Goal: Task Accomplishment & Management: Manage account settings

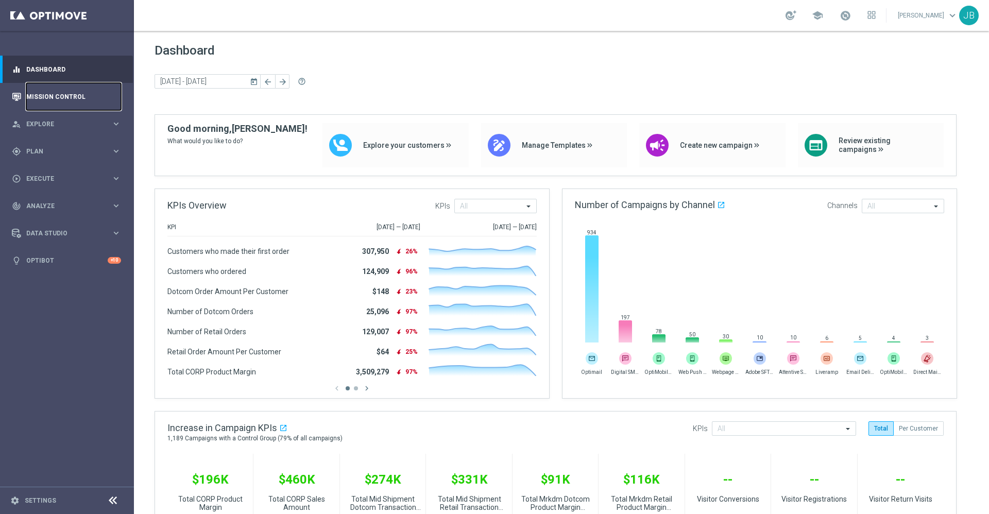
click at [66, 97] on link "Mission Control" at bounding box center [73, 96] width 95 height 27
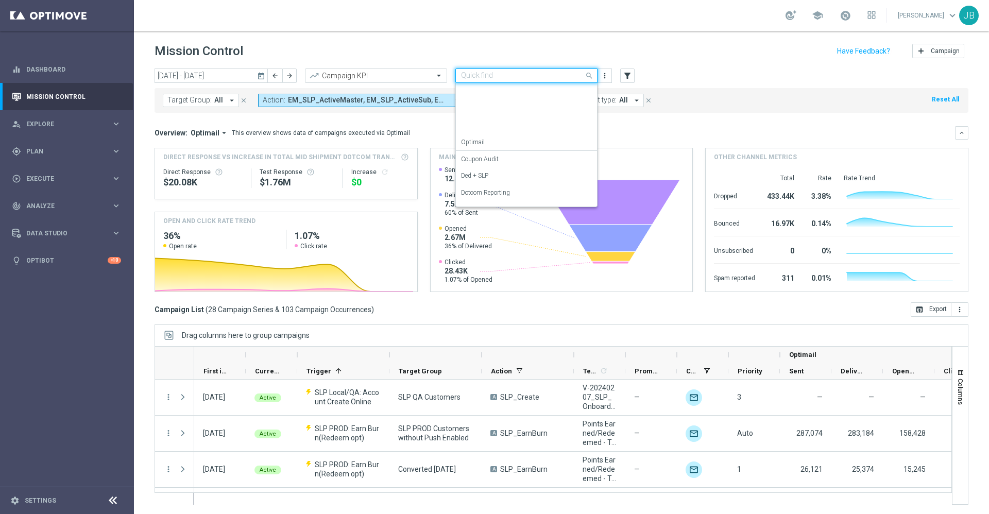
click at [531, 73] on input "text" at bounding box center [516, 76] width 110 height 9
click at [502, 129] on label "OMNI Reporting" at bounding box center [483, 129] width 44 height 9
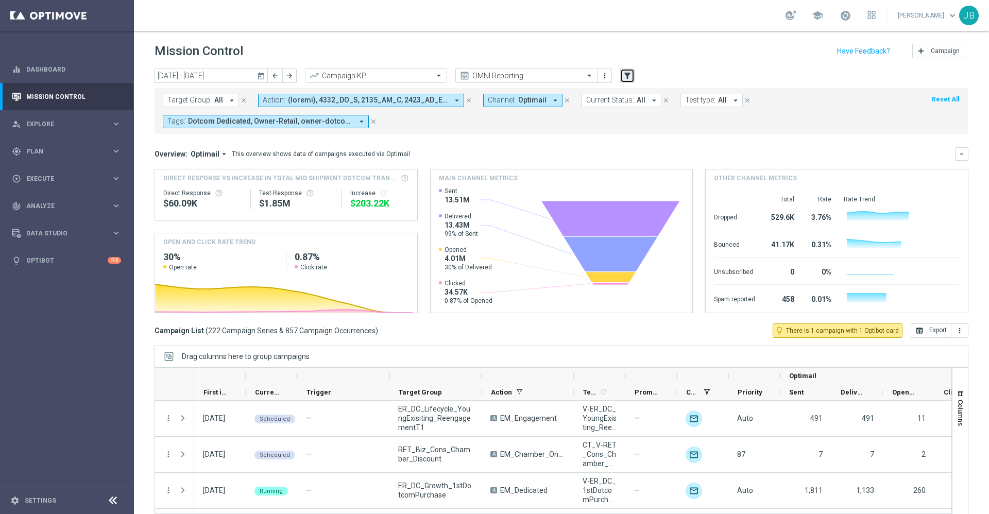
click at [626, 79] on icon "filter_alt" at bounding box center [627, 75] width 9 height 9
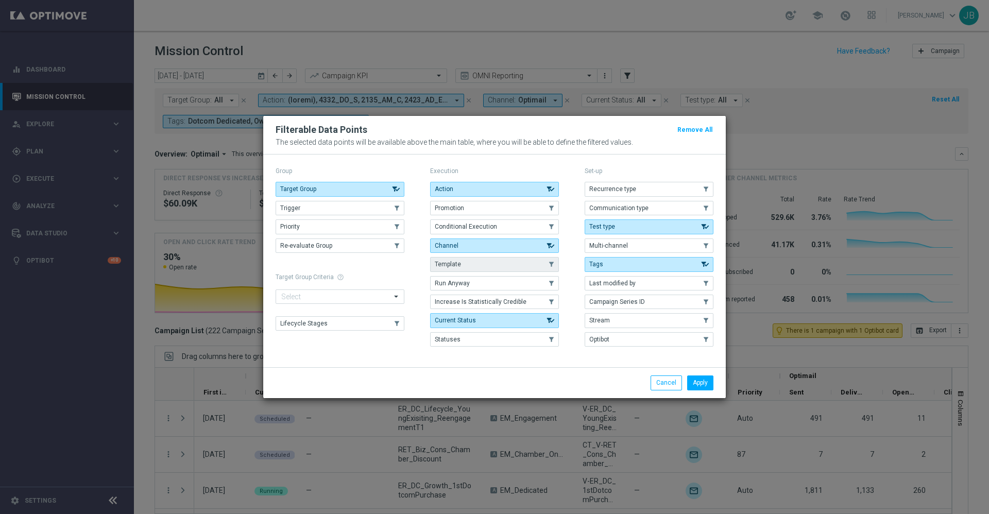
click at [472, 264] on button "Template" at bounding box center [494, 264] width 129 height 14
click at [702, 384] on button "Apply" at bounding box center [700, 382] width 26 height 14
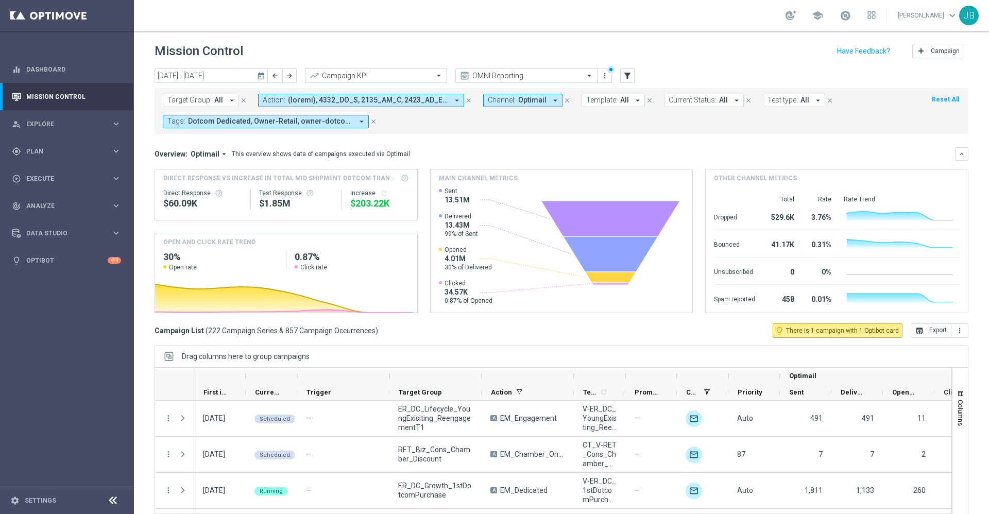
click at [625, 99] on button "Template: All arrow_drop_down" at bounding box center [612, 100] width 63 height 13
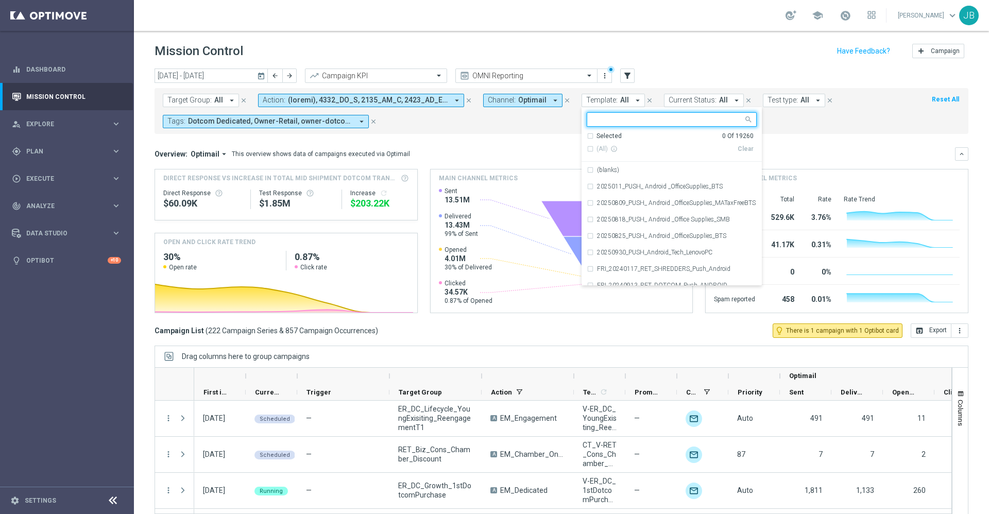
click at [630, 117] on input "text" at bounding box center [667, 119] width 151 height 9
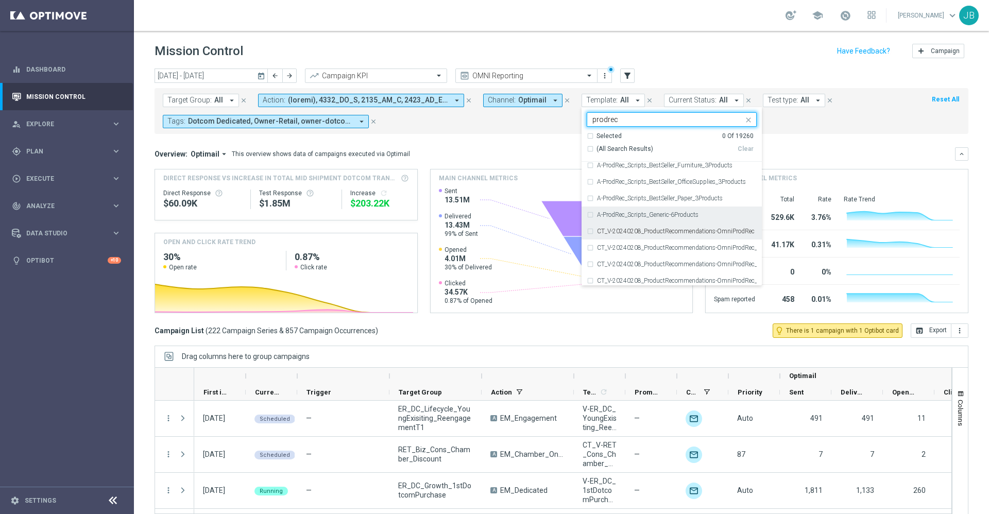
scroll to position [22, 0]
click at [644, 231] on label "CT_V-20240208_ProductRecommendations-OmniProdRec" at bounding box center [676, 231] width 158 height 6
type input "prodrec"
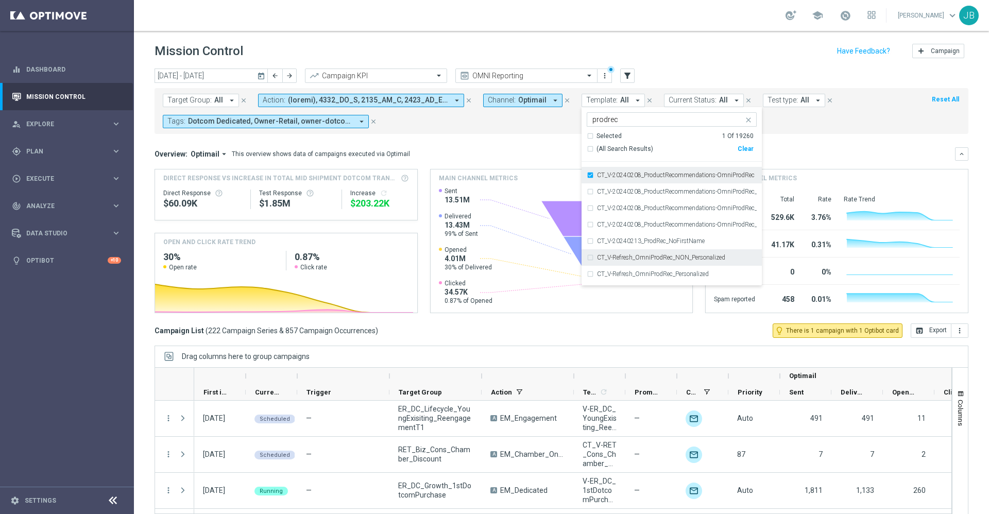
scroll to position [77, 0]
click at [588, 172] on div "CT_V-20240208_ProductRecommendations-OmniProdRec" at bounding box center [672, 175] width 170 height 16
click at [810, 142] on mini-dashboard "Overview: Optimail arrow_drop_down This overview shows data of campaigns execut…" at bounding box center [561, 229] width 814 height 190
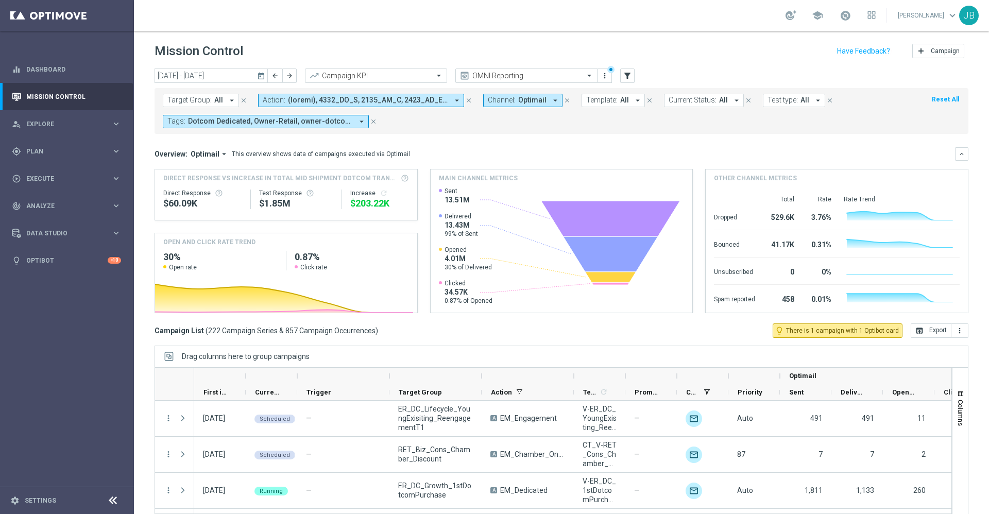
click at [622, 98] on span "All" at bounding box center [624, 100] width 9 height 9
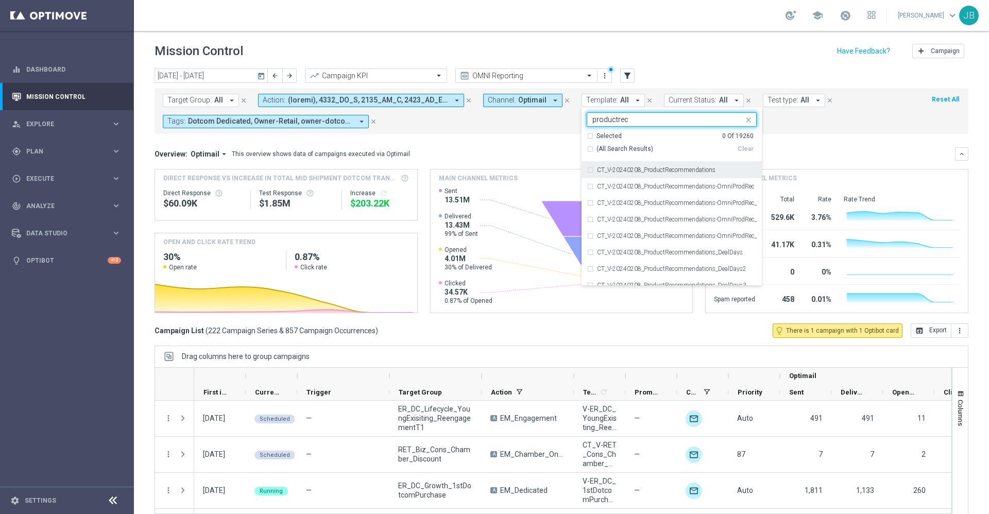
click at [656, 166] on div "CT_V-20240208_ProductRecommendations" at bounding box center [672, 170] width 170 height 16
type input "productrec"
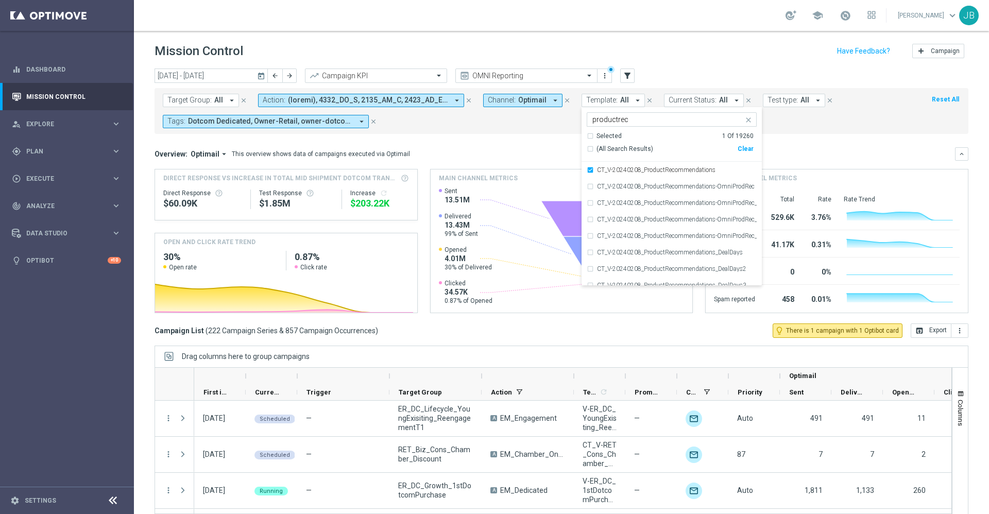
click at [782, 147] on div "Overview: Optimail arrow_drop_down This overview shows data of campaigns execut…" at bounding box center [561, 153] width 814 height 13
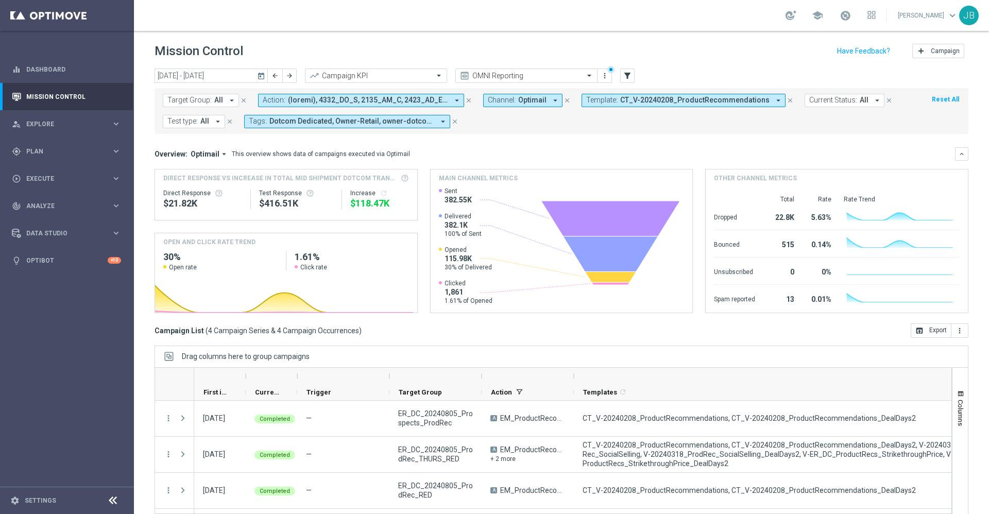
drag, startPoint x: 624, startPoint y: 375, endPoint x: 988, endPoint y: 420, distance: 366.8
click at [988, 420] on div "Mission Control add Campaign today 06 Oct 2025 - 12 Oct 2025 arrow_back arrow_f…" at bounding box center [561, 272] width 855 height 483
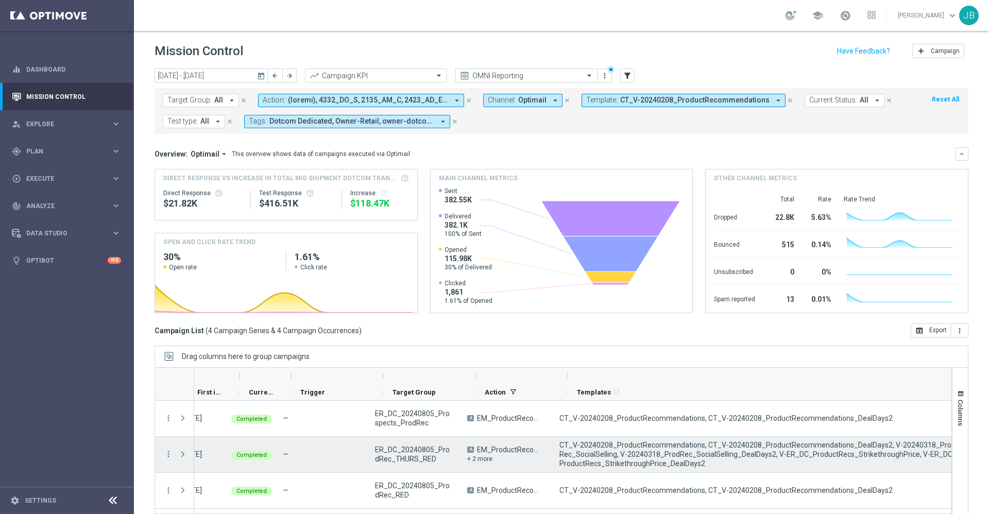
scroll to position [0, 1]
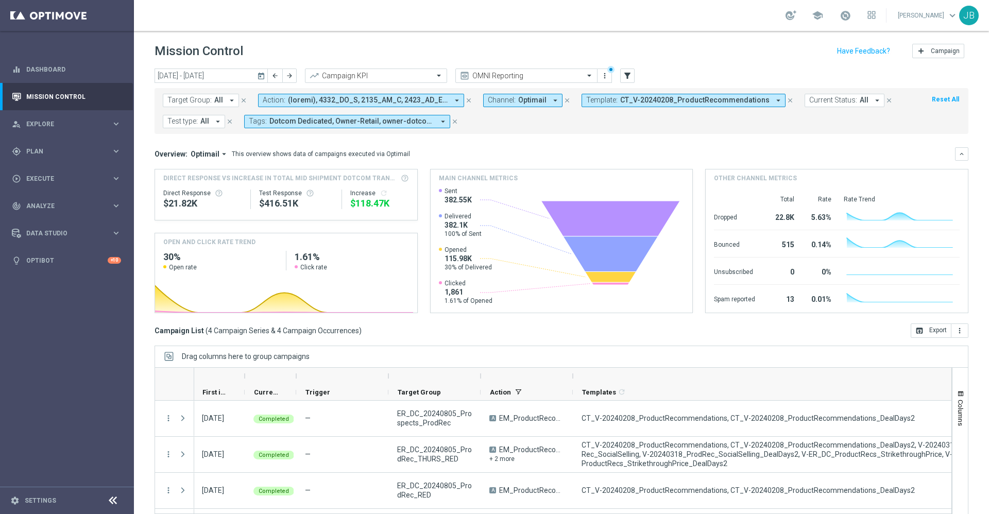
click at [263, 70] on button "today" at bounding box center [261, 75] width 12 height 15
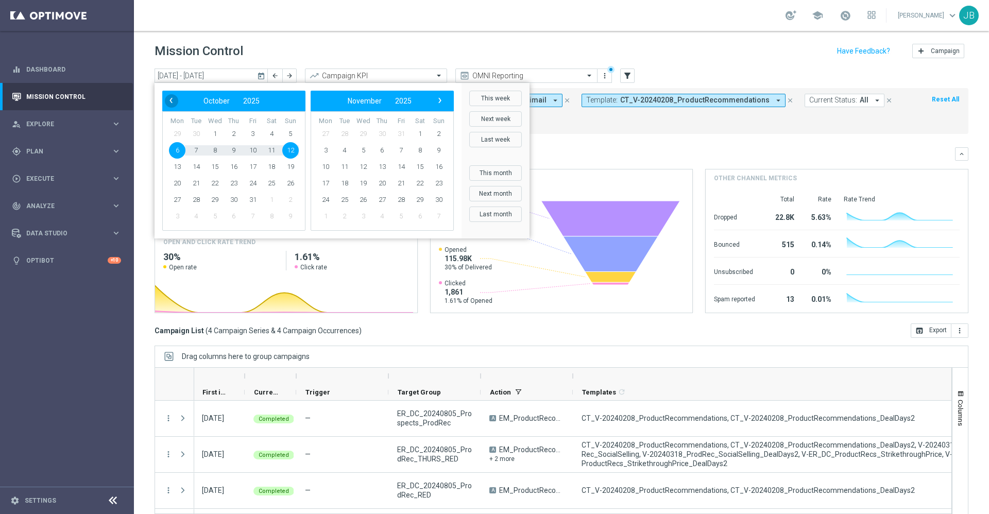
click at [171, 98] on span "‹" at bounding box center [170, 100] width 13 height 13
click at [173, 101] on span "‹" at bounding box center [170, 100] width 13 height 13
click at [255, 133] on span "1" at bounding box center [253, 134] width 16 height 16
click at [438, 98] on span "›" at bounding box center [439, 100] width 13 height 13
click at [438, 99] on span "›" at bounding box center [439, 100] width 13 height 13
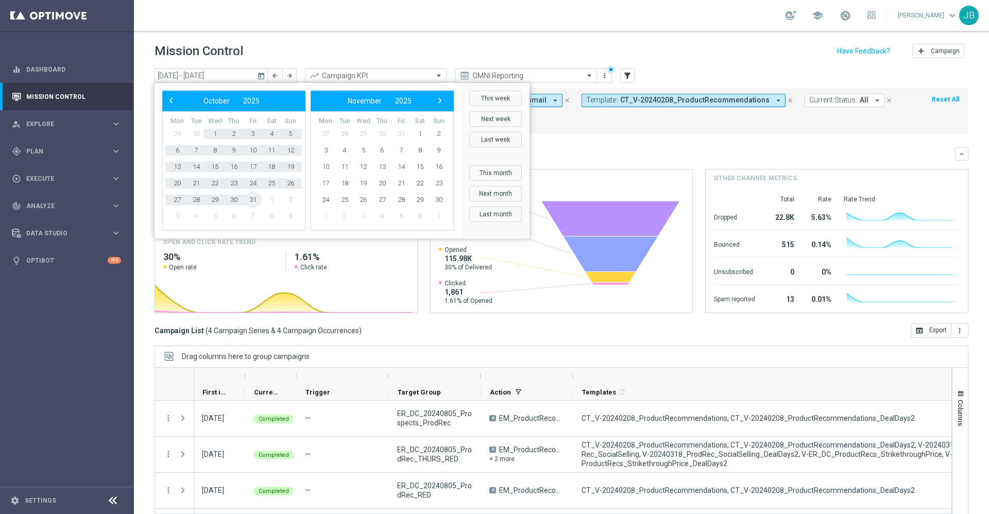
click at [251, 201] on span "31" at bounding box center [253, 200] width 16 height 16
type input "01 Aug 2025 - 31 Oct 2025"
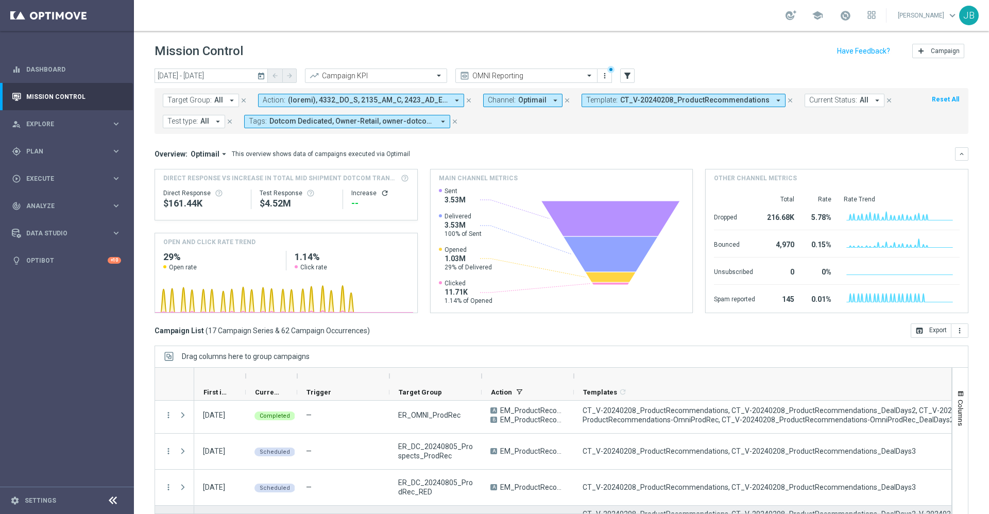
scroll to position [500, 0]
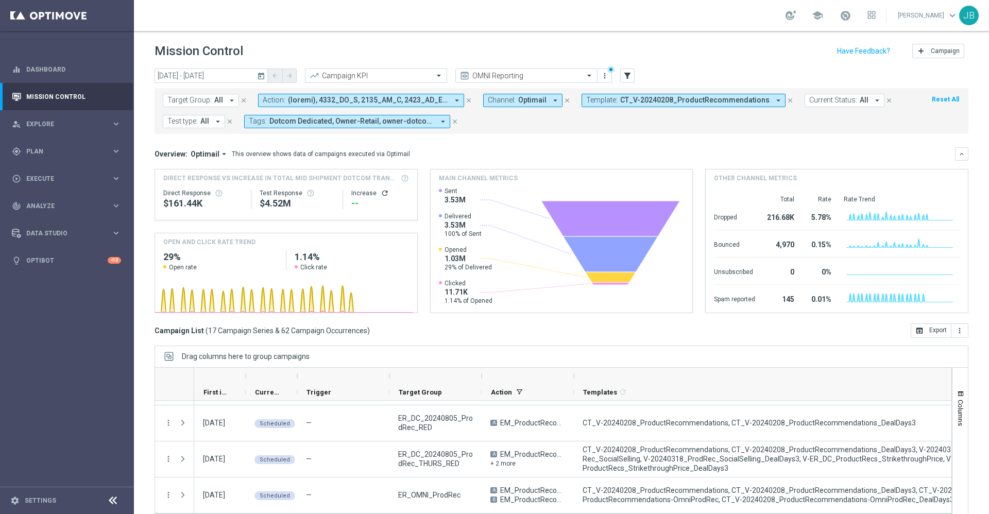
click at [658, 97] on span "CT_V-20240208_ProductRecommendations" at bounding box center [694, 100] width 149 height 9
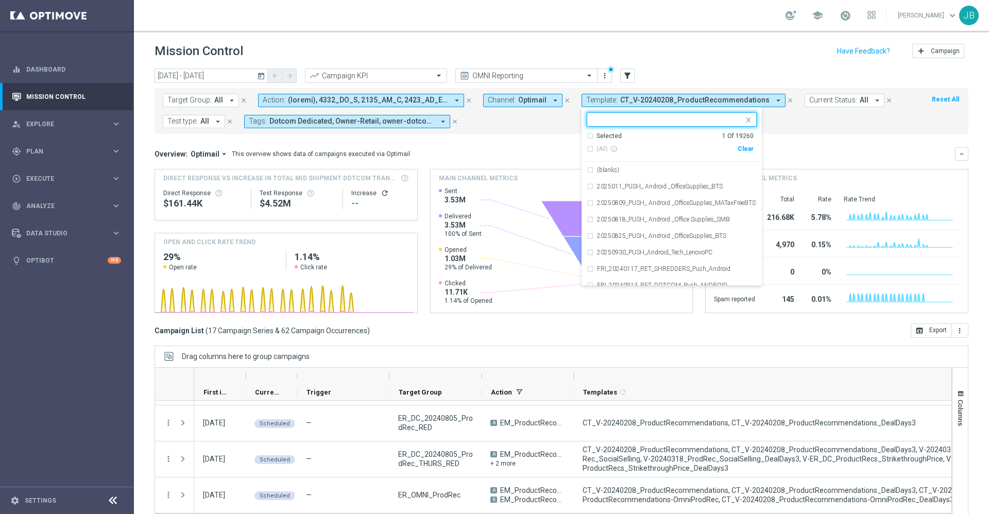
click at [646, 121] on input "text" at bounding box center [667, 119] width 151 height 9
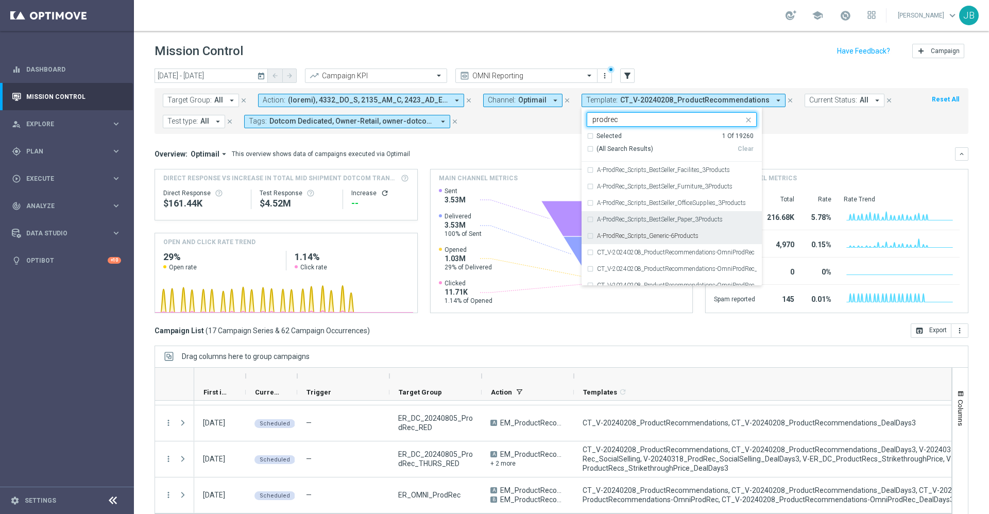
scroll to position [38, 0]
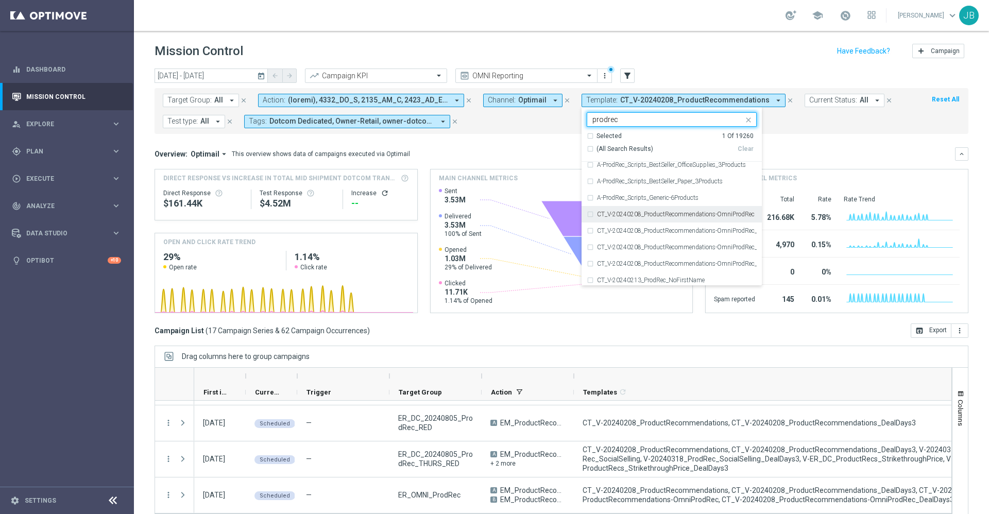
click at [665, 214] on label "CT_V-20240208_ProductRecommendations-OmniProdRec" at bounding box center [676, 214] width 158 height 6
type input "prodrec"
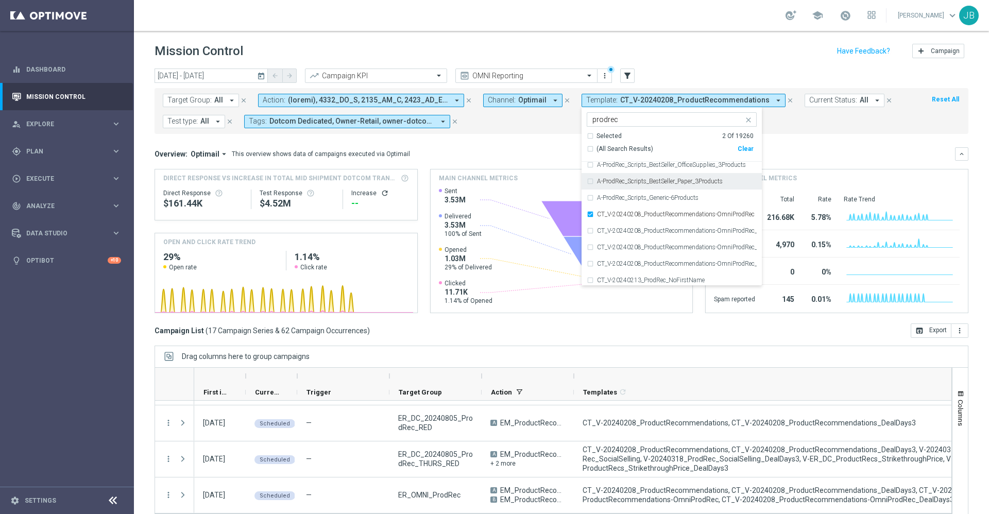
click at [815, 144] on mini-dashboard "Overview: Optimail arrow_drop_down This overview shows data of campaigns execut…" at bounding box center [561, 229] width 814 height 190
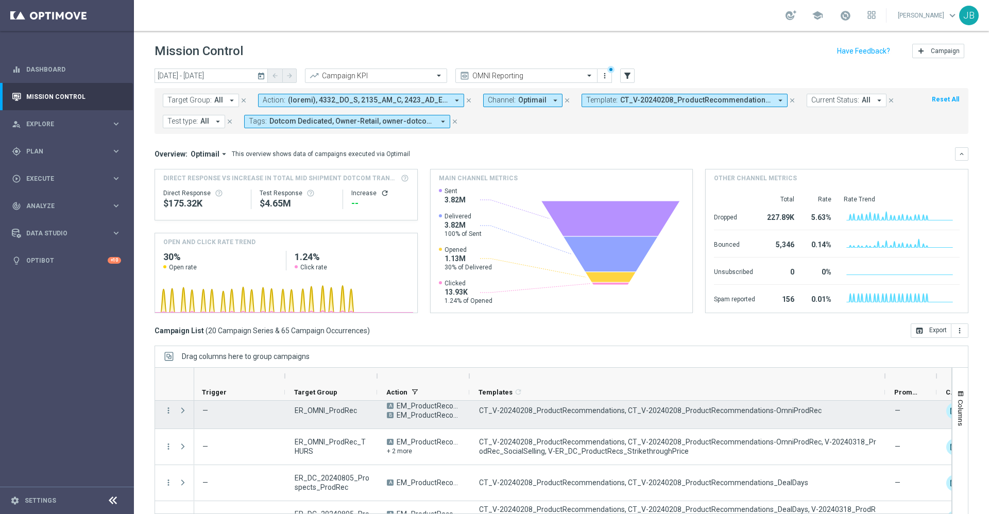
scroll to position [0, 105]
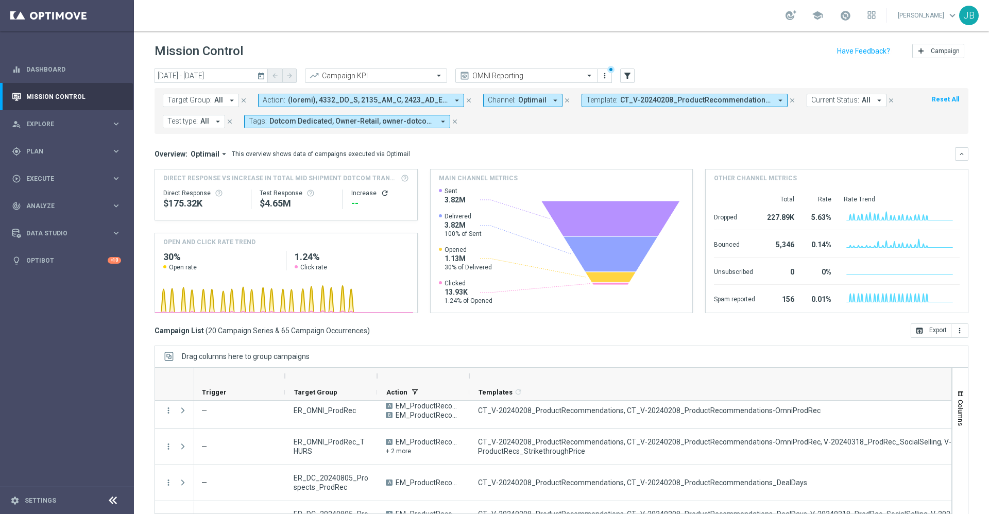
drag, startPoint x: 885, startPoint y: 376, endPoint x: 988, endPoint y: 371, distance: 103.1
click at [988, 371] on div "Mission Control add Campaign today 01 Aug 2025 - 31 Oct 2025 arrow_back arrow_f…" at bounding box center [561, 272] width 855 height 483
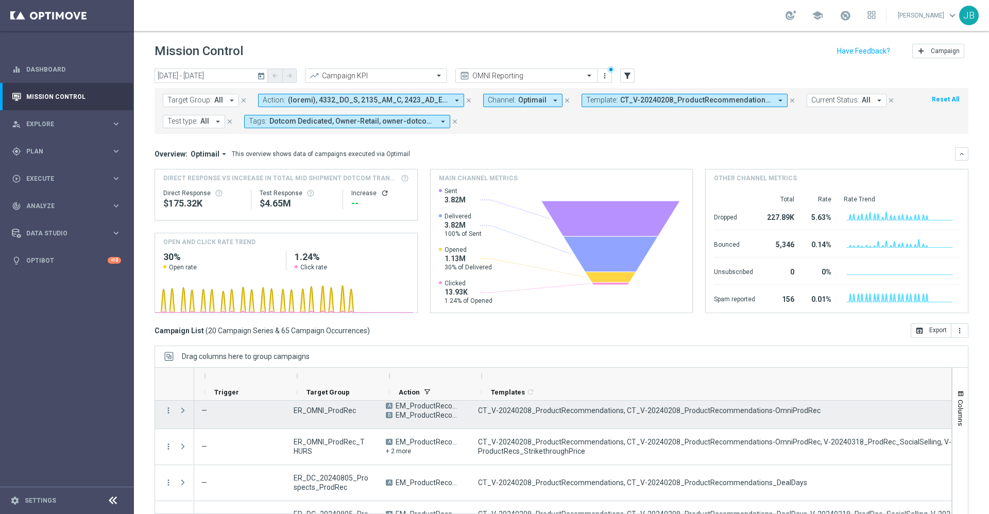
scroll to position [0, 0]
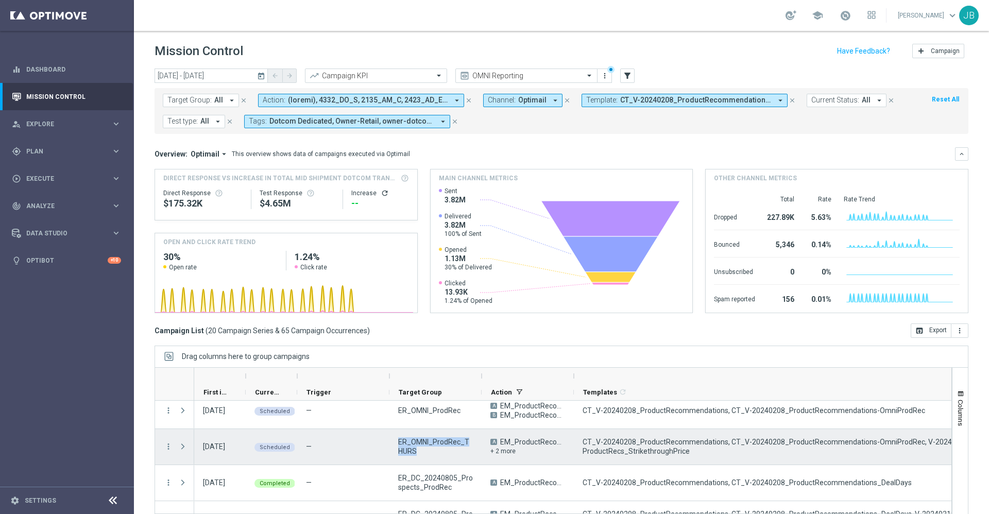
drag, startPoint x: 437, startPoint y: 454, endPoint x: 397, endPoint y: 440, distance: 42.0
click at [397, 440] on div "ER_OMNI_ProdRec_THURS" at bounding box center [435, 447] width 92 height 36
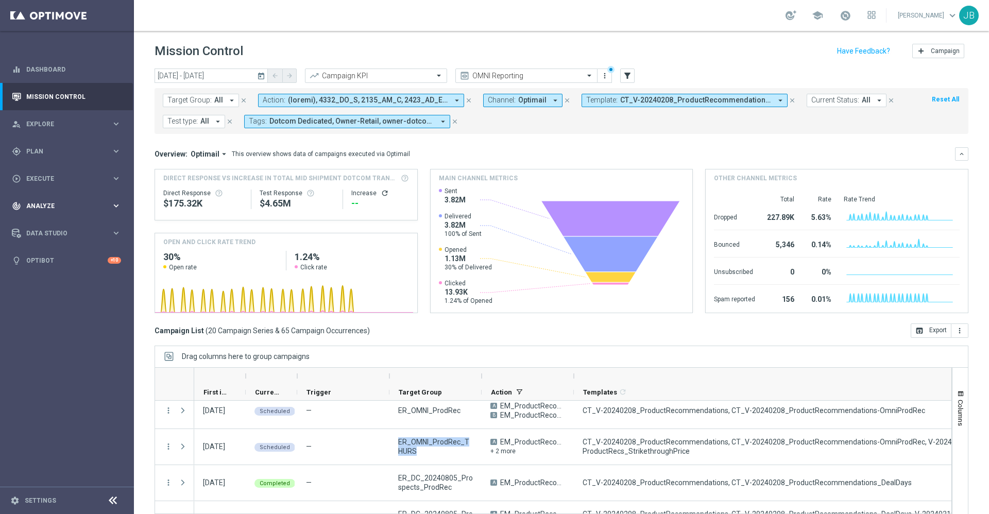
drag, startPoint x: 51, startPoint y: 204, endPoint x: 26, endPoint y: 205, distance: 24.7
click at [26, 205] on span "Analyze" at bounding box center [68, 206] width 85 height 6
drag, startPoint x: 46, startPoint y: 303, endPoint x: 38, endPoint y: 306, distance: 8.8
drag, startPoint x: 38, startPoint y: 306, endPoint x: 9, endPoint y: 305, distance: 28.3
click at [9, 305] on section "Customer 360 Marketing Plan Explorer Orchestration Overview Predictive Models N…" at bounding box center [66, 265] width 133 height 93
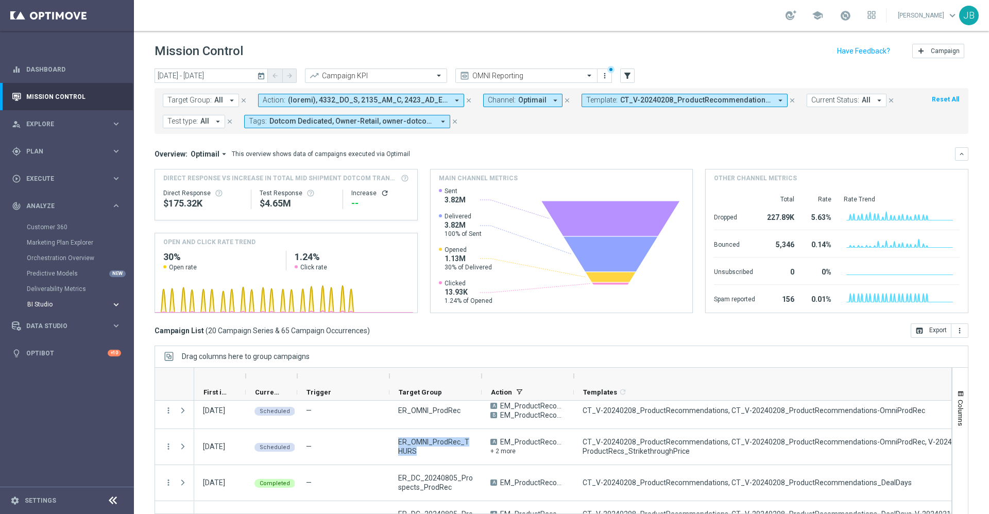
click at [44, 304] on span "BI Studio" at bounding box center [64, 304] width 74 height 6
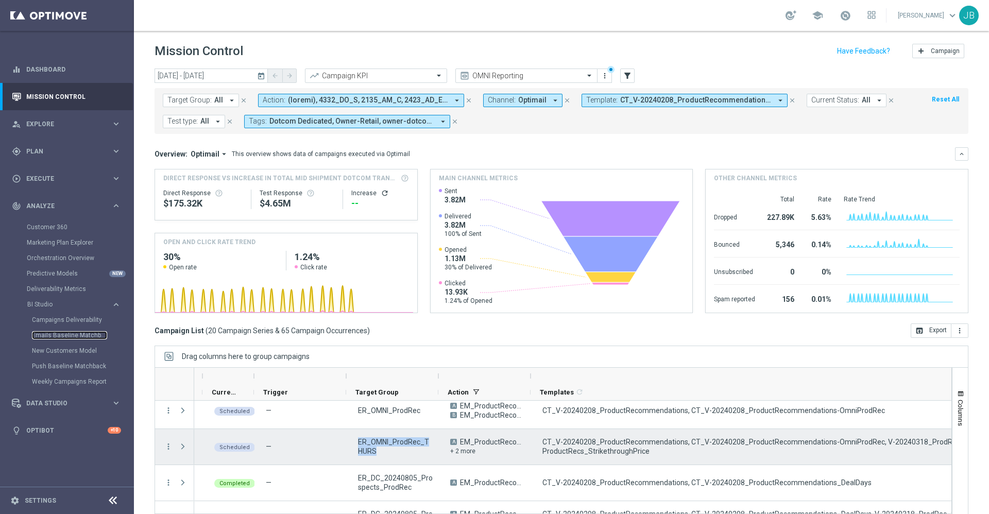
scroll to position [0, 46]
click at [387, 449] on span "ER_OMNI_ProdRec_THURS" at bounding box center [389, 446] width 75 height 19
drag, startPoint x: 376, startPoint y: 449, endPoint x: 353, endPoint y: 438, distance: 26.3
click at [353, 438] on span "ER_OMNI_ProdRec_THURS" at bounding box center [389, 446] width 75 height 19
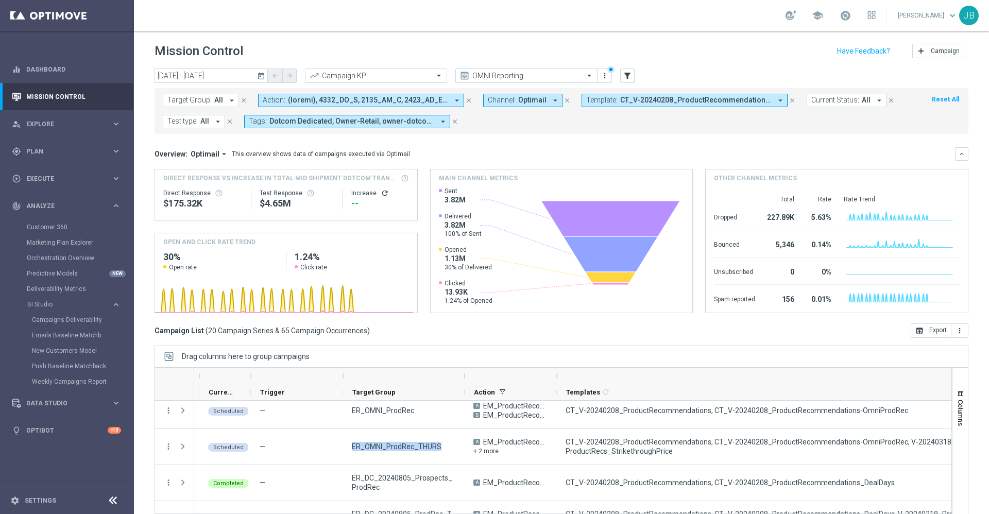
drag, startPoint x: 436, startPoint y: 375, endPoint x: 466, endPoint y: 375, distance: 29.9
click at [466, 375] on div at bounding box center [464, 376] width 4 height 16
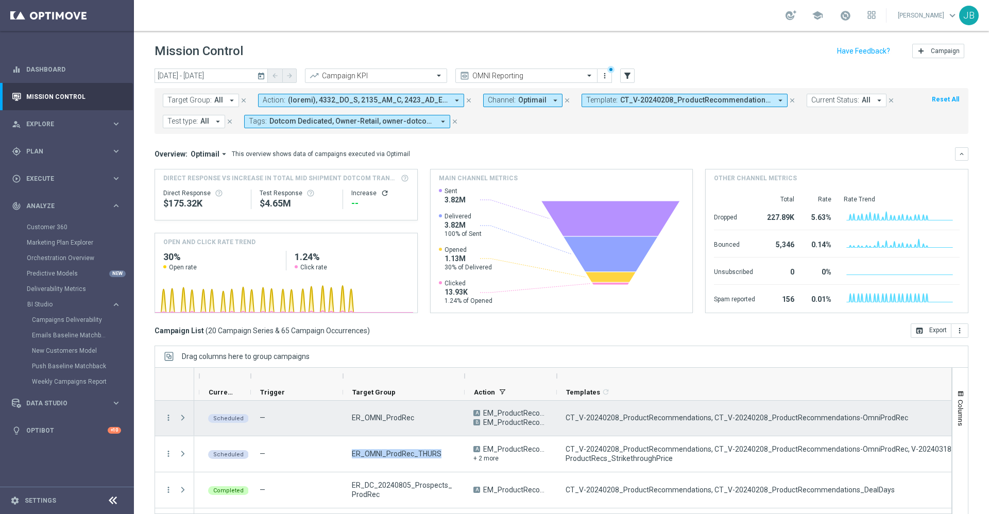
scroll to position [180, 0]
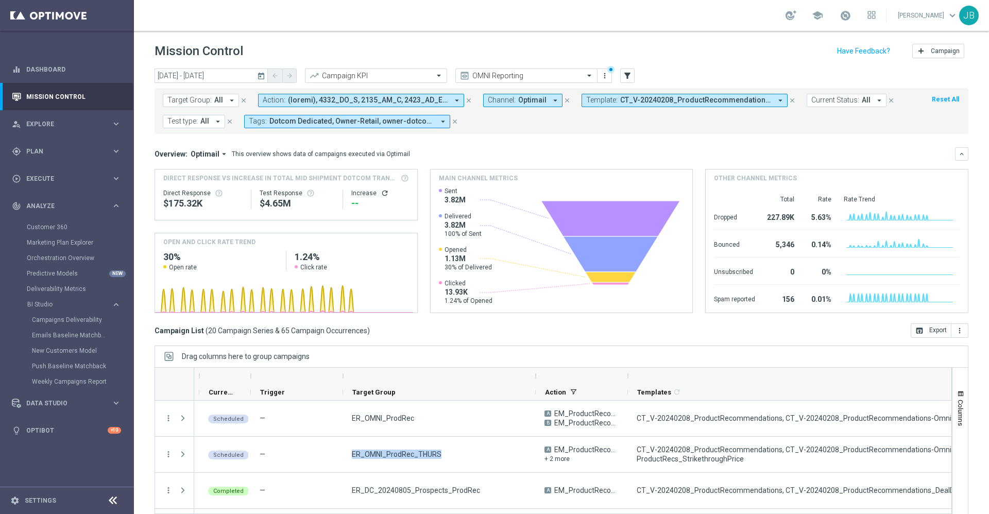
drag, startPoint x: 465, startPoint y: 376, endPoint x: 536, endPoint y: 373, distance: 71.2
click at [536, 373] on div at bounding box center [536, 376] width 4 height 16
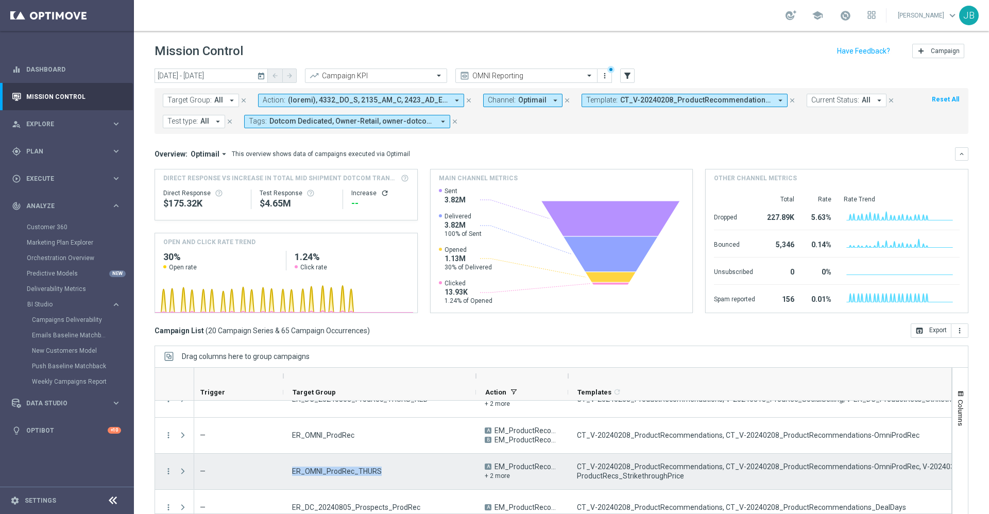
scroll to position [160, 0]
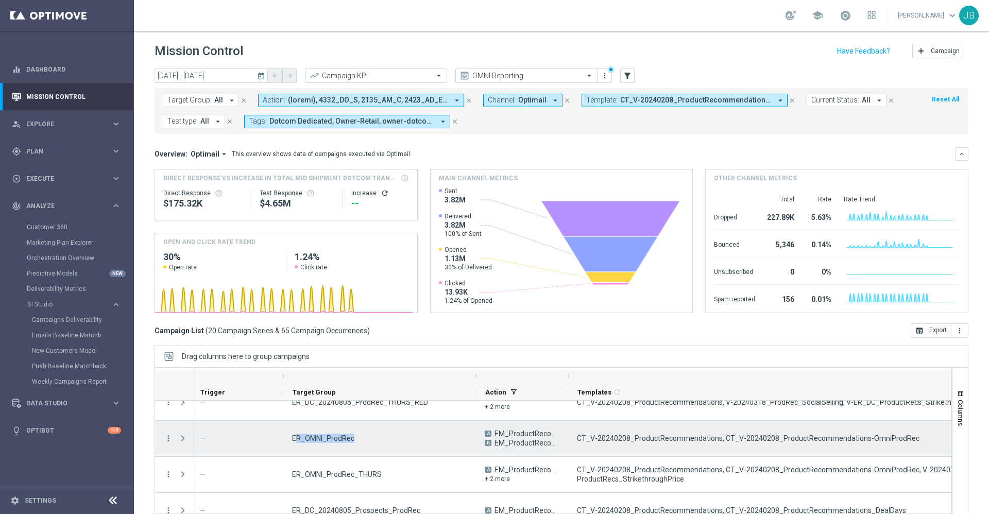
drag, startPoint x: 369, startPoint y: 437, endPoint x: 295, endPoint y: 438, distance: 74.7
click at [295, 438] on div "ER_OMNI_ProdRec" at bounding box center [379, 439] width 193 height 36
click at [293, 438] on span "ER_OMNI_ProdRec" at bounding box center [323, 438] width 62 height 9
drag, startPoint x: 293, startPoint y: 437, endPoint x: 351, endPoint y: 443, distance: 59.0
click at [351, 443] on div "ER_OMNI_ProdRec" at bounding box center [379, 439] width 193 height 36
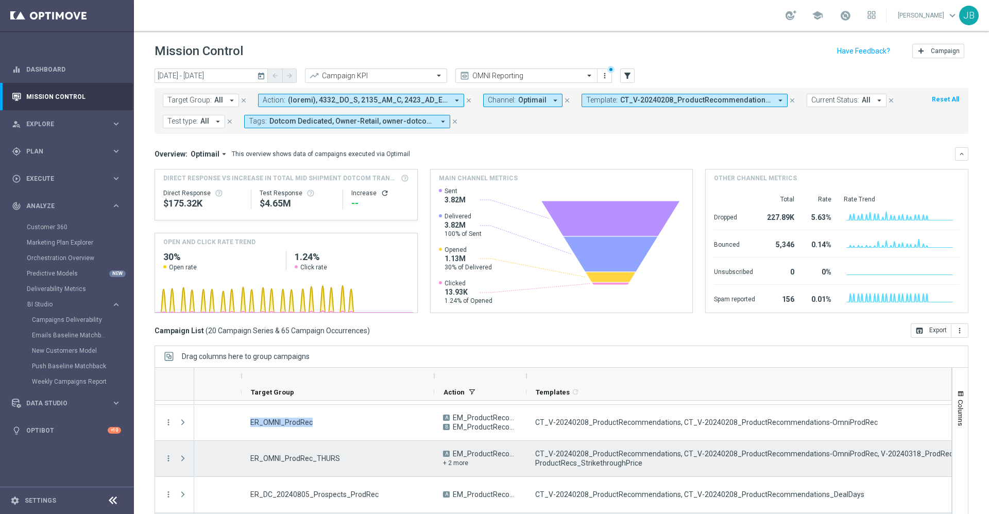
scroll to position [0, 134]
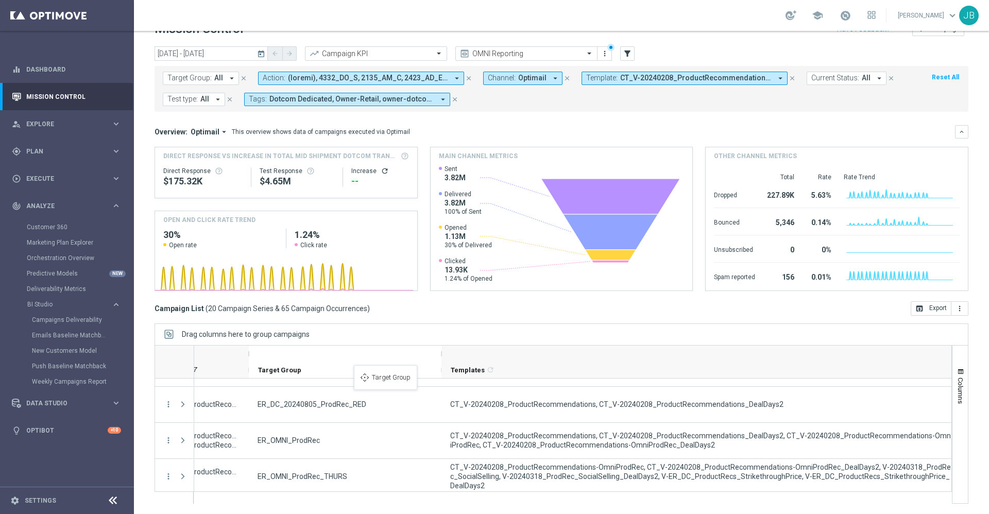
drag, startPoint x: 209, startPoint y: 372, endPoint x: 366, endPoint y: 373, distance: 157.1
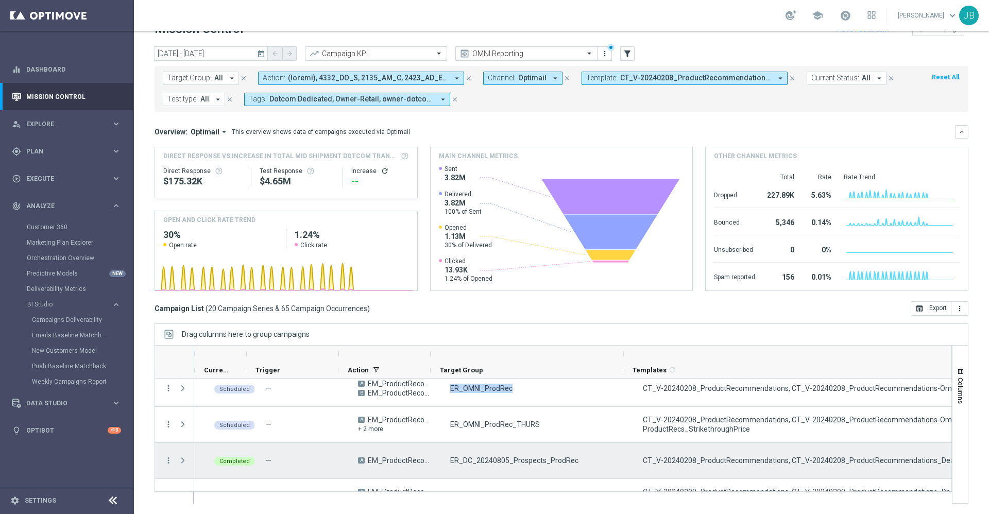
scroll to position [0, 71]
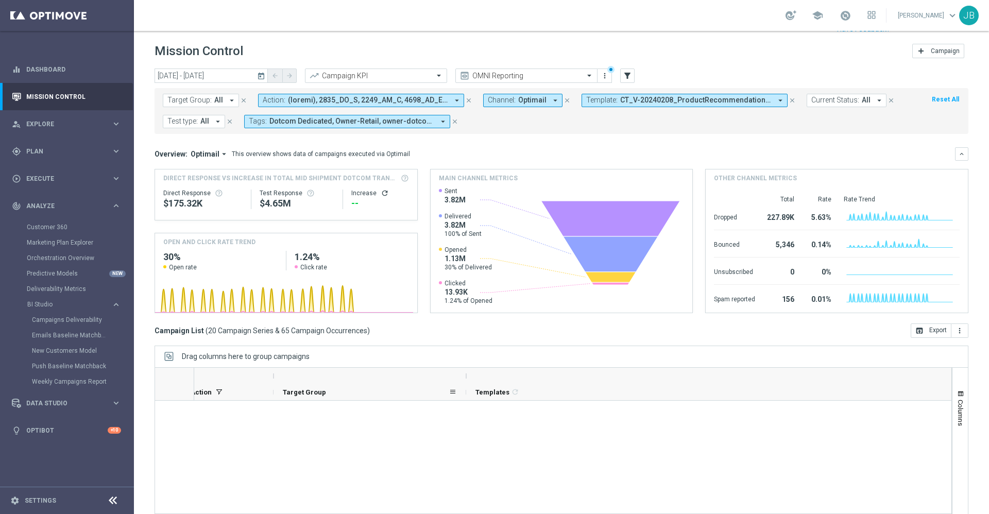
scroll to position [0, 208]
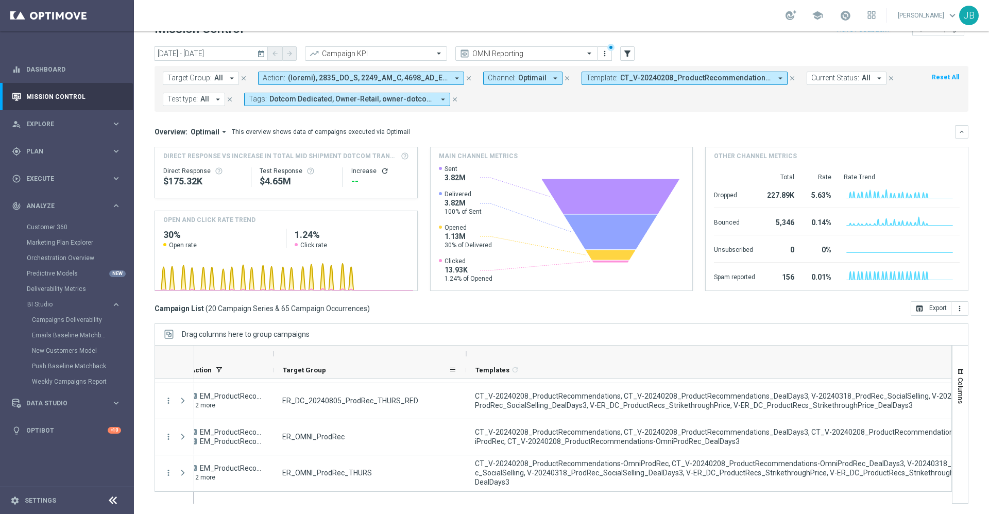
click at [222, 79] on button "Target Group: All arrow_drop_down" at bounding box center [201, 78] width 76 height 13
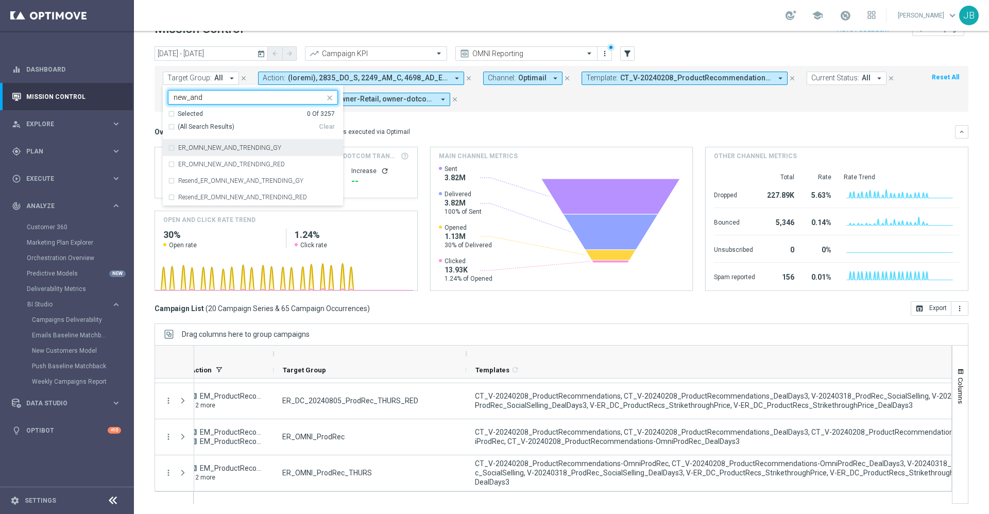
click at [254, 145] on label "ER_OMNI_NEW_AND_TRENDING_GY" at bounding box center [229, 148] width 103 height 6
type input "new_and"
click at [523, 130] on div "Overview: Optimail arrow_drop_down This overview shows data of campaigns execut…" at bounding box center [554, 131] width 800 height 9
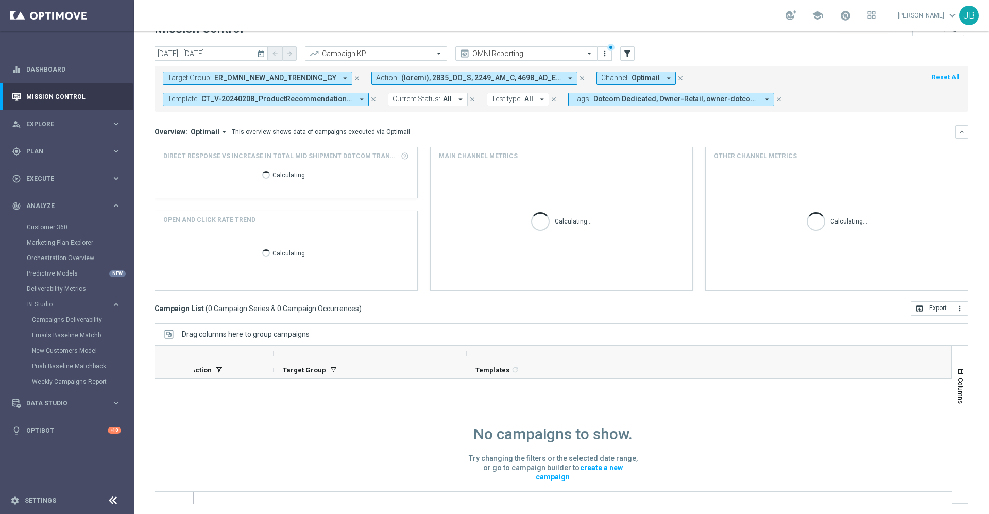
scroll to position [1, 0]
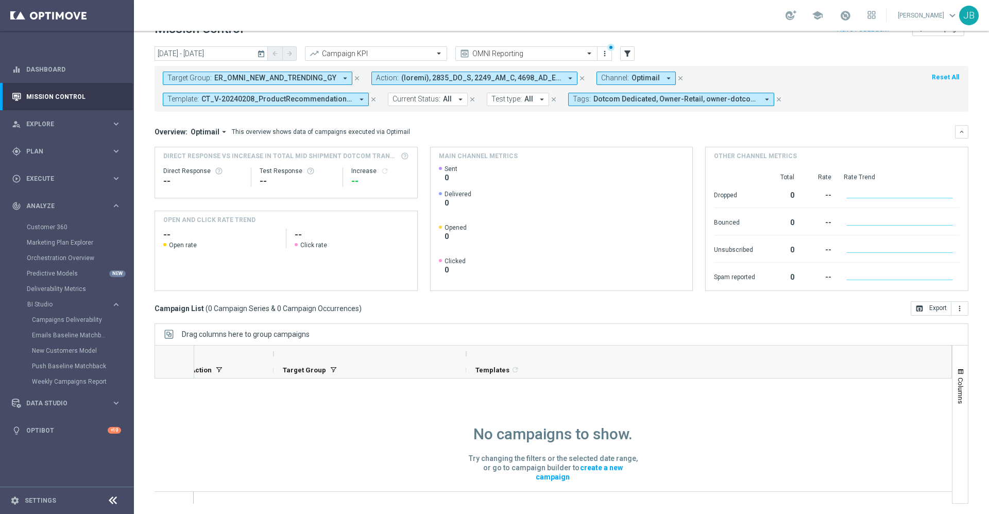
click at [373, 97] on icon "close" at bounding box center [373, 99] width 7 height 7
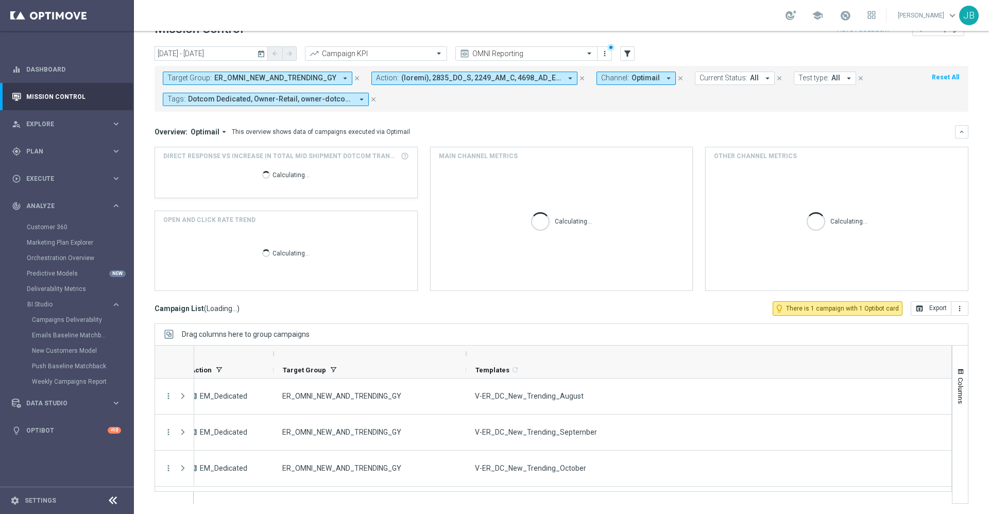
scroll to position [0, 0]
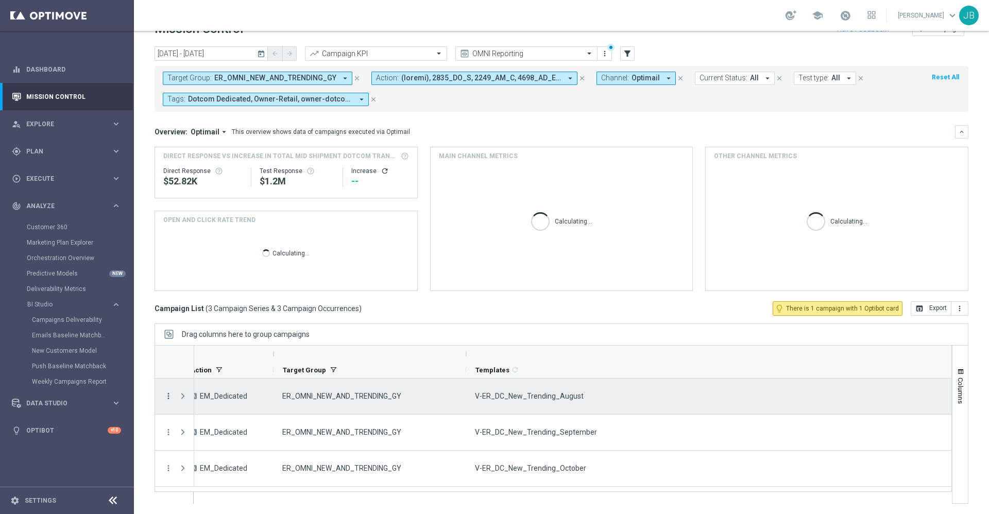
click at [166, 394] on icon "more_vert" at bounding box center [168, 395] width 9 height 9
click at [216, 308] on div "send Channel Metrics" at bounding box center [231, 303] width 116 height 14
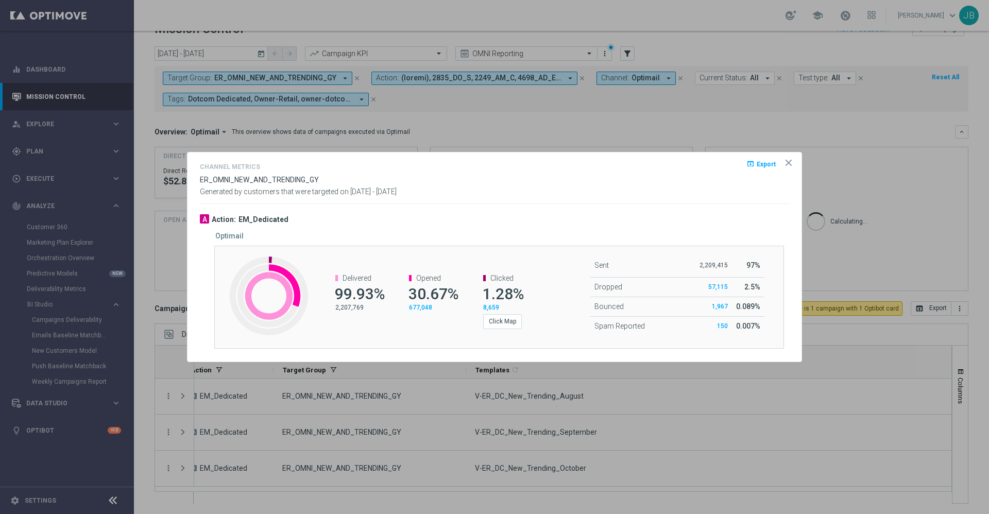
click at [788, 162] on icon "icon" at bounding box center [788, 162] width 5 height 5
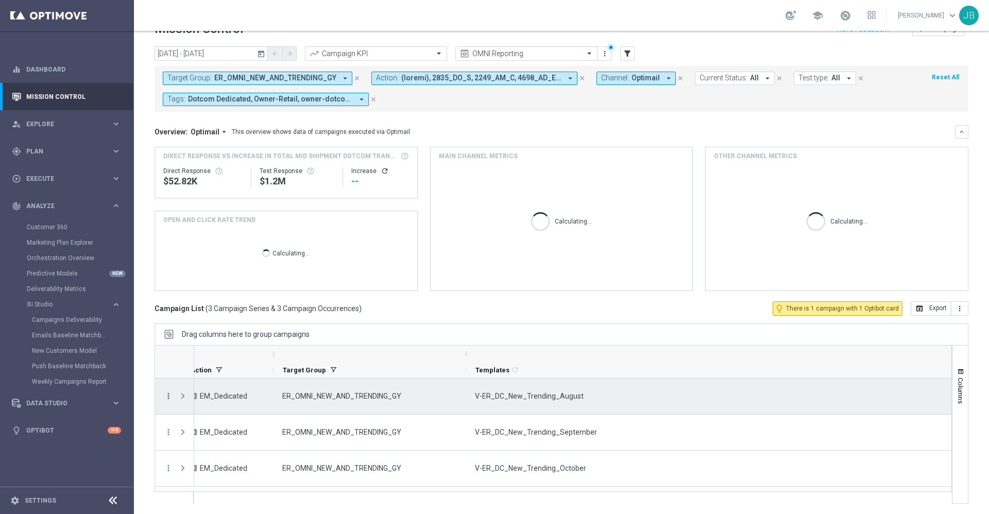
click at [167, 397] on icon "more_vert" at bounding box center [168, 395] width 9 height 9
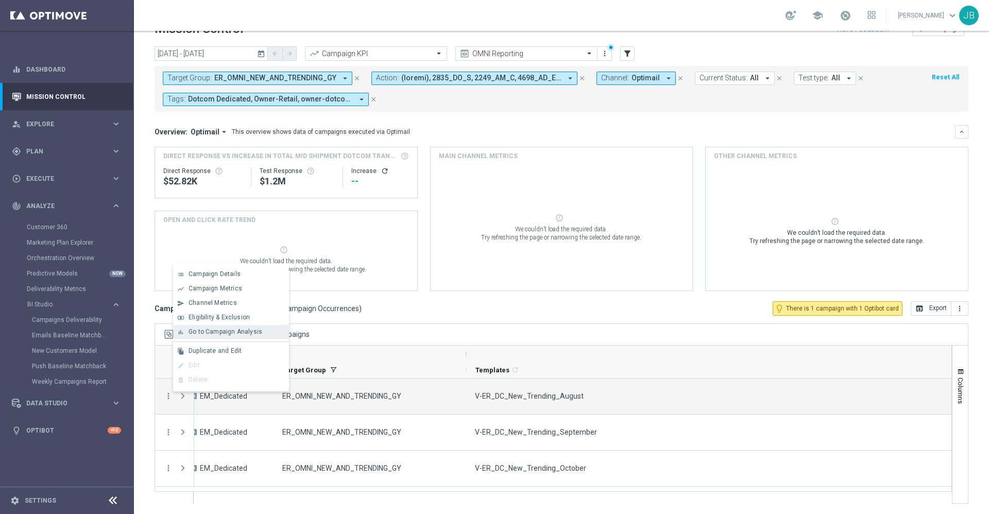
click at [230, 331] on span "Go to Campaign Analysis" at bounding box center [225, 331] width 74 height 7
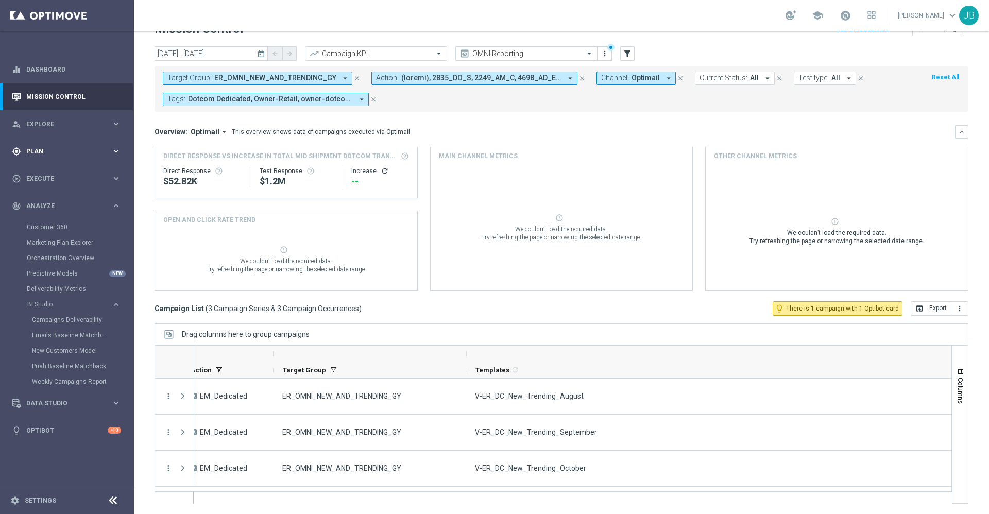
click at [33, 152] on span "Plan" at bounding box center [68, 151] width 85 height 6
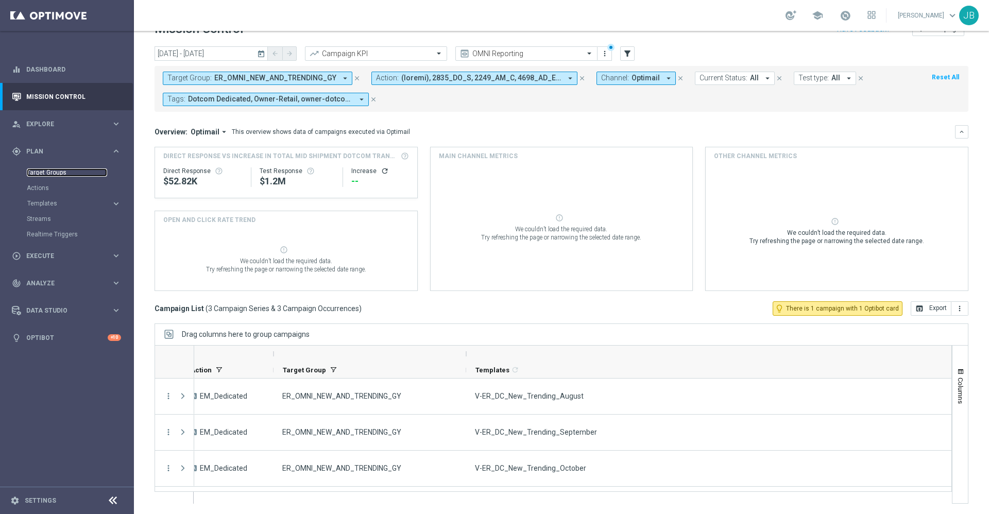
click at [64, 175] on link "Target Groups" at bounding box center [67, 172] width 80 height 8
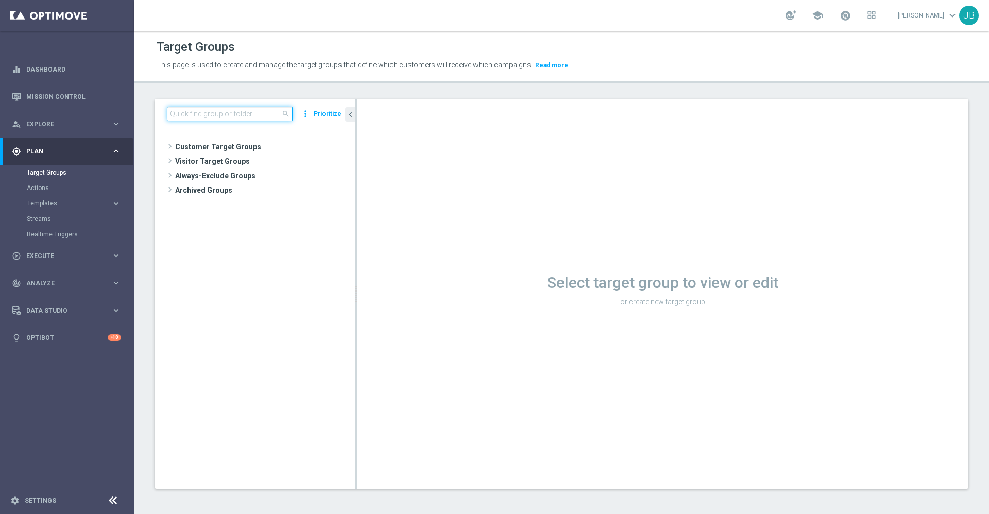
click at [225, 111] on input at bounding box center [230, 114] width 126 height 14
paste input "ER_DC_20240923_CLM_NearingYellow"
type input "ER_DC_20240923_CLM_NearingYellow"
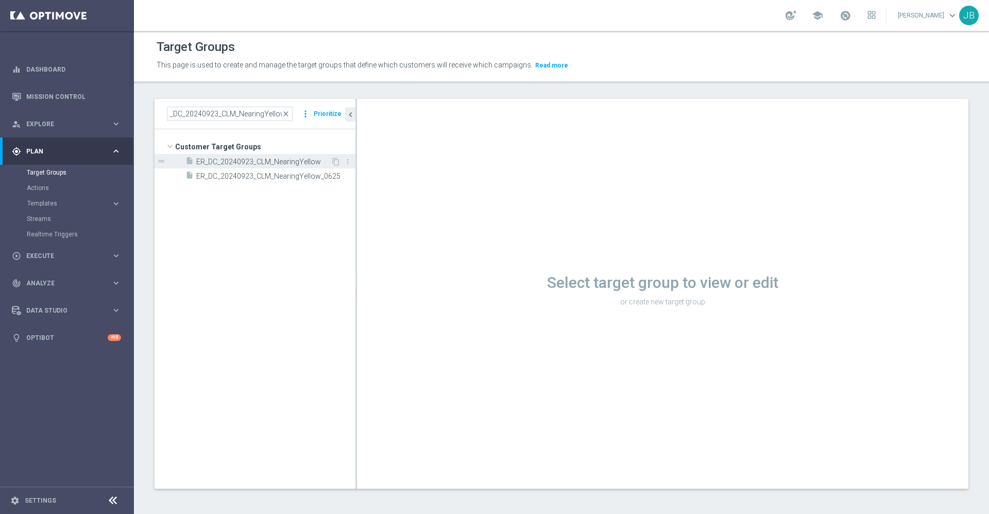
scroll to position [0, 0]
click at [254, 161] on span "ER_DC_20240923_CLM_NearingYellow" at bounding box center [263, 162] width 134 height 9
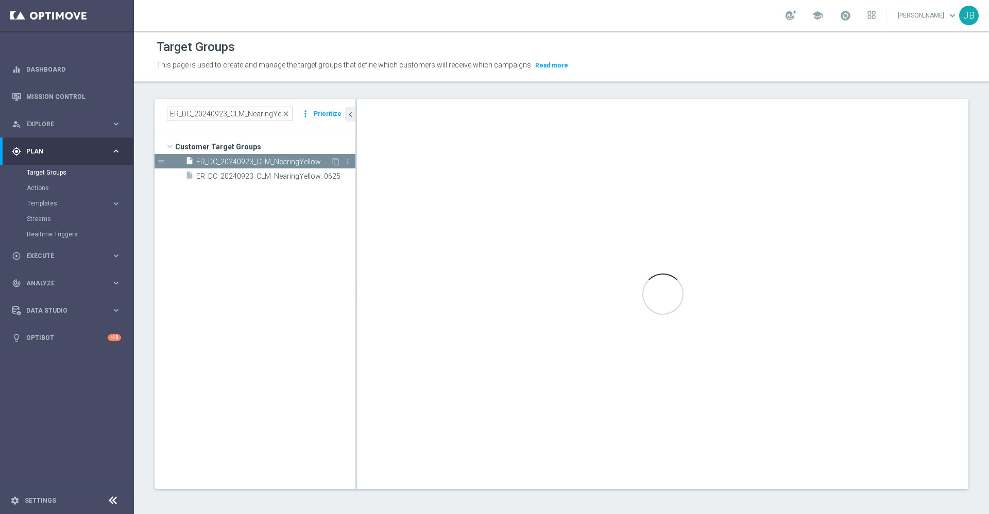
click at [254, 161] on span "ER_DC_20240923_CLM_NearingYellow" at bounding box center [263, 162] width 134 height 9
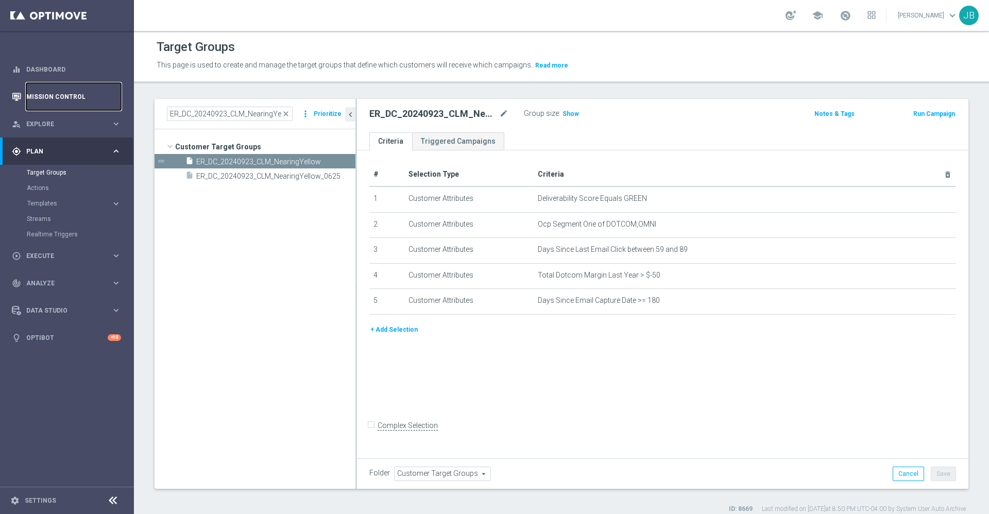
click at [64, 90] on link "Mission Control" at bounding box center [73, 96] width 95 height 27
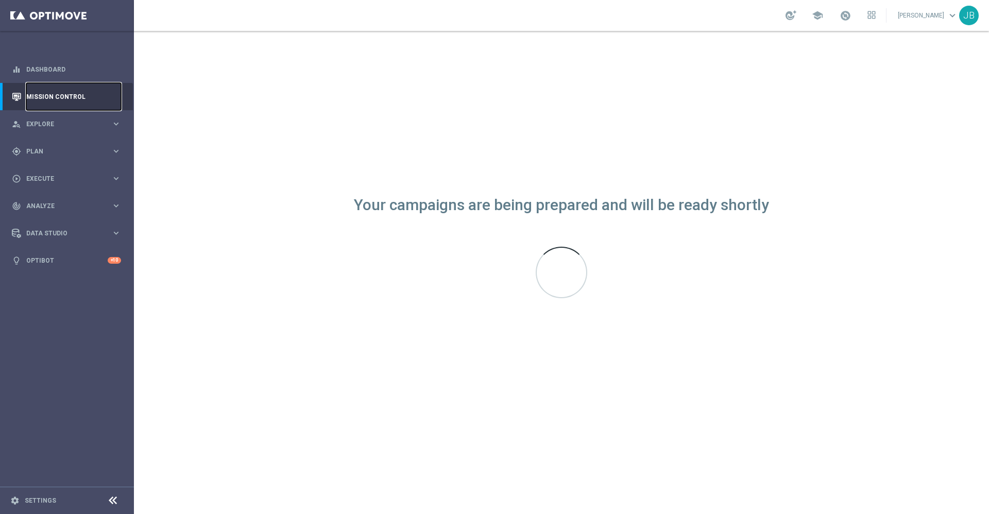
click at [64, 90] on link "Mission Control" at bounding box center [73, 96] width 95 height 27
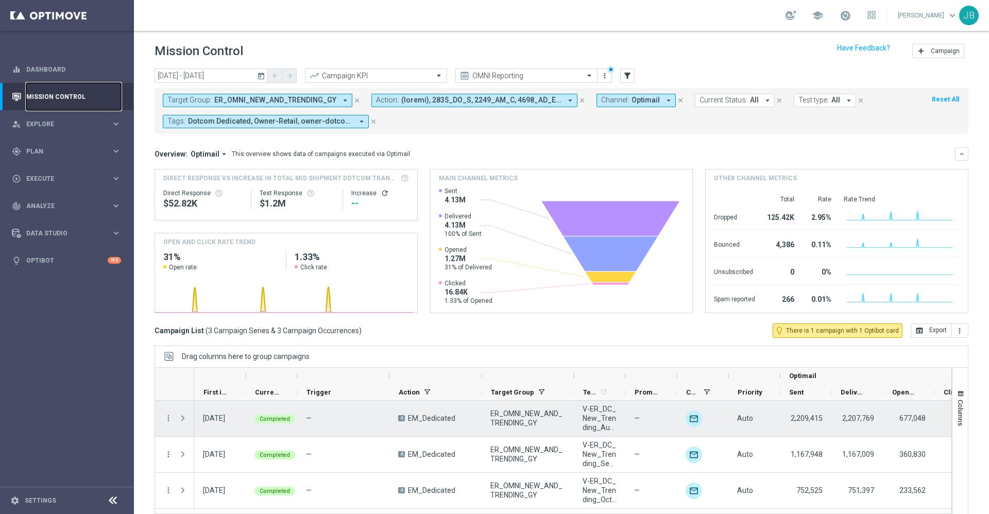
scroll to position [4, 0]
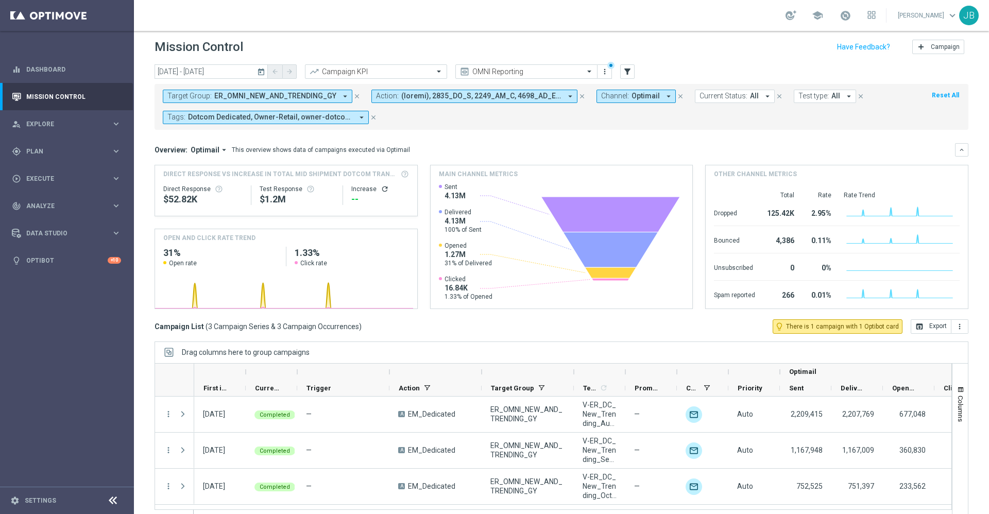
click at [309, 94] on span "ER_OMNI_NEW_AND_TRENDING_GY" at bounding box center [275, 96] width 122 height 9
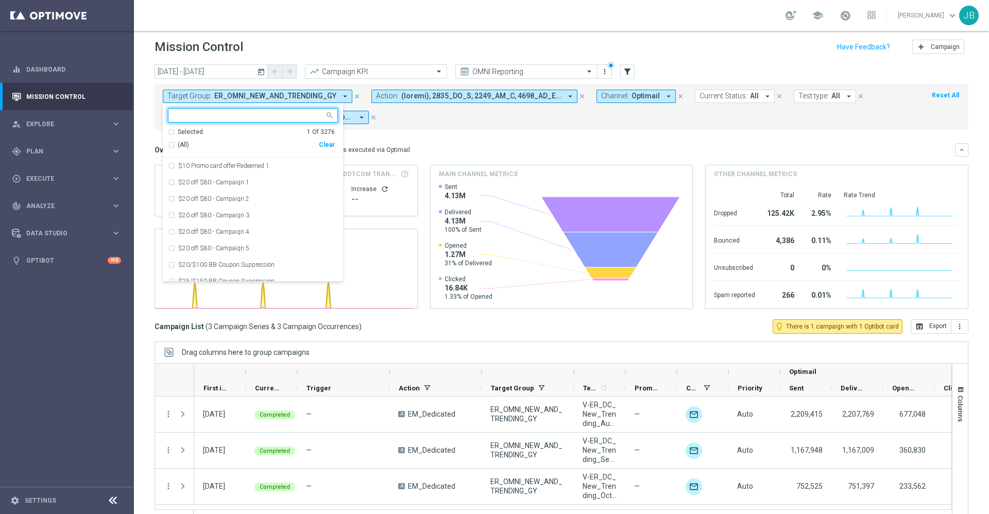
click at [267, 117] on input "text" at bounding box center [249, 115] width 151 height 9
click at [171, 143] on div "(All Search Results)" at bounding box center [243, 145] width 151 height 9
type input "4cite"
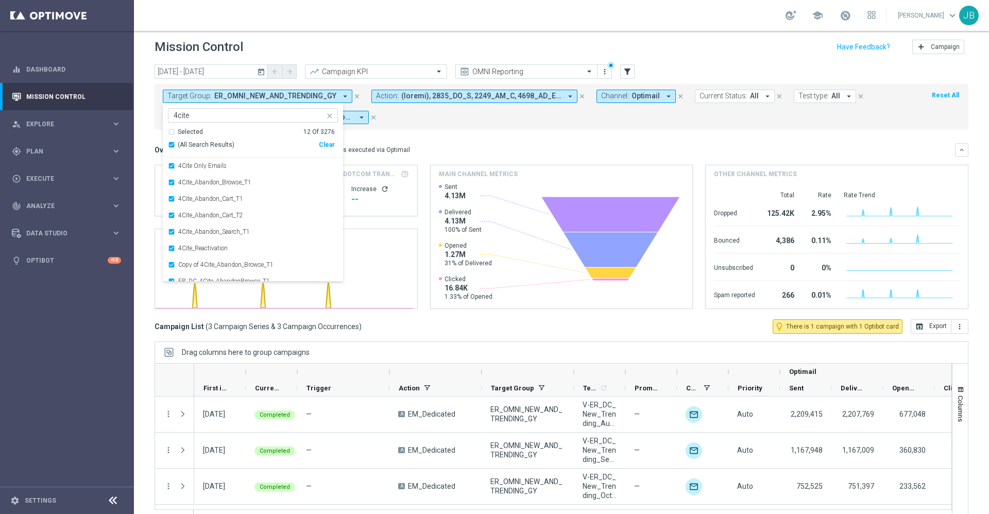
click at [433, 144] on div "Overview: Optimail arrow_drop_down This overview shows data of campaigns execut…" at bounding box center [561, 149] width 814 height 13
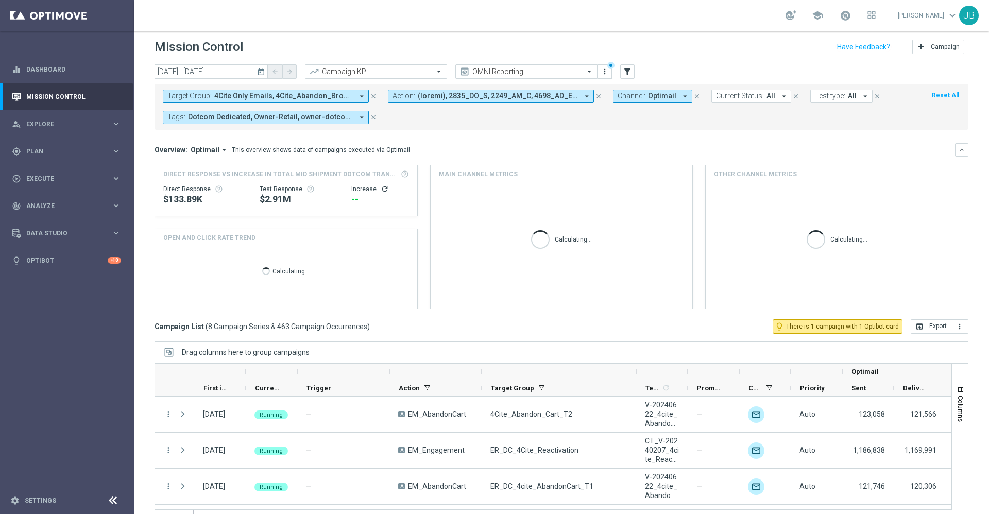
drag, startPoint x: 574, startPoint y: 370, endPoint x: 638, endPoint y: 374, distance: 64.0
click at [638, 374] on div at bounding box center [636, 372] width 4 height 16
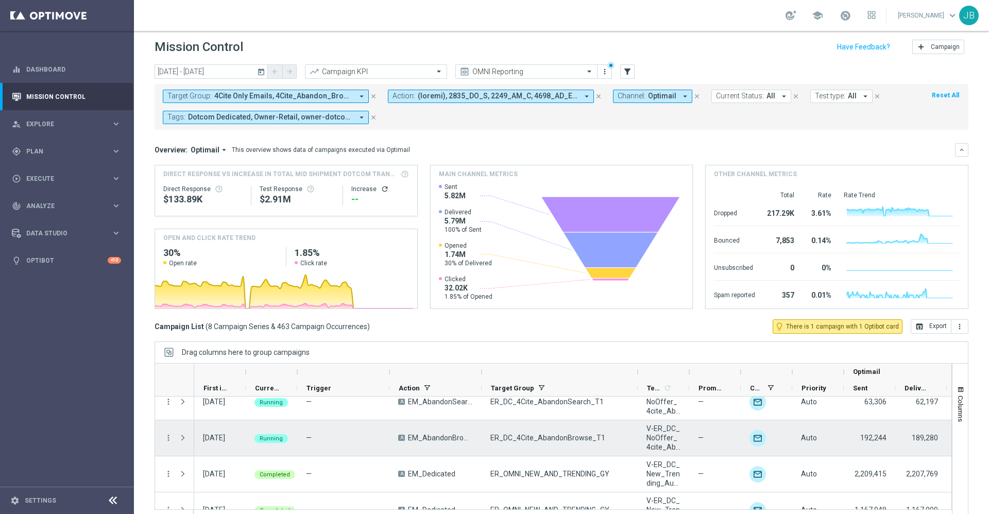
scroll to position [110, 0]
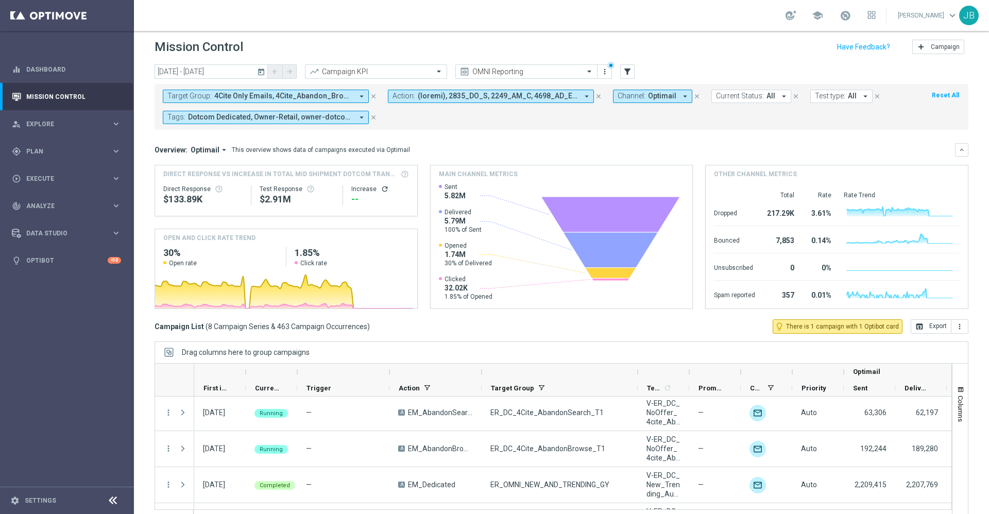
click at [349, 95] on span "4Cite Only Emails, 4Cite_Abandon_Browse_T1, 4Cite_Abandon_Cart_T1, 4Cite_Abando…" at bounding box center [283, 96] width 139 height 9
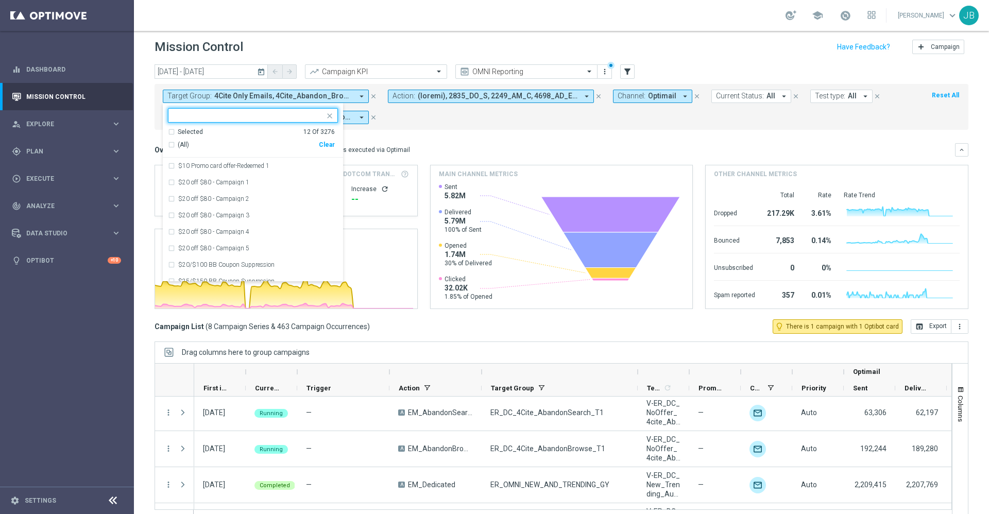
click at [174, 132] on div "Selected 12 Of 3276" at bounding box center [251, 132] width 167 height 9
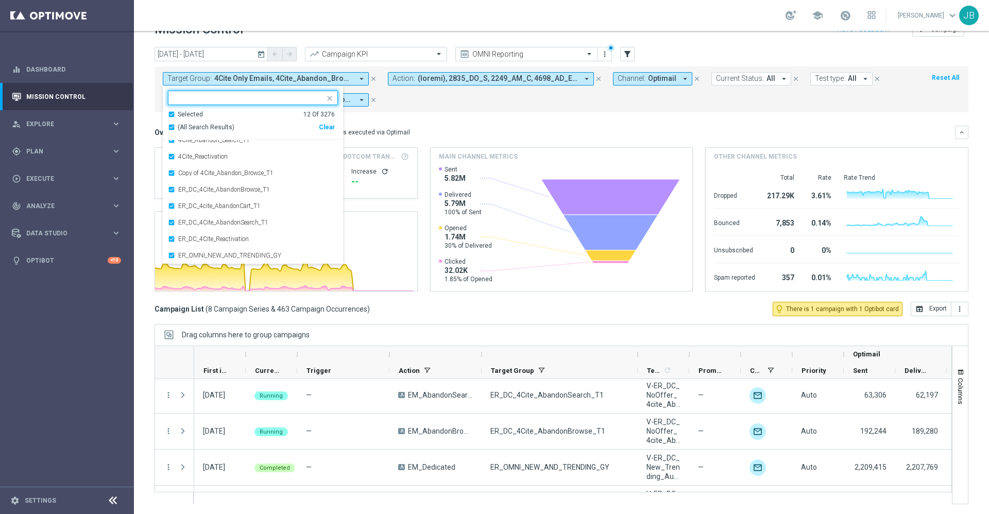
scroll to position [22, 0]
click at [173, 256] on div "ER_OMNI_NEW_AND_TRENDING_GY" at bounding box center [253, 255] width 170 height 16
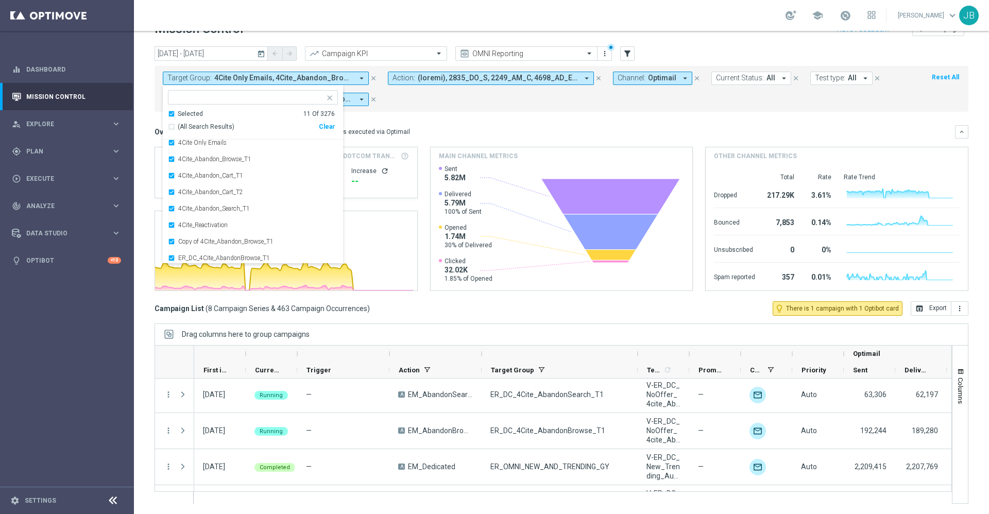
scroll to position [0, 0]
click at [469, 128] on div "Overview: Optimail arrow_drop_down This overview shows data of campaigns execut…" at bounding box center [554, 131] width 800 height 9
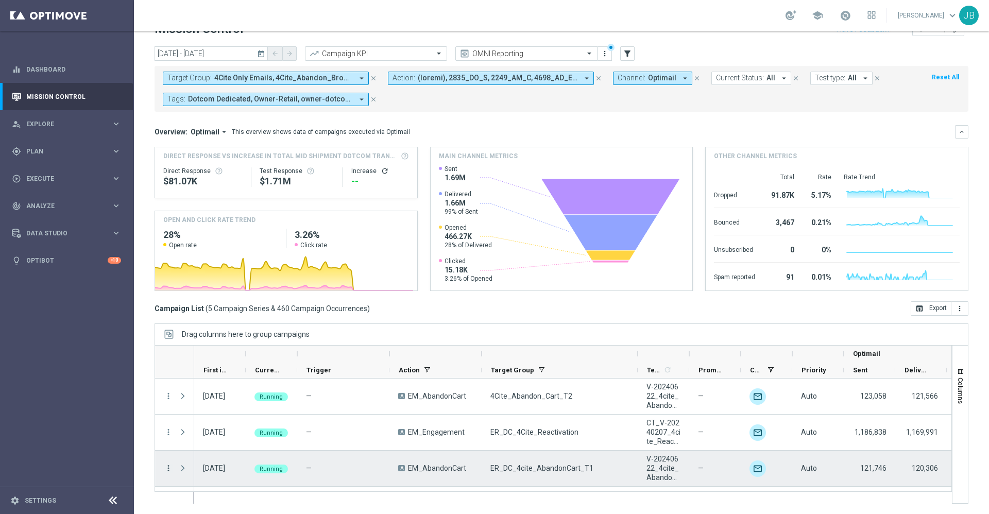
click at [170, 467] on icon "more_vert" at bounding box center [168, 467] width 9 height 9
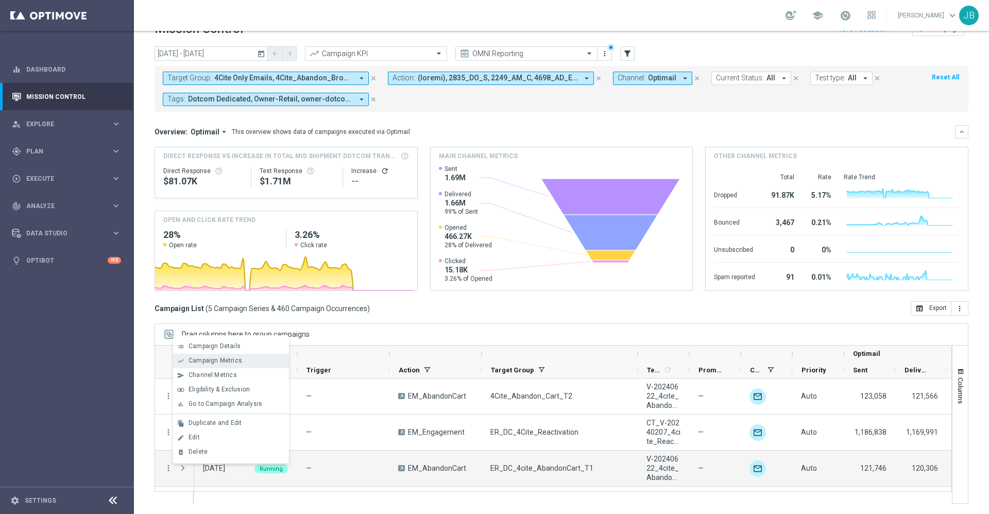
click at [224, 365] on div "show_chart Campaign Metrics" at bounding box center [231, 361] width 116 height 14
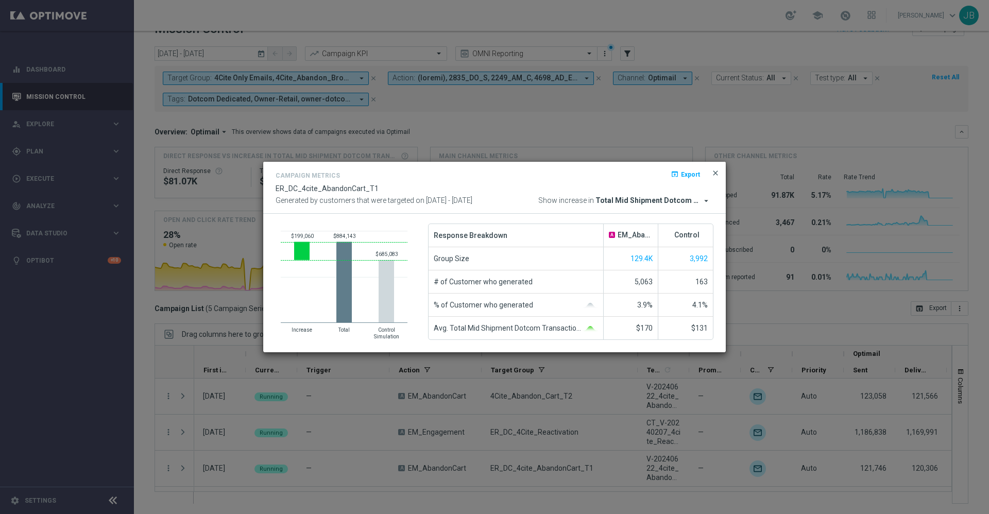
click at [717, 173] on span "close" at bounding box center [715, 173] width 8 height 8
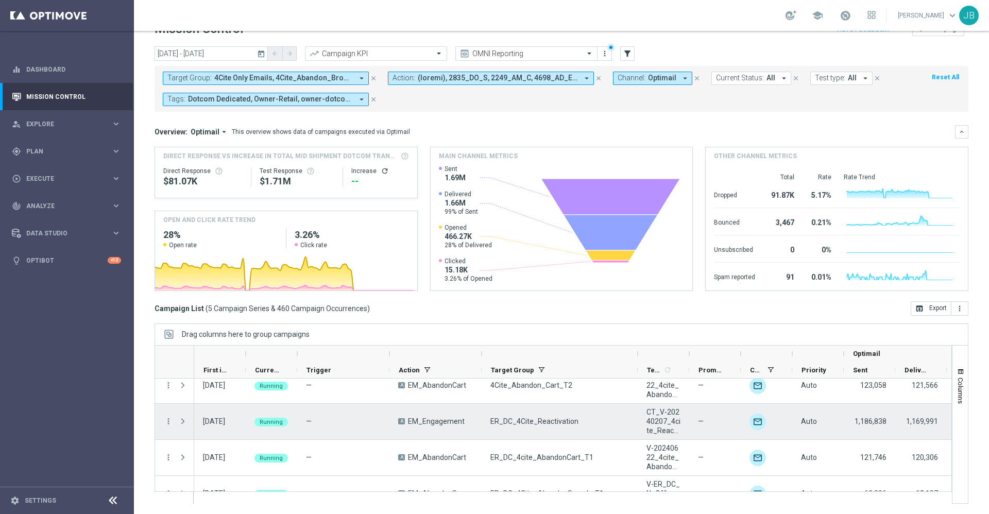
scroll to position [15, 0]
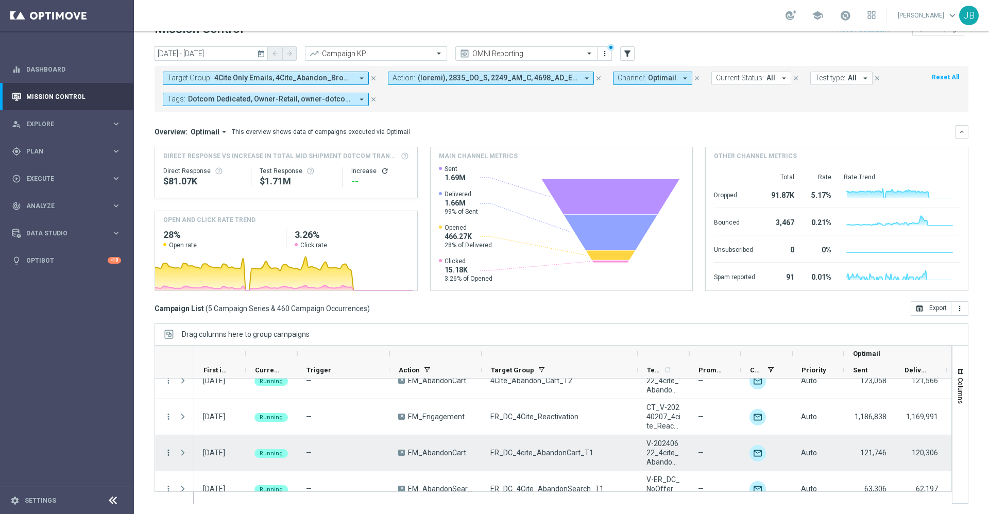
click at [167, 451] on icon "more_vert" at bounding box center [168, 452] width 9 height 9
click at [348, 447] on div "—" at bounding box center [343, 453] width 92 height 36
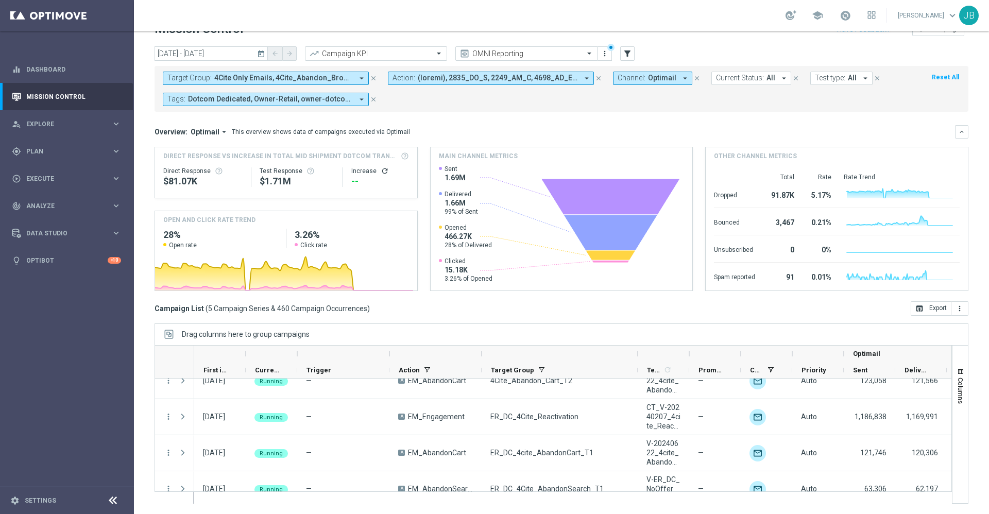
click at [260, 50] on icon "today" at bounding box center [261, 53] width 9 height 9
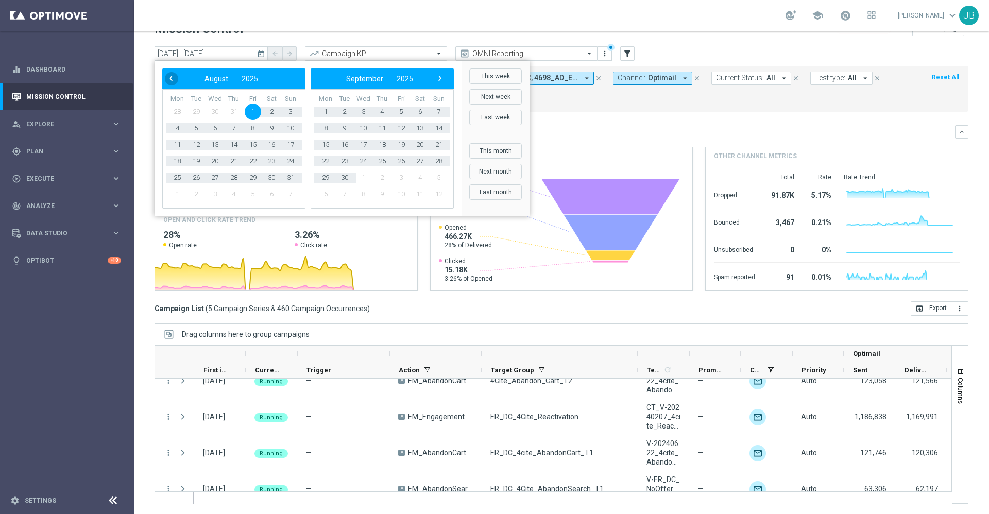
click at [173, 81] on span "‹" at bounding box center [170, 78] width 13 height 13
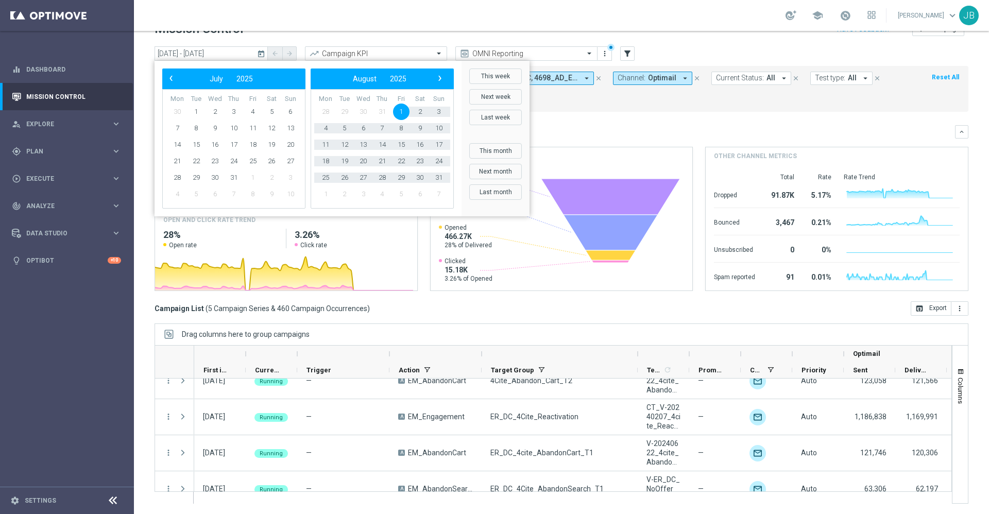
click at [173, 81] on span "‹" at bounding box center [170, 78] width 13 height 13
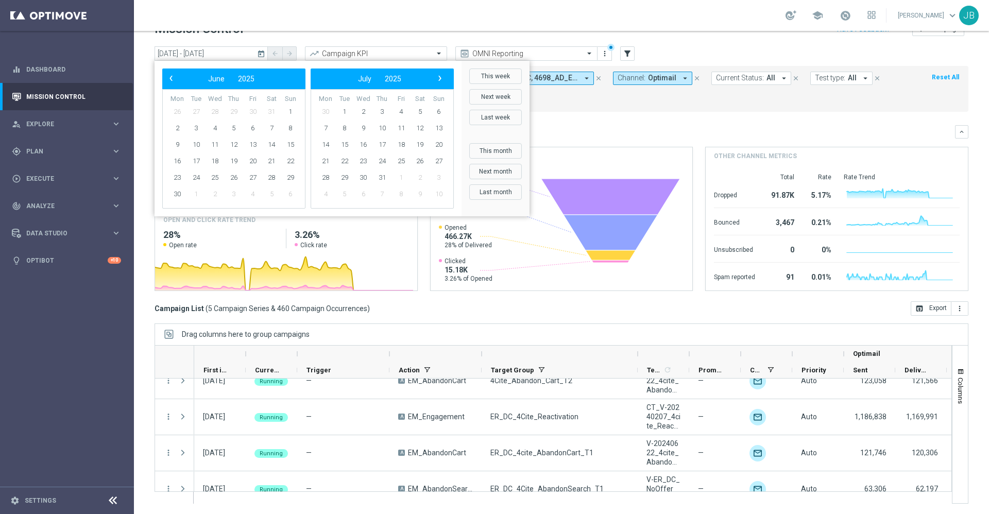
click at [173, 81] on span "‹" at bounding box center [170, 78] width 13 height 13
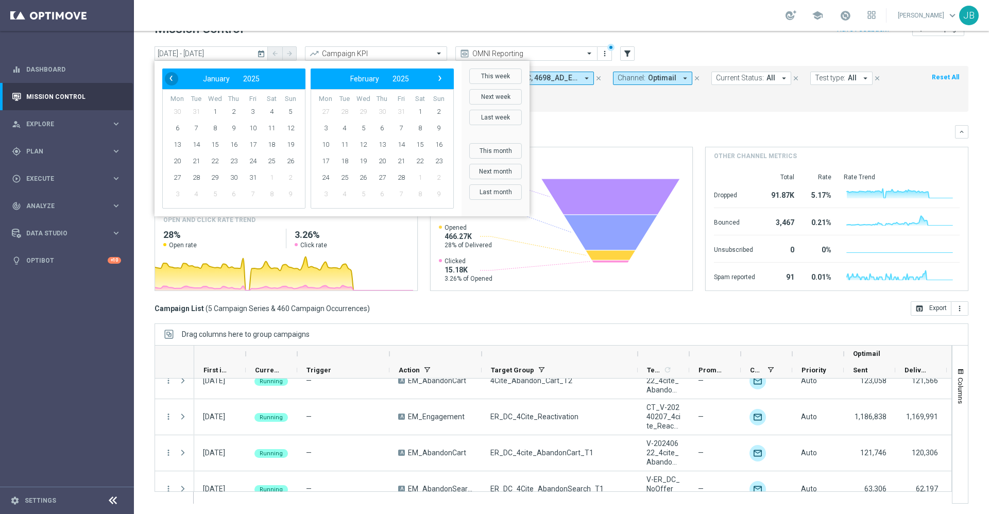
click at [173, 83] on span "‹" at bounding box center [170, 78] width 13 height 13
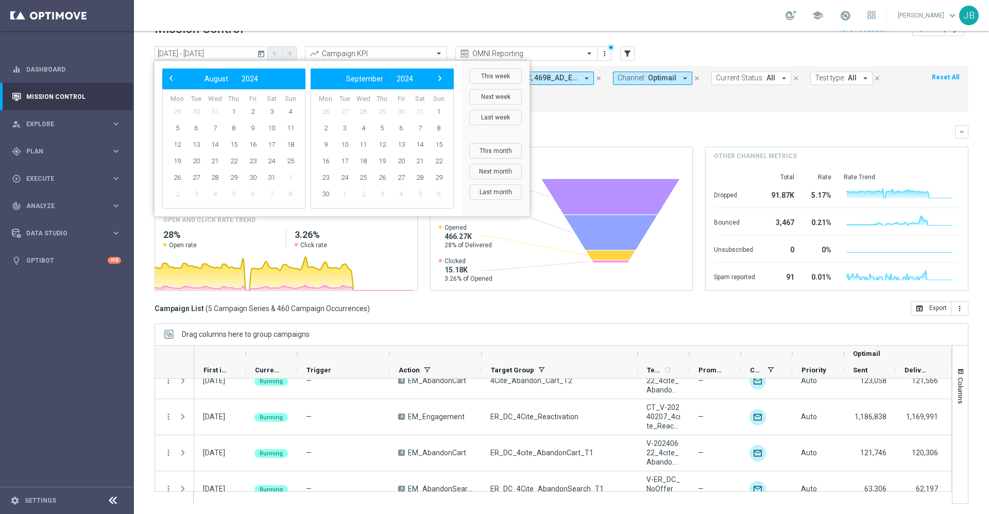
click at [173, 83] on span "‹" at bounding box center [170, 78] width 13 height 13
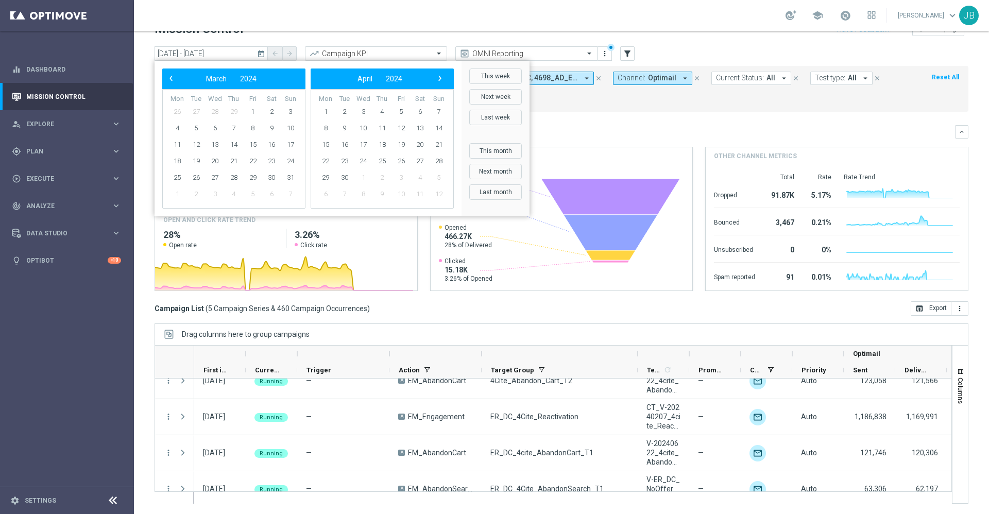
click at [173, 83] on span "‹" at bounding box center [170, 78] width 13 height 13
click at [441, 76] on span "›" at bounding box center [439, 78] width 13 height 13
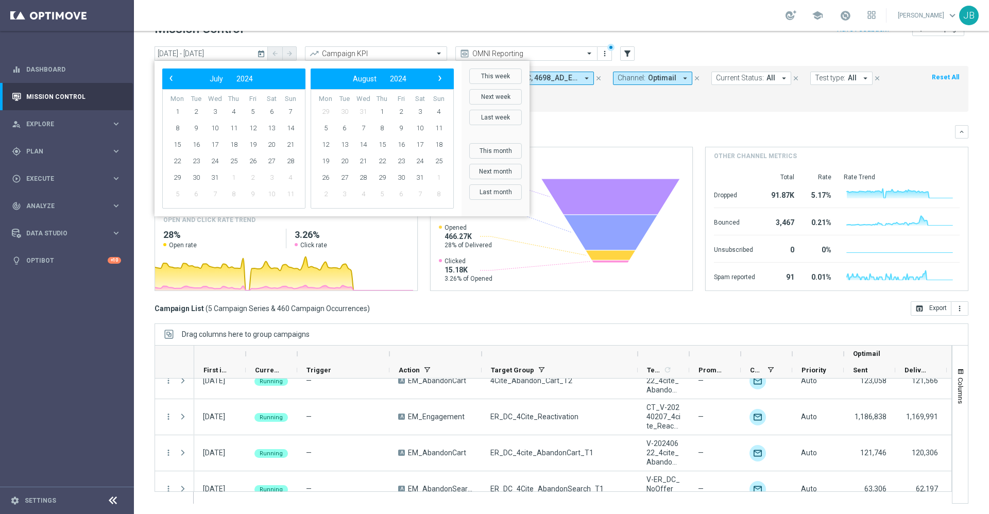
click at [441, 76] on span "›" at bounding box center [439, 78] width 13 height 13
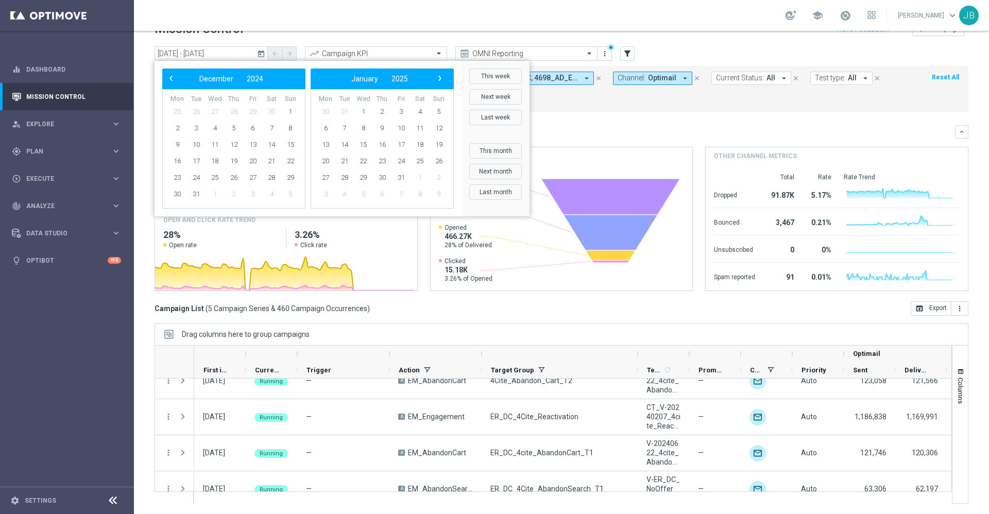
click at [441, 76] on span "›" at bounding box center [439, 78] width 13 height 13
click at [434, 115] on span "2" at bounding box center [439, 112] width 16 height 16
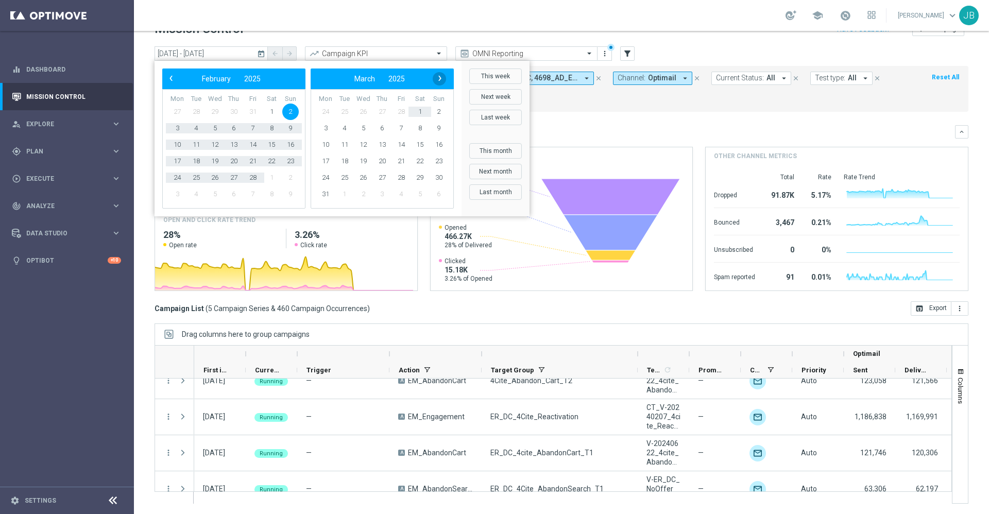
click at [436, 82] on span "›" at bounding box center [439, 78] width 13 height 13
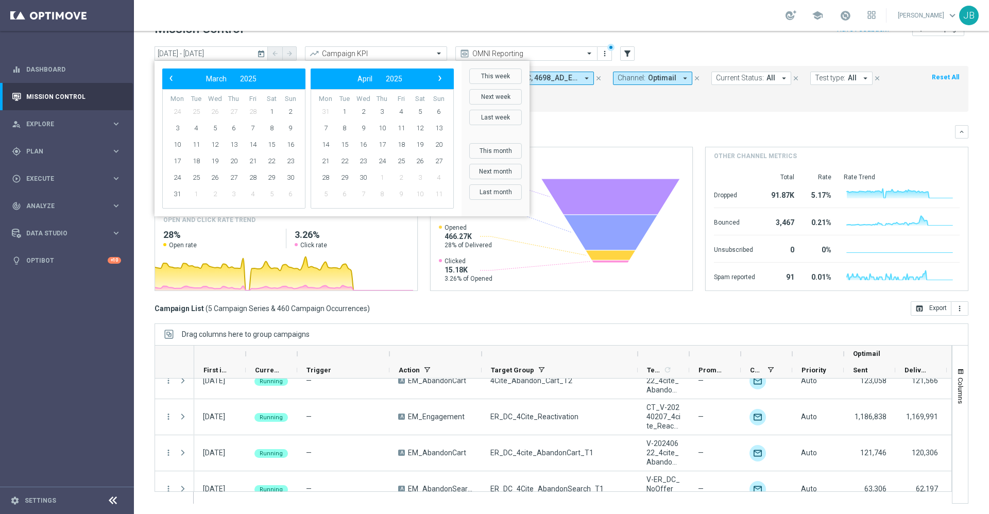
click at [436, 82] on span "›" at bounding box center [439, 78] width 13 height 13
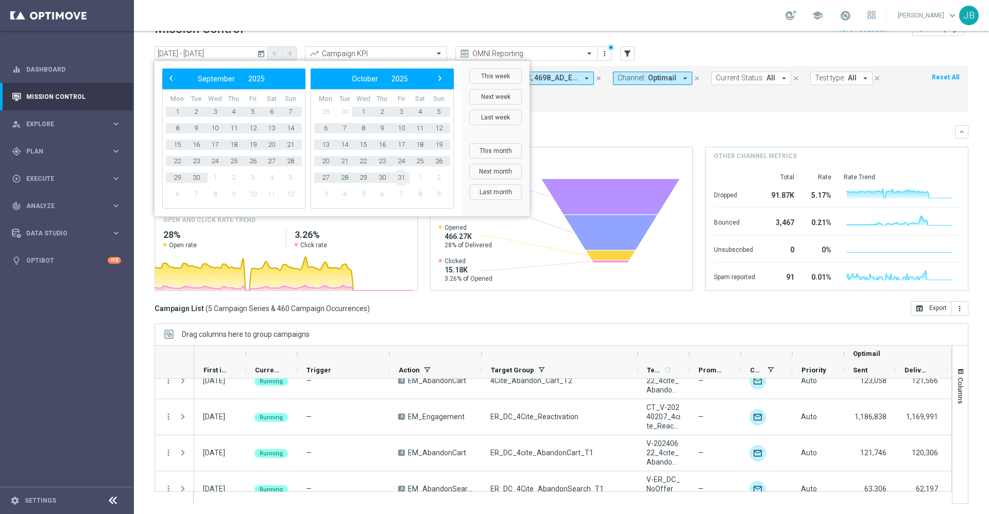
click at [403, 174] on span "31" at bounding box center [401, 177] width 16 height 16
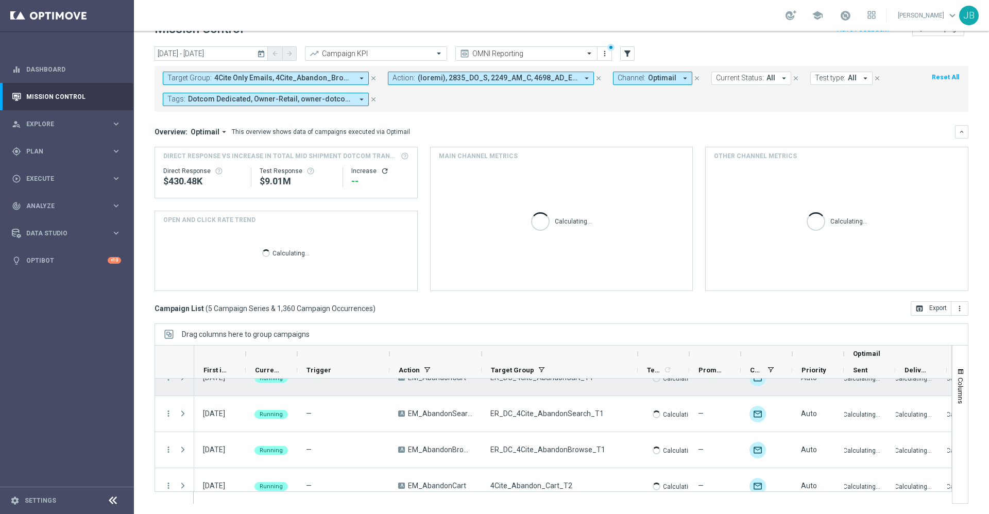
scroll to position [23, 0]
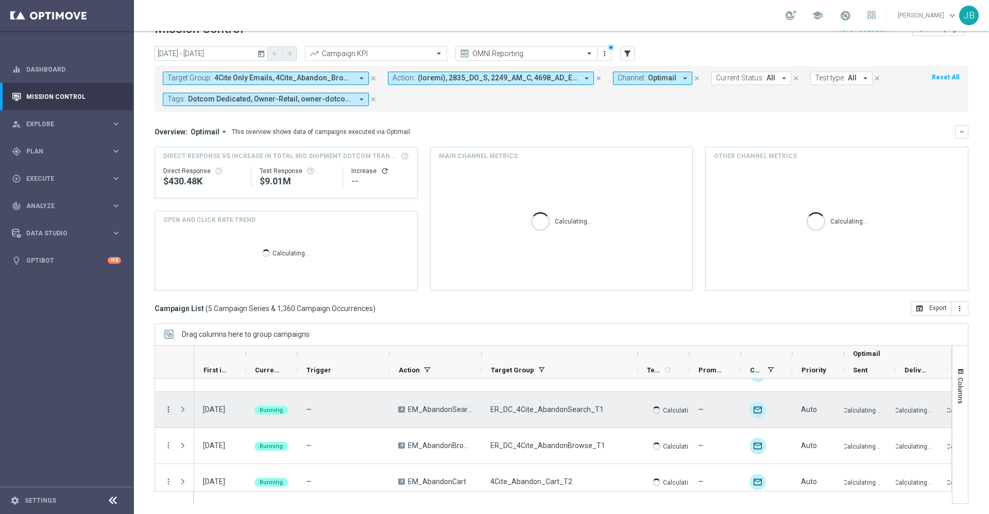
click at [169, 411] on icon "more_vert" at bounding box center [168, 409] width 9 height 9
click at [215, 313] on span "Channel Metrics" at bounding box center [212, 316] width 48 height 7
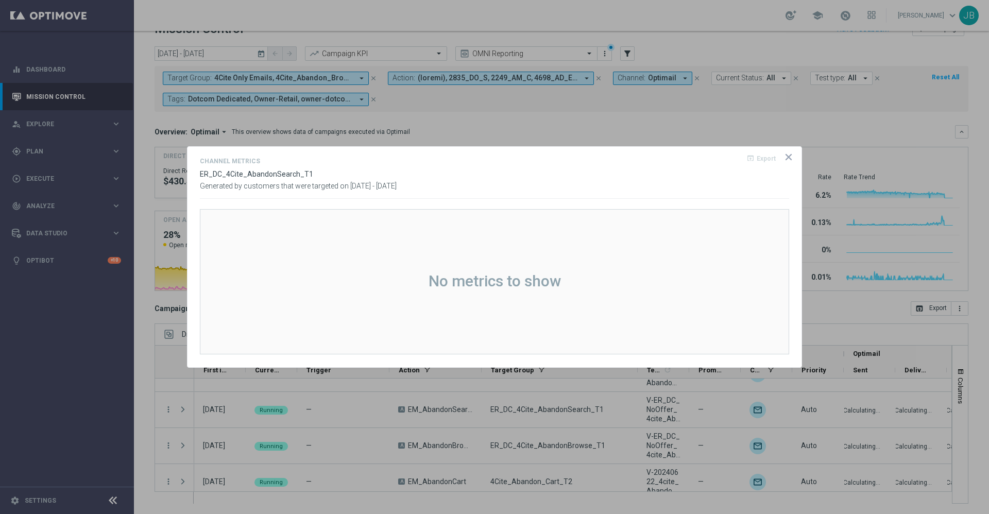
click at [787, 158] on icon "icon" at bounding box center [788, 156] width 5 height 5
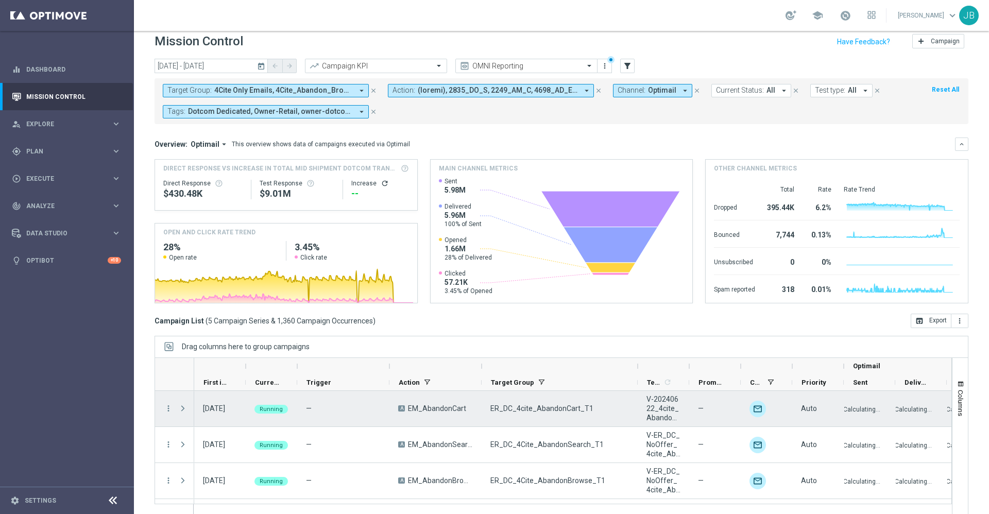
scroll to position [9, 0]
click at [169, 410] on icon "more_vert" at bounding box center [168, 408] width 9 height 9
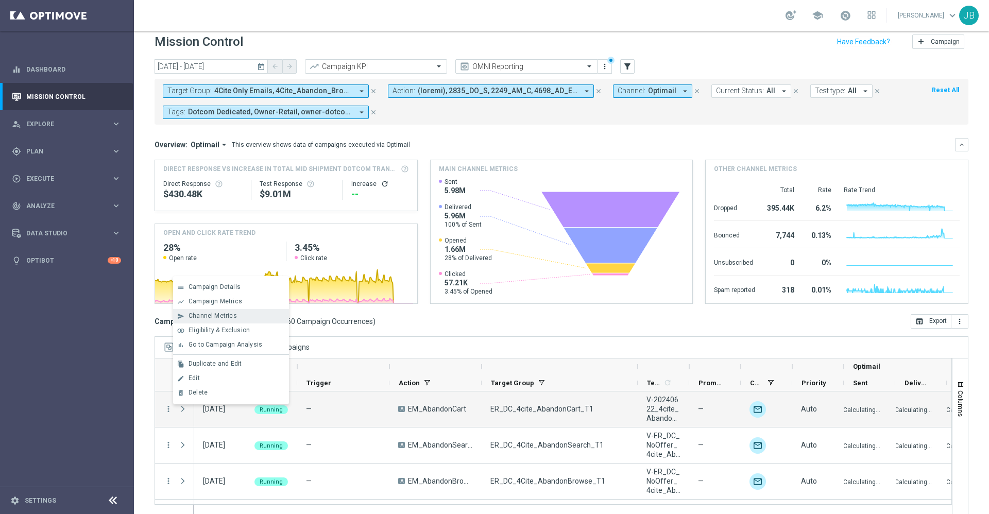
click at [228, 313] on span "Channel Metrics" at bounding box center [212, 315] width 48 height 7
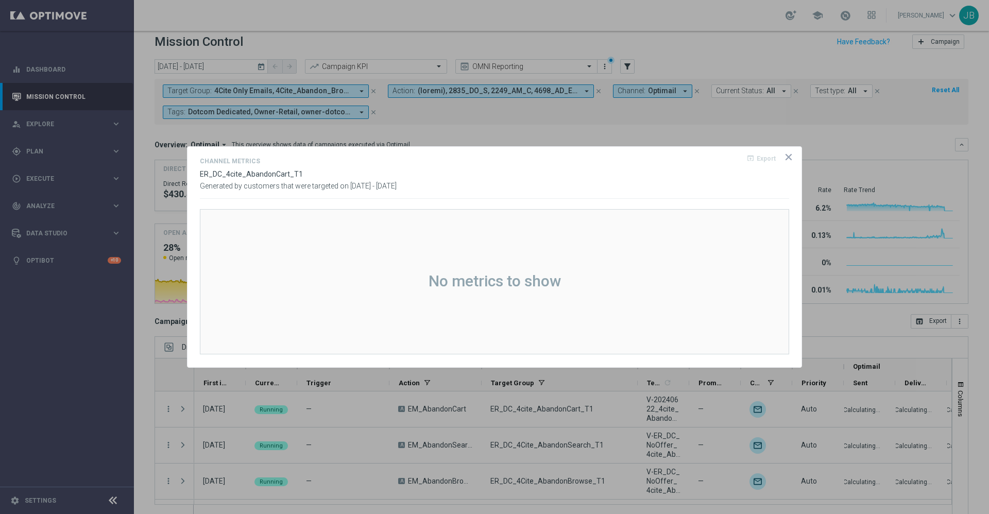
click at [788, 157] on icon "icon" at bounding box center [788, 156] width 5 height 5
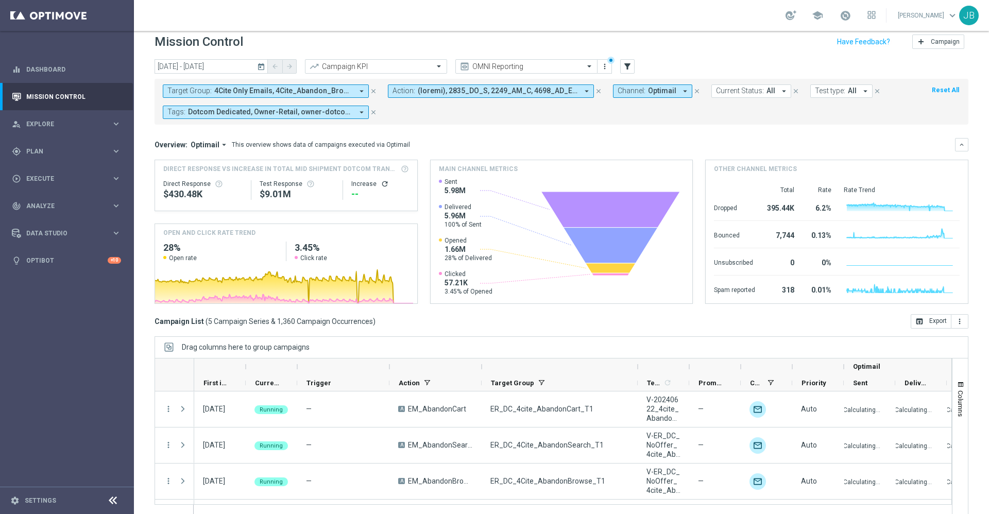
click at [257, 68] on icon "today" at bounding box center [261, 66] width 9 height 9
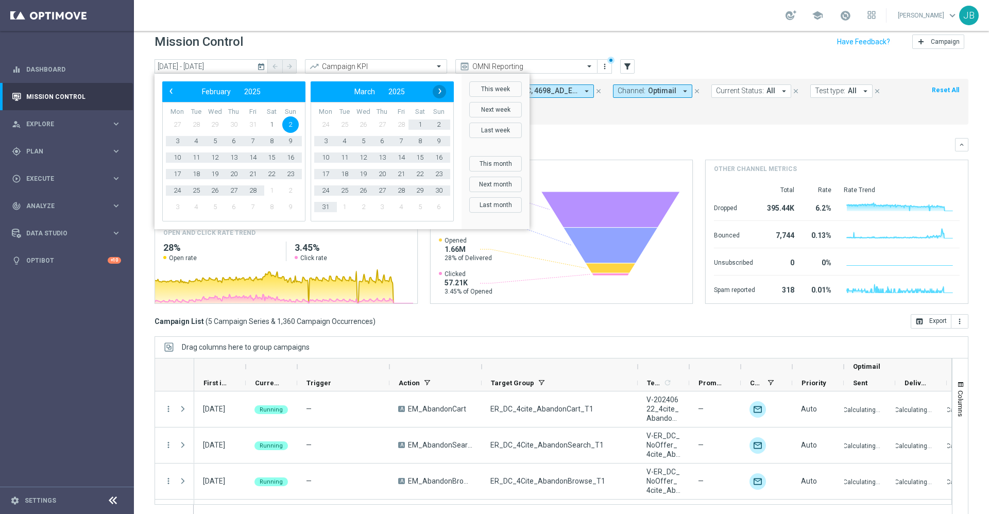
click at [440, 92] on span "›" at bounding box center [439, 90] width 13 height 13
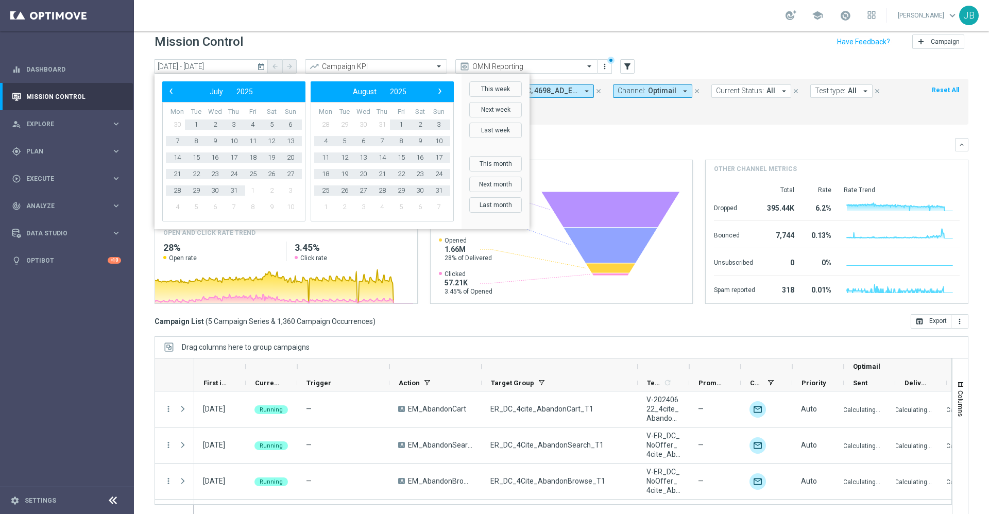
click at [440, 92] on span "›" at bounding box center [439, 90] width 13 height 13
click at [402, 145] on span "10" at bounding box center [401, 141] width 16 height 16
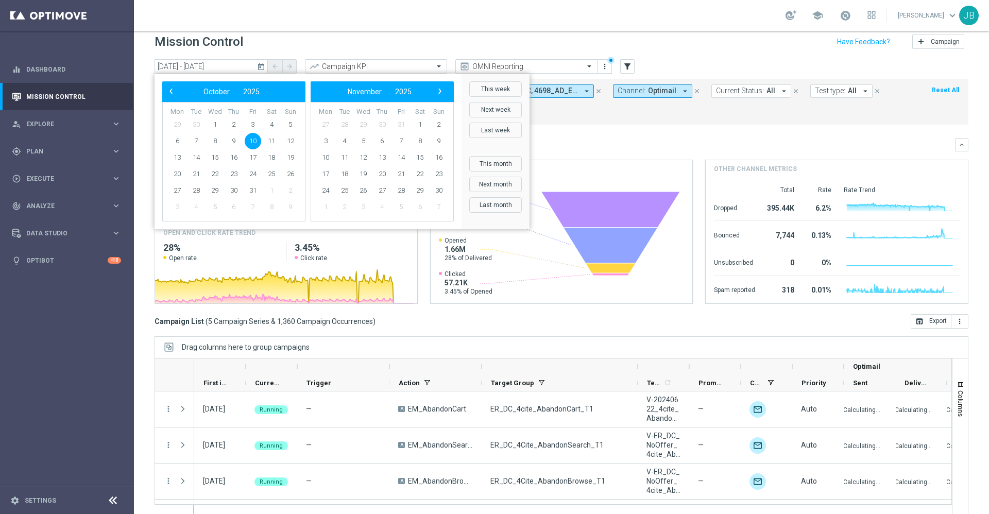
click at [251, 139] on span "10" at bounding box center [253, 141] width 16 height 16
type input "10 Oct 2025 - 10 Oct 2025"
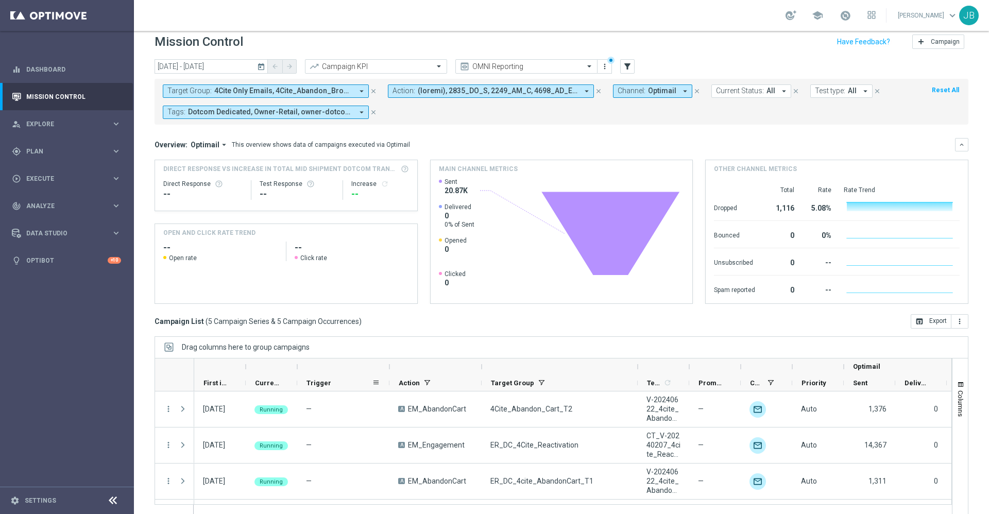
click at [327, 382] on span "Trigger" at bounding box center [318, 383] width 25 height 8
click at [318, 376] on div "Trigger 1" at bounding box center [338, 383] width 65 height 16
click at [711, 380] on span "Promotions" at bounding box center [710, 383] width 25 height 8
click at [711, 380] on span "Promotions" at bounding box center [704, 383] width 13 height 8
click at [377, 93] on button "close" at bounding box center [373, 90] width 9 height 11
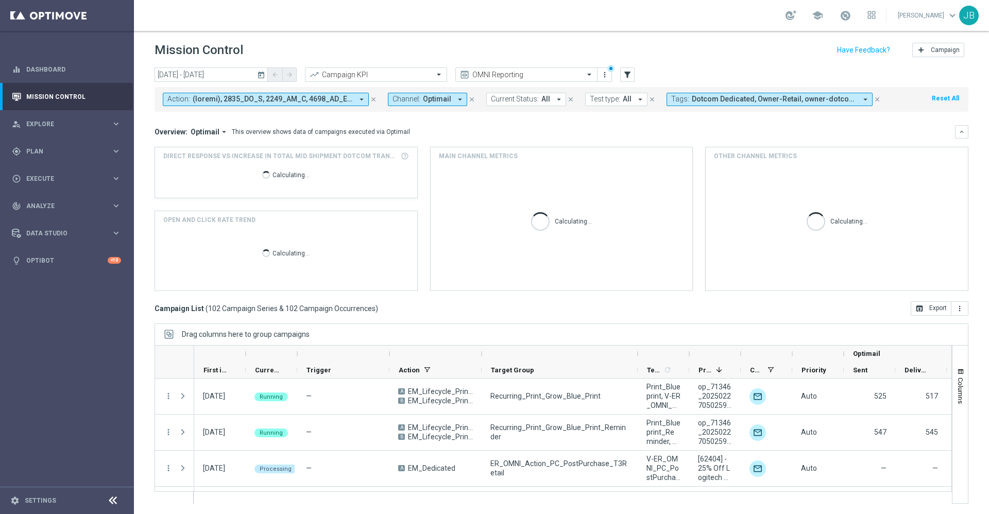
scroll to position [1, 0]
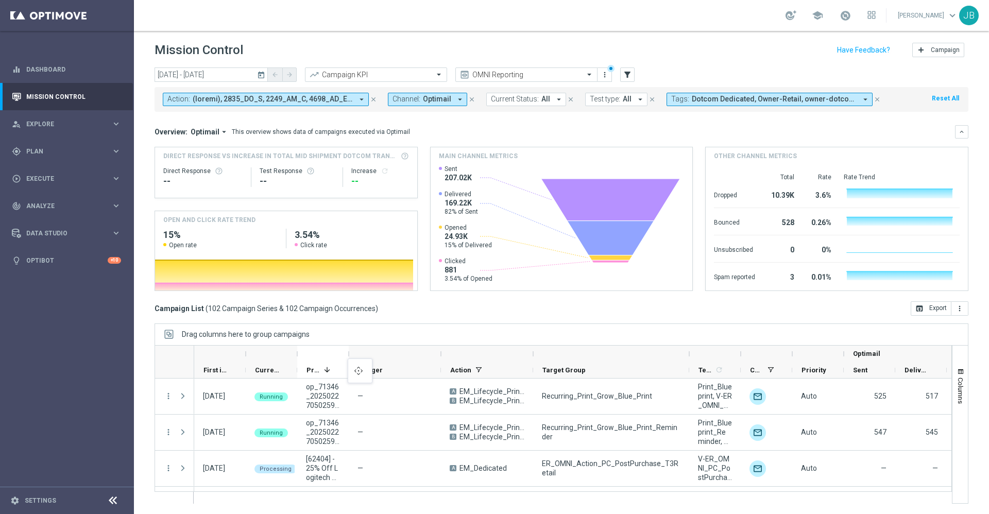
drag, startPoint x: 710, startPoint y: 358, endPoint x: 341, endPoint y: 364, distance: 368.8
click at [314, 368] on span "Promotions" at bounding box center [312, 370] width 13 height 8
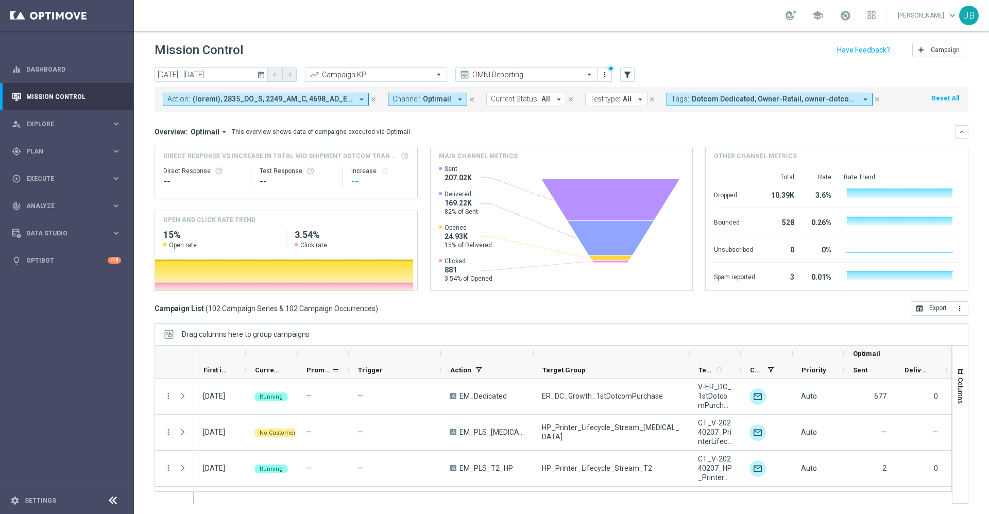
click at [314, 368] on span "Promotions" at bounding box center [318, 370] width 25 height 8
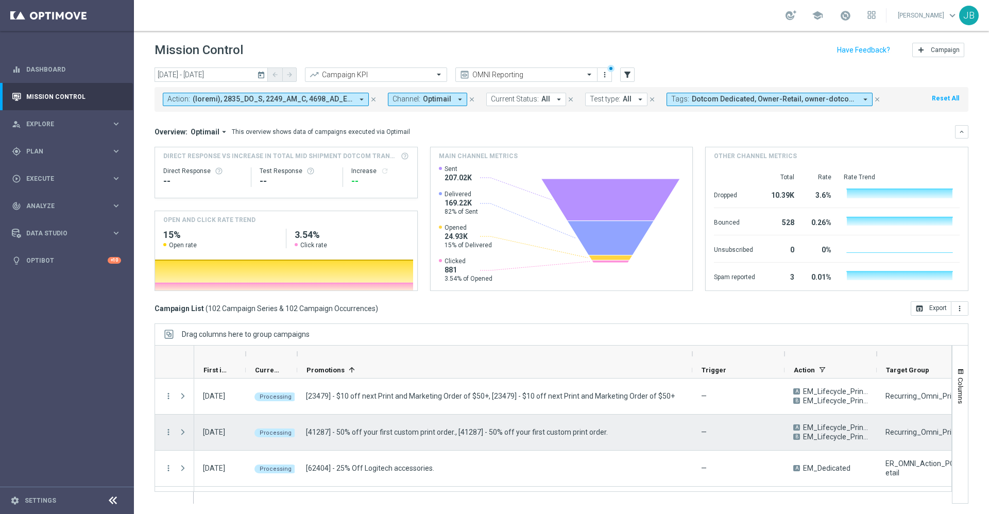
drag, startPoint x: 349, startPoint y: 354, endPoint x: 692, endPoint y: 417, distance: 349.3
click at [692, 417] on div at bounding box center [552, 424] width 797 height 159
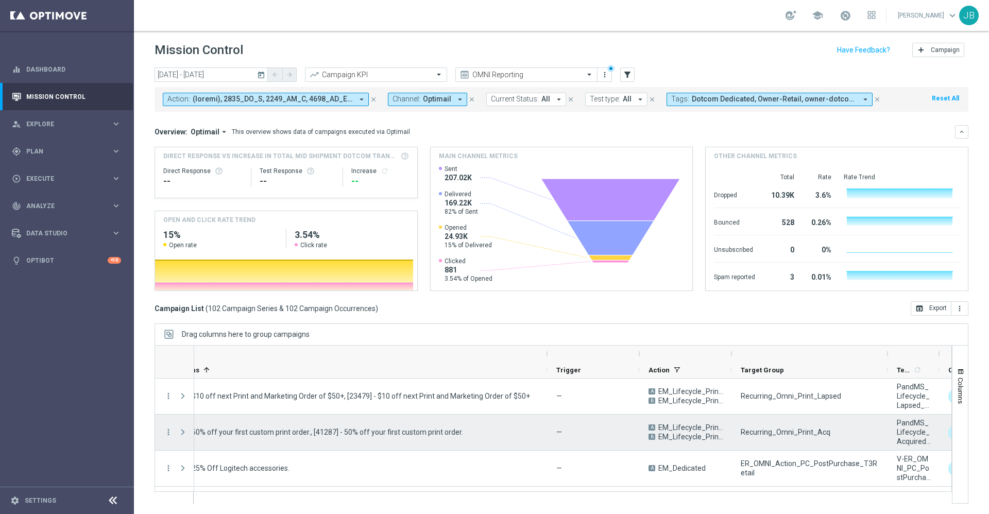
scroll to position [0, 145]
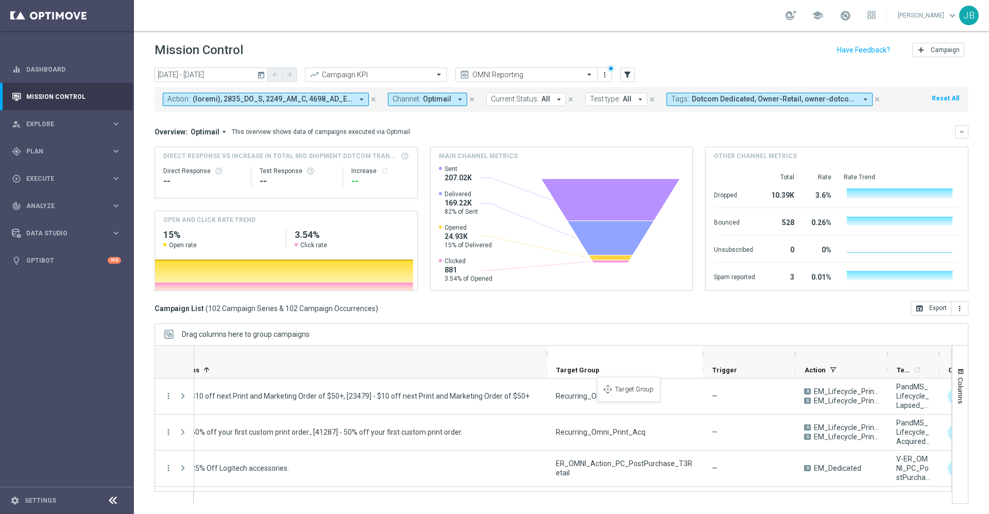
drag, startPoint x: 751, startPoint y: 373, endPoint x: 602, endPoint y: 383, distance: 149.1
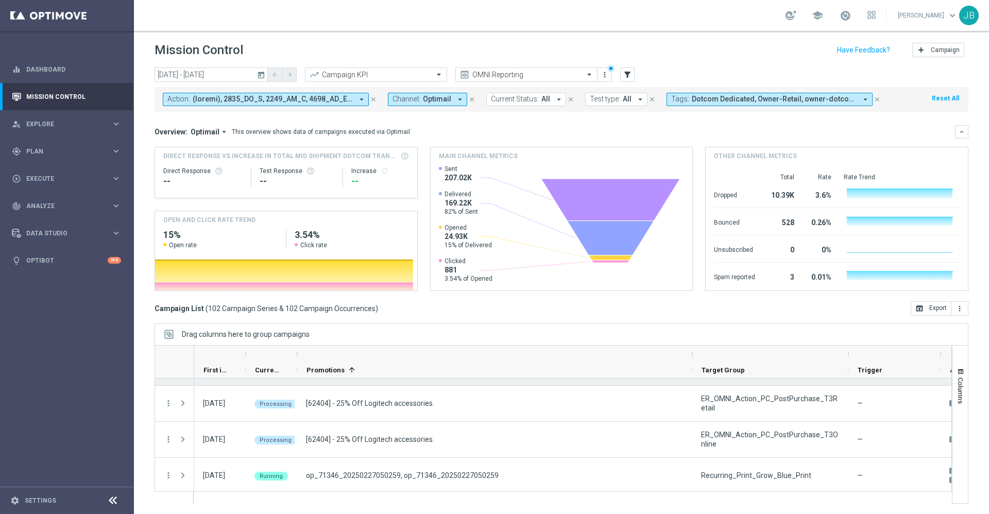
scroll to position [0, 0]
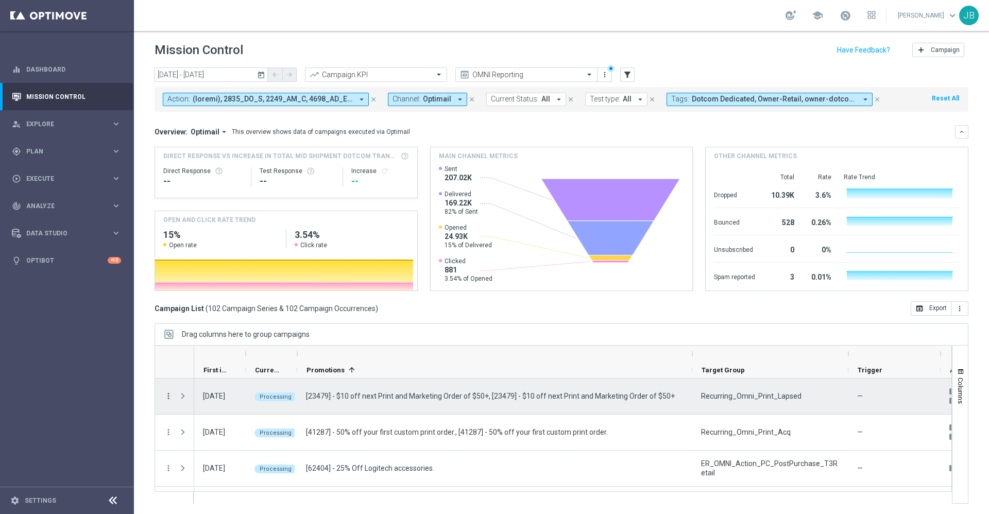
click at [167, 398] on icon "more_vert" at bounding box center [168, 395] width 9 height 9
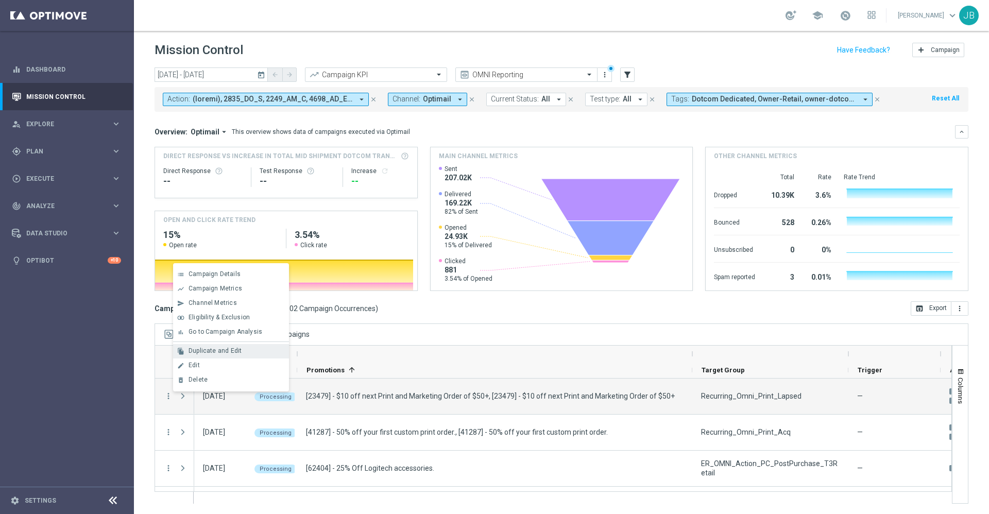
click at [213, 356] on div "file_copy Duplicate and Edit" at bounding box center [231, 351] width 116 height 14
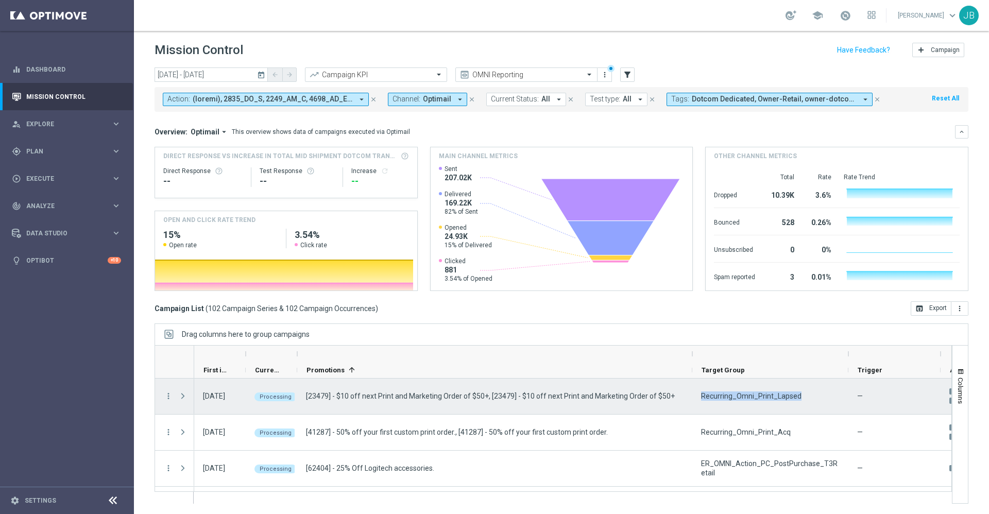
drag, startPoint x: 797, startPoint y: 393, endPoint x: 700, endPoint y: 395, distance: 97.3
click at [700, 395] on div "Recurring_Omni_Print_Lapsed" at bounding box center [770, 397] width 156 height 36
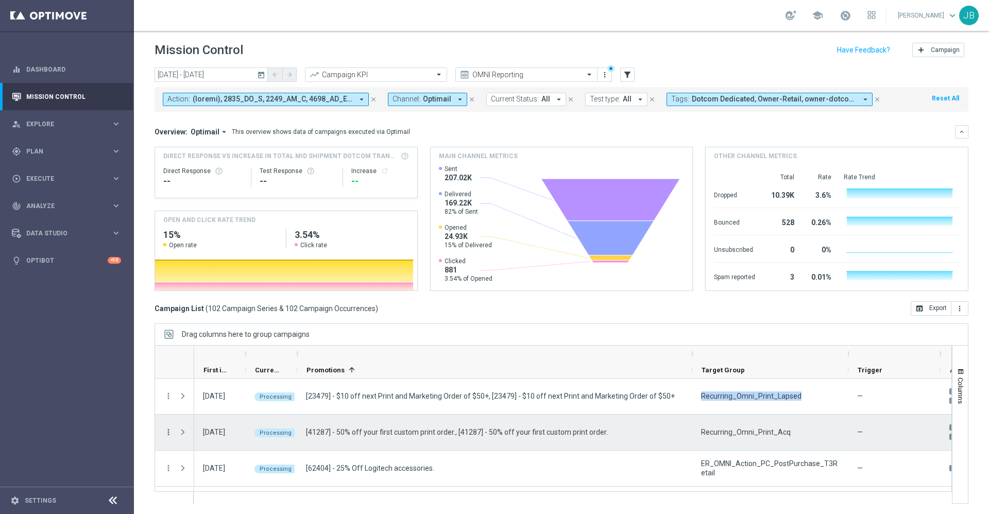
click at [167, 431] on icon "more_vert" at bounding box center [168, 431] width 9 height 9
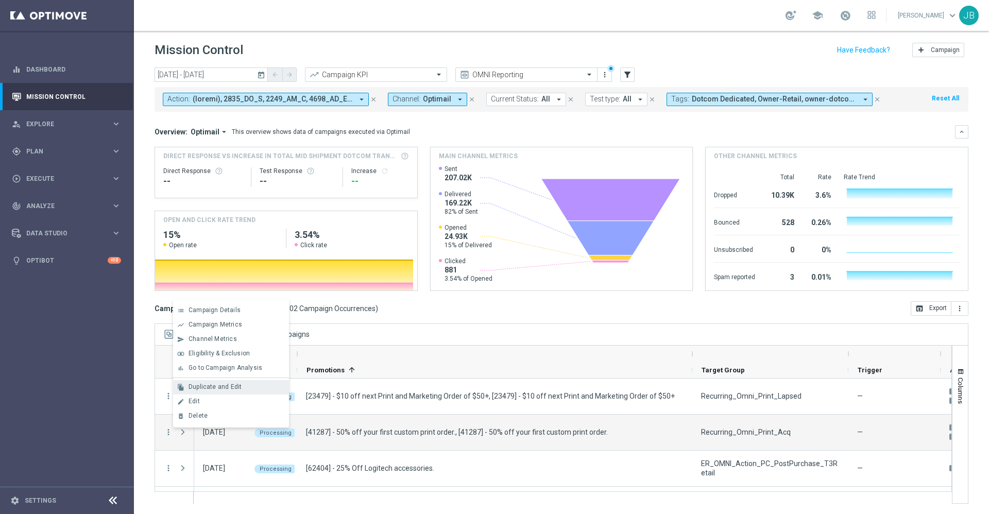
click at [219, 385] on span "Duplicate and Edit" at bounding box center [214, 386] width 53 height 7
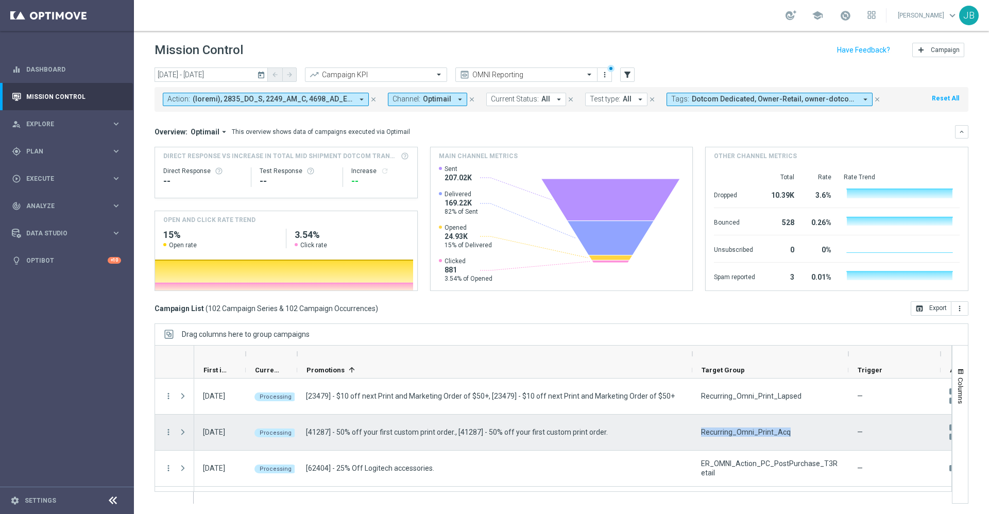
drag, startPoint x: 788, startPoint y: 431, endPoint x: 701, endPoint y: 430, distance: 87.6
click at [701, 430] on div "Recurring_Omni_Print_Acq" at bounding box center [770, 433] width 156 height 36
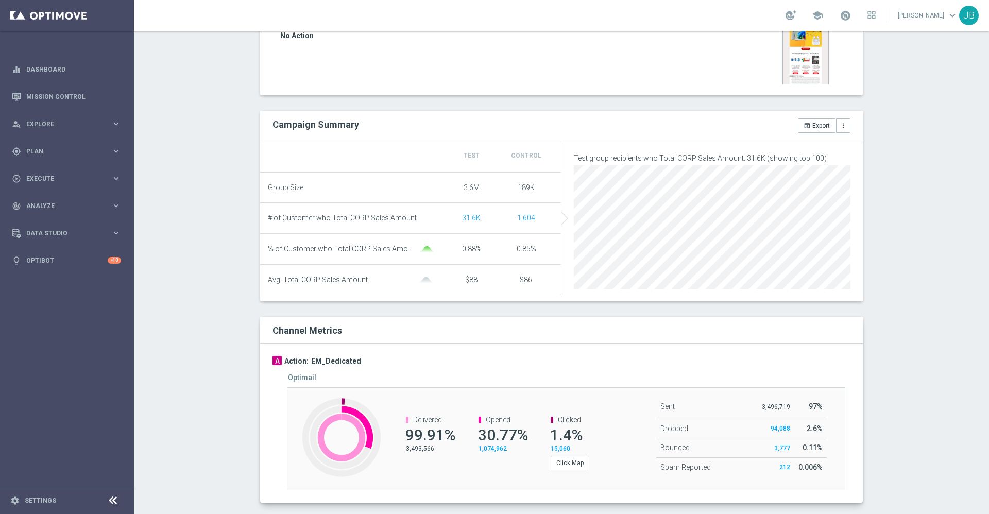
scroll to position [271, 0]
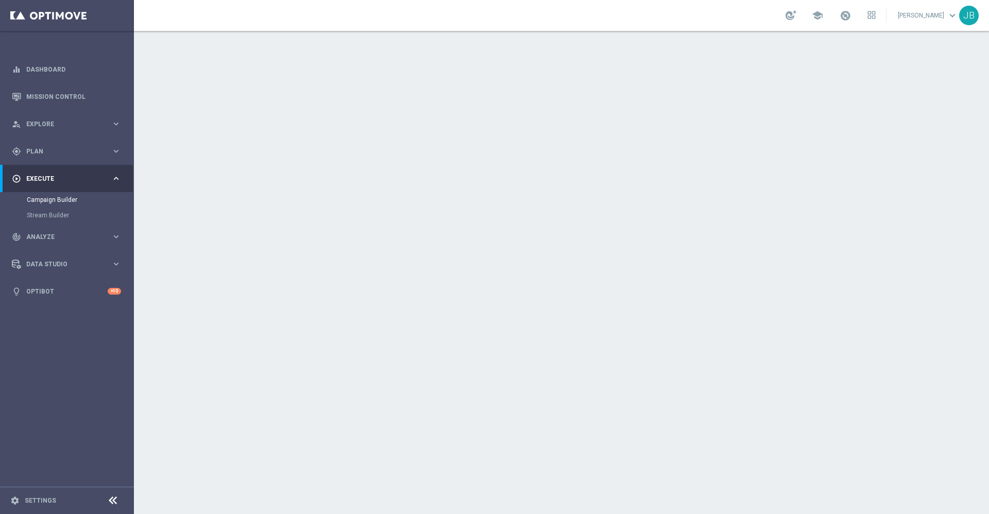
click at [345, 113] on h2 "Target Group" at bounding box center [329, 112] width 55 height 10
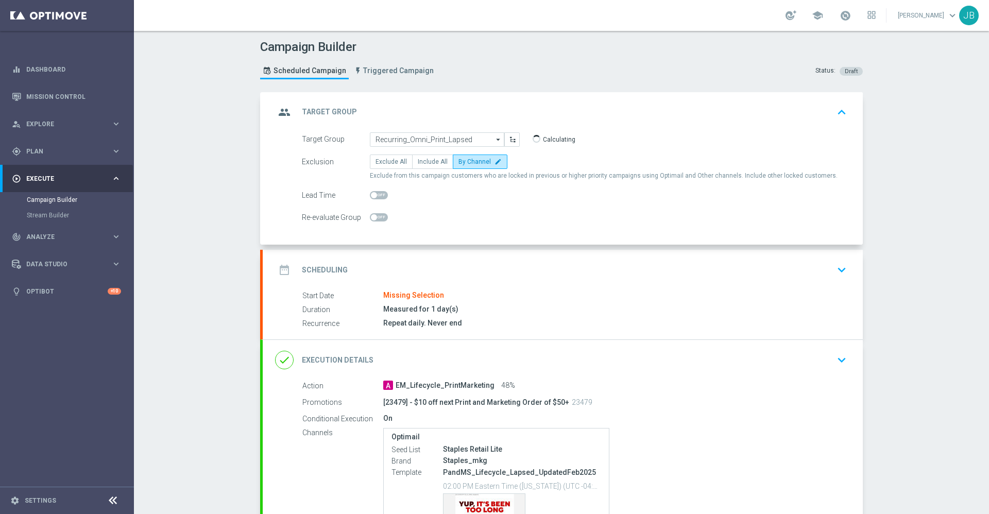
click at [313, 272] on h2 "Scheduling" at bounding box center [325, 270] width 46 height 10
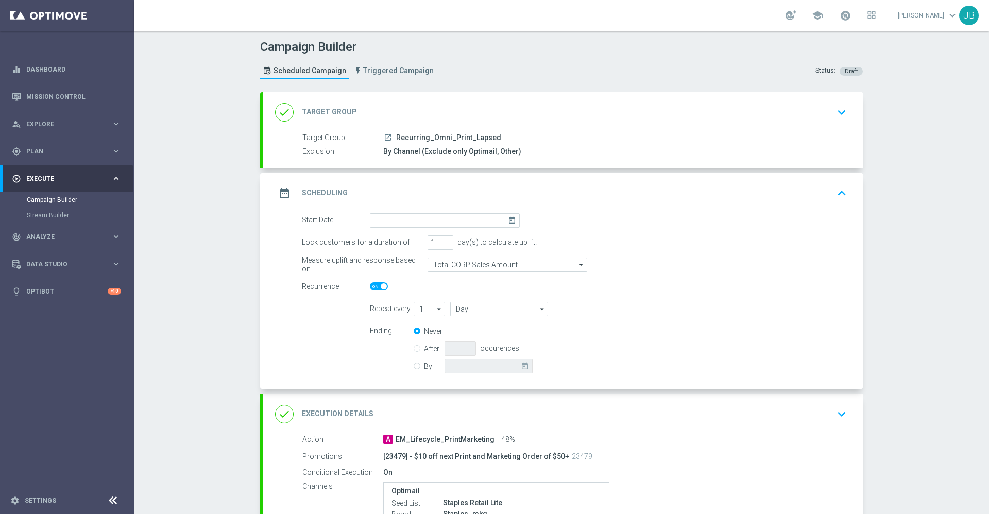
click at [508, 216] on icon "today" at bounding box center [514, 218] width 12 height 11
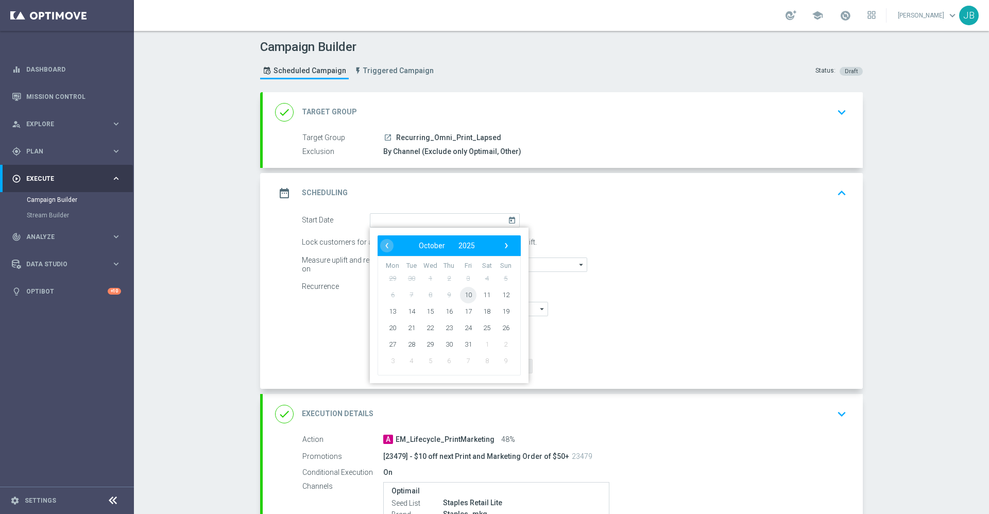
click at [462, 295] on span "10" at bounding box center [468, 294] width 16 height 16
type input "[DATE]"
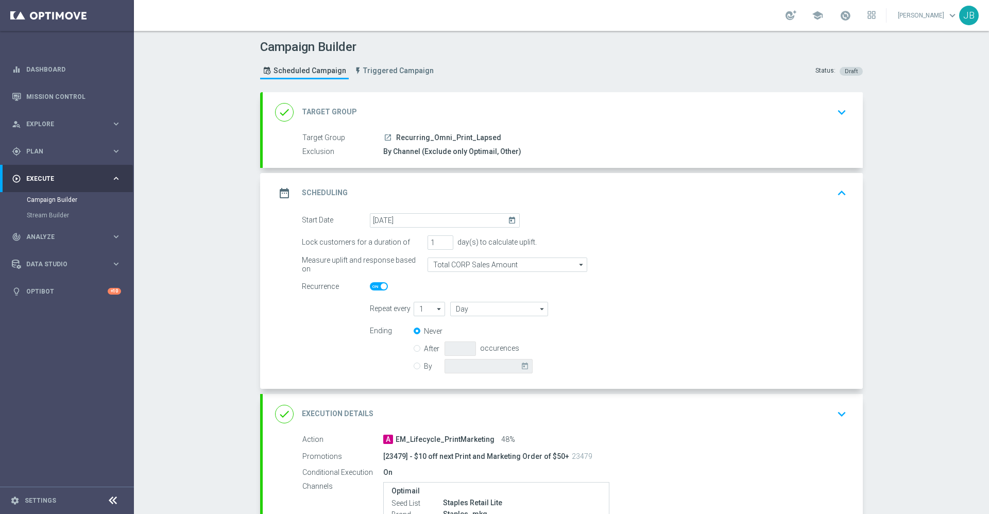
click at [414, 365] on input "By" at bounding box center [417, 364] width 7 height 7
radio input "true"
radio input "false"
click at [381, 287] on span at bounding box center [384, 286] width 6 height 6
click at [379, 287] on input "checkbox" at bounding box center [379, 286] width 18 height 8
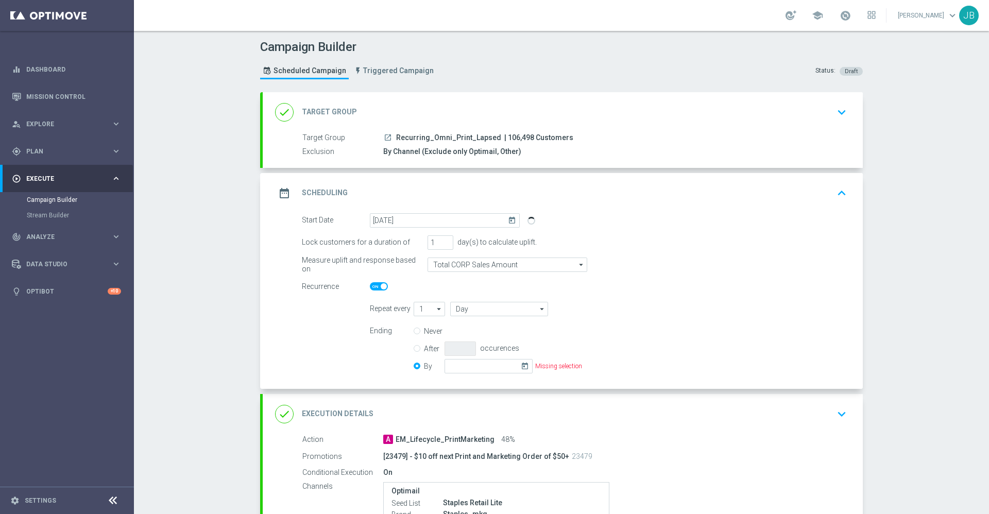
checkbox input "false"
radio input "true"
radio input "false"
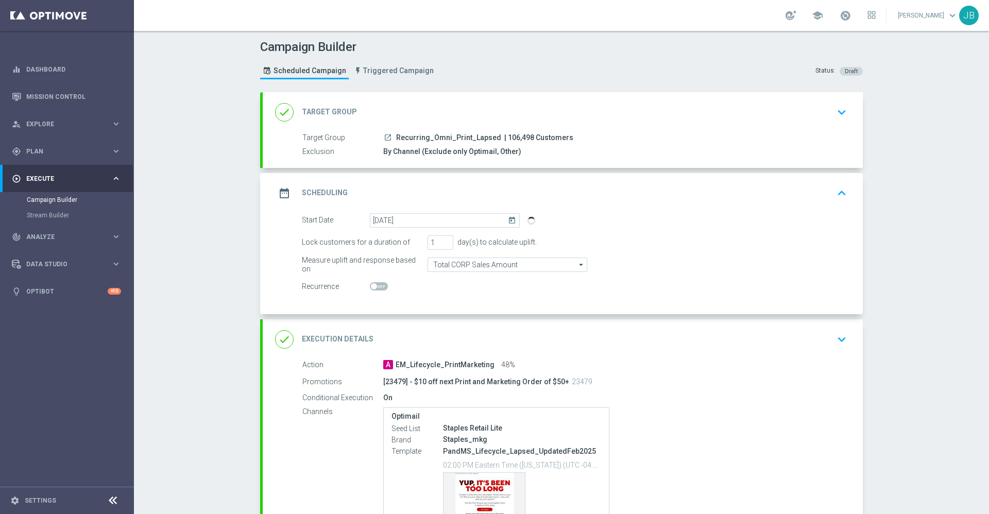
scroll to position [72, 0]
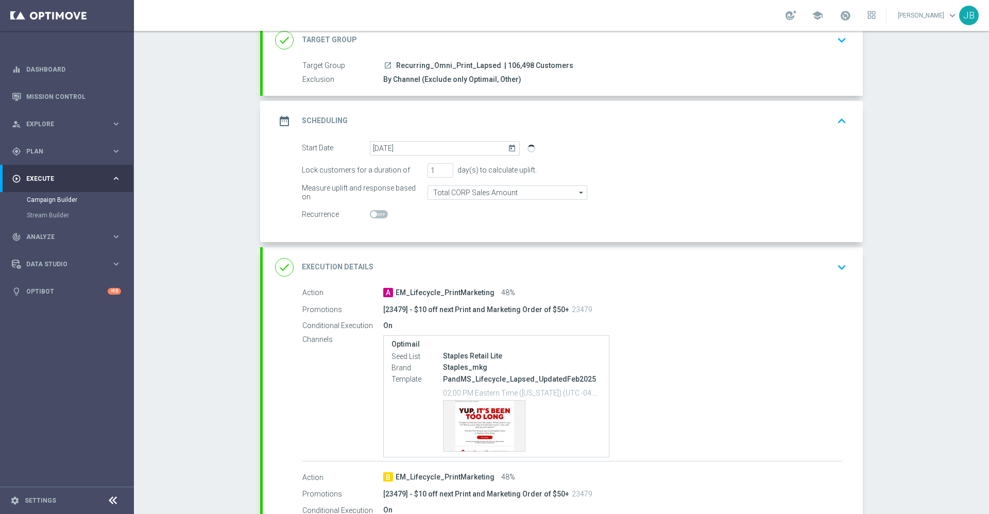
click at [336, 264] on h2 "Execution Details" at bounding box center [338, 267] width 72 height 10
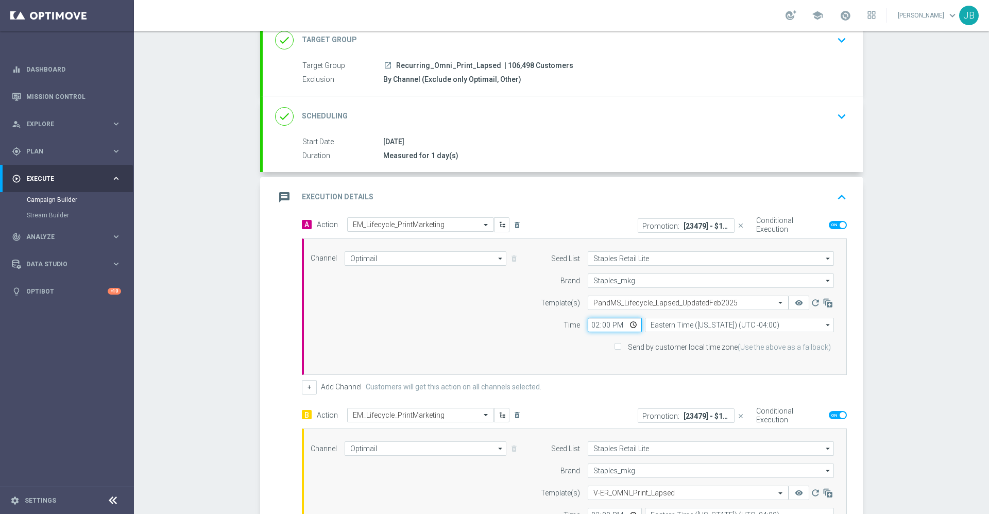
click at [591, 323] on input "14:00" at bounding box center [615, 325] width 54 height 14
type input "16:00"
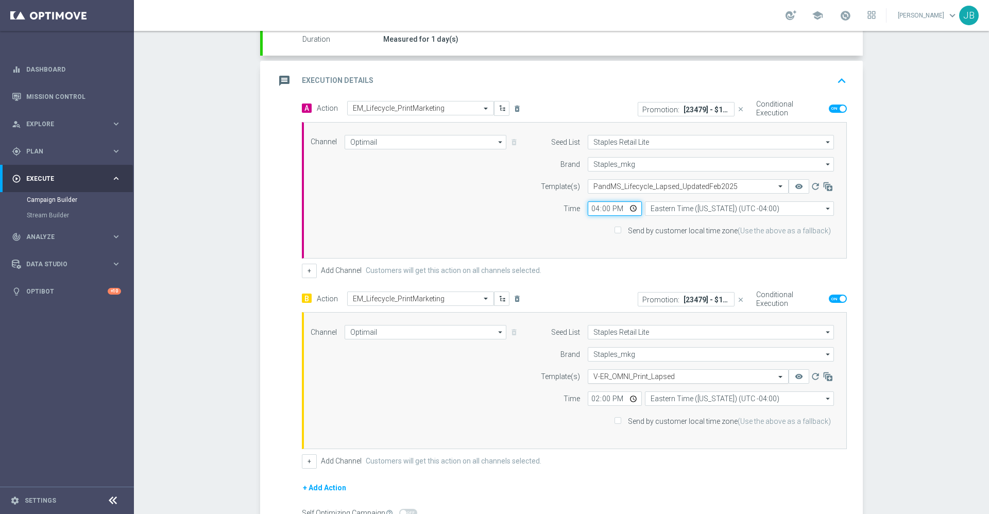
scroll to position [190, 0]
type input "16:00"
click at [588, 394] on input "16:00" at bounding box center [615, 397] width 54 height 14
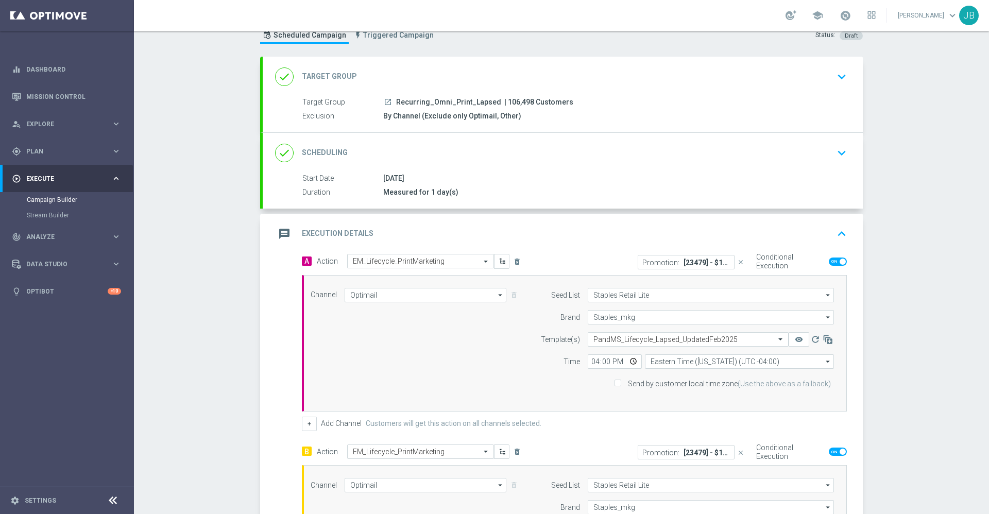
scroll to position [0, 0]
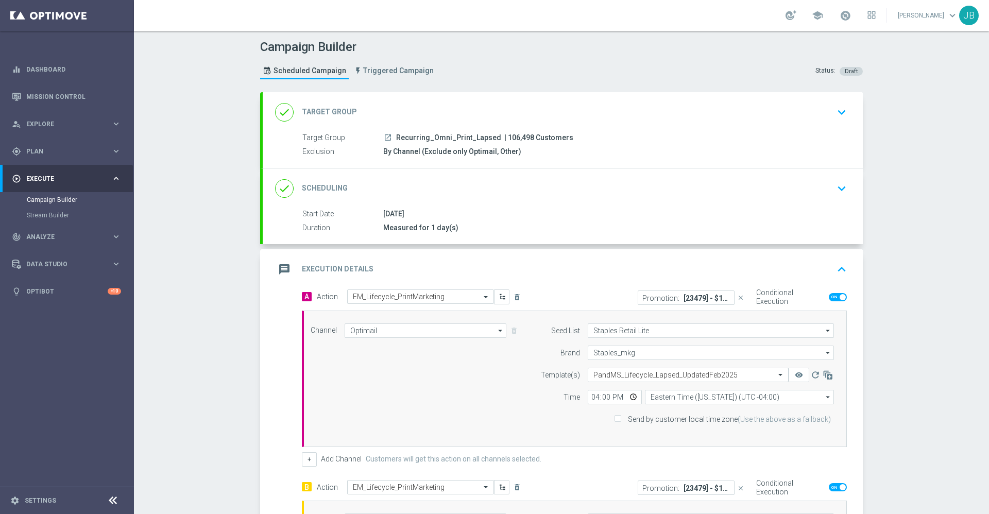
click at [344, 116] on h2 "Target Group" at bounding box center [329, 112] width 55 height 10
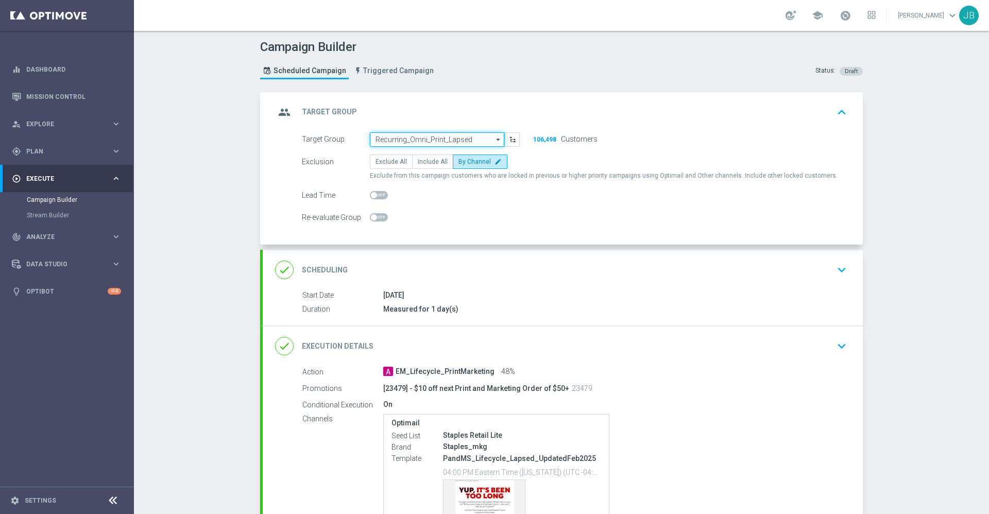
click at [415, 135] on input "Recurring_Omni_Print_Lapsed" at bounding box center [437, 139] width 134 height 14
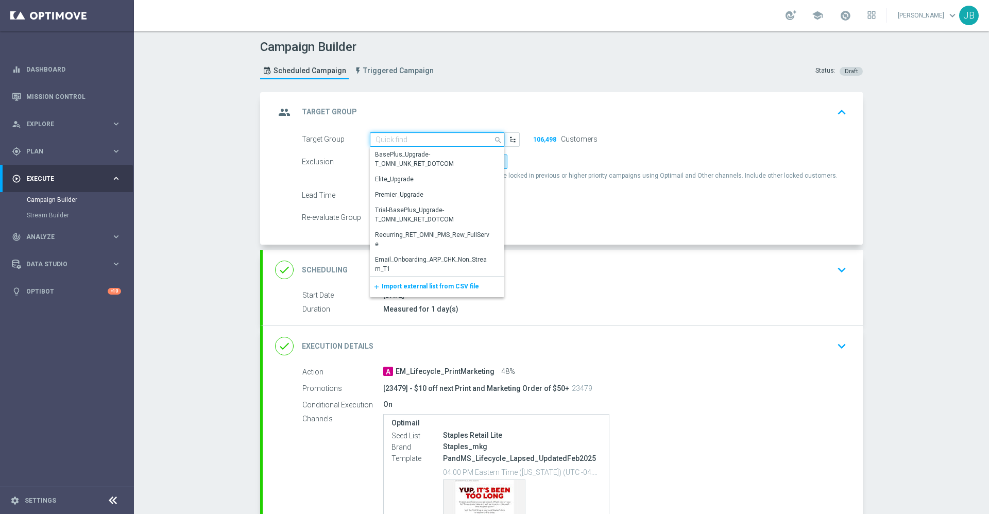
paste input "Recurring_Omni_Print_Lapsed"
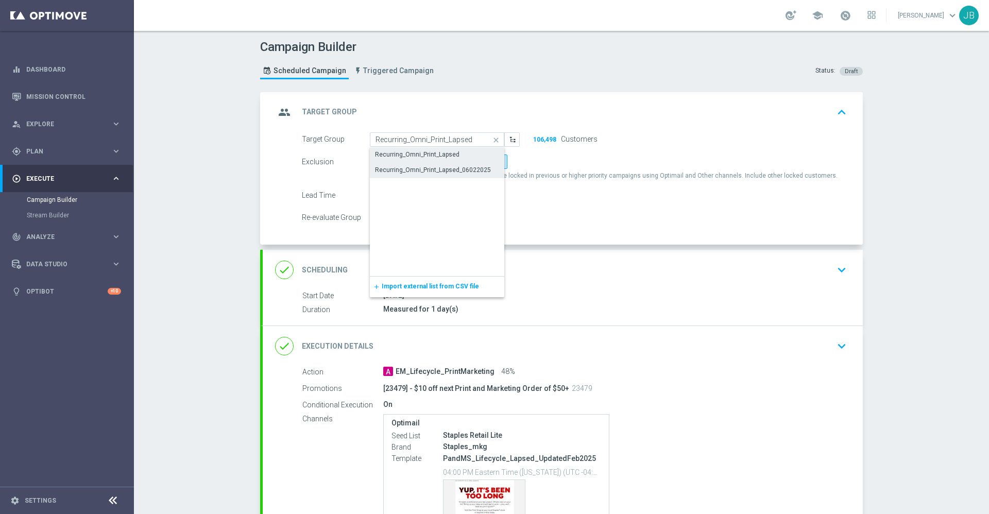
click at [424, 169] on div "Recurring_Omni_Print_Lapsed_06022025" at bounding box center [433, 169] width 116 height 9
type input "Recurring_Omni_Print_Lapsed_06022025"
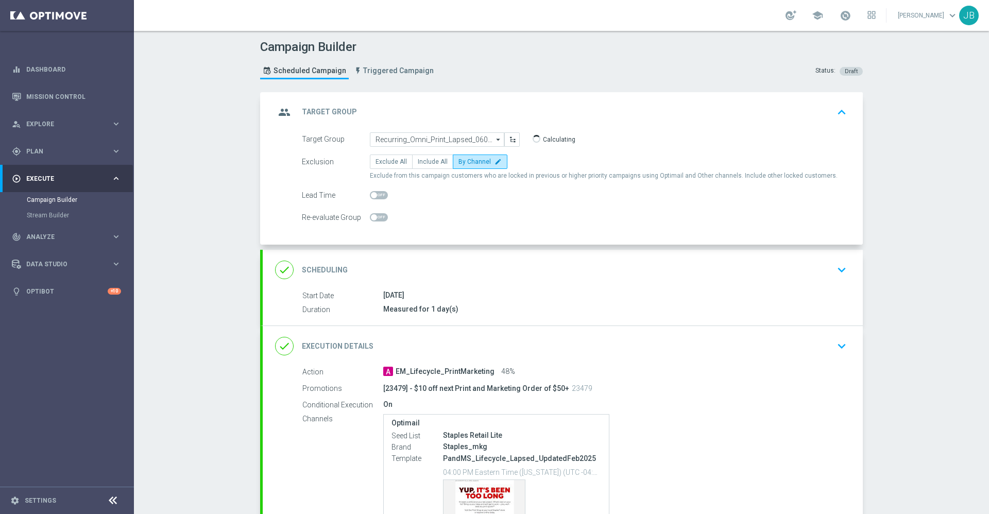
click at [330, 114] on h2 "Target Group" at bounding box center [329, 112] width 55 height 10
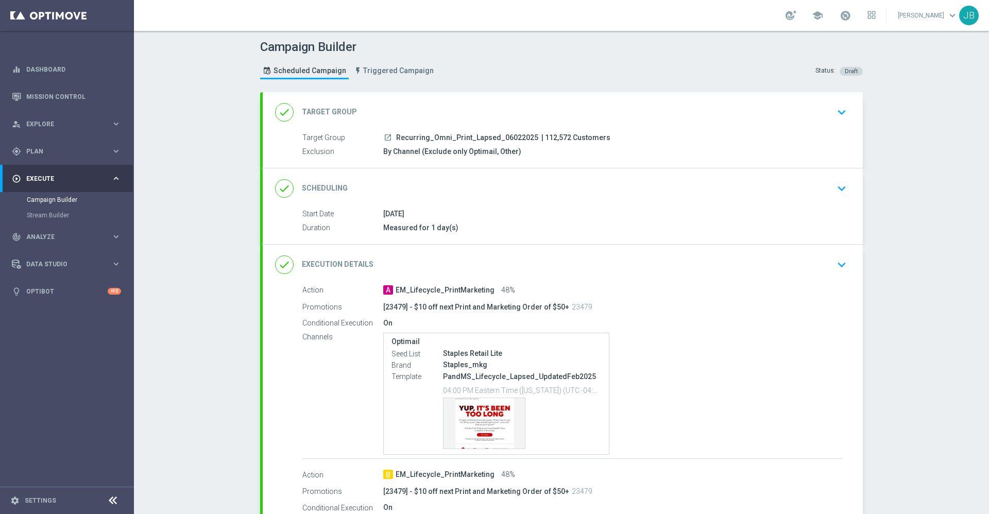
click at [325, 184] on h2 "Scheduling" at bounding box center [325, 188] width 46 height 10
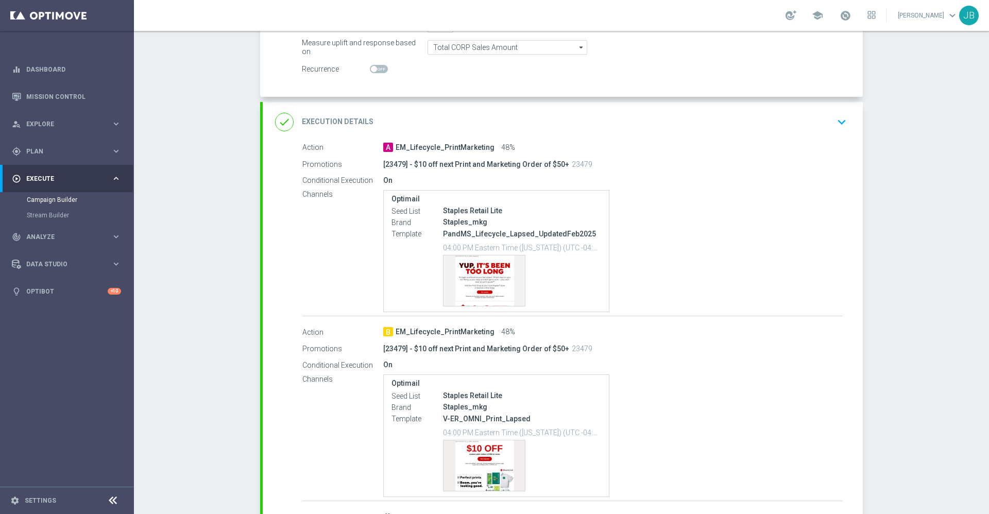
scroll to position [218, 0]
click at [332, 129] on div "done Execution Details" at bounding box center [324, 121] width 98 height 19
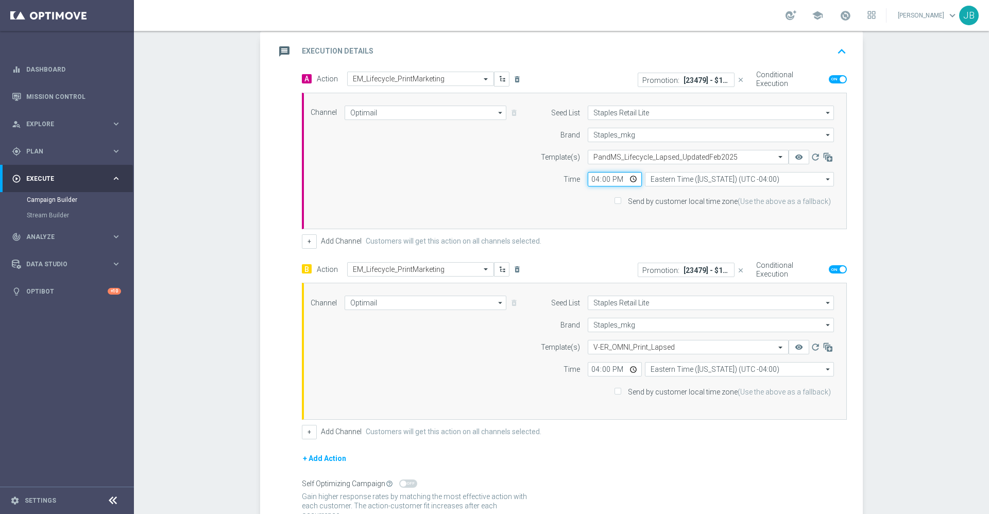
click at [603, 179] on input "16:00" at bounding box center [615, 179] width 54 height 14
type input "16:15"
click at [599, 371] on input "16:00" at bounding box center [615, 369] width 54 height 14
type input "16:15"
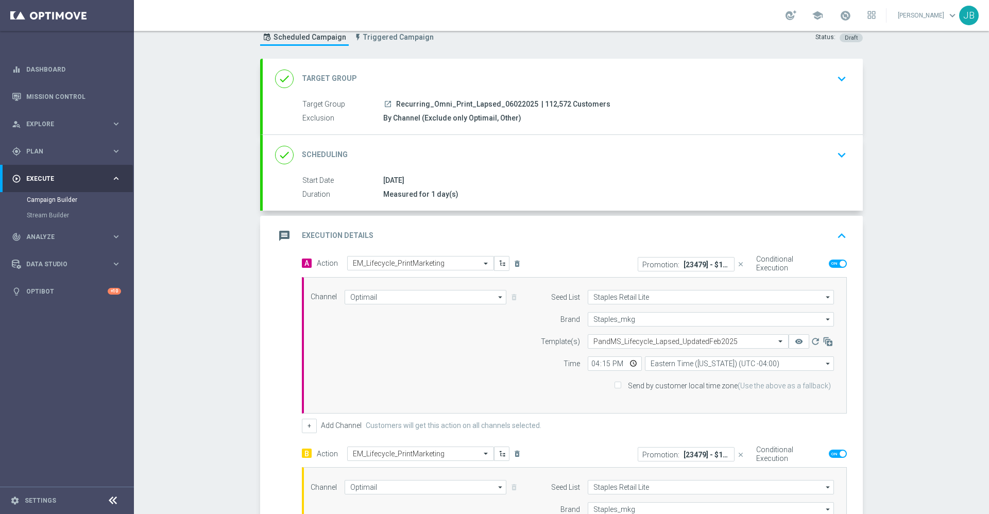
scroll to position [305, 0]
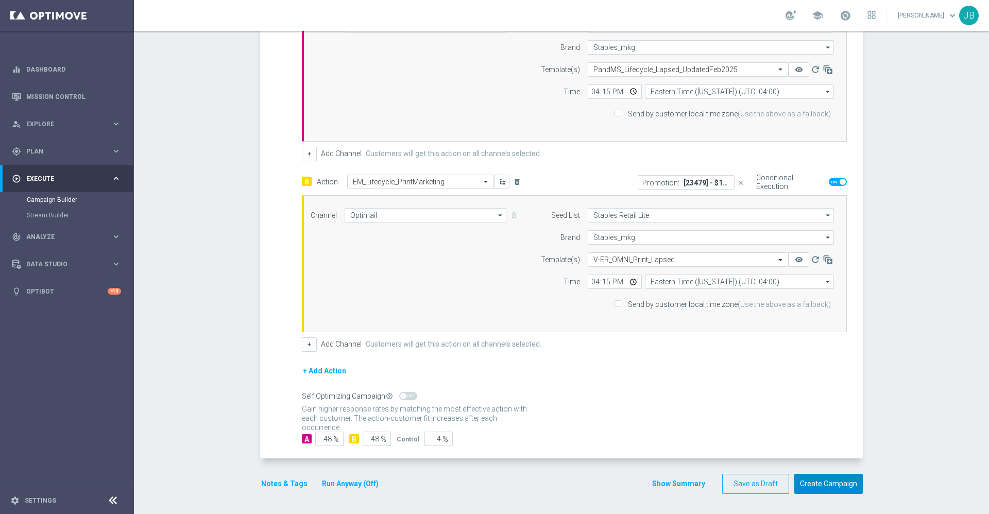
click at [814, 479] on button "Create Campaign" at bounding box center [828, 484] width 68 height 20
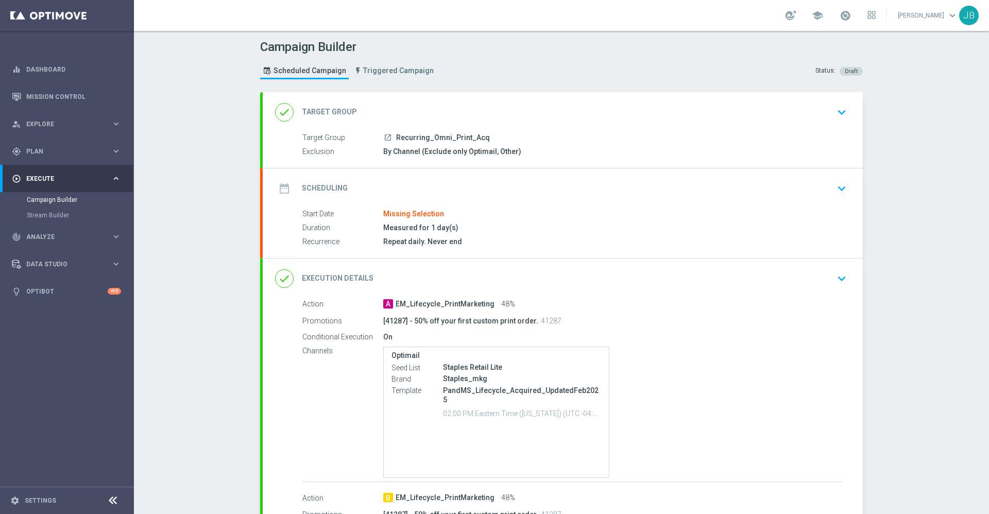
type input "Recurring_Omni_Print_Acq"
click at [345, 110] on h2 "Target Group" at bounding box center [329, 112] width 55 height 10
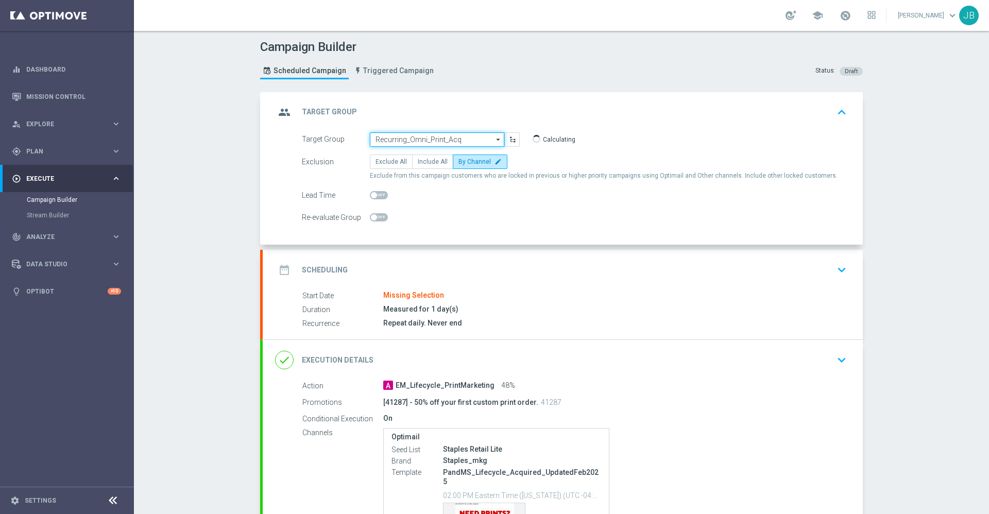
click at [404, 137] on input "Recurring_Omni_Print_Acq" at bounding box center [437, 139] width 134 height 14
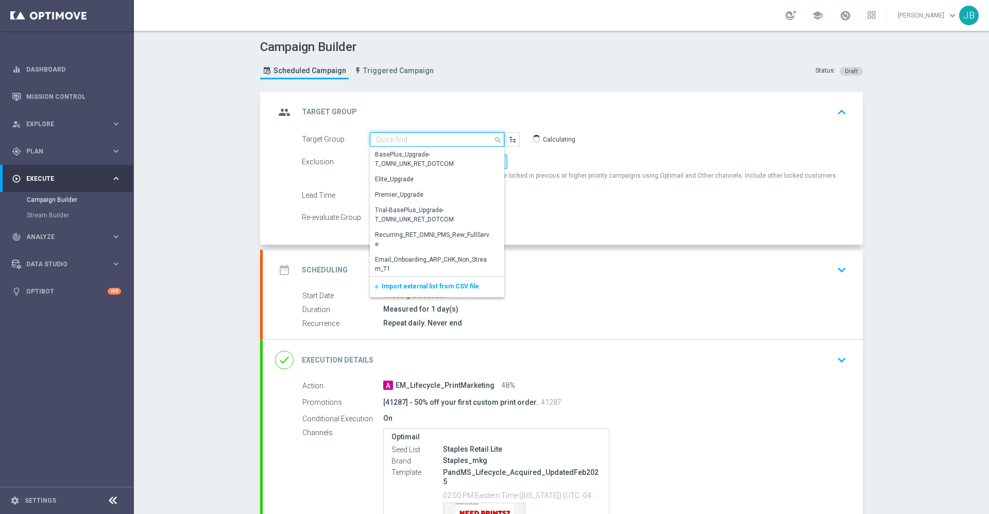
paste input "Recurring_Omni_Print_Acq"
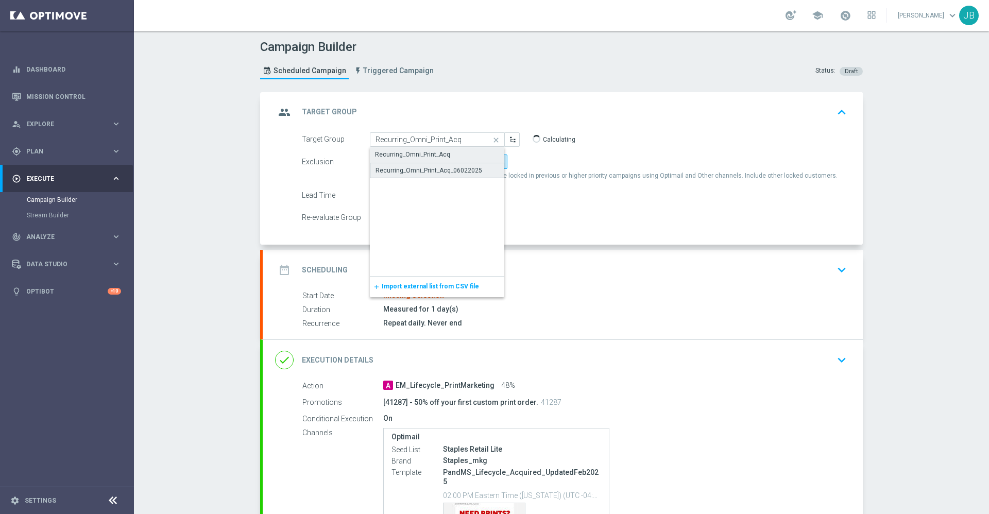
click at [421, 168] on div "Recurring_Omni_Print_Acq_06022025" at bounding box center [428, 170] width 107 height 9
type input "Recurring_Omni_Print_Acq_06022025"
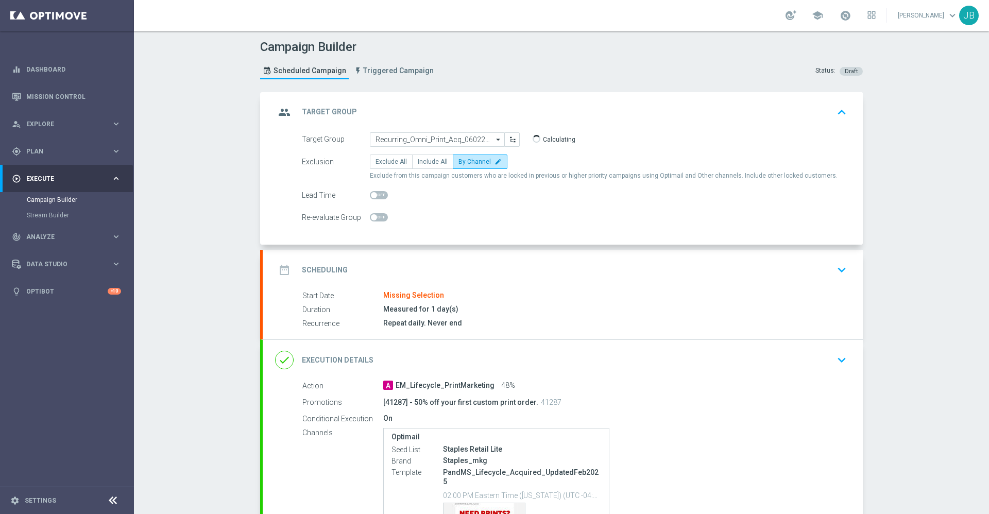
scroll to position [54, 0]
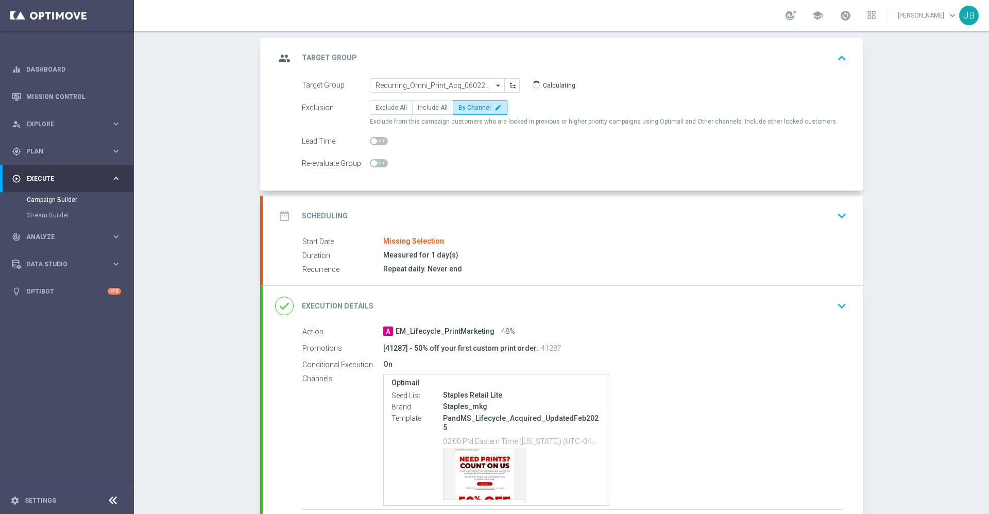
click at [334, 215] on h2 "Scheduling" at bounding box center [325, 216] width 46 height 10
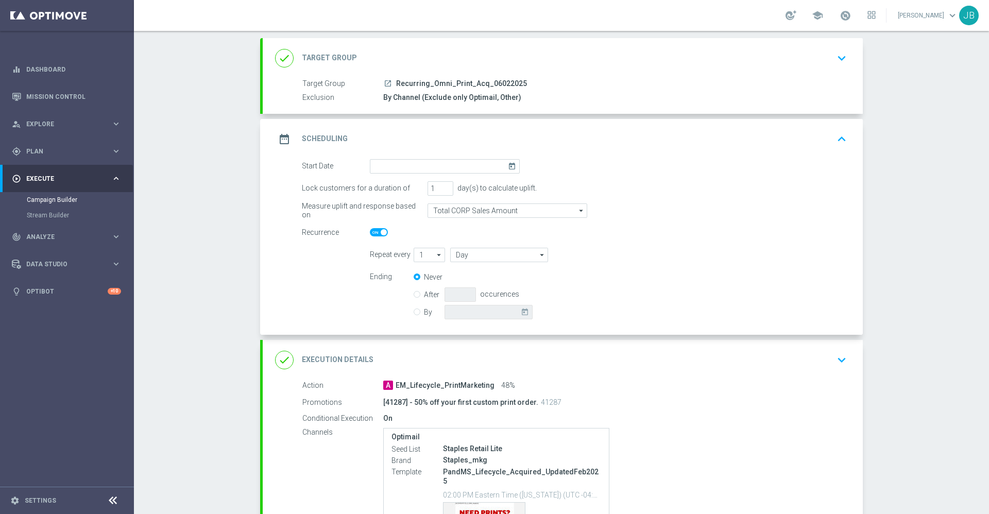
click at [508, 166] on icon "today" at bounding box center [514, 164] width 12 height 11
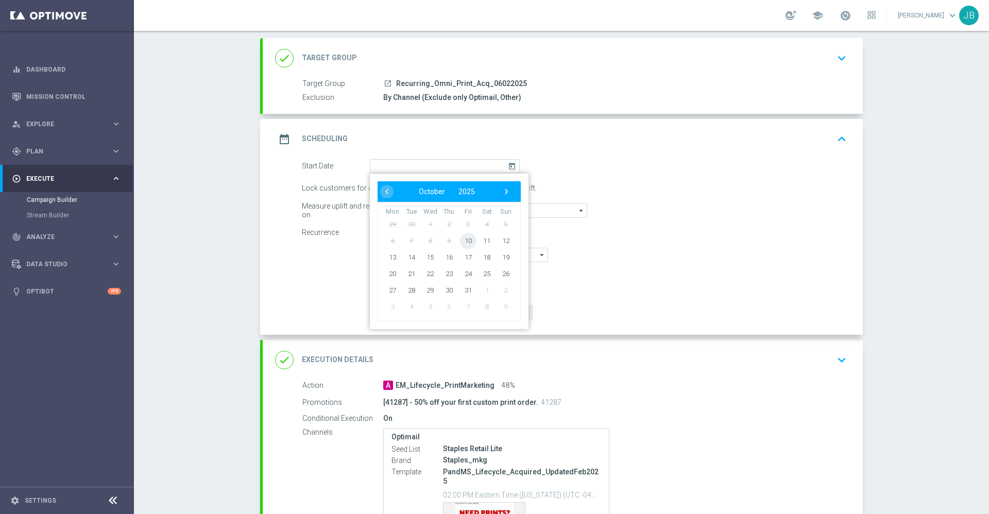
click at [462, 240] on span "10" at bounding box center [468, 240] width 16 height 16
type input "[DATE]"
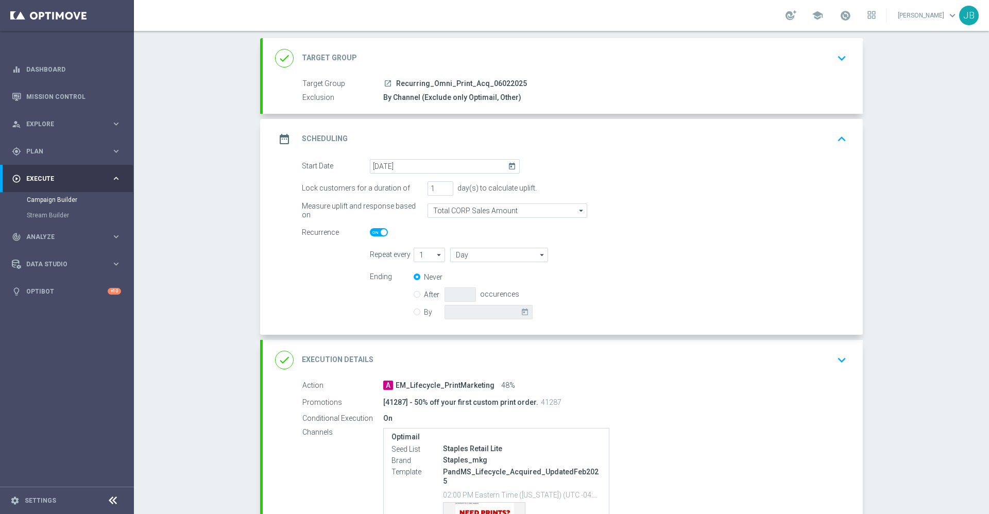
click at [381, 232] on span at bounding box center [384, 232] width 6 height 6
click at [377, 232] on input "checkbox" at bounding box center [379, 232] width 18 height 8
checkbox input "false"
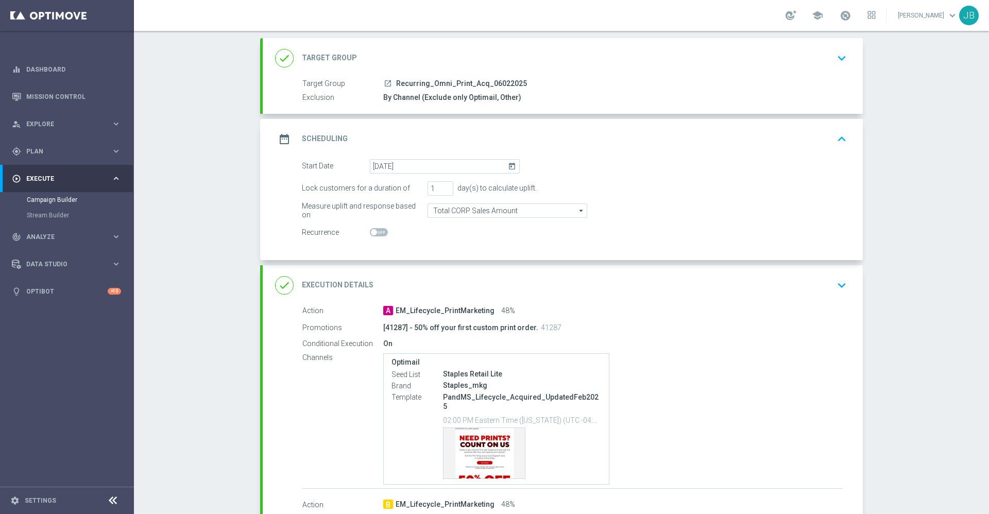
scroll to position [100, 0]
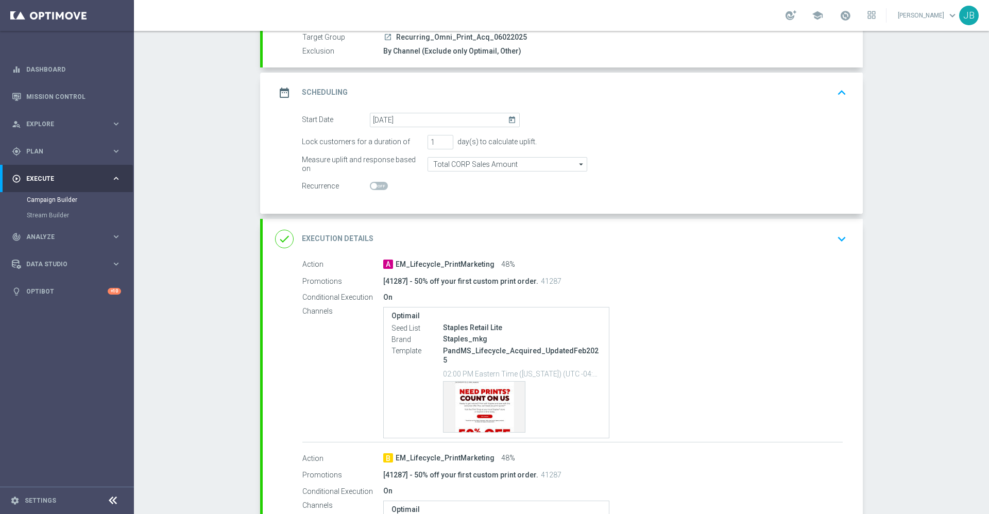
click at [352, 234] on h2 "Execution Details" at bounding box center [338, 239] width 72 height 10
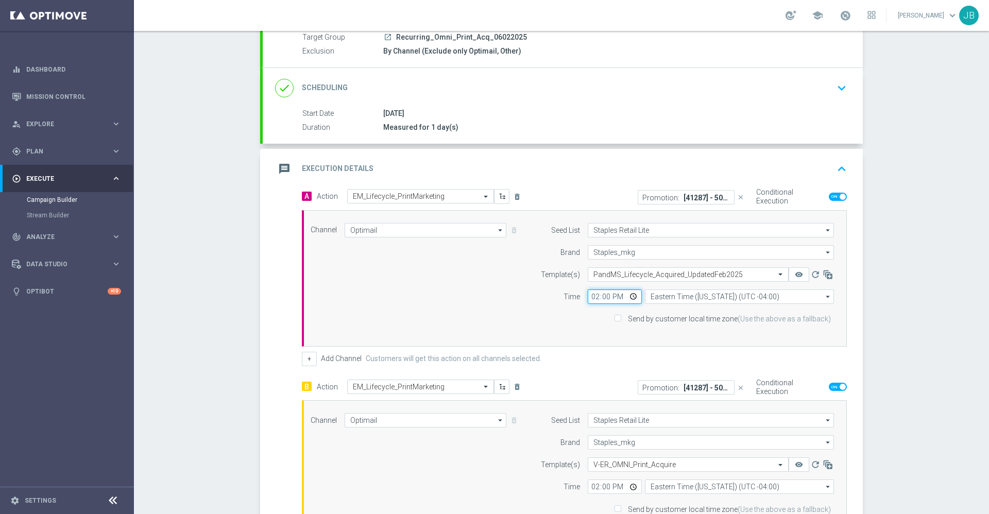
click at [592, 297] on input "14:00" at bounding box center [615, 296] width 54 height 14
type input "16:15"
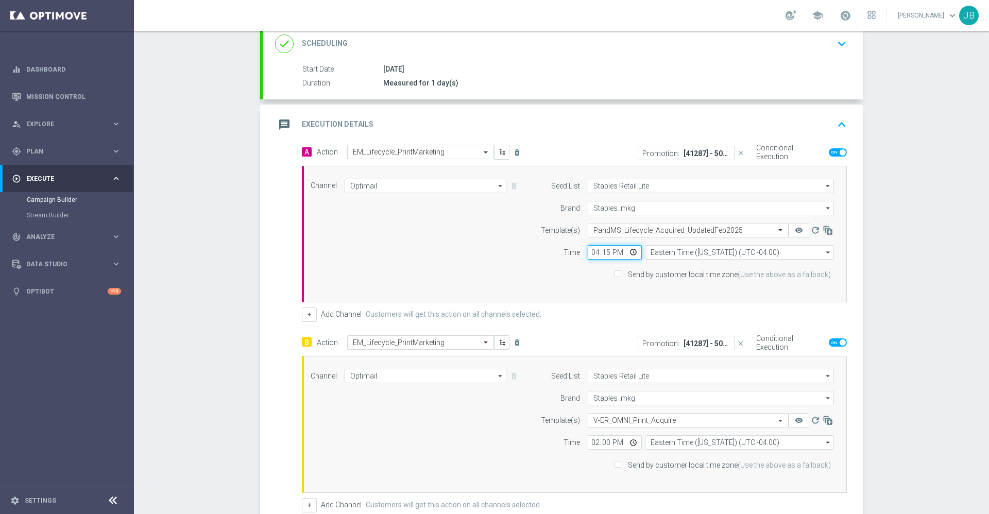
scroll to position [145, 0]
click at [588, 448] on input "14:00" at bounding box center [615, 442] width 54 height 14
type input "16:15"
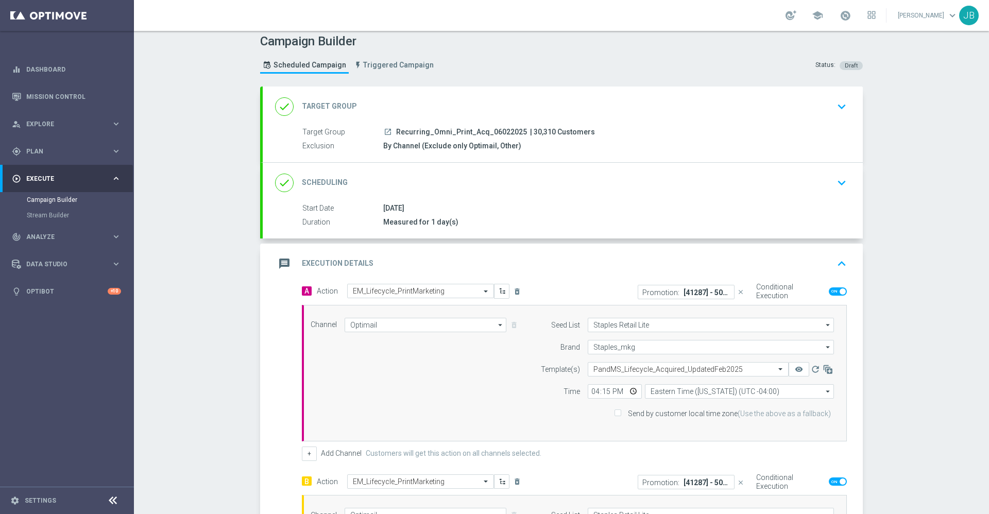
scroll to position [0, 0]
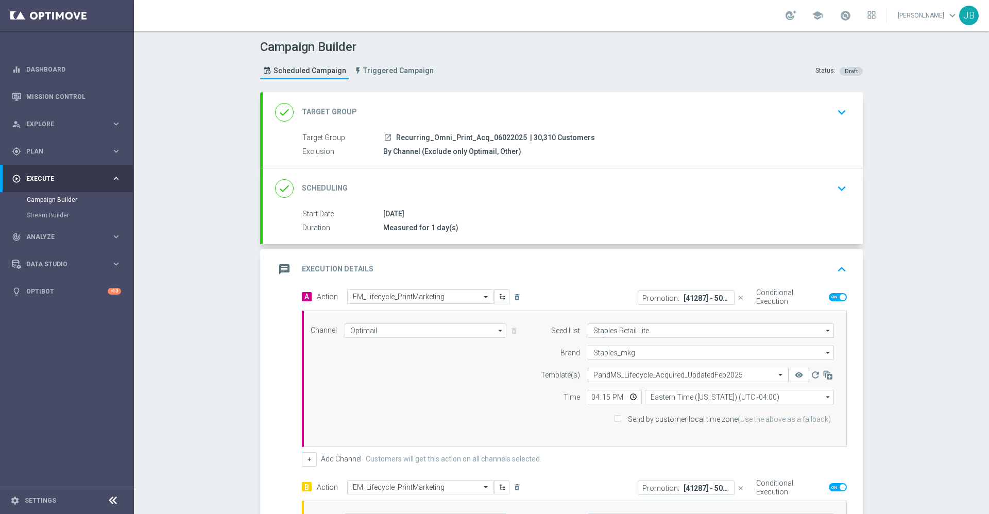
click at [347, 108] on h2 "Target Group" at bounding box center [329, 112] width 55 height 10
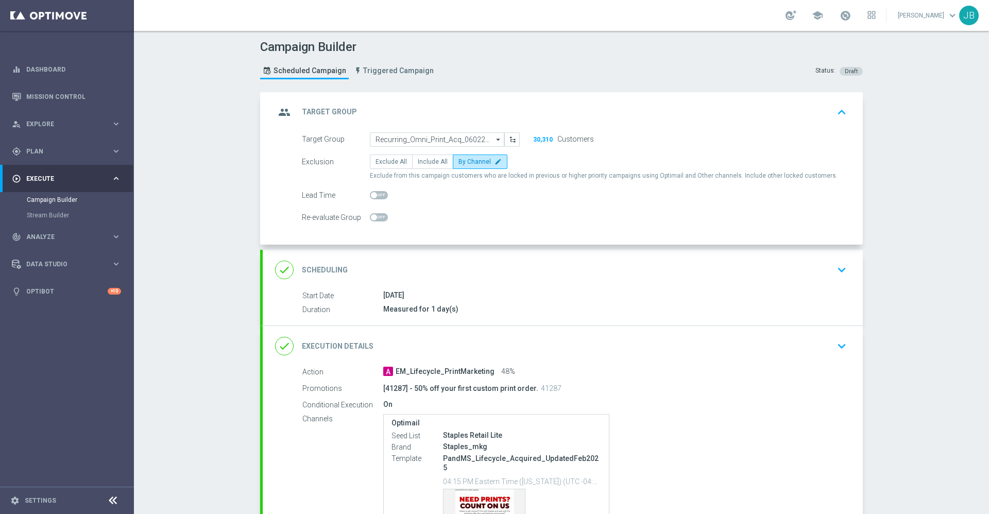
click at [331, 271] on h2 "Scheduling" at bounding box center [325, 270] width 46 height 10
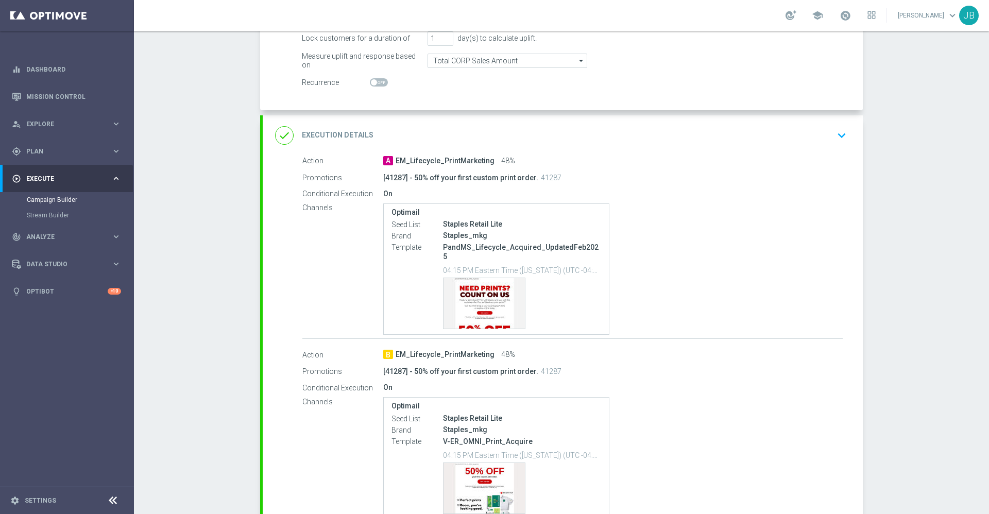
scroll to position [293, 0]
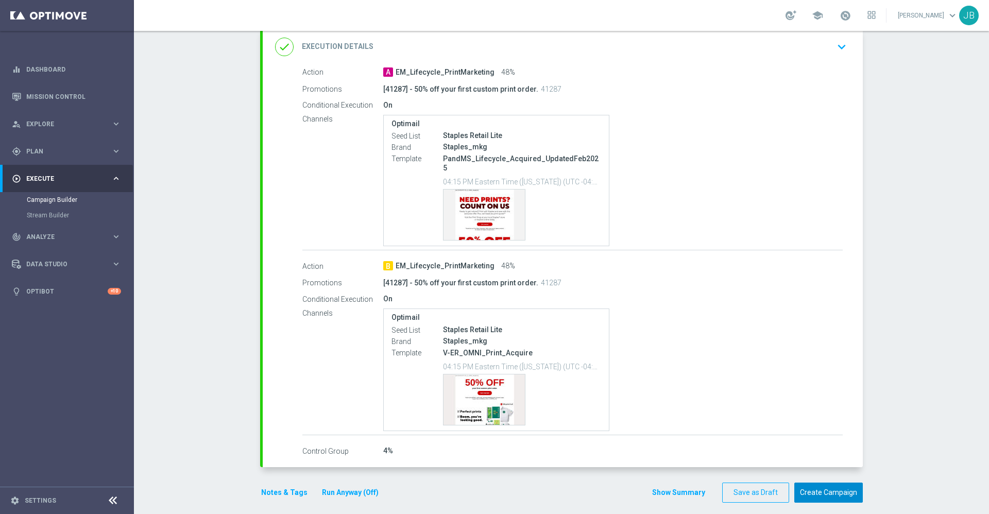
click at [825, 483] on button "Create Campaign" at bounding box center [828, 493] width 68 height 20
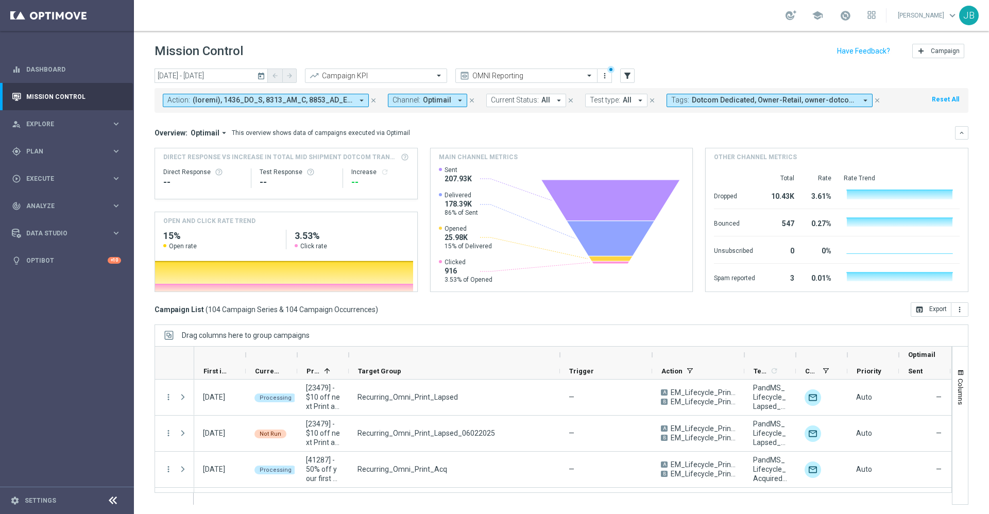
drag, startPoint x: 440, startPoint y: 353, endPoint x: 562, endPoint y: 359, distance: 121.7
click at [562, 359] on div at bounding box center [560, 355] width 4 height 16
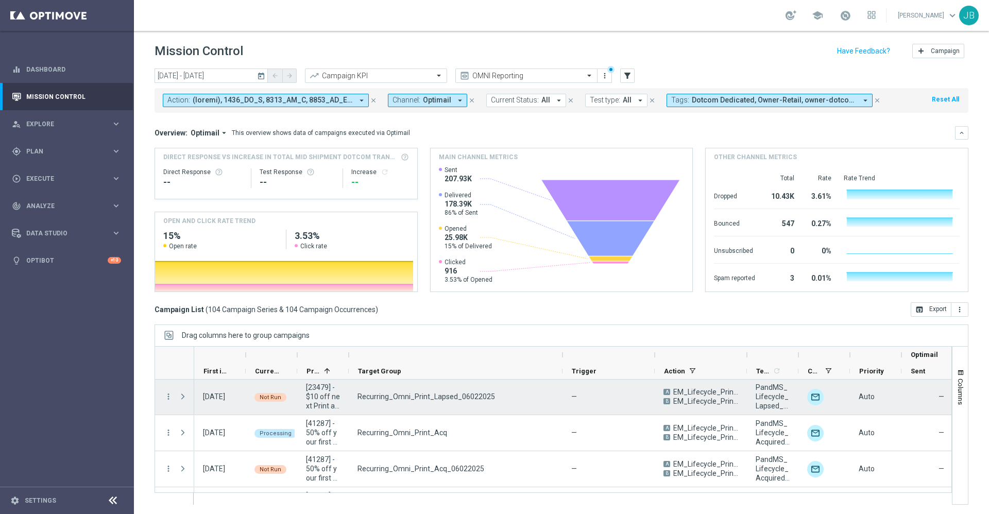
scroll to position [43, 0]
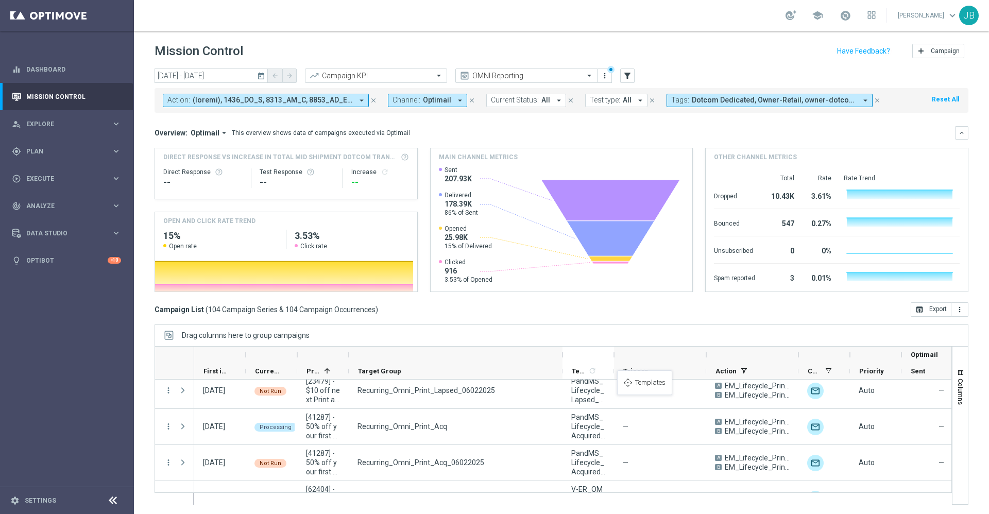
drag, startPoint x: 757, startPoint y: 372, endPoint x: 620, endPoint y: 376, distance: 137.5
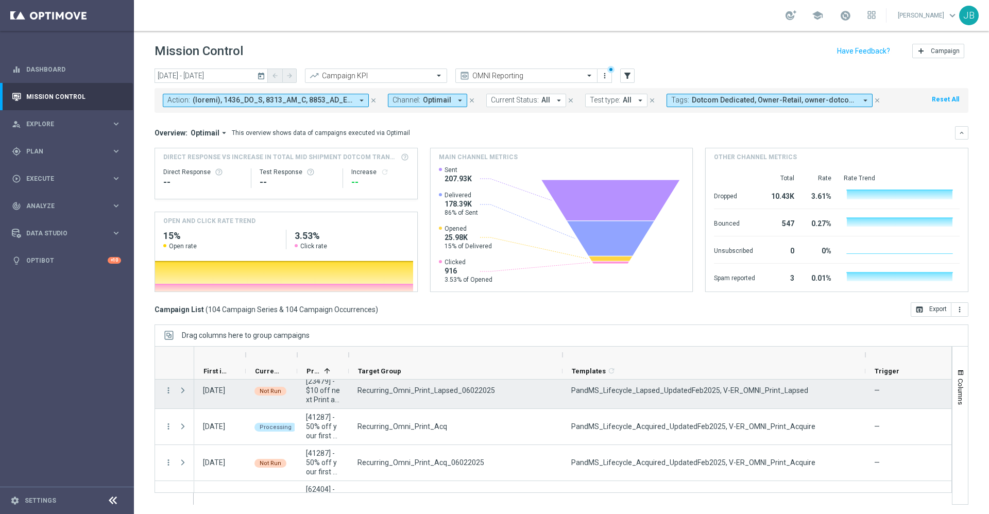
drag, startPoint x: 614, startPoint y: 353, endPoint x: 865, endPoint y: 390, distance: 253.5
click at [865, 390] on div at bounding box center [552, 425] width 797 height 159
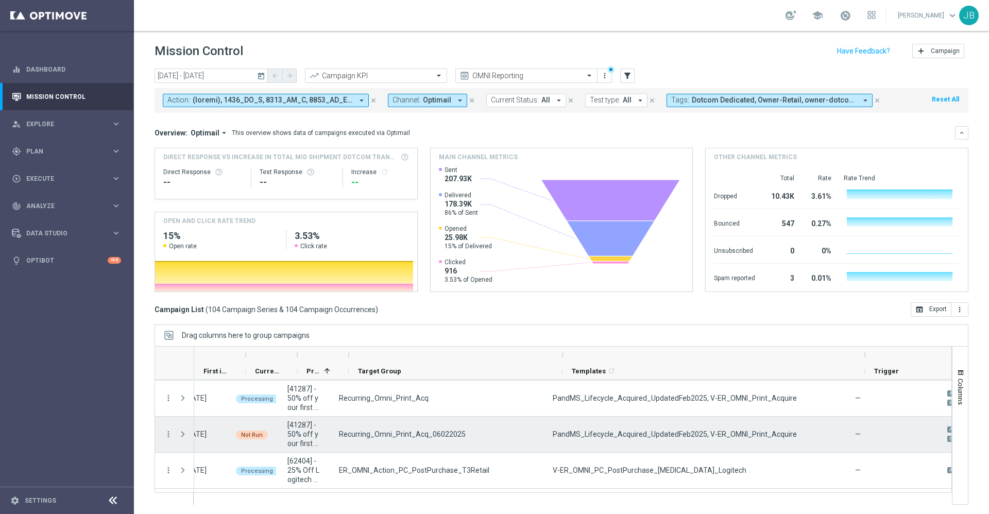
scroll to position [0, 0]
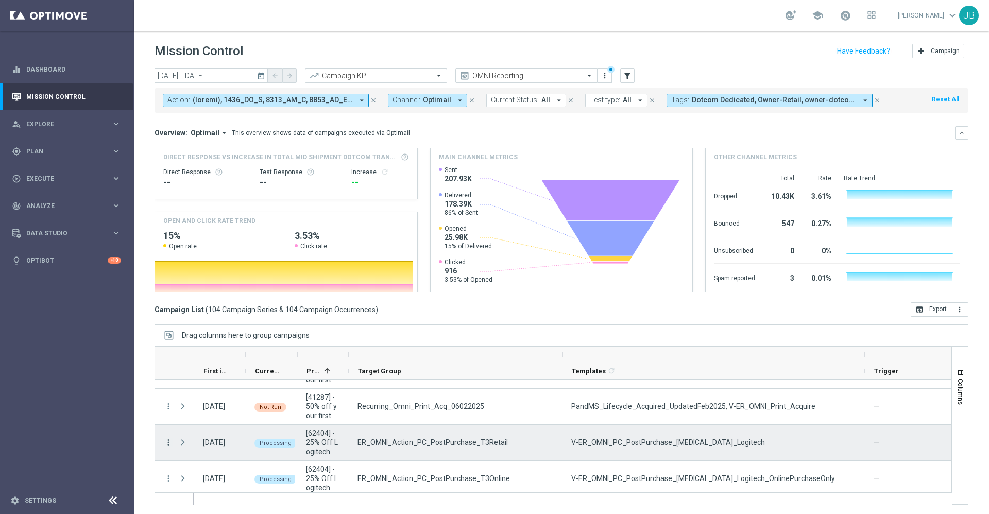
click at [169, 442] on icon "more_vert" at bounding box center [168, 442] width 9 height 9
click at [208, 400] on span "Duplicate and Edit" at bounding box center [214, 396] width 53 height 7
drag, startPoint x: 514, startPoint y: 446, endPoint x: 356, endPoint y: 437, distance: 158.3
click at [356, 437] on div "ER_OMNI_Action_PC_PostPurchase_T3Retail" at bounding box center [456, 443] width 214 height 36
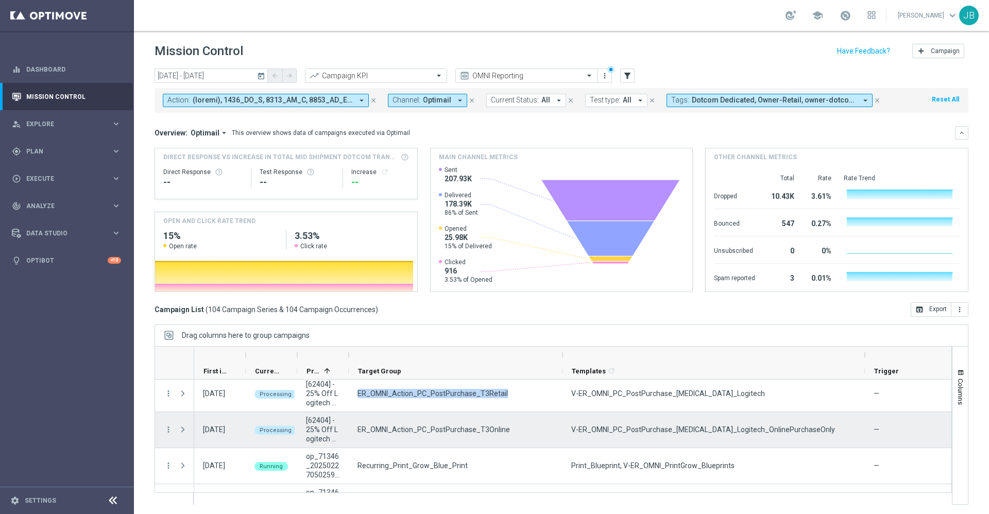
scroll to position [148, 0]
click at [167, 432] on icon "more_vert" at bounding box center [168, 428] width 9 height 9
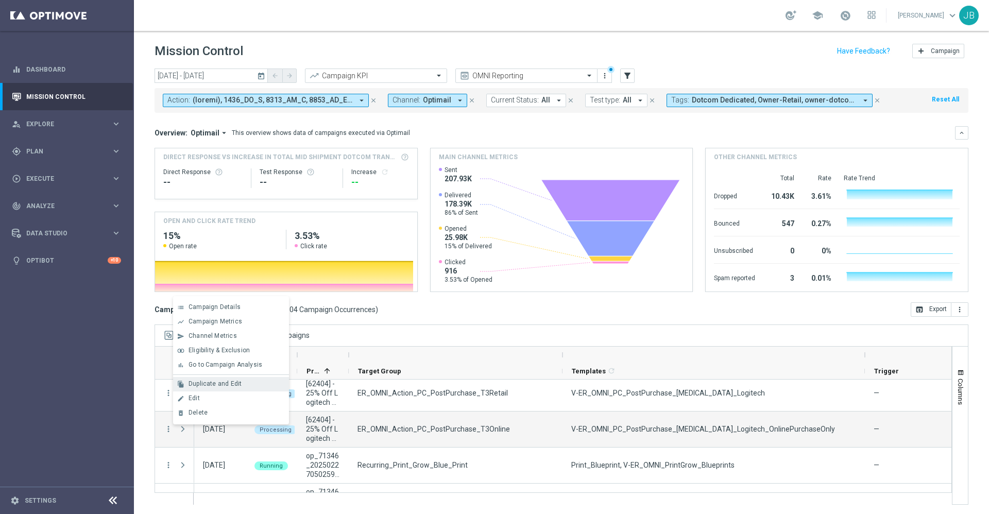
click at [227, 385] on span "Duplicate and Edit" at bounding box center [214, 383] width 53 height 7
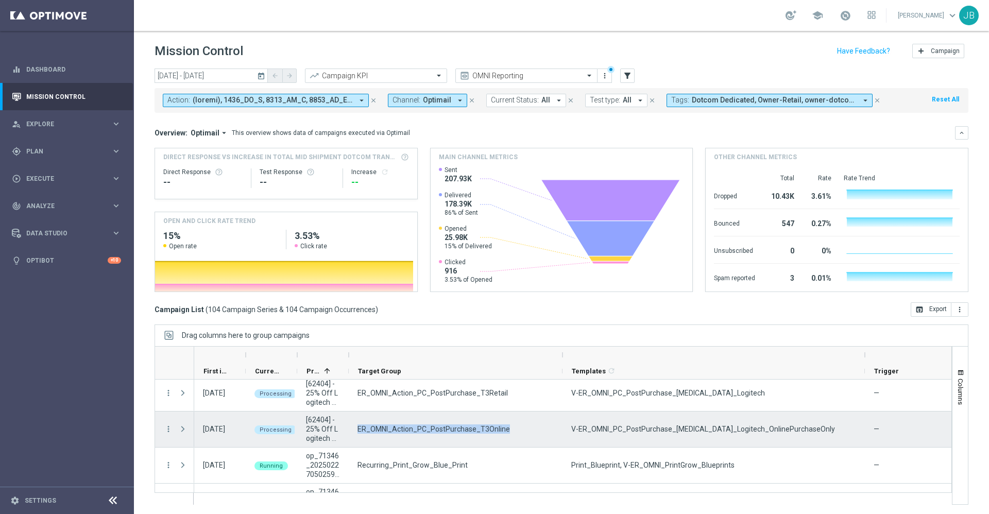
drag, startPoint x: 513, startPoint y: 427, endPoint x: 356, endPoint y: 431, distance: 157.1
click at [356, 431] on div "ER_OMNI_Action_PC_PostPurchase_T3Online" at bounding box center [456, 429] width 214 height 36
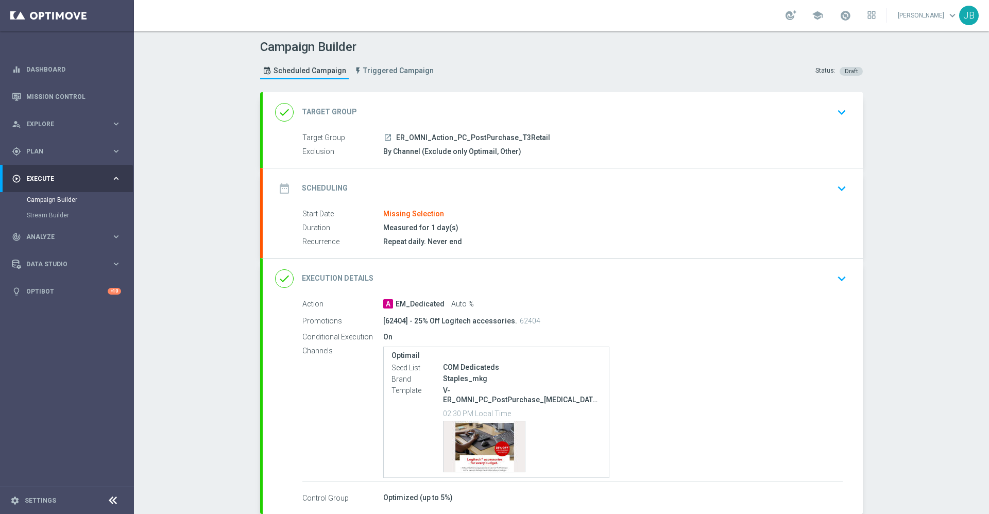
click at [330, 110] on h2 "Target Group" at bounding box center [329, 112] width 55 height 10
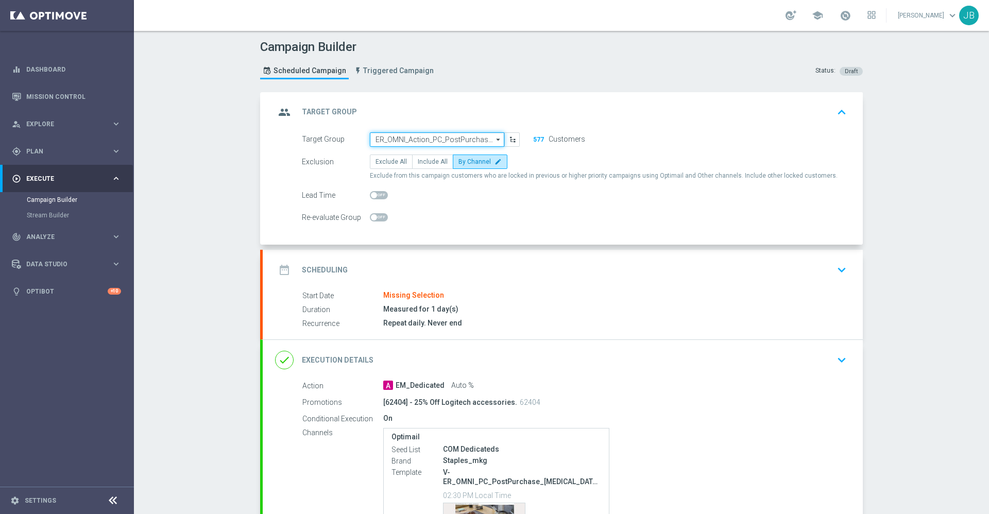
click at [443, 135] on input "ER_OMNI_Action_PC_PostPurchase_T3Retail" at bounding box center [437, 139] width 134 height 14
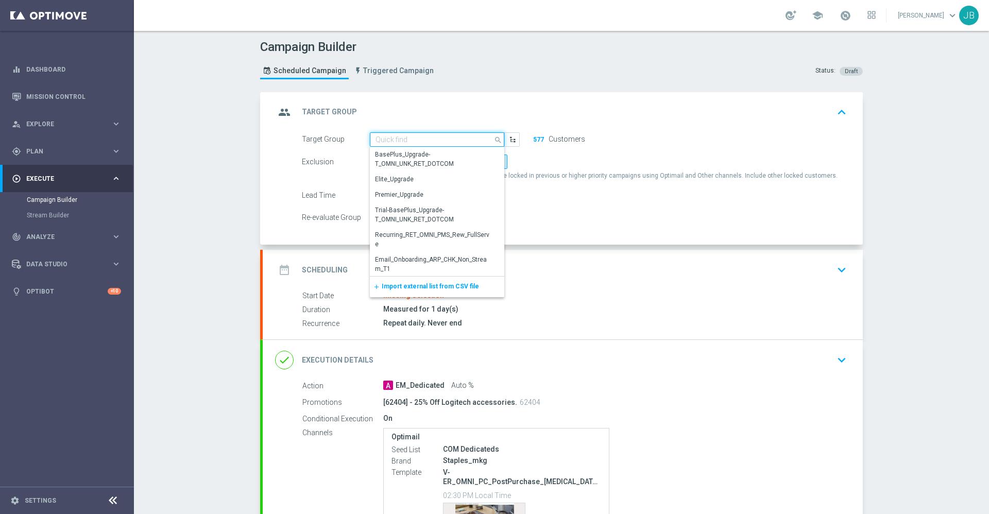
paste input "ER_OMNI_Action_PC_PostPurchase_T3Retail"
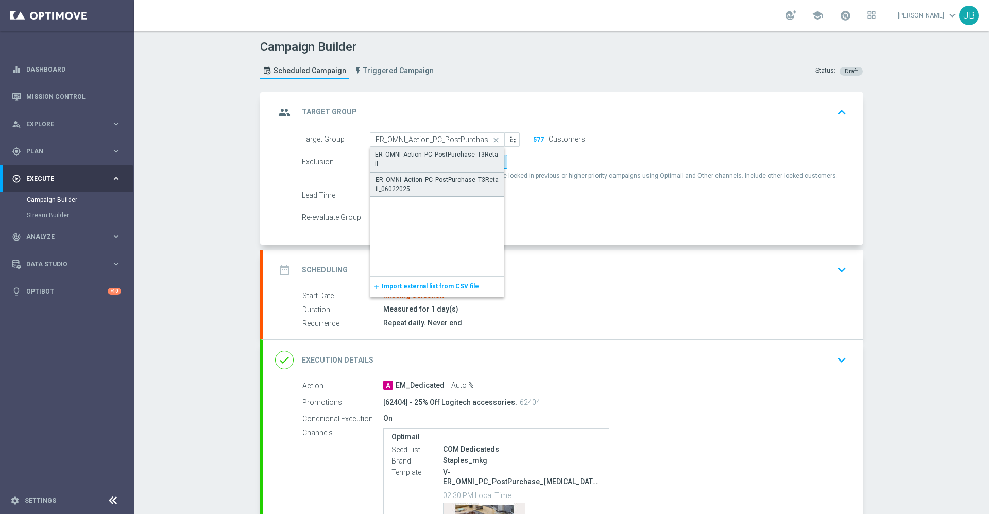
click at [435, 182] on div "ER_OMNI_Action_PC_PostPurchase_T3Retail_06022025" at bounding box center [436, 184] width 123 height 19
type input "ER_OMNI_Action_PC_PostPurchase_T3Retail_06022025"
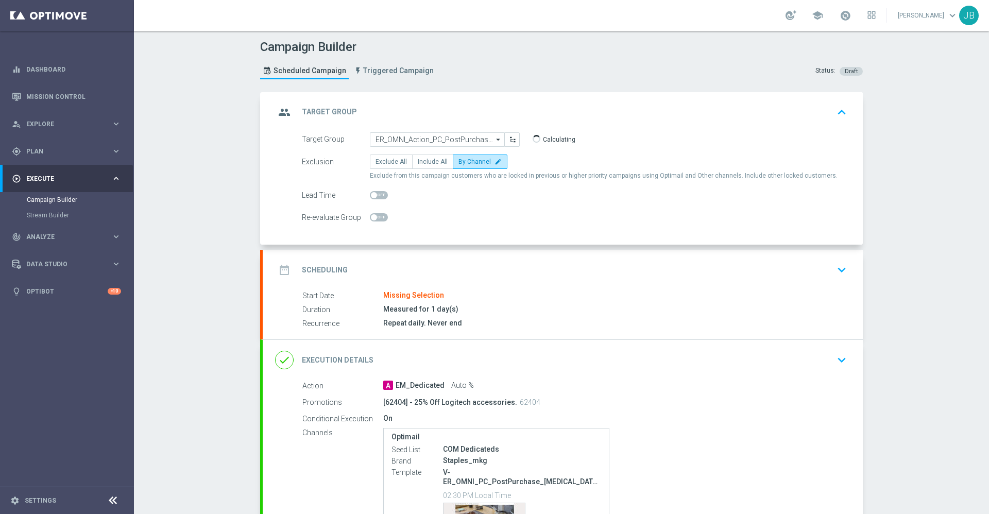
click at [334, 264] on div "date_range Scheduling" at bounding box center [311, 270] width 73 height 19
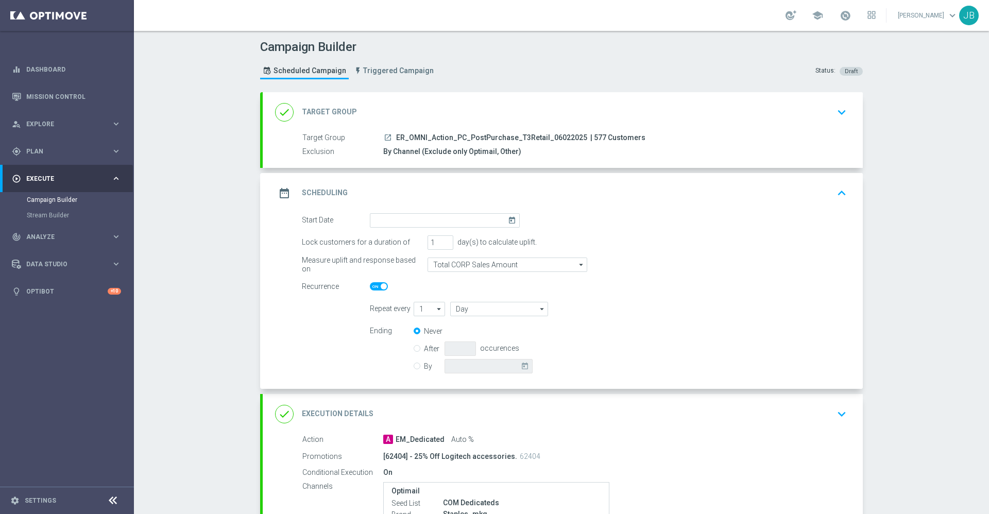
click at [508, 221] on icon "today" at bounding box center [514, 218] width 12 height 11
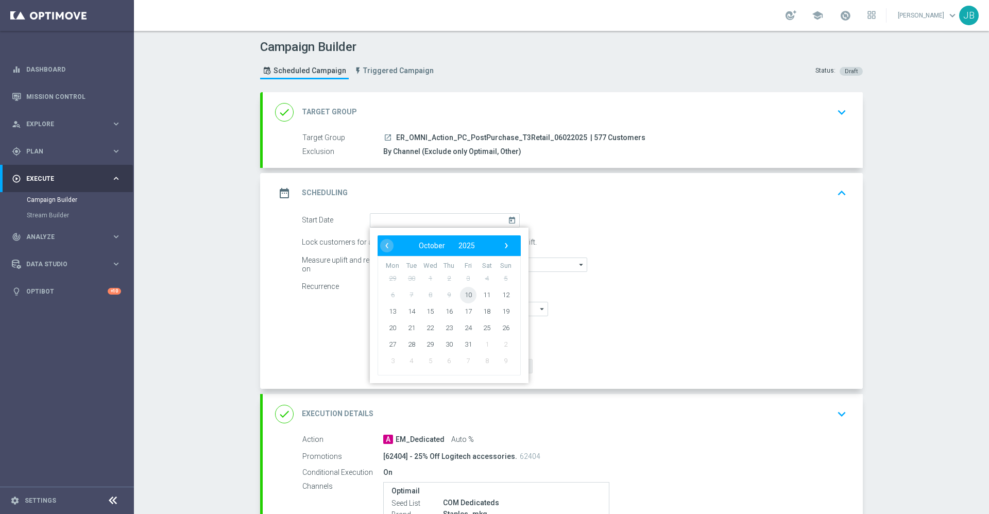
click at [461, 295] on span "10" at bounding box center [468, 294] width 16 height 16
type input "[DATE]"
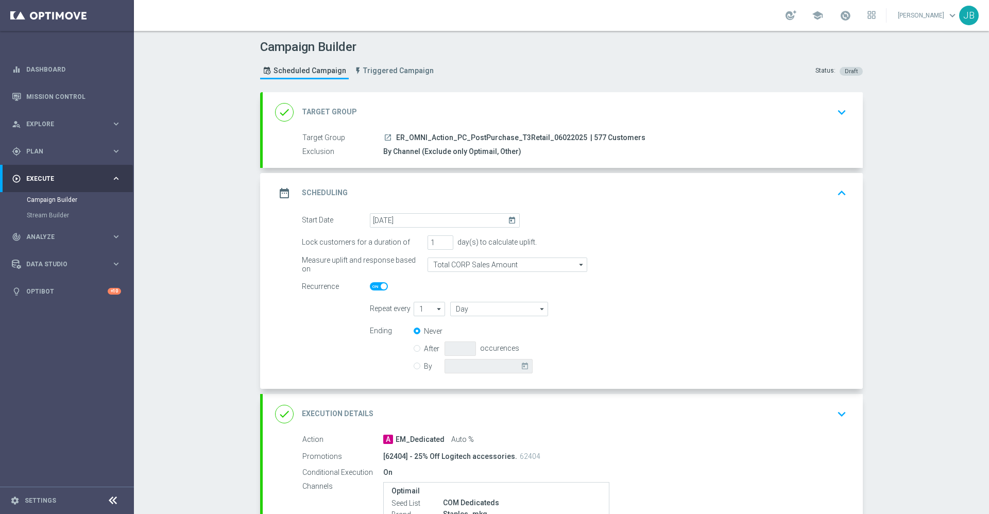
click at [381, 289] on span at bounding box center [384, 286] width 6 height 6
click at [379, 289] on input "checkbox" at bounding box center [379, 286] width 18 height 8
checkbox input "false"
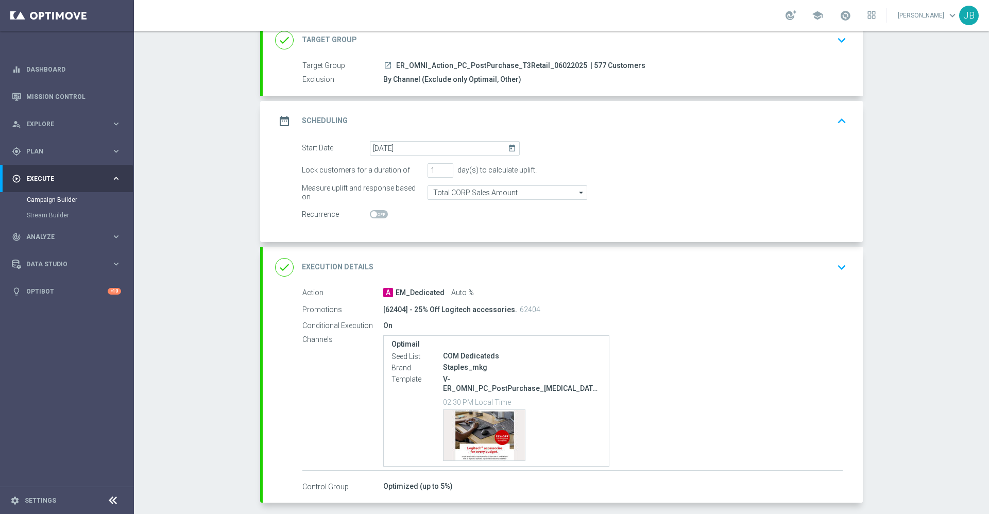
scroll to position [108, 0]
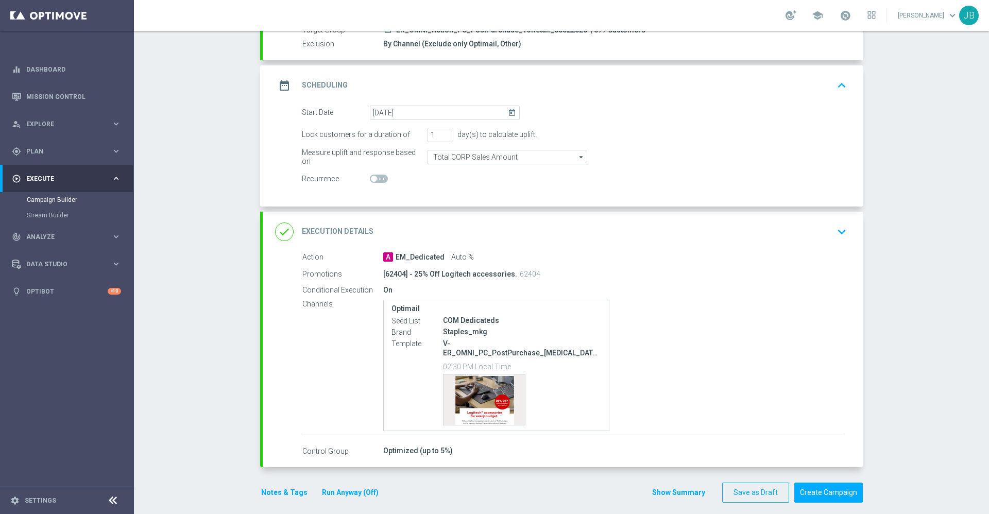
click at [362, 237] on div "done Execution Details" at bounding box center [324, 231] width 98 height 19
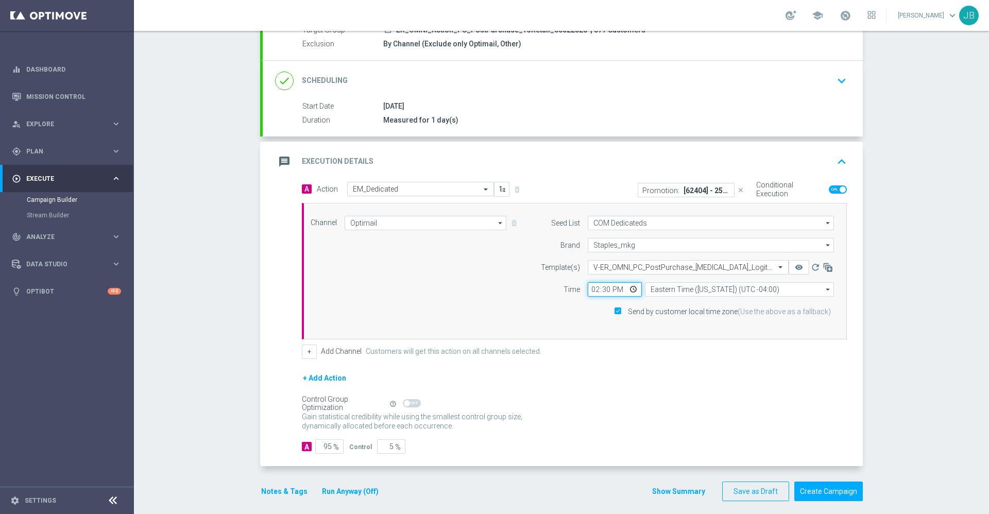
click at [591, 288] on input "14:30" at bounding box center [615, 289] width 54 height 14
type input "16:15"
click at [608, 379] on div "+ Add Action" at bounding box center [574, 385] width 545 height 26
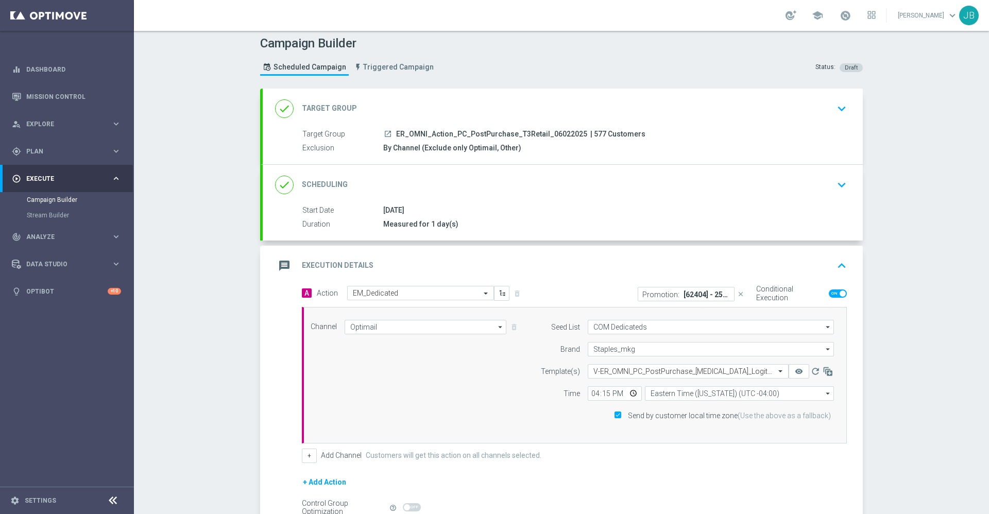
scroll to position [0, 0]
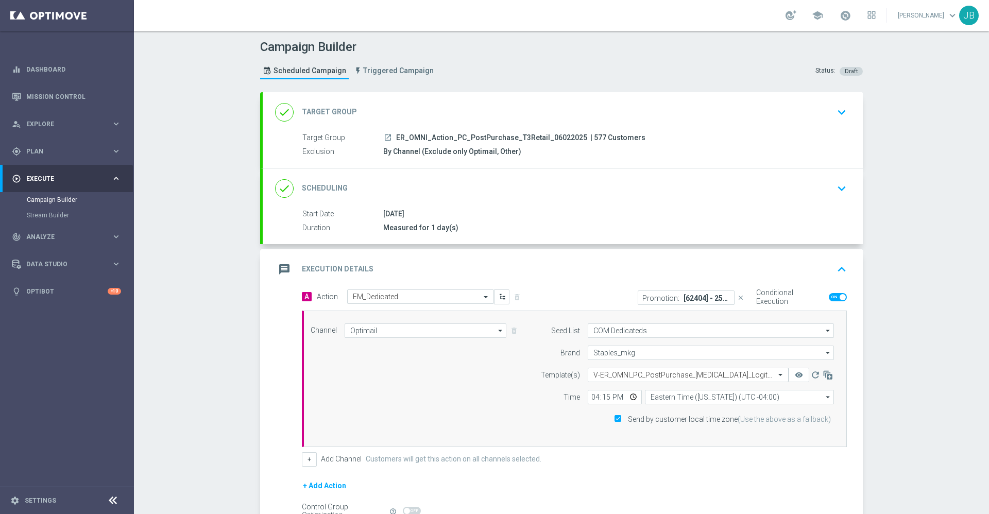
click at [327, 193] on h2 "Scheduling" at bounding box center [325, 188] width 46 height 10
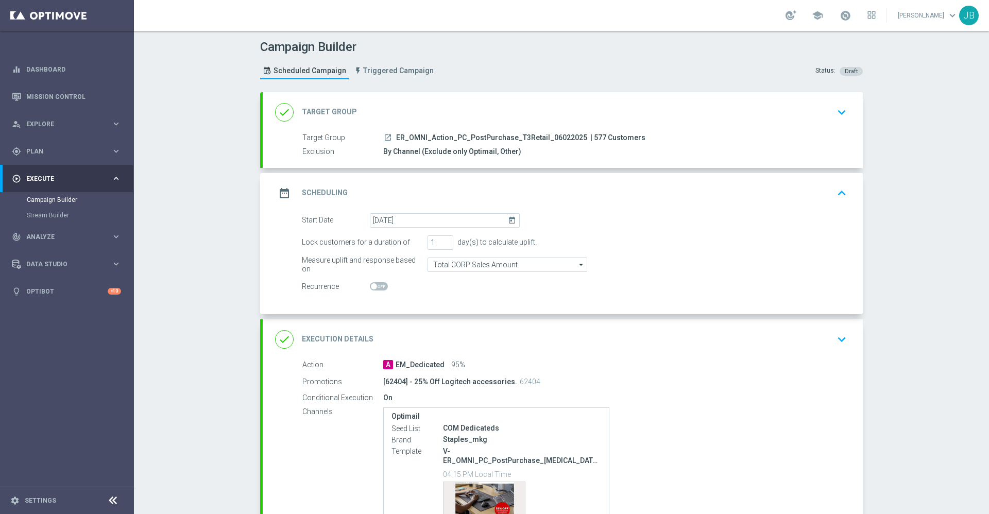
scroll to position [108, 0]
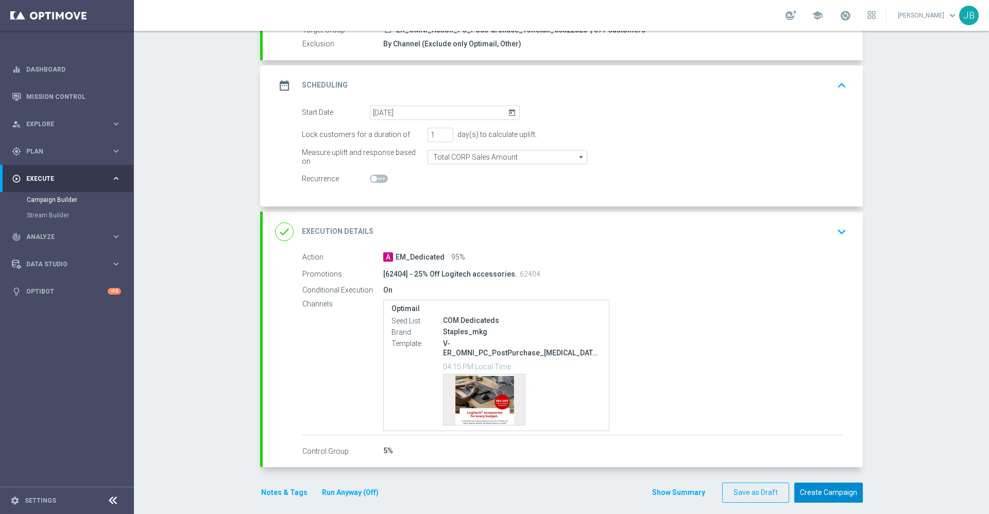
click at [831, 483] on button "Create Campaign" at bounding box center [828, 493] width 68 height 20
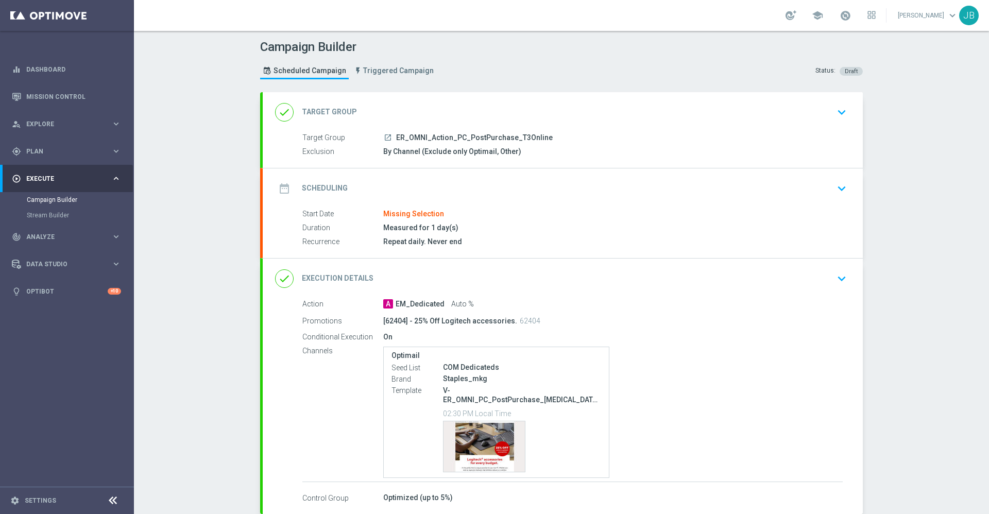
click at [312, 108] on h2 "Target Group" at bounding box center [329, 112] width 55 height 10
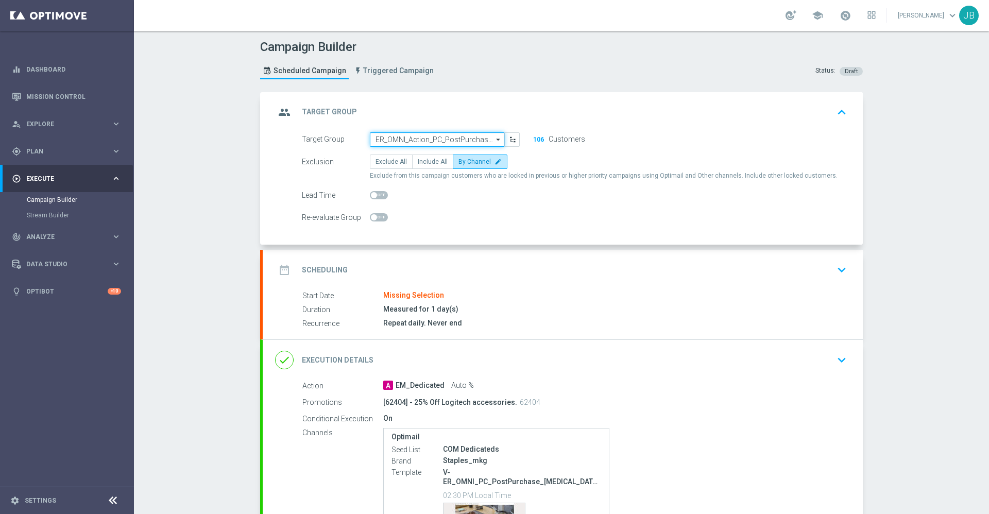
click at [457, 135] on input "ER_OMNI_Action_PC_PostPurchase_T3Online" at bounding box center [437, 139] width 134 height 14
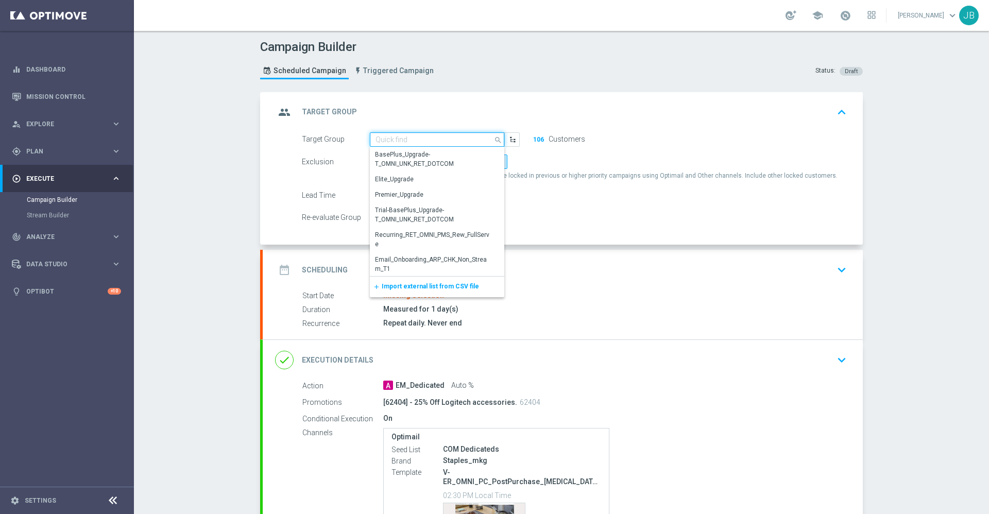
paste input "ER_OMNI_Action_PC_PostPurchase_T3Online"
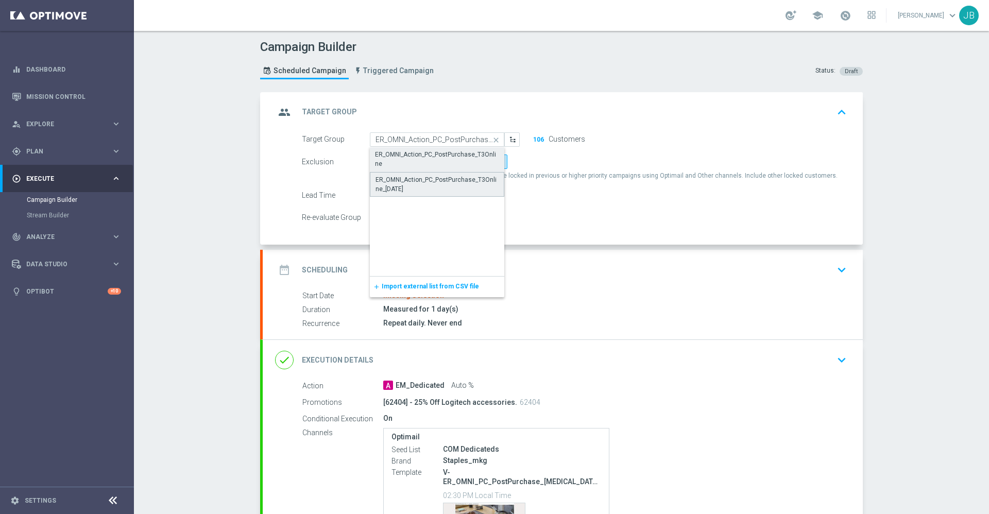
click at [435, 183] on div "ER_OMNI_Action_PC_PostPurchase_T3Online_[DATE]" at bounding box center [436, 184] width 123 height 19
type input "ER_OMNI_Action_PC_PostPurchase_T3Online_[DATE]"
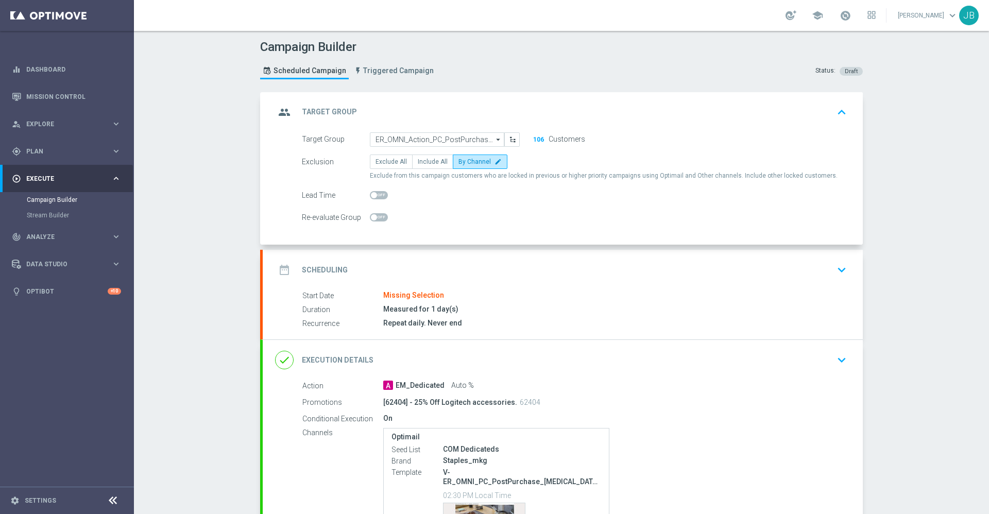
click at [324, 265] on h2 "Scheduling" at bounding box center [325, 270] width 46 height 10
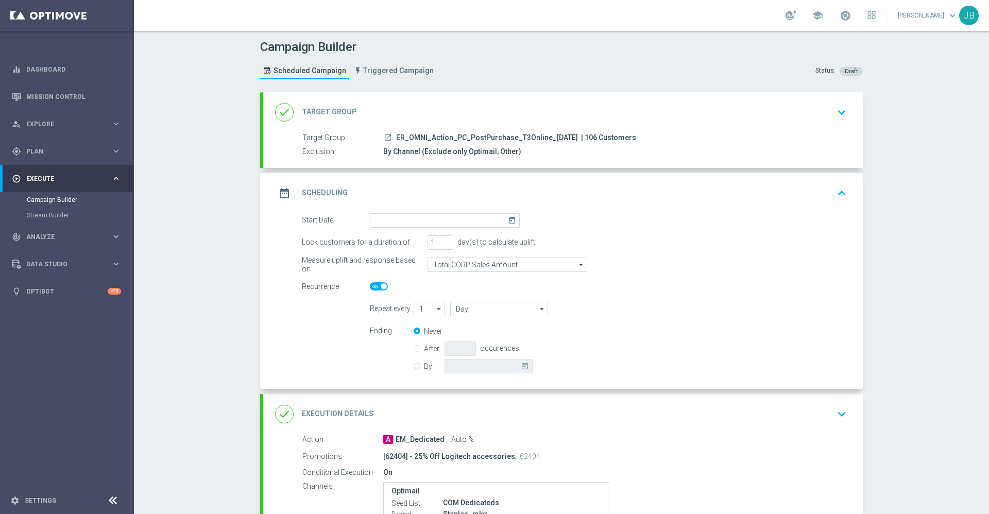
click at [508, 218] on icon "today" at bounding box center [514, 218] width 12 height 11
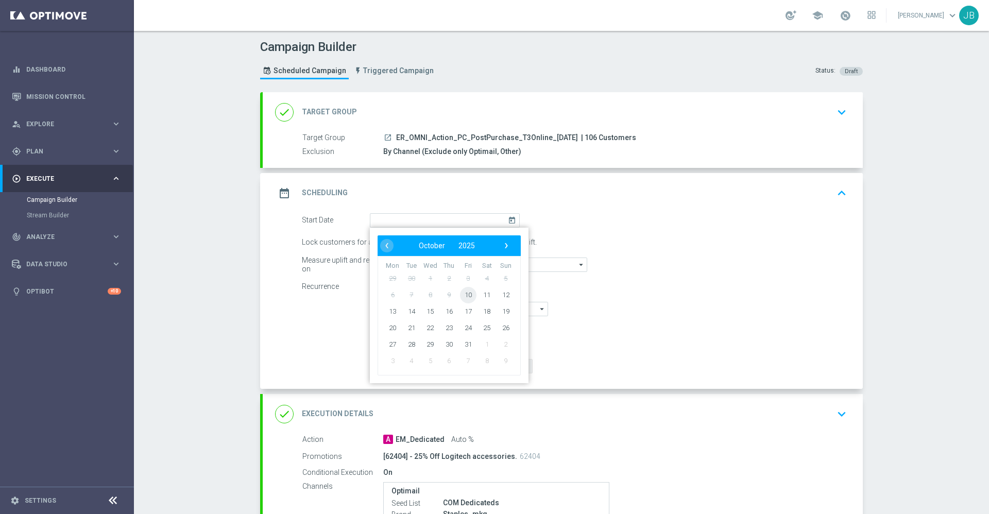
click at [460, 296] on span "10" at bounding box center [468, 294] width 16 height 16
type input "[DATE]"
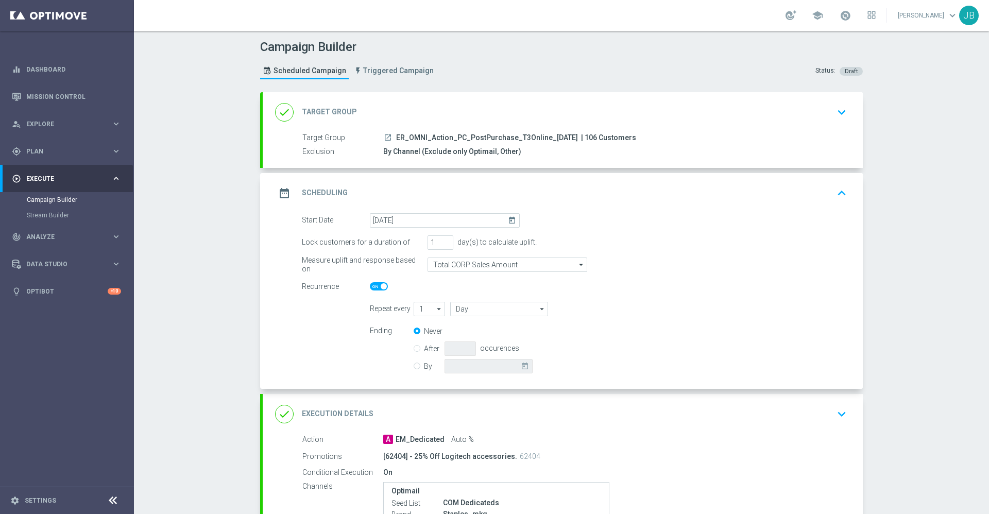
click at [381, 288] on span at bounding box center [384, 286] width 6 height 6
click at [379, 288] on input "checkbox" at bounding box center [379, 286] width 18 height 8
checkbox input "false"
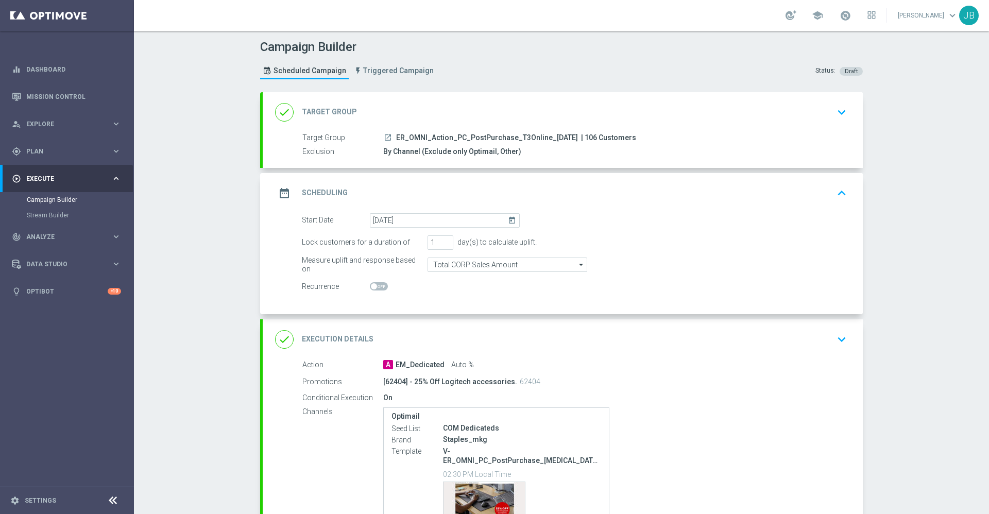
scroll to position [88, 0]
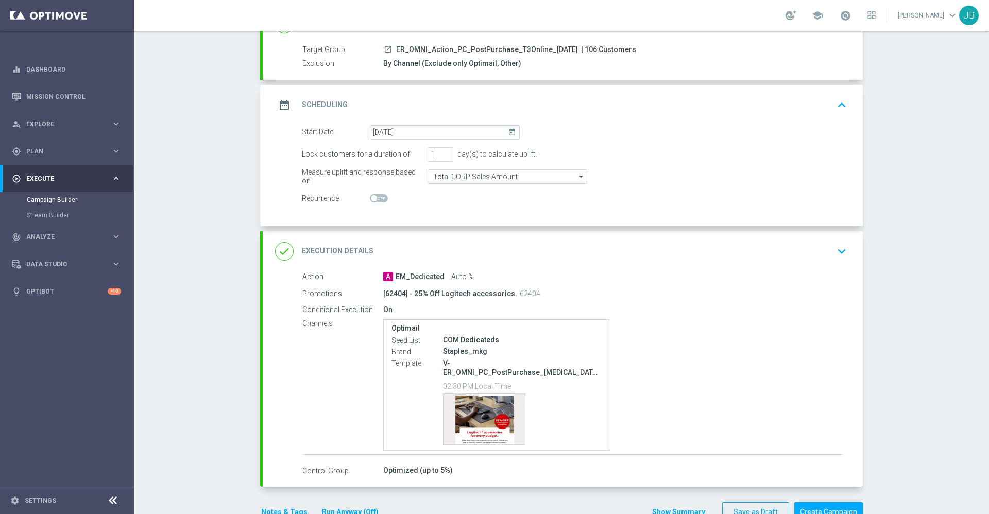
click at [341, 256] on div "done Execution Details" at bounding box center [324, 251] width 98 height 19
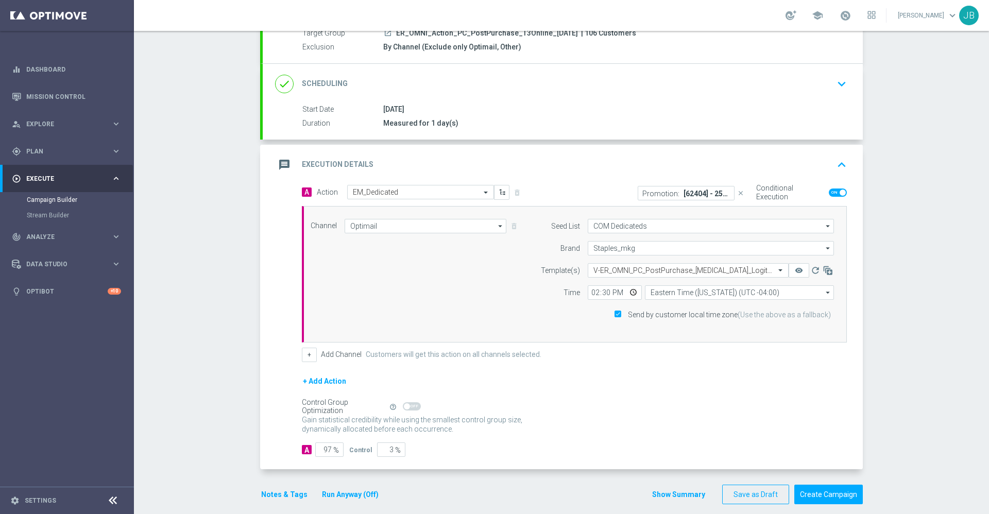
scroll to position [105, 0]
click at [588, 290] on input "14:30" at bounding box center [615, 292] width 54 height 14
type input "16:30"
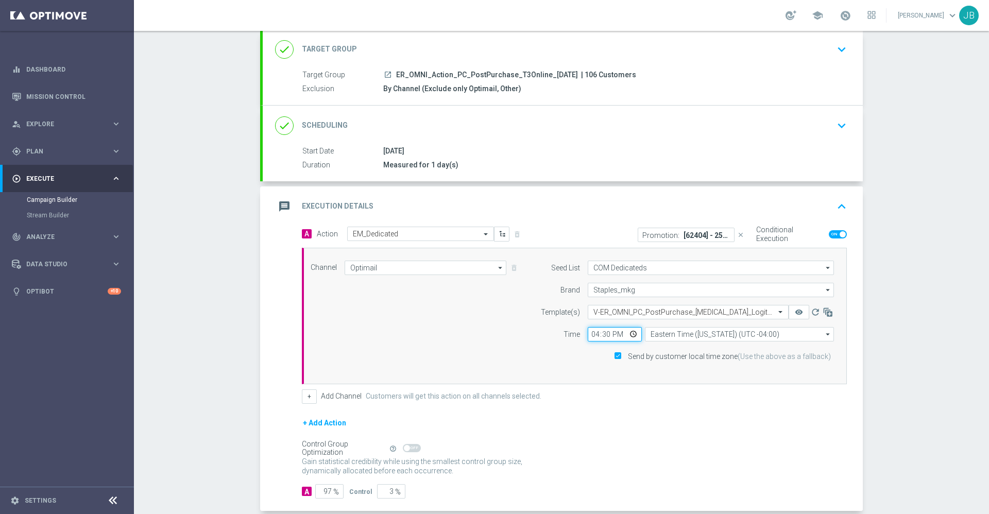
scroll to position [0, 0]
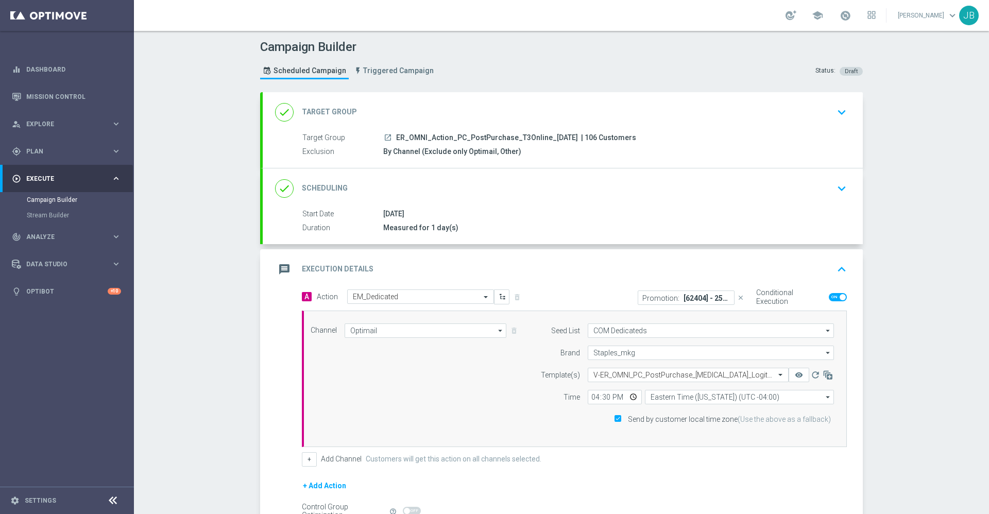
click at [339, 110] on h2 "Target Group" at bounding box center [329, 112] width 55 height 10
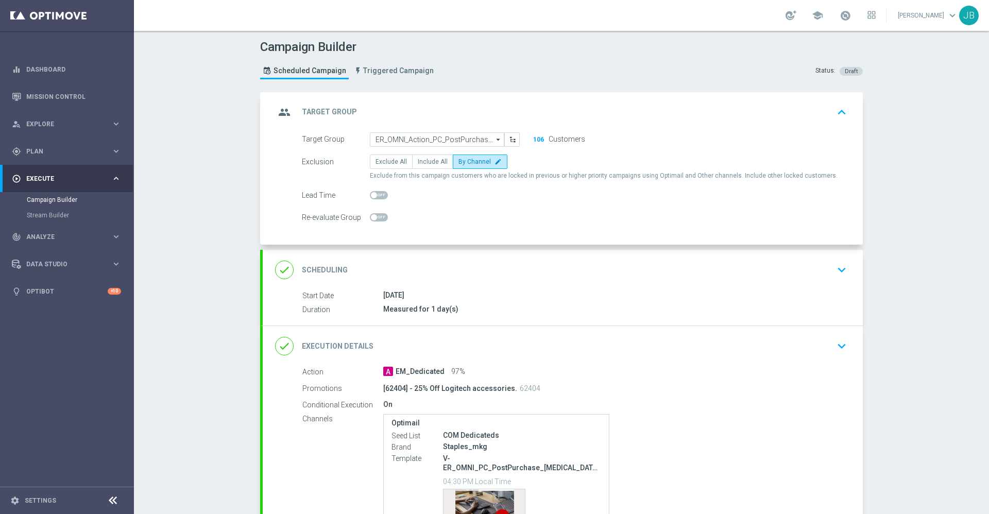
click at [318, 262] on div "done Scheduling" at bounding box center [311, 270] width 73 height 19
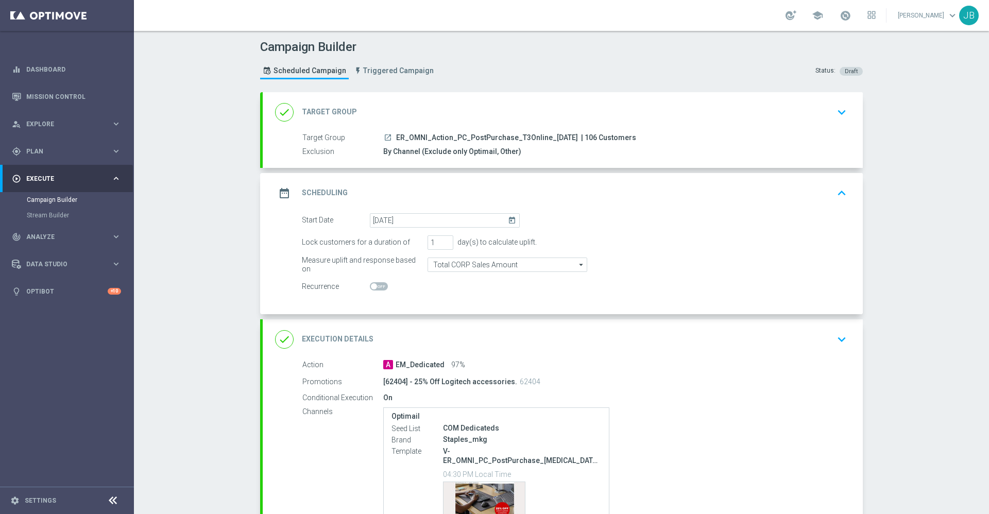
scroll to position [117, 0]
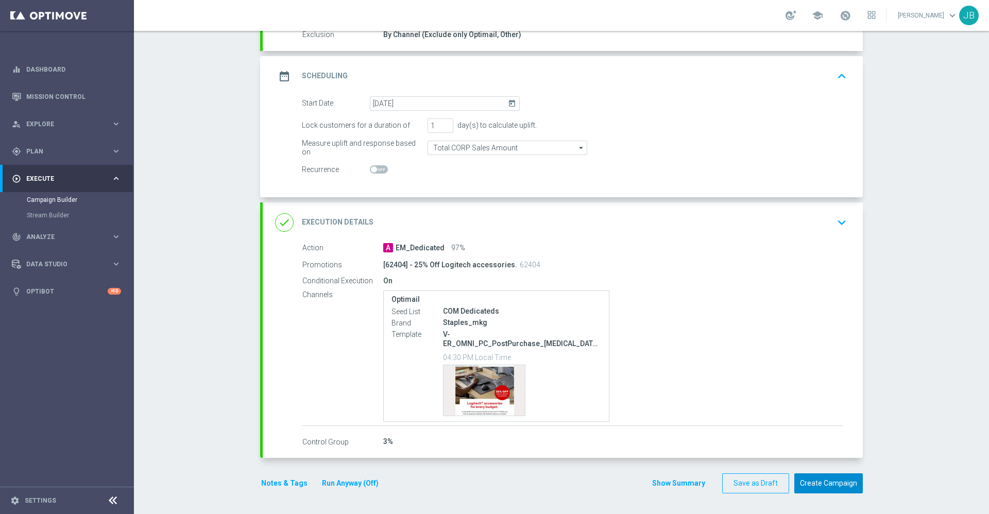
click at [819, 478] on button "Create Campaign" at bounding box center [828, 483] width 68 height 20
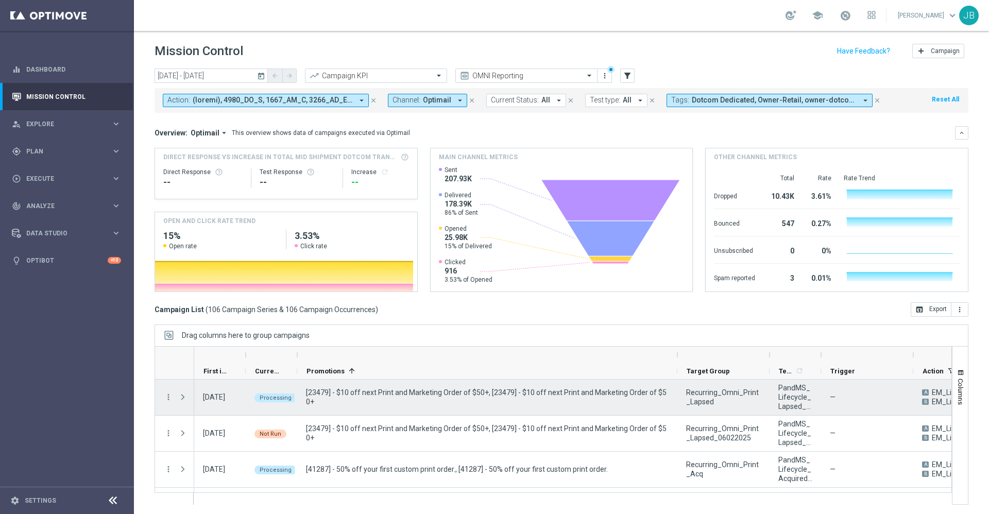
drag, startPoint x: 349, startPoint y: 355, endPoint x: 678, endPoint y: 382, distance: 329.6
click at [678, 382] on div at bounding box center [552, 425] width 797 height 159
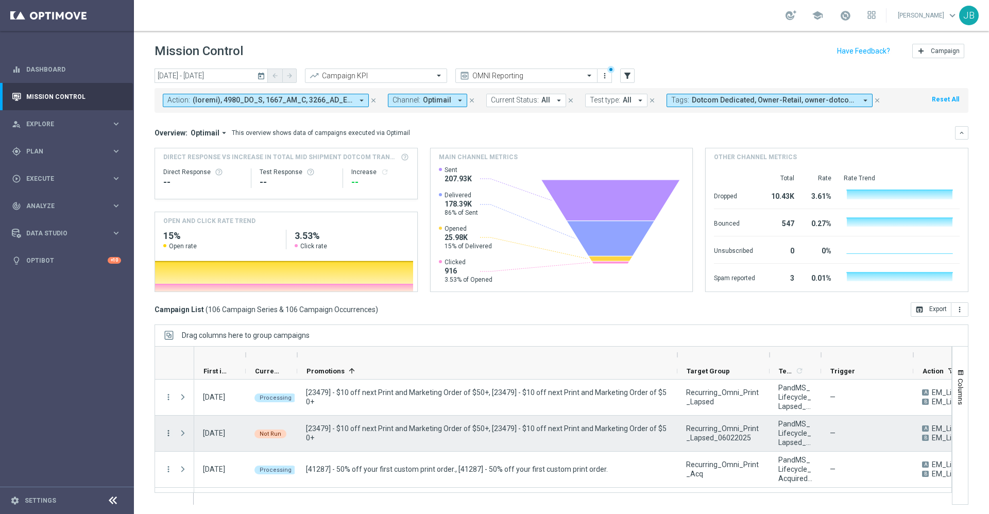
click at [168, 432] on icon "more_vert" at bounding box center [168, 432] width 9 height 9
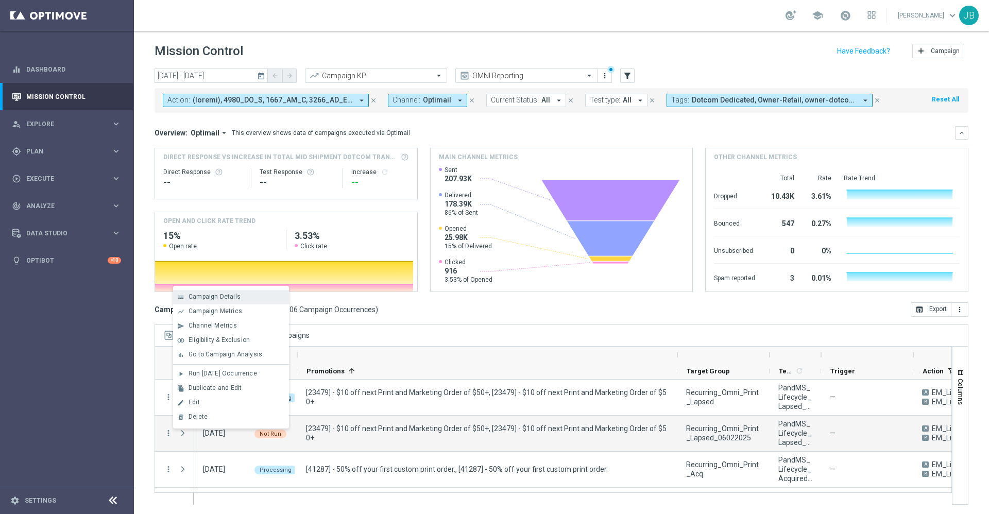
click at [238, 298] on div "Campaign Details" at bounding box center [236, 296] width 96 height 7
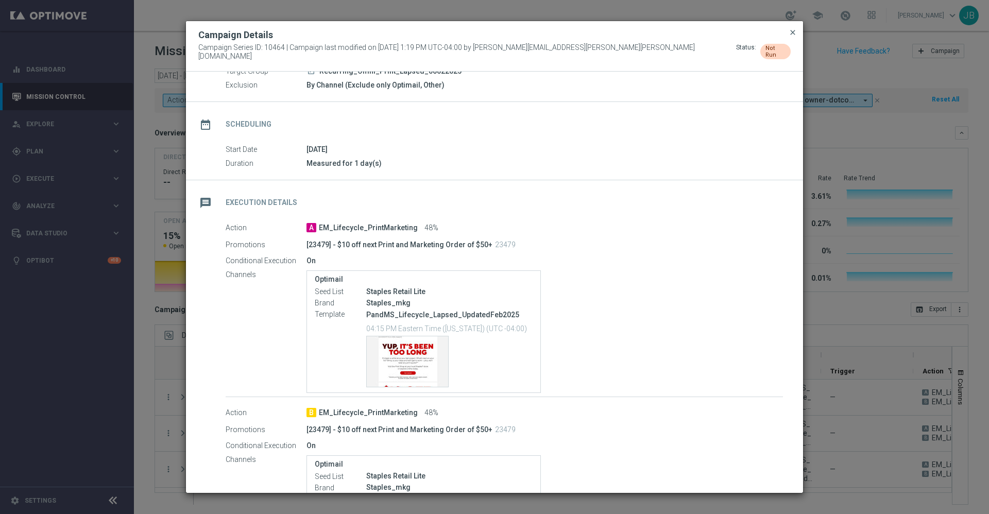
click at [791, 37] on span "close" at bounding box center [792, 32] width 8 height 8
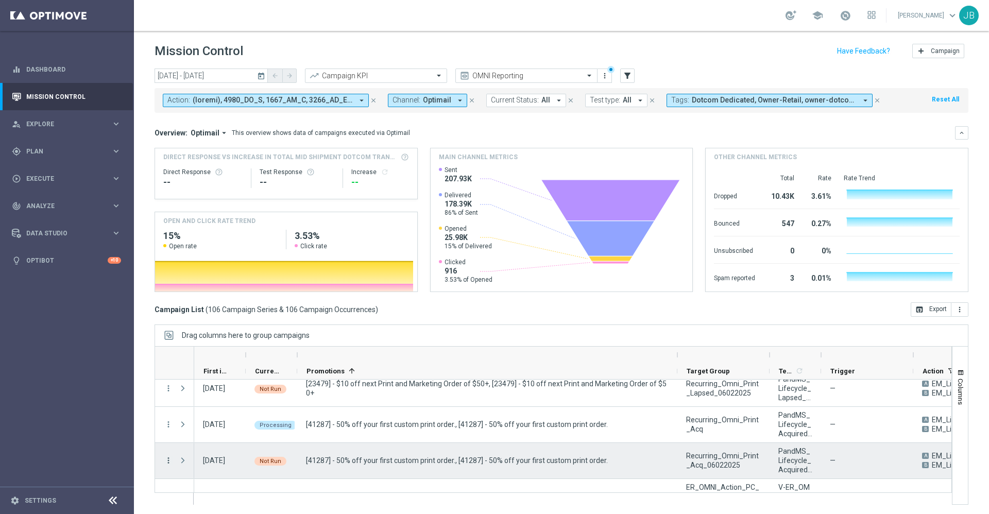
click at [169, 459] on icon "more_vert" at bounding box center [168, 460] width 9 height 9
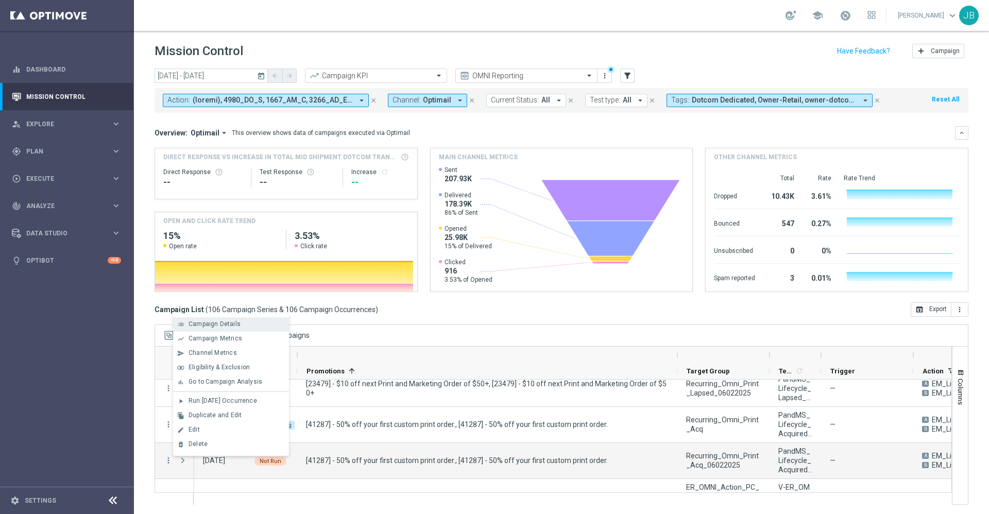
click at [232, 324] on span "Campaign Details" at bounding box center [214, 323] width 52 height 7
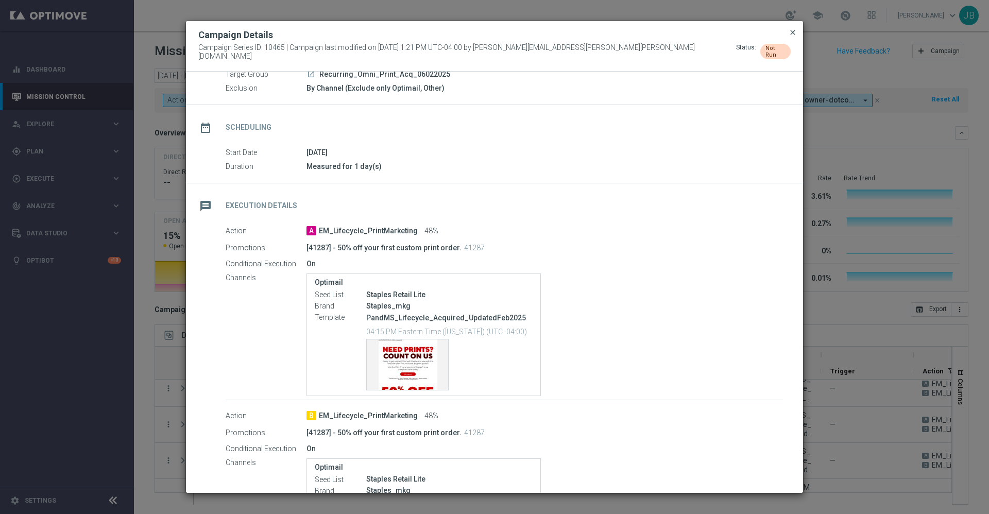
click at [792, 34] on span "close" at bounding box center [792, 32] width 8 height 8
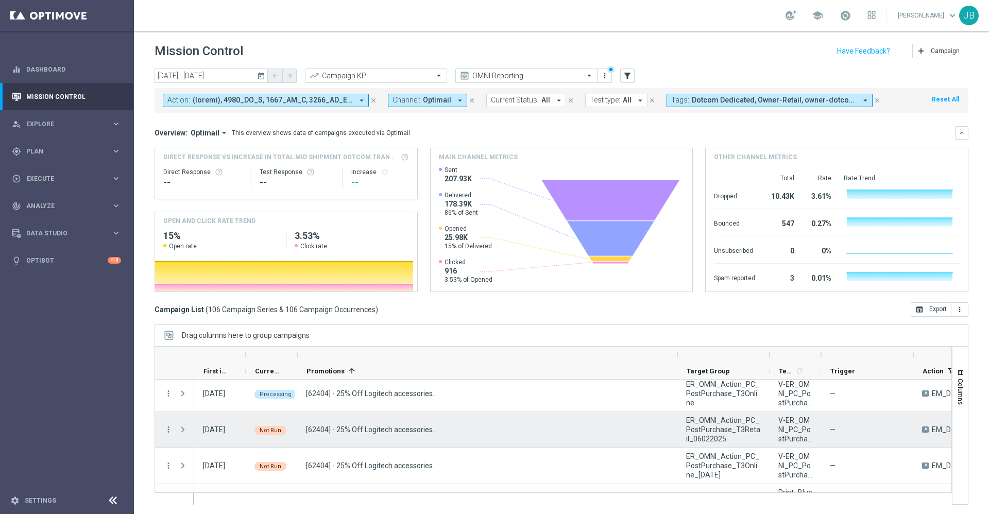
scroll to position [185, 0]
click at [165, 427] on icon "more_vert" at bounding box center [168, 428] width 9 height 9
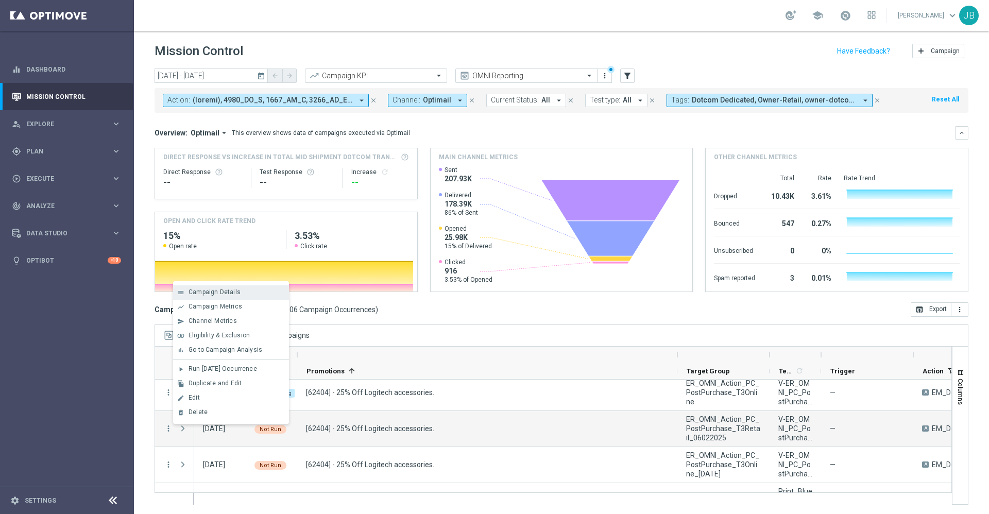
click at [234, 289] on span "Campaign Details" at bounding box center [214, 291] width 52 height 7
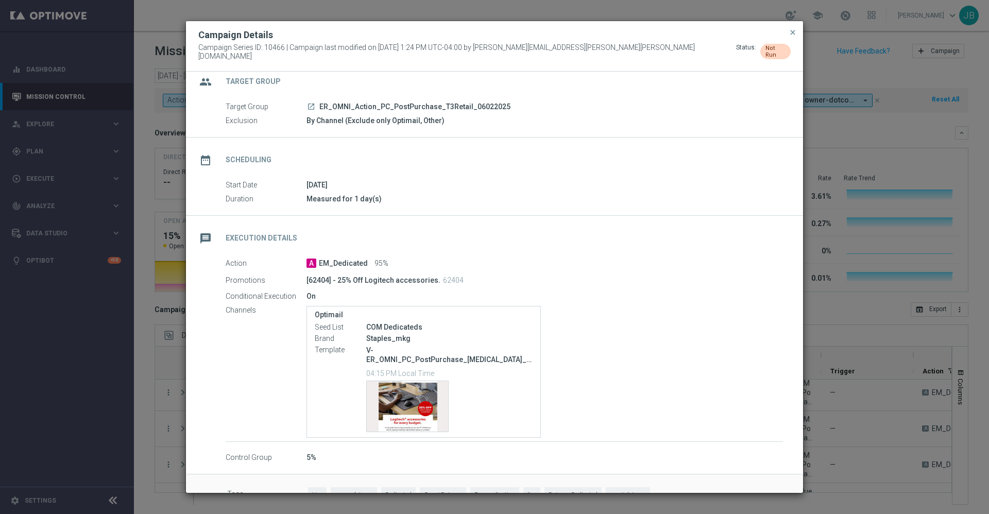
scroll to position [15, 0]
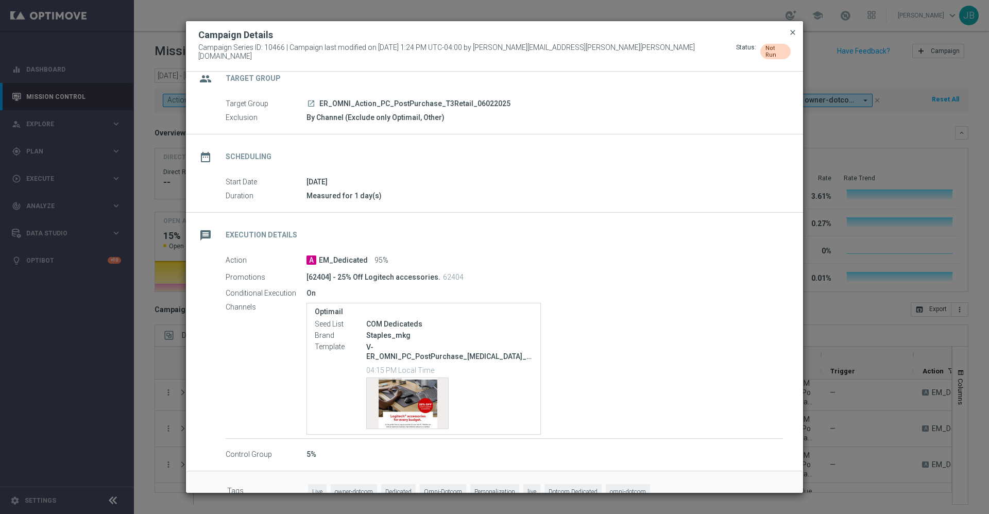
click at [793, 36] on span "close" at bounding box center [792, 32] width 8 height 8
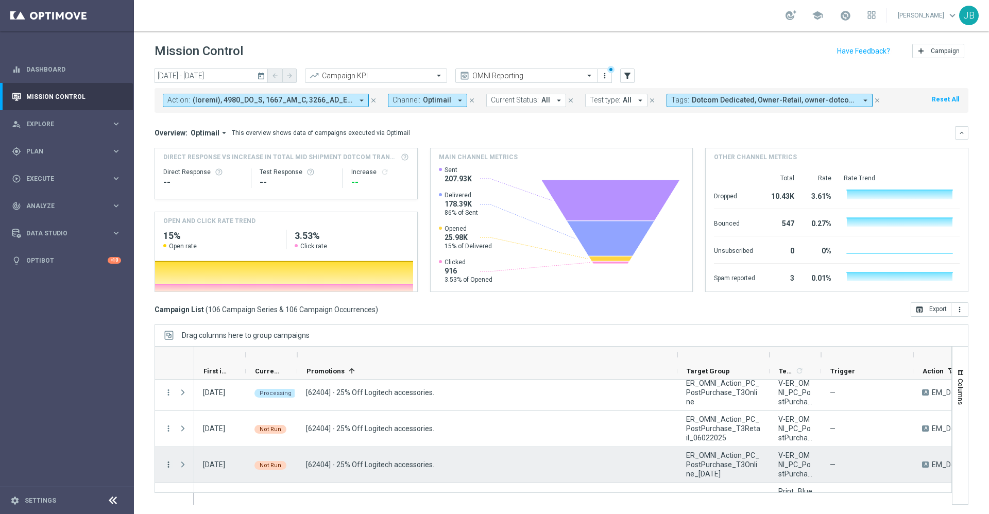
click at [168, 466] on icon "more_vert" at bounding box center [168, 464] width 9 height 9
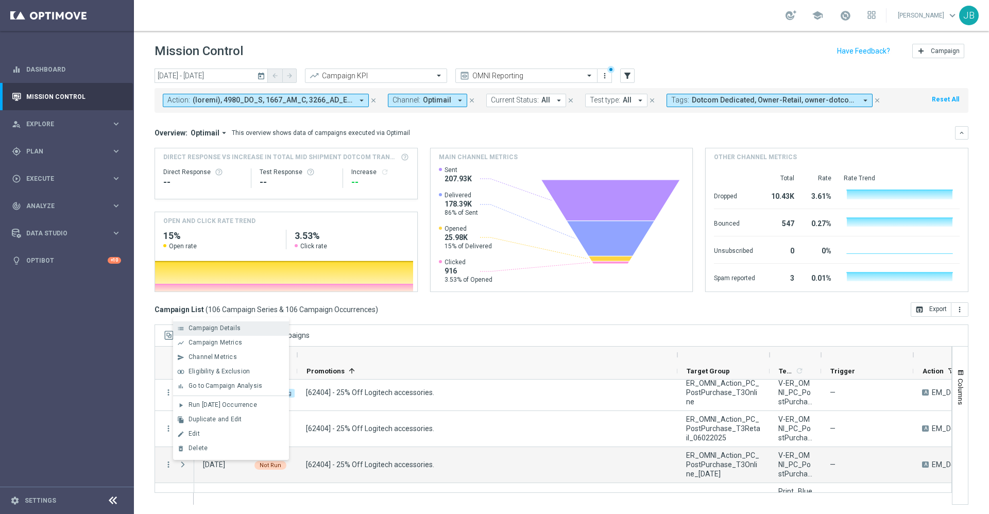
click at [232, 330] on span "Campaign Details" at bounding box center [214, 327] width 52 height 7
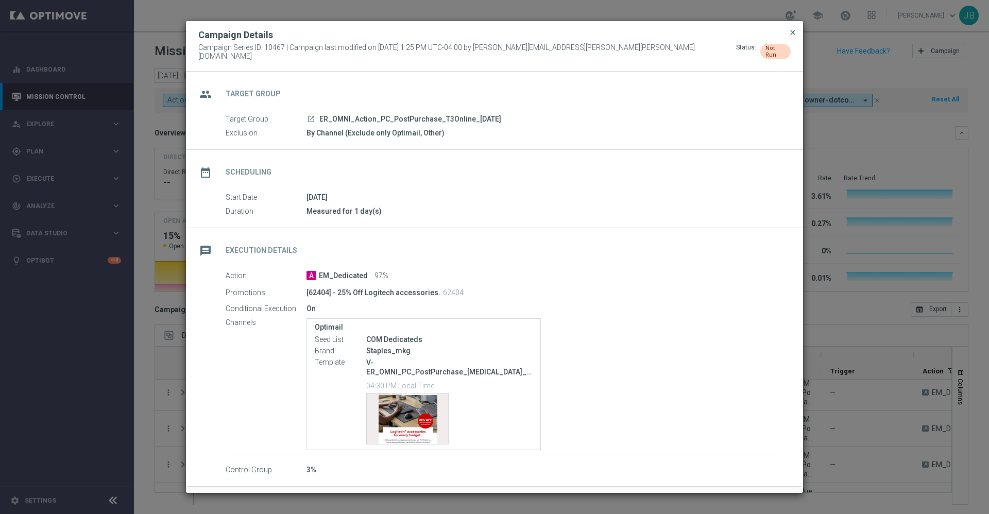
click at [794, 37] on span "close" at bounding box center [792, 32] width 8 height 8
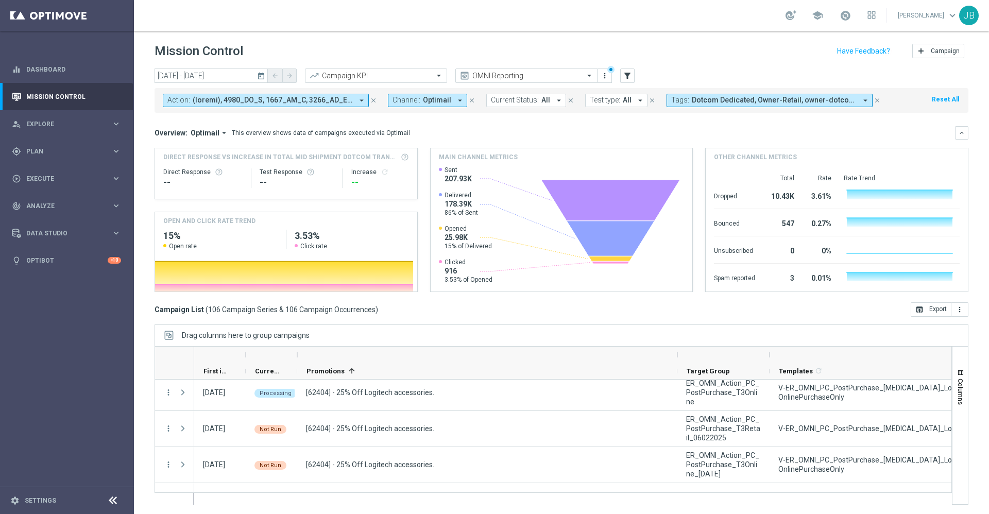
drag, startPoint x: 820, startPoint y: 354, endPoint x: 988, endPoint y: 385, distance: 171.2
click at [988, 385] on div "Mission Control add Campaign today 10 Oct 2025 - 10 Oct 2025 arrow_back arrow_f…" at bounding box center [561, 272] width 855 height 483
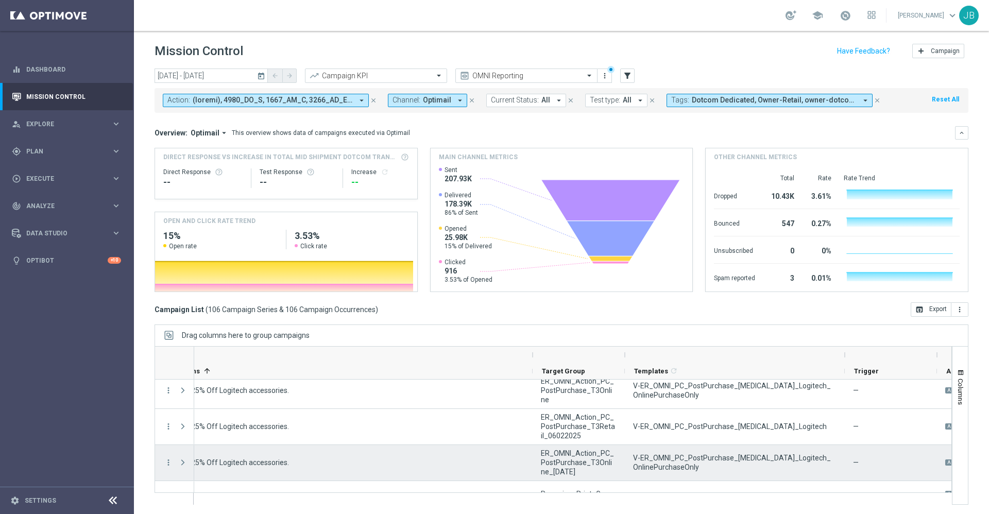
scroll to position [0, 145]
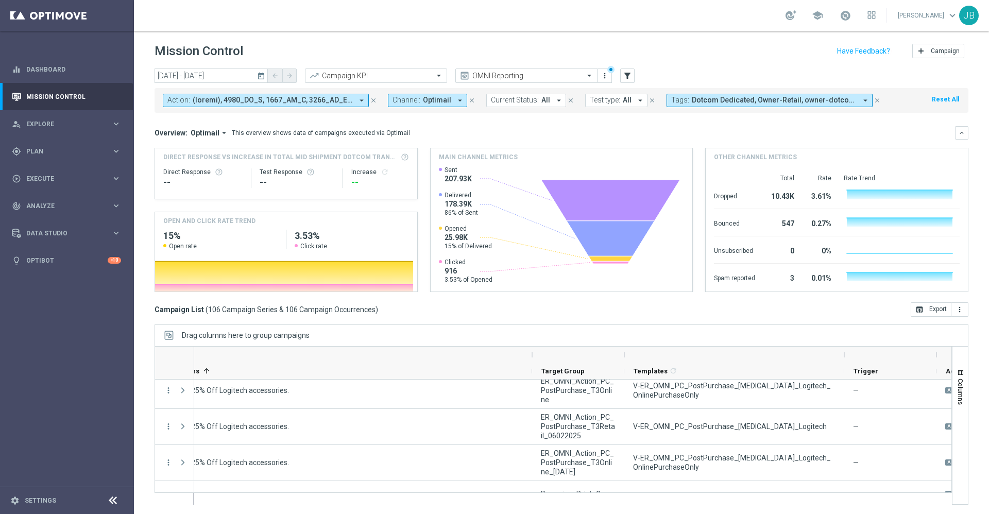
drag, startPoint x: 847, startPoint y: 356, endPoint x: 861, endPoint y: 356, distance: 13.9
click at [861, 356] on div at bounding box center [890, 355] width 92 height 16
drag, startPoint x: 845, startPoint y: 354, endPoint x: 900, endPoint y: 358, distance: 55.3
click at [900, 358] on div at bounding box center [899, 355] width 4 height 16
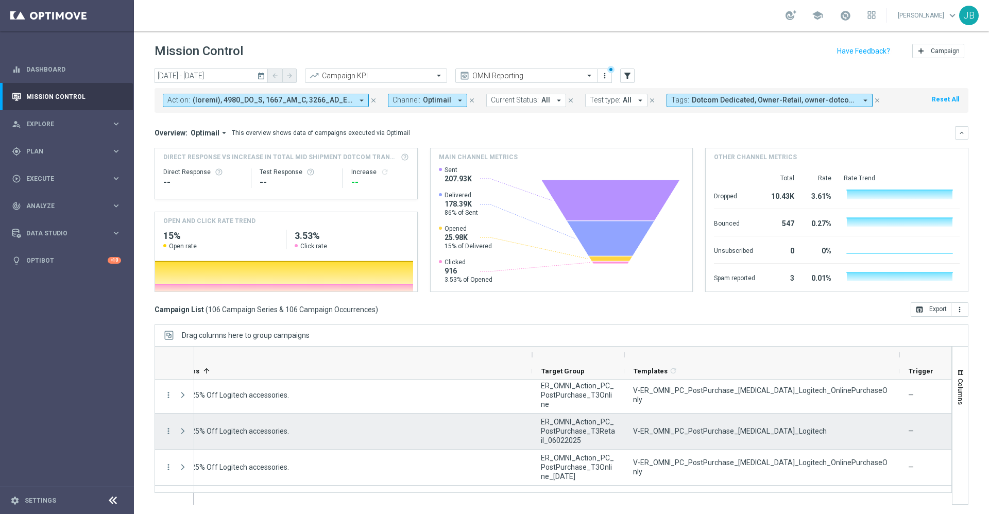
scroll to position [166, 0]
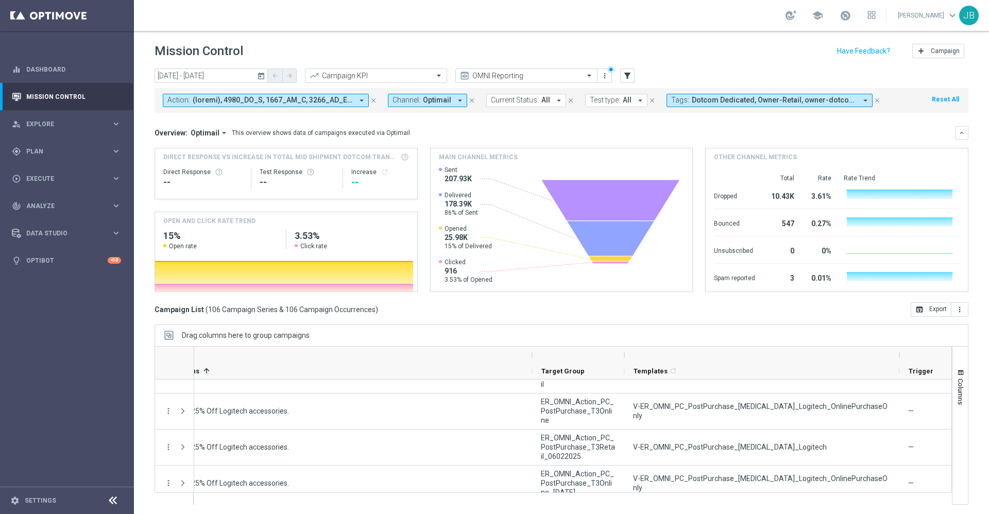
click at [262, 76] on icon "today" at bounding box center [261, 75] width 9 height 9
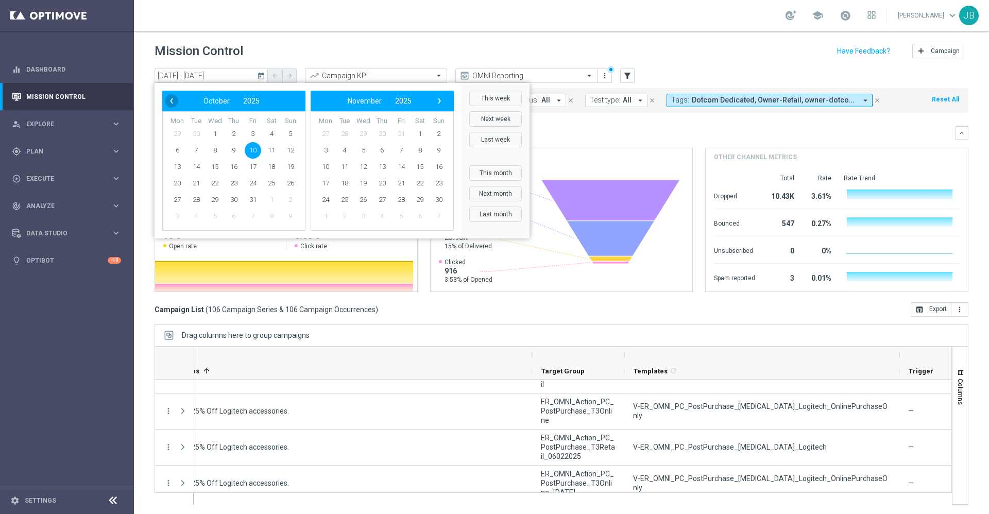
click at [168, 97] on span "‹" at bounding box center [171, 100] width 13 height 13
click at [175, 103] on span "‹" at bounding box center [171, 100] width 13 height 13
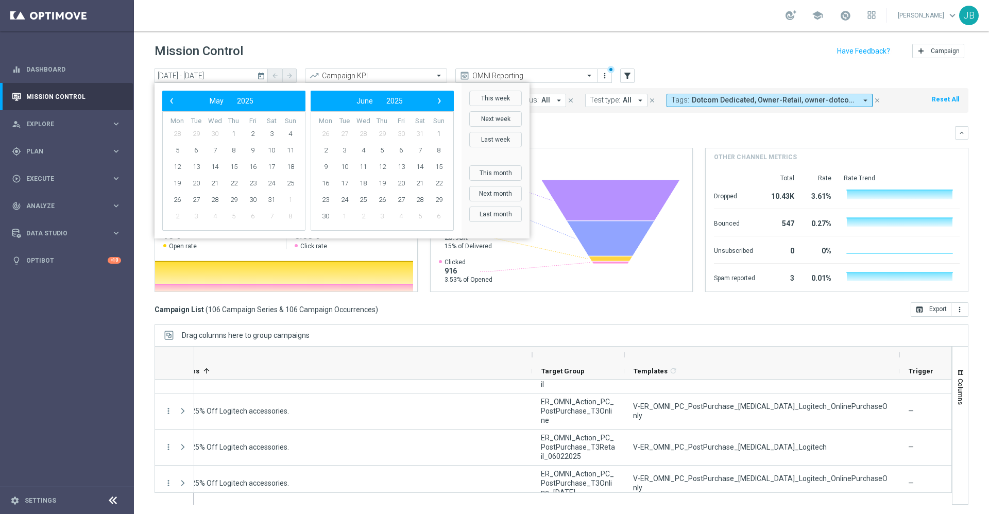
click at [175, 103] on span "‹" at bounding box center [171, 100] width 13 height 13
click at [288, 135] on span "2" at bounding box center [290, 134] width 16 height 16
click at [439, 100] on span "›" at bounding box center [439, 100] width 13 height 13
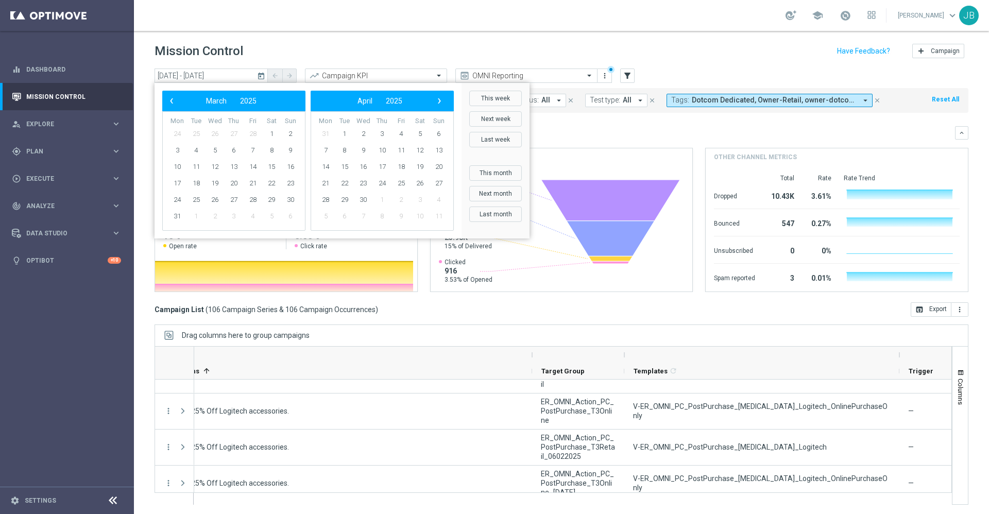
click at [439, 100] on span "›" at bounding box center [439, 100] width 13 height 13
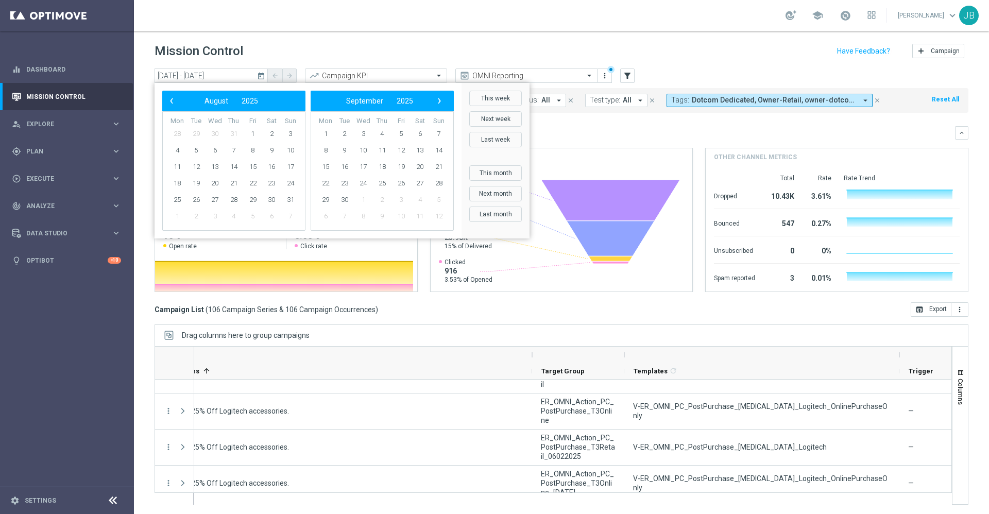
click at [439, 100] on span "›" at bounding box center [439, 100] width 13 height 13
click at [435, 100] on span "›" at bounding box center [439, 100] width 13 height 13
click at [432, 100] on bs-datepicker-navigation-view "‹ ​ December ​ 2025 ​ ›" at bounding box center [379, 100] width 133 height 13
click at [176, 97] on span "‹" at bounding box center [171, 100] width 13 height 13
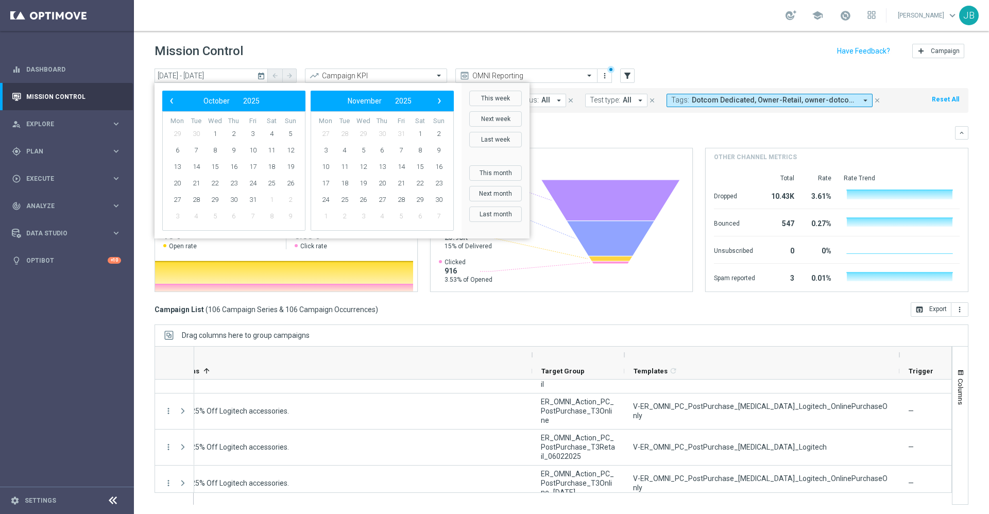
click at [176, 97] on span "‹" at bounding box center [171, 100] width 13 height 13
click at [176, 98] on span "‹" at bounding box center [171, 100] width 13 height 13
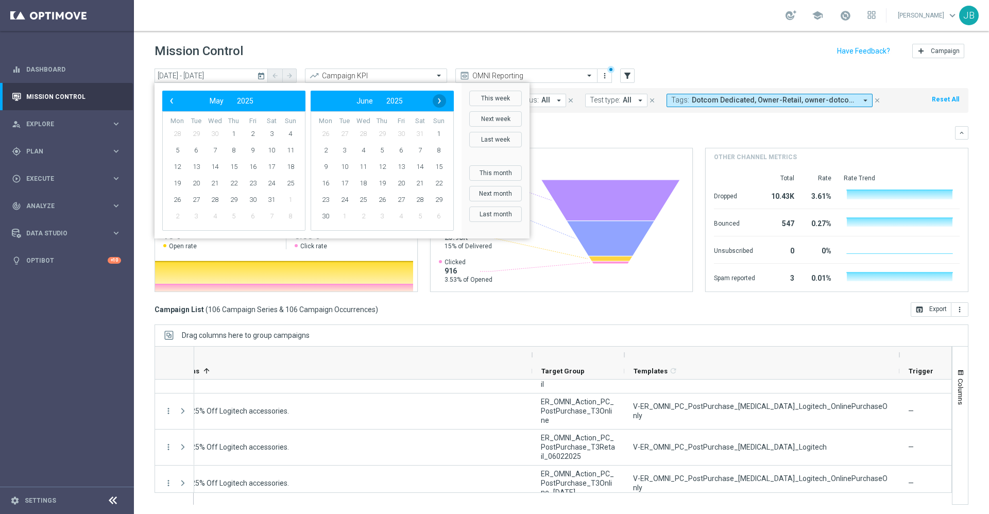
click at [438, 99] on span "›" at bounding box center [439, 100] width 13 height 13
click at [439, 99] on span "›" at bounding box center [439, 100] width 13 height 13
click at [176, 99] on span "‹" at bounding box center [171, 100] width 13 height 13
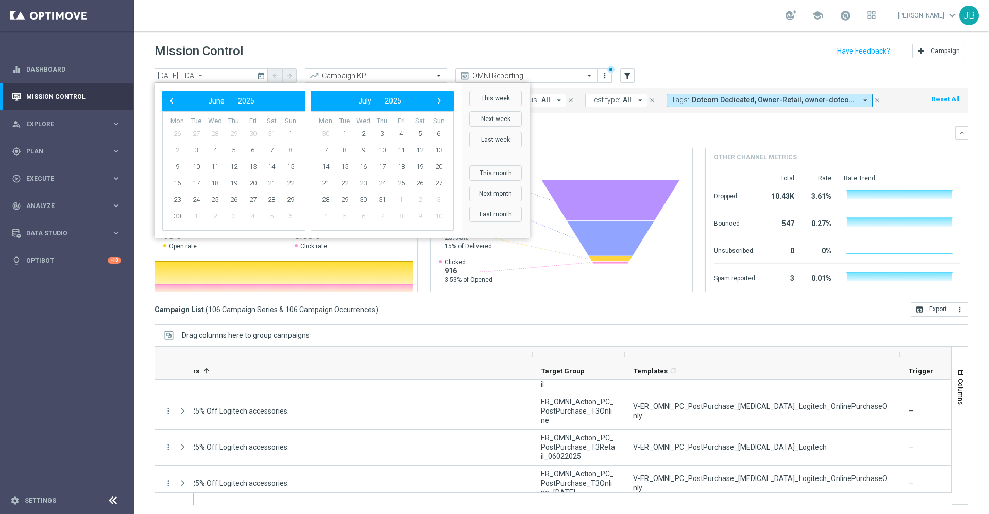
click at [176, 99] on span "‹" at bounding box center [171, 100] width 13 height 13
click at [177, 99] on span "‹" at bounding box center [171, 100] width 13 height 13
click at [435, 102] on span "›" at bounding box center [439, 100] width 13 height 13
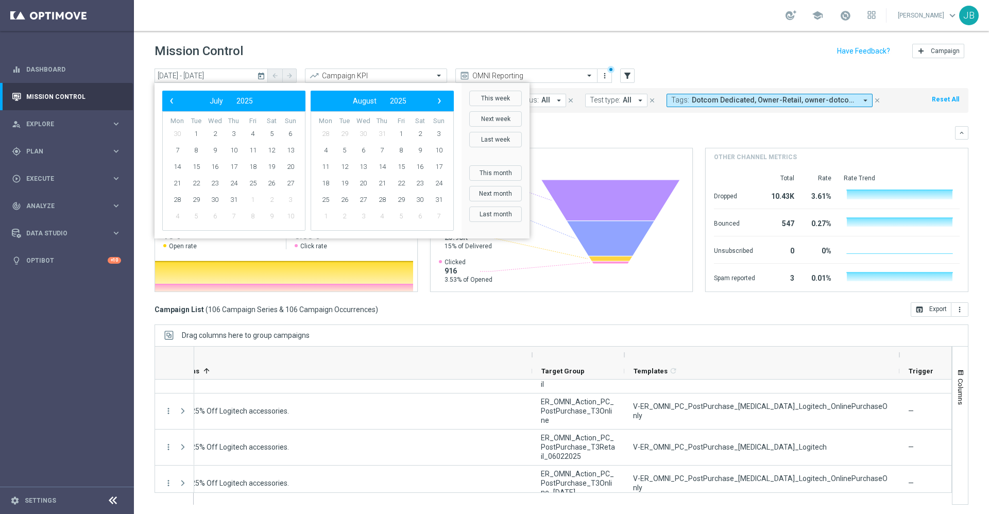
click at [435, 102] on span "›" at bounding box center [439, 100] width 13 height 13
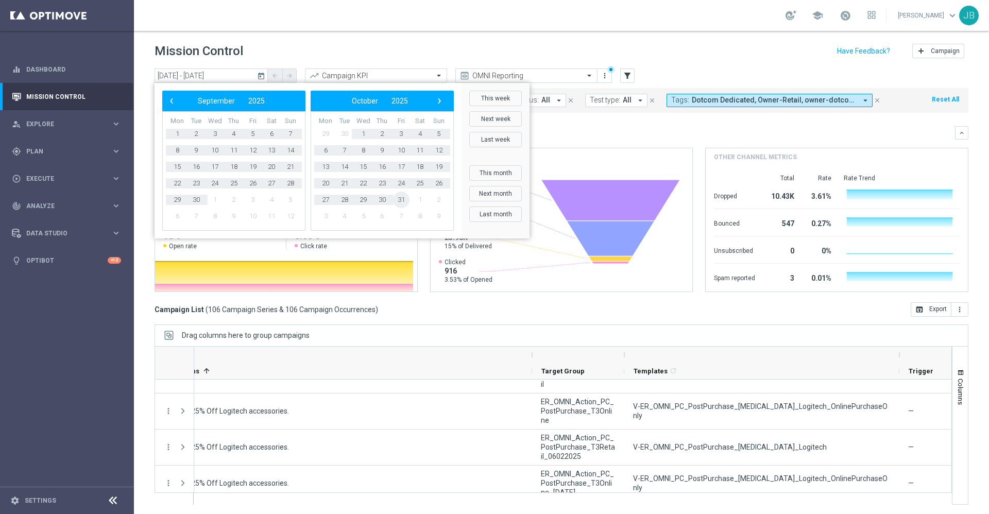
click at [401, 196] on span "31" at bounding box center [401, 200] width 16 height 16
type input "[DATE] - [DATE]"
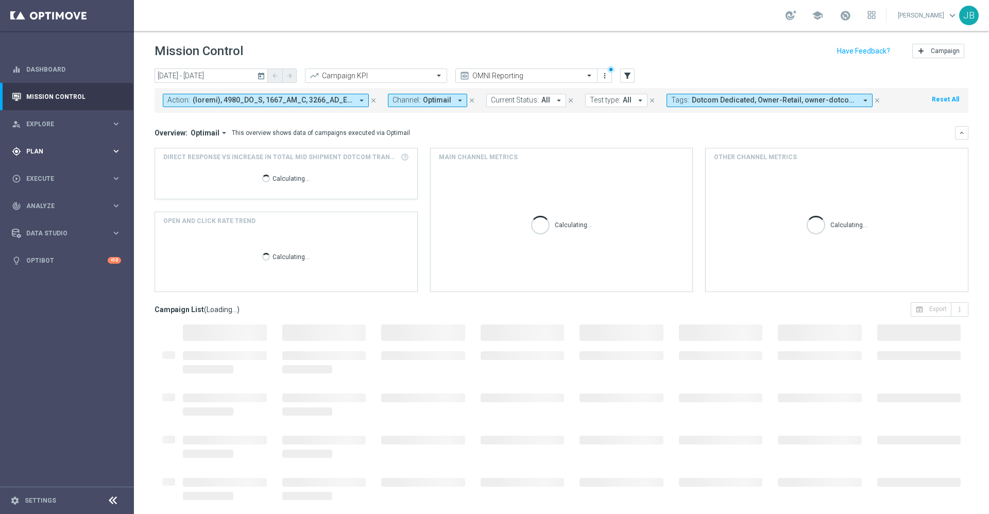
click at [65, 158] on div "gps_fixed Plan keyboard_arrow_right" at bounding box center [66, 150] width 133 height 27
click at [64, 176] on link "Target Groups" at bounding box center [67, 172] width 80 height 8
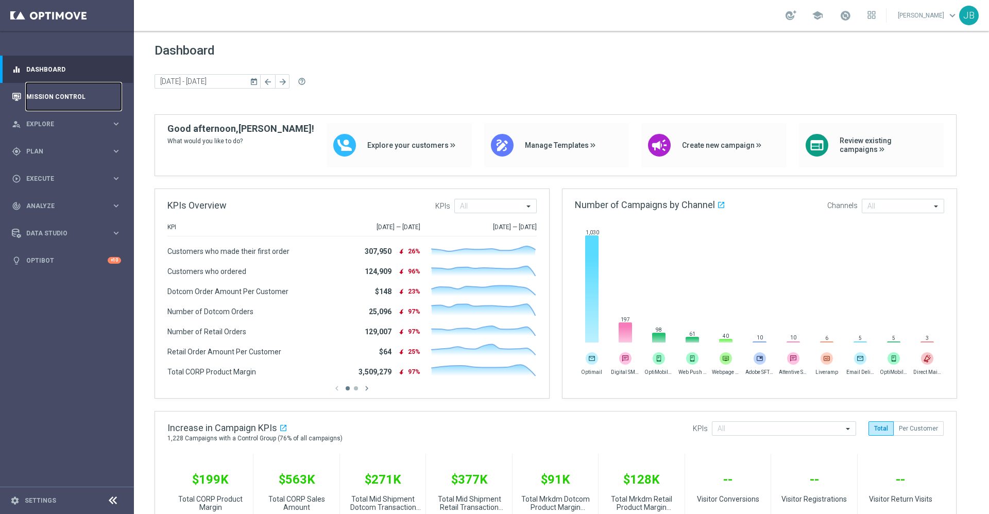
click at [77, 100] on link "Mission Control" at bounding box center [73, 96] width 95 height 27
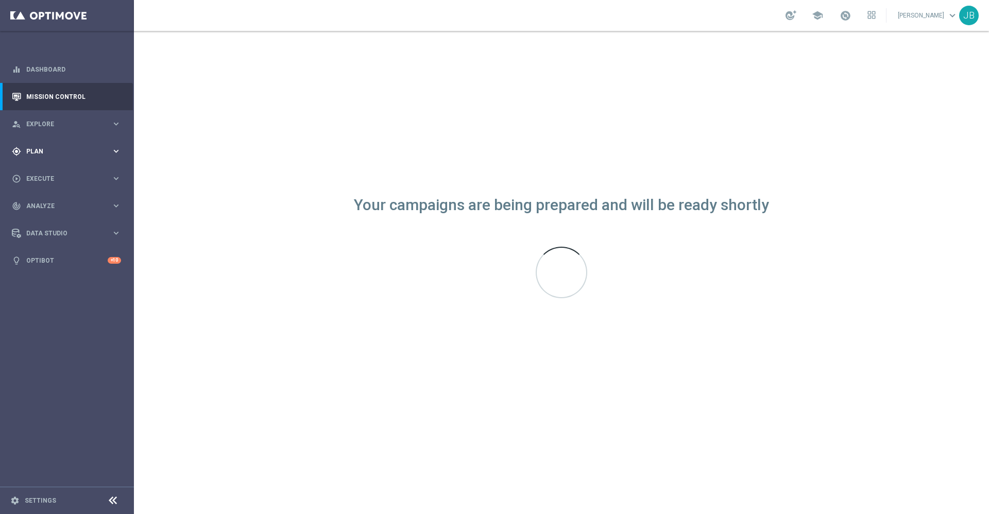
click at [48, 157] on div "gps_fixed Plan keyboard_arrow_right" at bounding box center [66, 150] width 133 height 27
click at [45, 168] on link "Target Groups" at bounding box center [67, 172] width 80 height 8
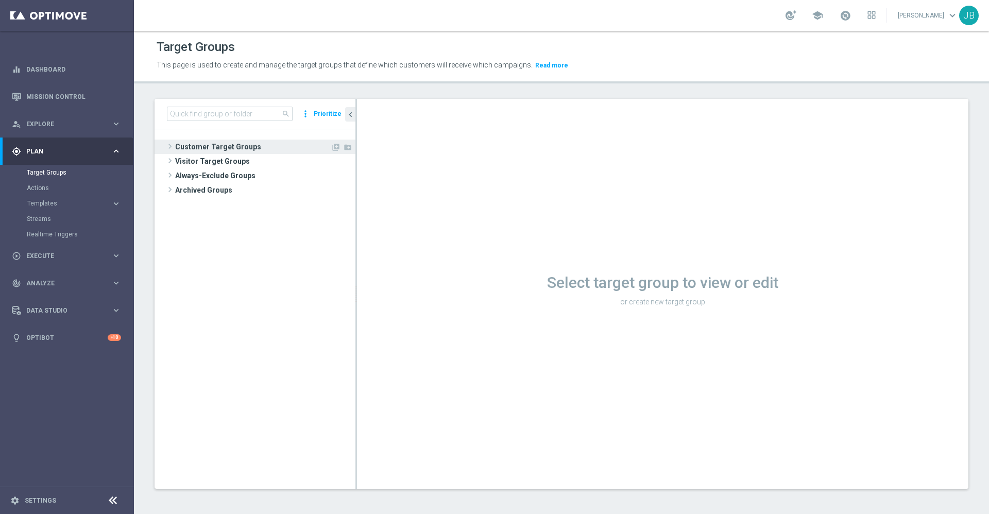
click at [225, 146] on span "Customer Target Groups" at bounding box center [253, 147] width 156 height 14
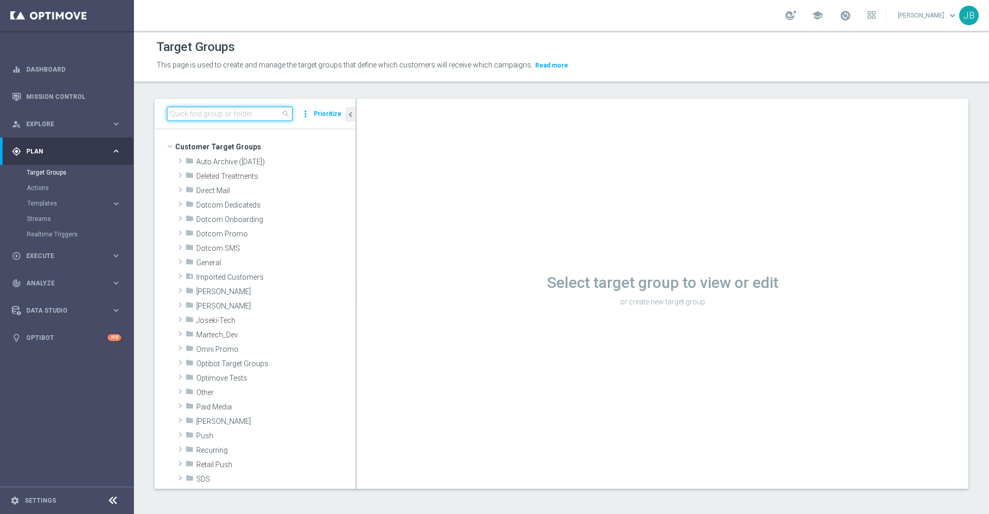
click at [216, 118] on input at bounding box center [230, 114] width 126 height 14
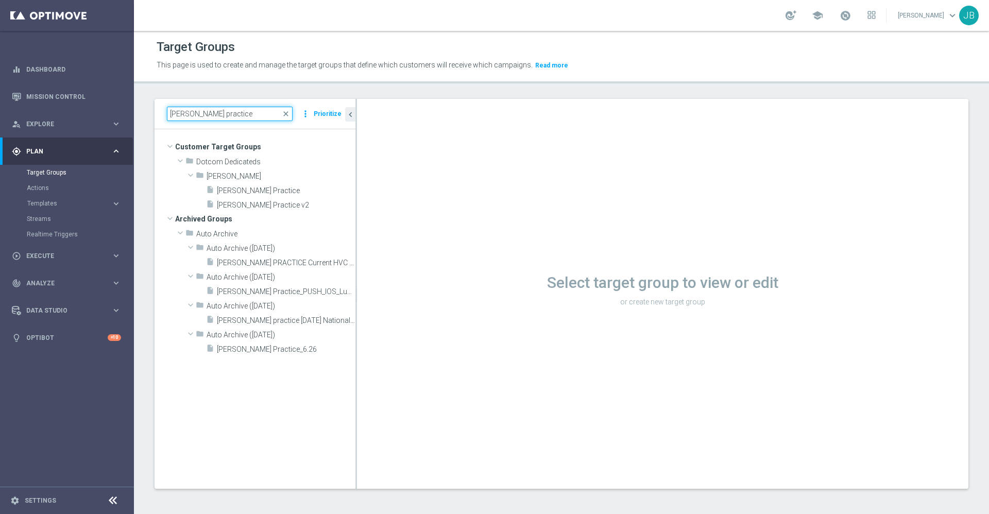
type input "[PERSON_NAME] practice"
click at [228, 188] on span "[PERSON_NAME] Practice" at bounding box center [274, 190] width 114 height 9
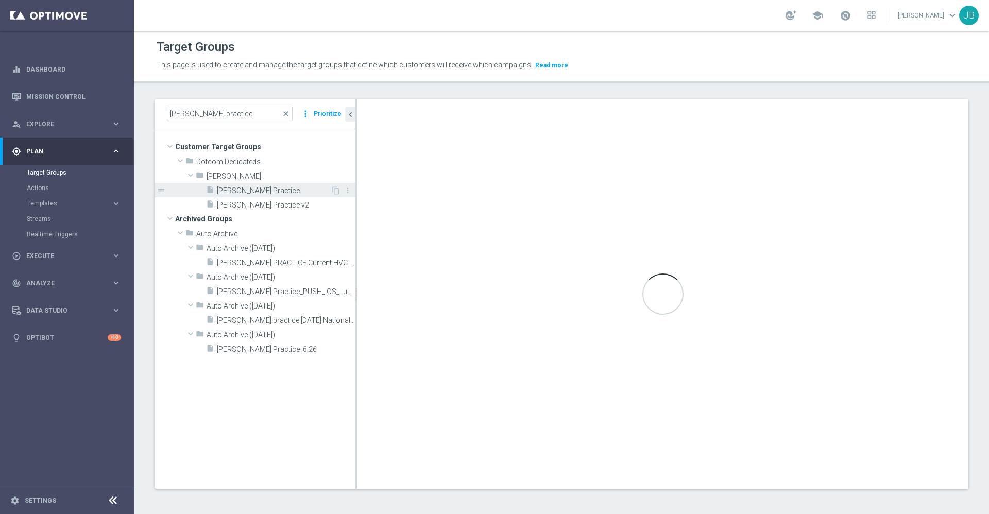
click at [228, 188] on span "[PERSON_NAME] Practice" at bounding box center [274, 190] width 114 height 9
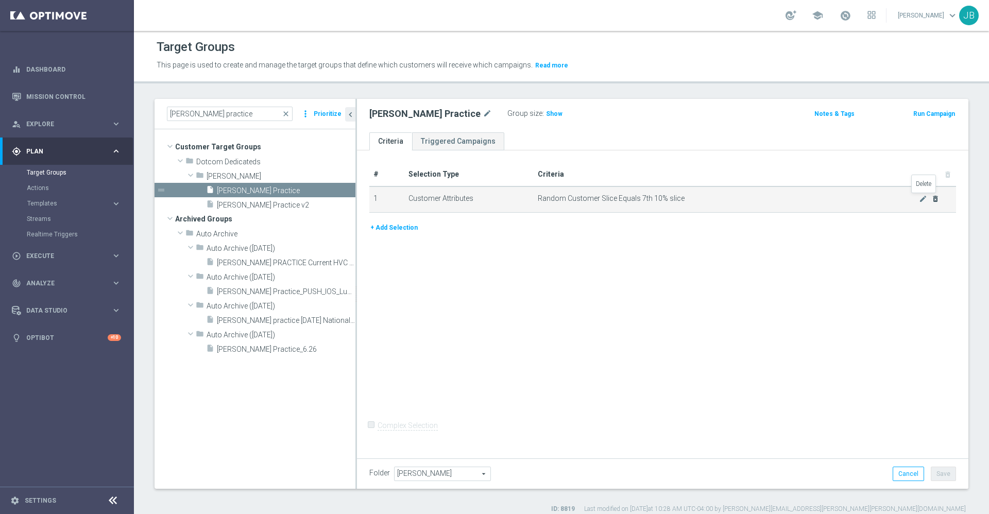
click at [931, 198] on icon "delete_forever" at bounding box center [935, 199] width 8 height 8
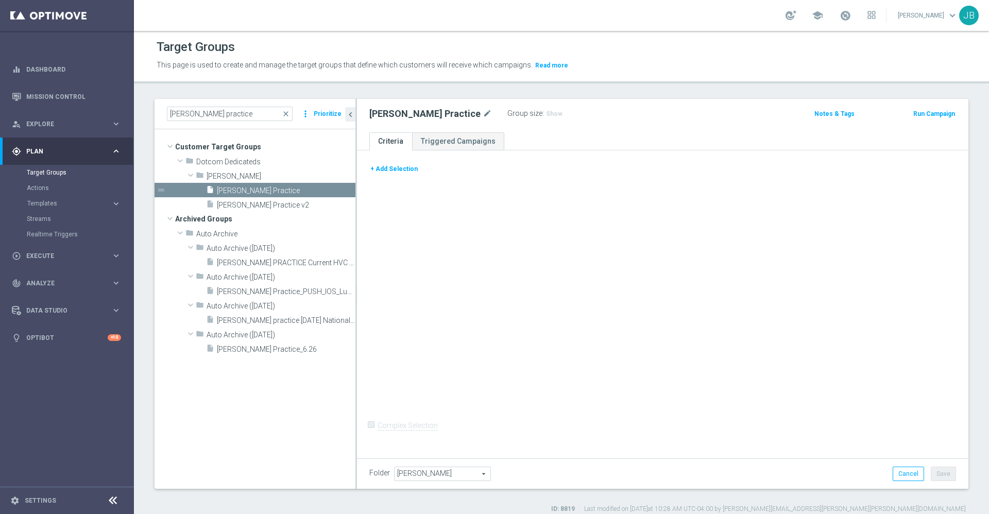
click at [399, 176] on div "+ Add Selection" at bounding box center [663, 172] width 602 height 19
click at [398, 173] on button "+ Add Selection" at bounding box center [393, 168] width 49 height 11
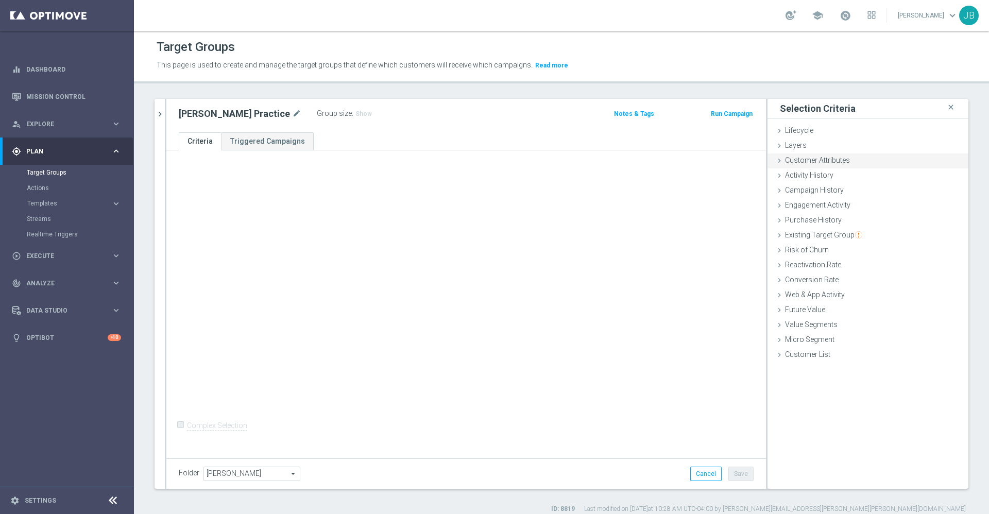
click at [785, 162] on span "Customer Attributes" at bounding box center [817, 160] width 65 height 8
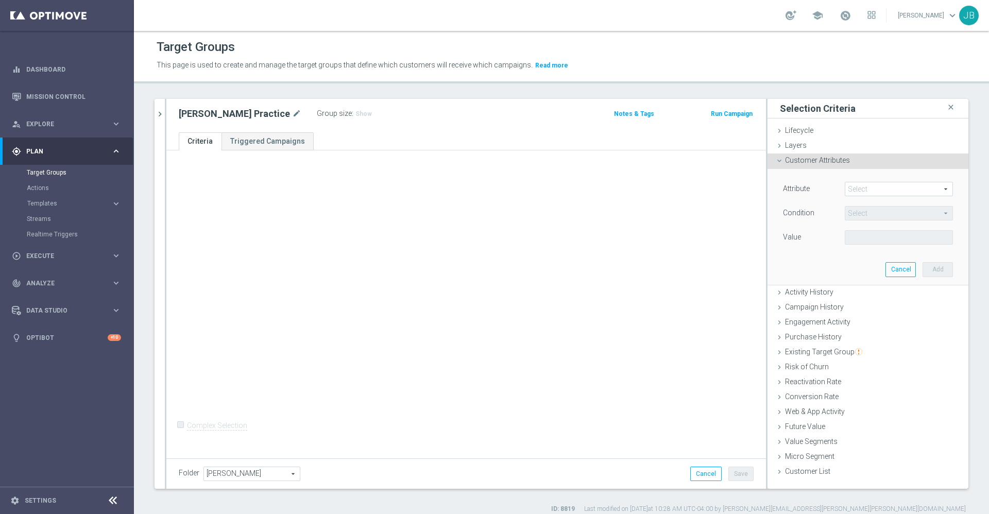
click at [845, 188] on span at bounding box center [898, 188] width 107 height 13
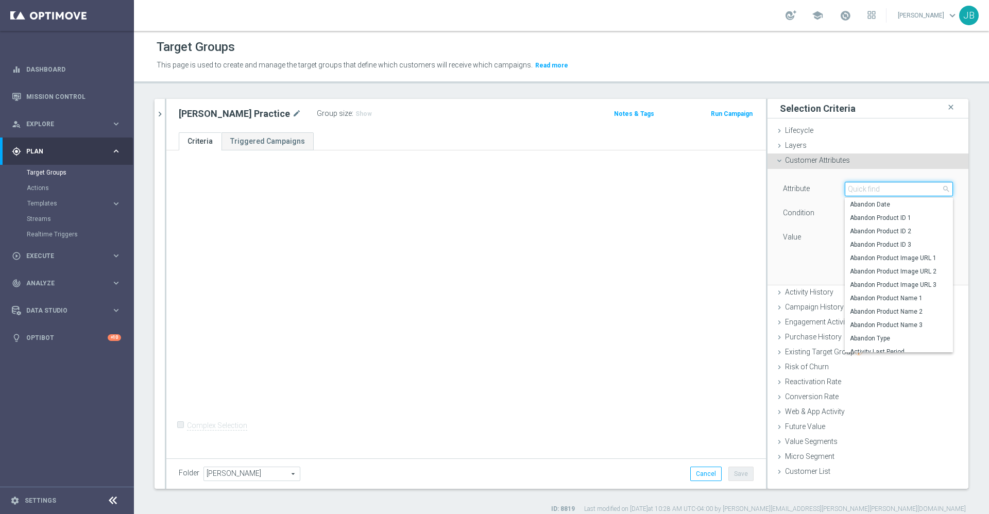
click at [845, 188] on input "search" at bounding box center [899, 189] width 108 height 14
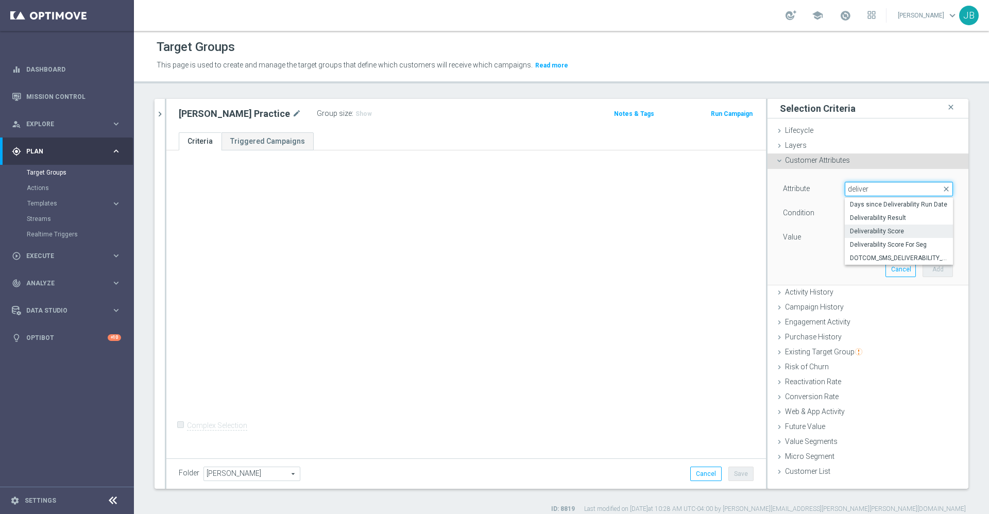
type input "deliver"
click at [869, 233] on span "Deliverability Score" at bounding box center [899, 231] width 98 height 8
type input "Deliverability Score"
type input "Equals"
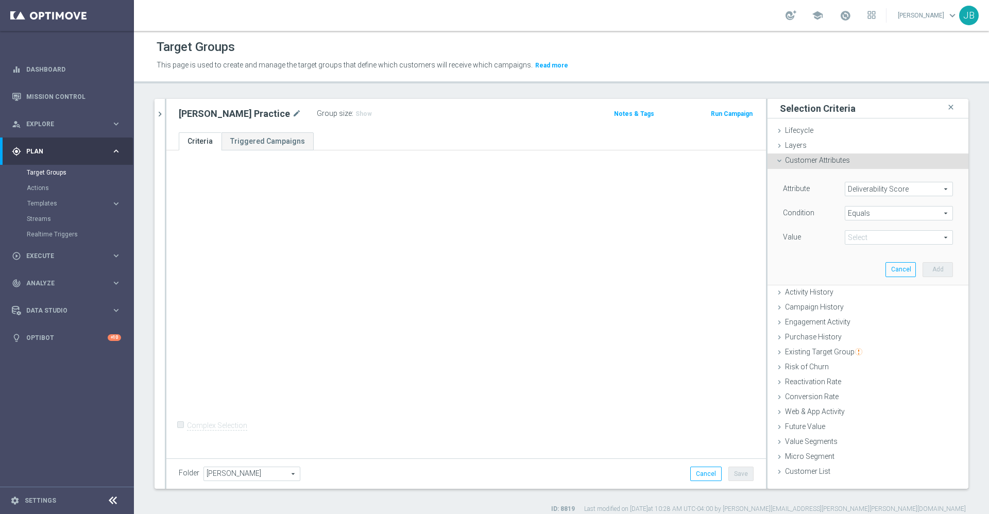
click at [850, 235] on span at bounding box center [898, 237] width 107 height 13
click at [866, 190] on span "Deliverability Score" at bounding box center [898, 188] width 107 height 13
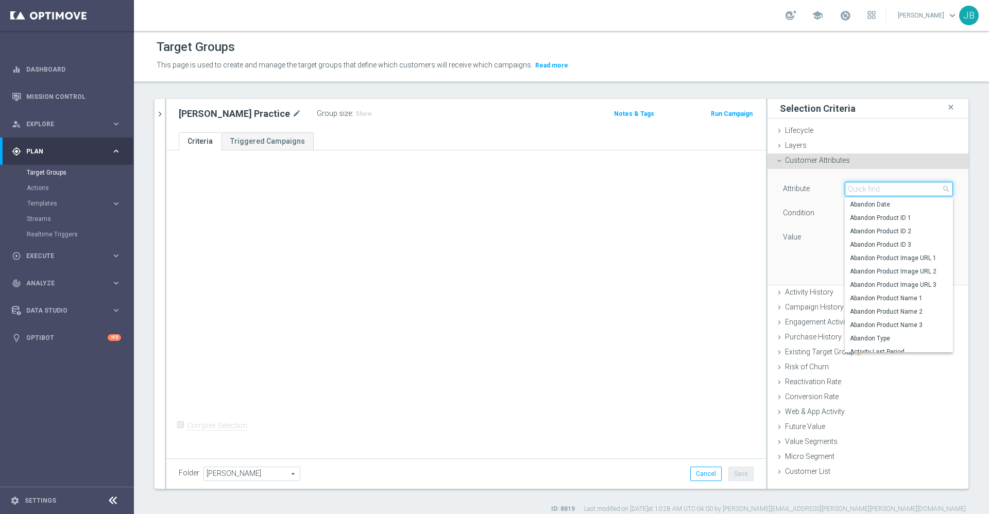
click at [866, 190] on input "search" at bounding box center [899, 189] width 108 height 14
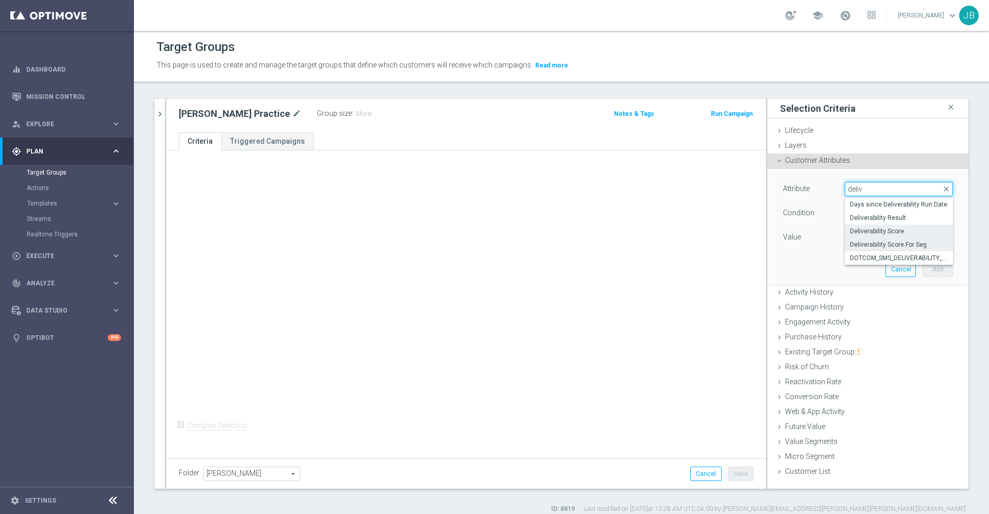
type input "deliv"
click at [892, 246] on span "Deliverability Score For Seg" at bounding box center [899, 244] width 98 height 8
type input "Deliverability Score For Seg"
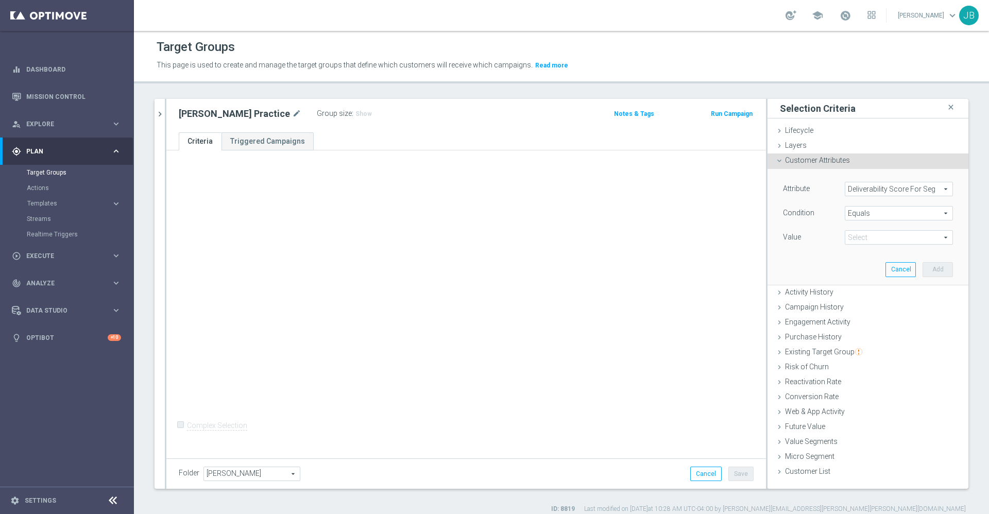
click at [867, 232] on span at bounding box center [898, 237] width 107 height 13
click at [871, 207] on span "Equals" at bounding box center [898, 213] width 107 height 13
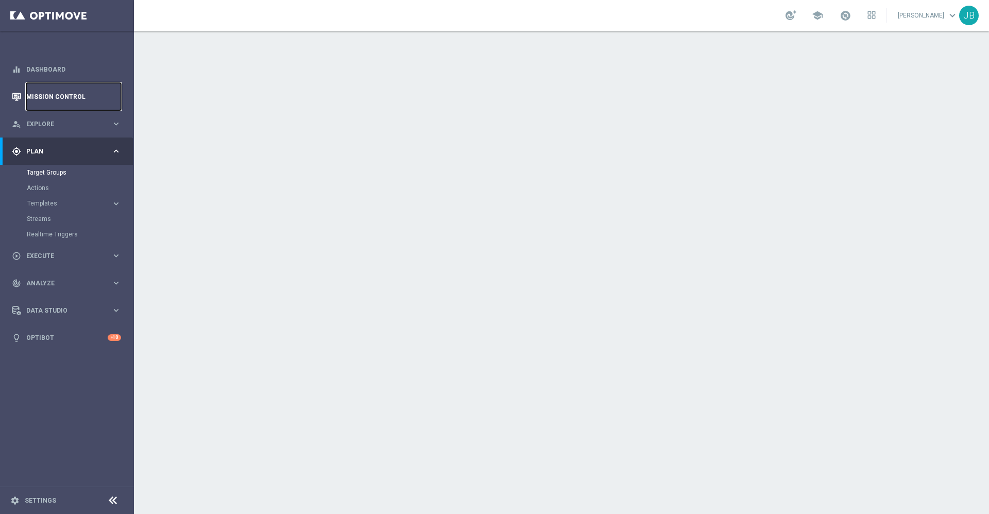
click at [95, 92] on link "Mission Control" at bounding box center [73, 96] width 95 height 27
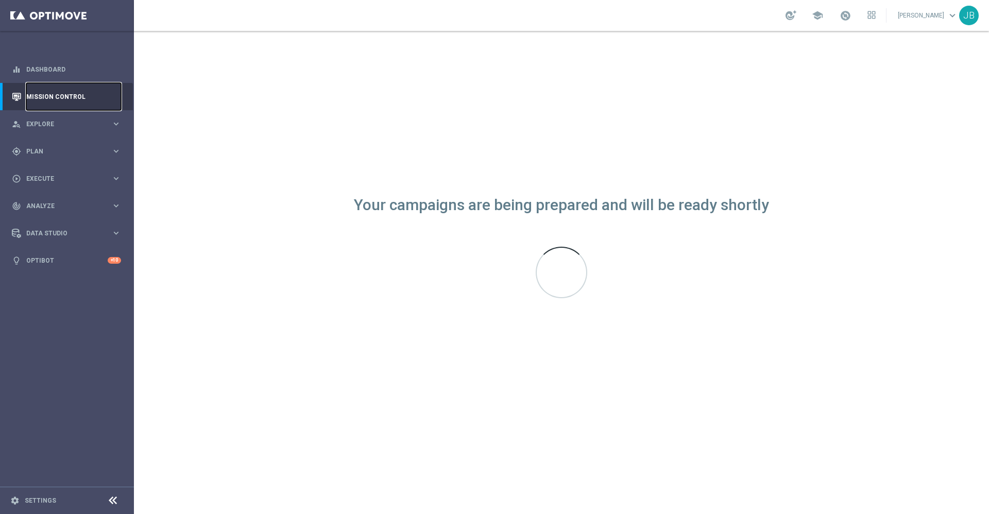
click at [95, 92] on link "Mission Control" at bounding box center [73, 96] width 95 height 27
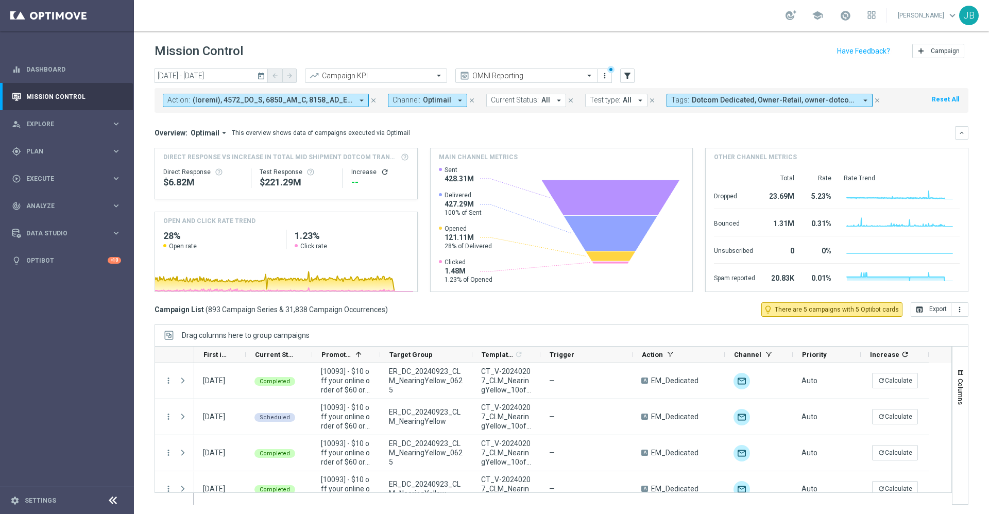
click at [269, 99] on span at bounding box center [273, 100] width 160 height 9
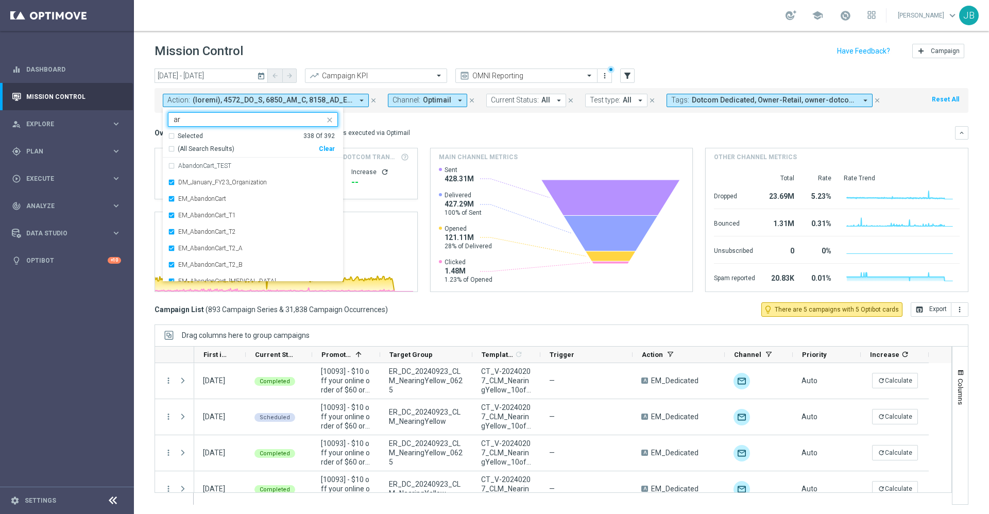
type input "a"
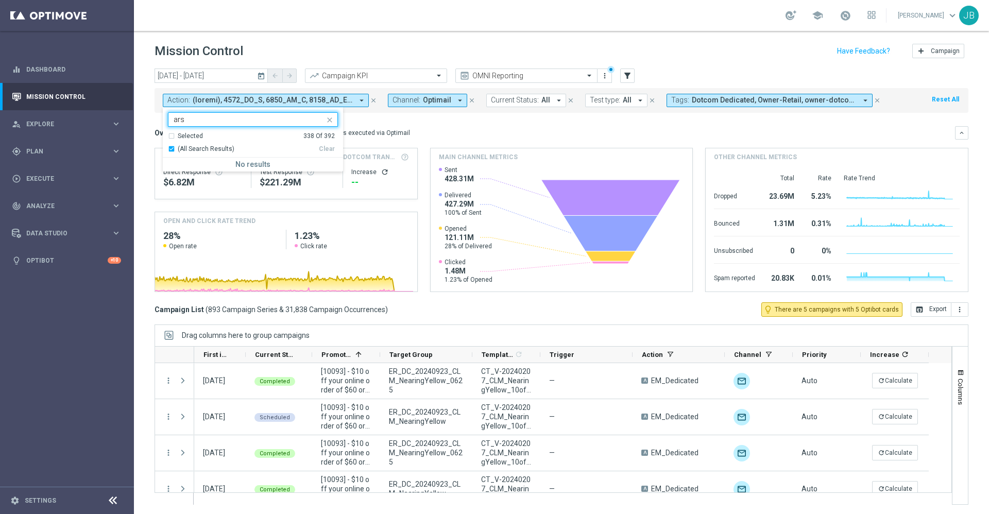
type input "ars"
click at [439, 140] on div "Overview: Optimail arrow_drop_down This overview shows data of campaigns execut…" at bounding box center [561, 209] width 814 height 166
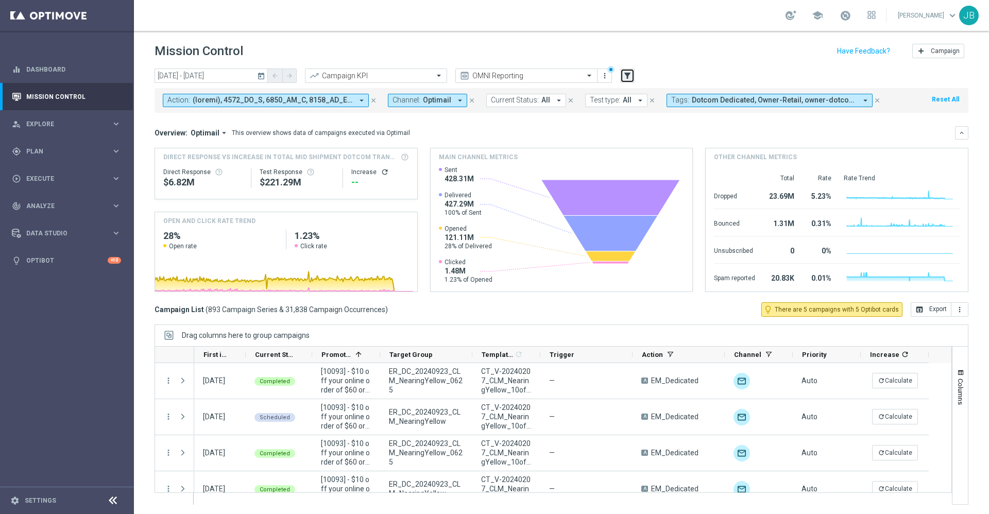
click at [625, 76] on icon "filter_alt" at bounding box center [627, 75] width 9 height 9
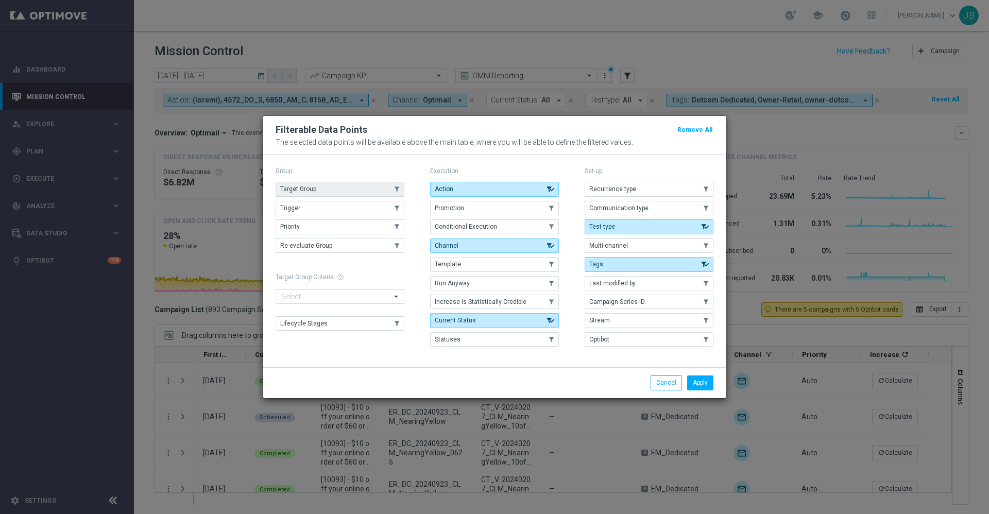
click at [366, 185] on button "Target Group" at bounding box center [340, 189] width 129 height 14
click at [694, 382] on button "Apply" at bounding box center [700, 382] width 26 height 14
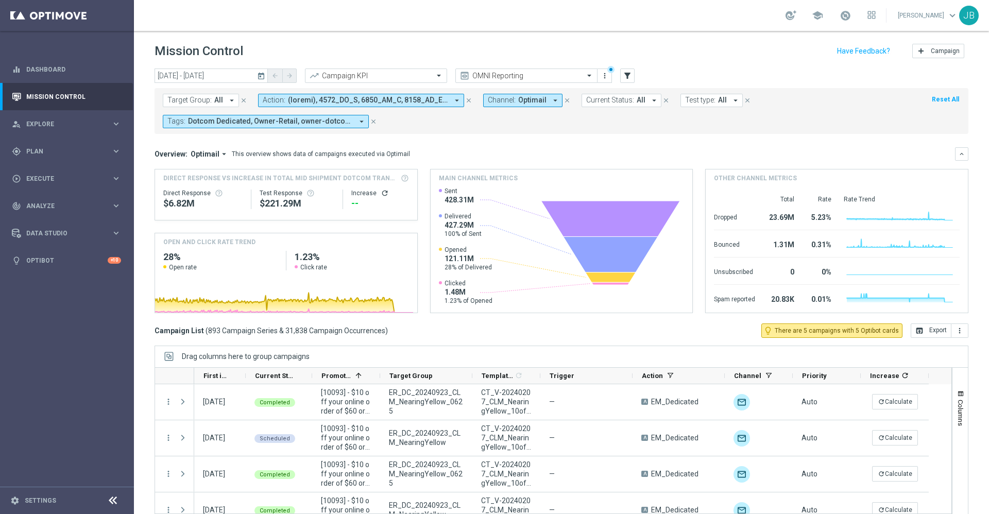
click at [224, 99] on button "Target Group: All arrow_drop_down" at bounding box center [201, 100] width 76 height 13
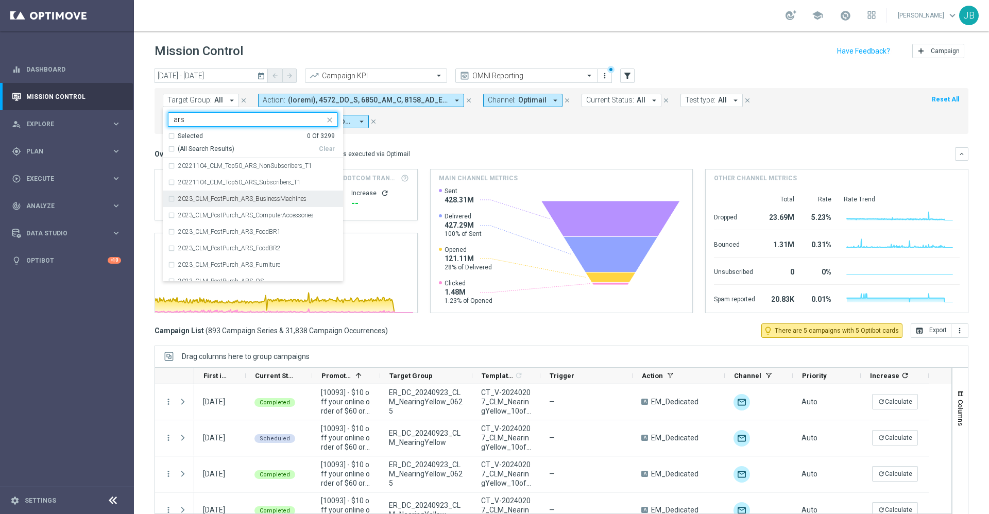
click at [249, 199] on label "2023_CLM_PostPurch_ARS_BusinessMachines" at bounding box center [242, 199] width 128 height 6
type input "ars"
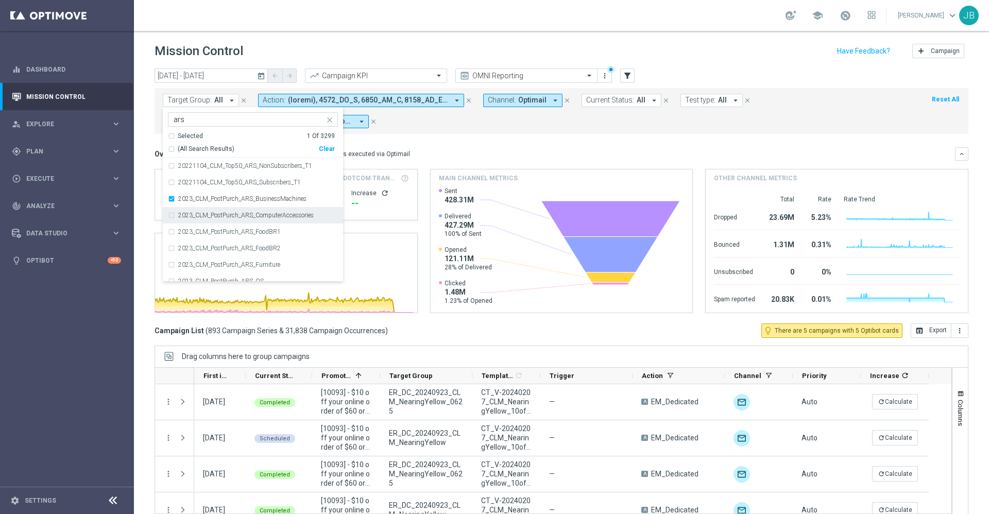
click at [254, 211] on div "2023_CLM_PostPurch_ARS_ComputerAccessories" at bounding box center [253, 215] width 170 height 16
click at [257, 228] on div "2023_CLM_PostPurch_ARS_FoodBR1" at bounding box center [253, 231] width 170 height 16
click at [259, 249] on label "2023_CLM_PostPurch_ARS_FoodBR2" at bounding box center [229, 248] width 102 height 6
click at [259, 238] on label "2023_CLM_PostPurch_ARS_Furniture" at bounding box center [229, 241] width 102 height 6
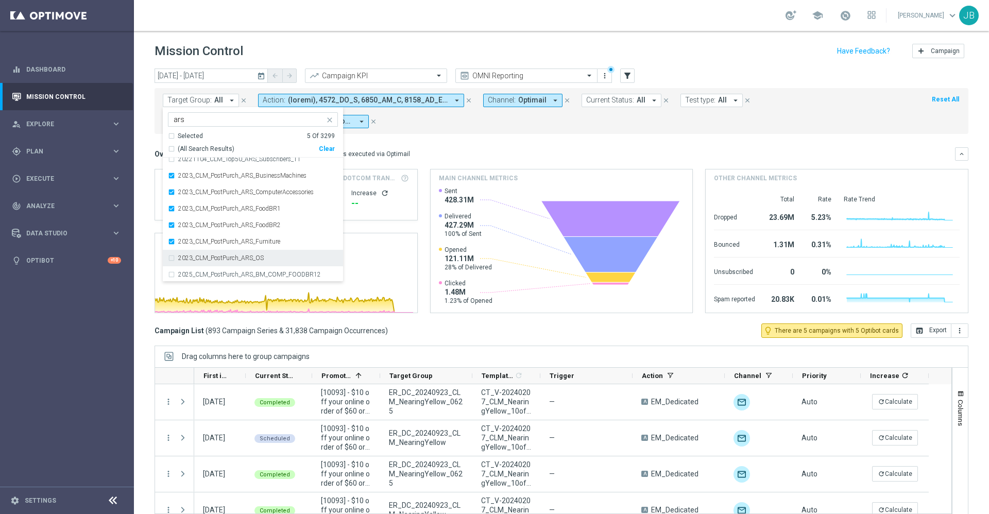
click at [261, 253] on div "2023_CLM_PostPurch_ARS_OS" at bounding box center [253, 258] width 170 height 16
click at [438, 141] on mini-dashboard "Overview: Optimail arrow_drop_down This overview shows data of campaigns execut…" at bounding box center [561, 229] width 814 height 190
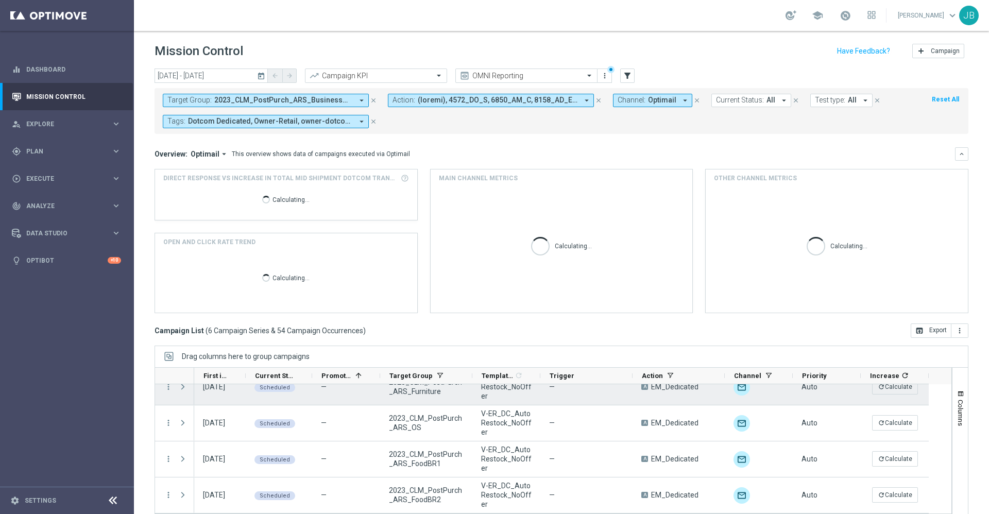
scroll to position [22, 0]
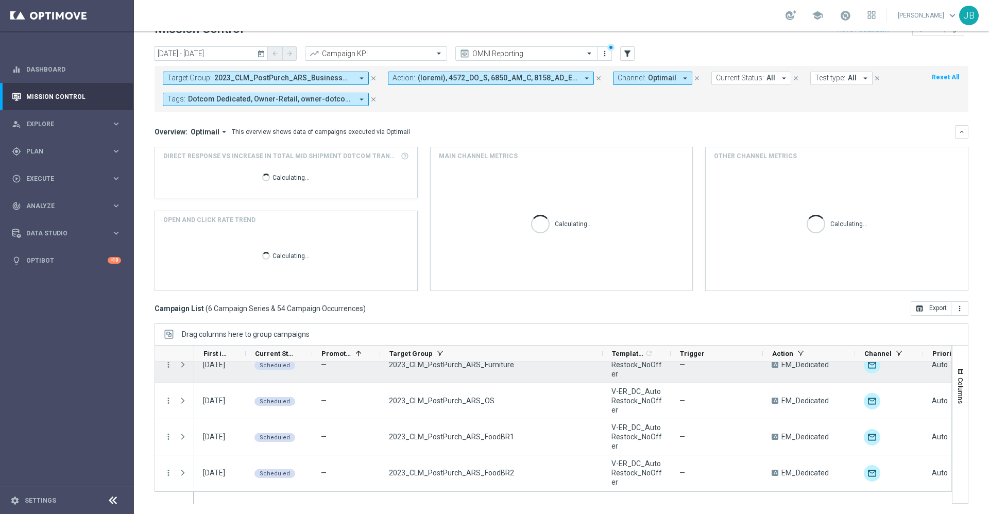
drag, startPoint x: 472, startPoint y: 350, endPoint x: 602, endPoint y: 363, distance: 131.0
click at [602, 363] on div at bounding box center [552, 424] width 797 height 159
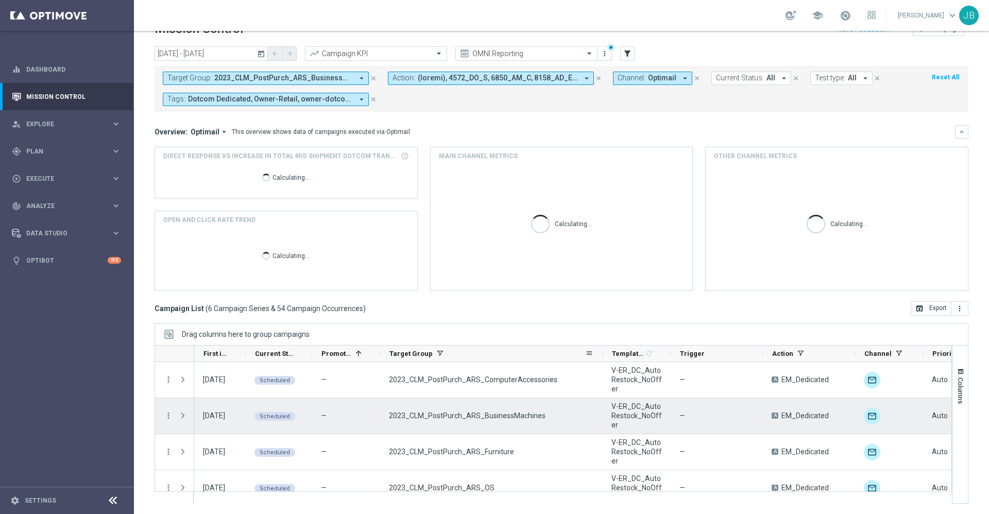
scroll to position [0, 0]
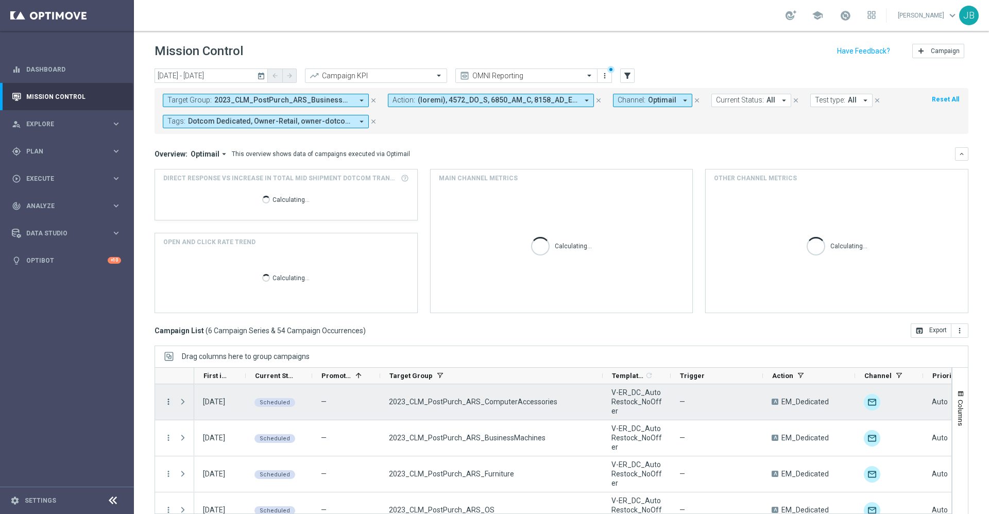
click at [166, 404] on icon "more_vert" at bounding box center [168, 401] width 9 height 9
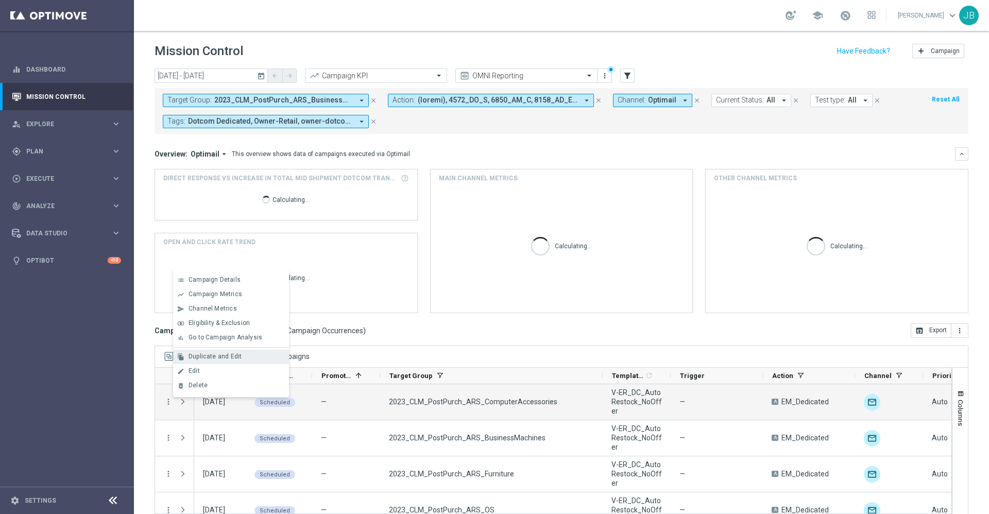
click at [214, 357] on span "Duplicate and Edit" at bounding box center [214, 356] width 53 height 7
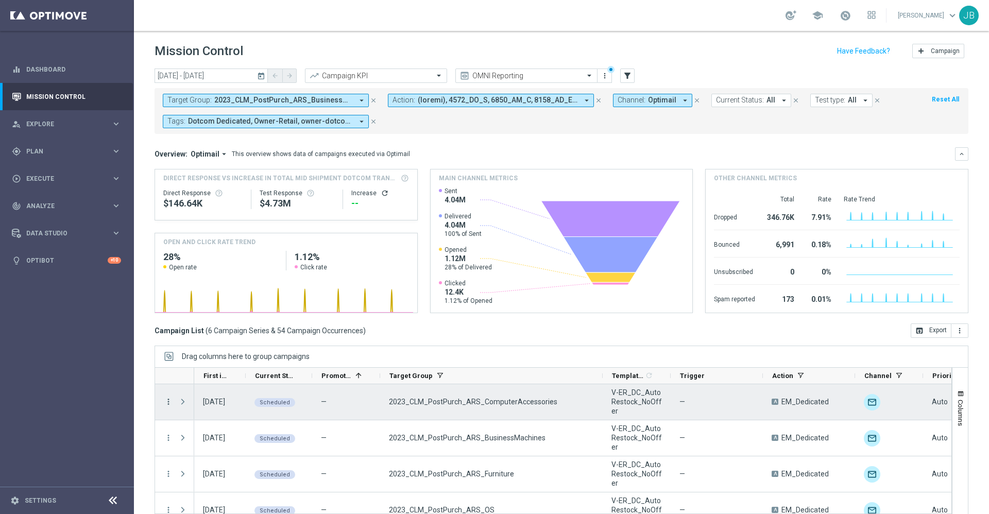
click at [167, 403] on icon "more_vert" at bounding box center [168, 401] width 9 height 9
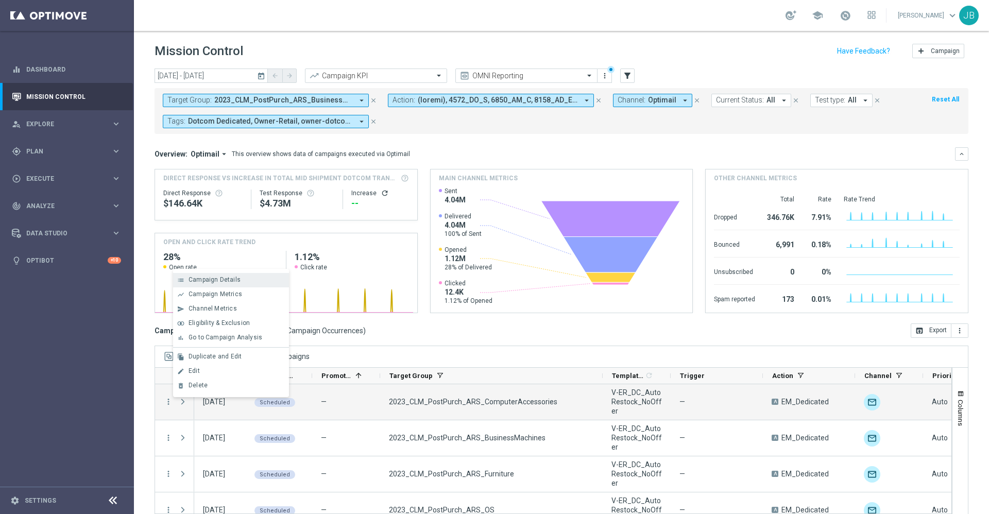
click at [235, 282] on span "Campaign Details" at bounding box center [214, 279] width 52 height 7
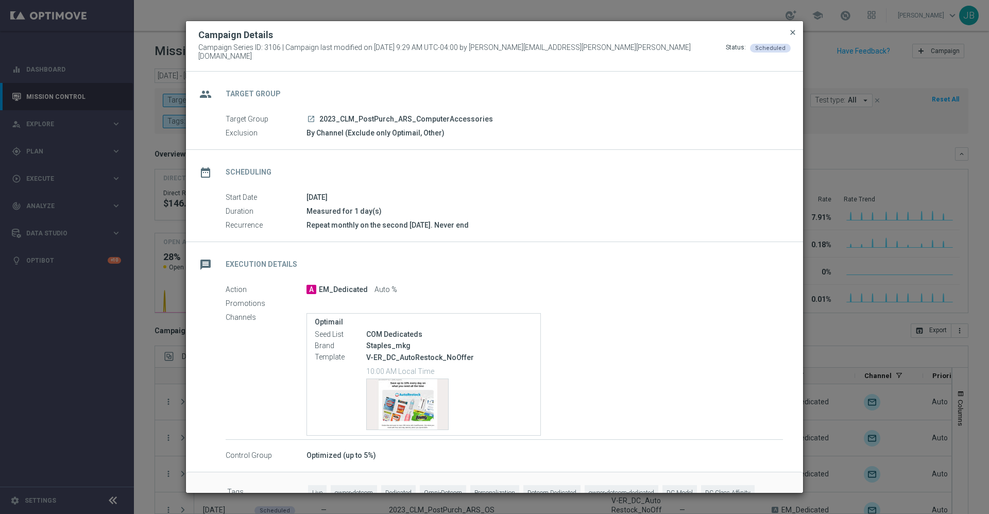
click at [789, 37] on span "close" at bounding box center [792, 32] width 8 height 8
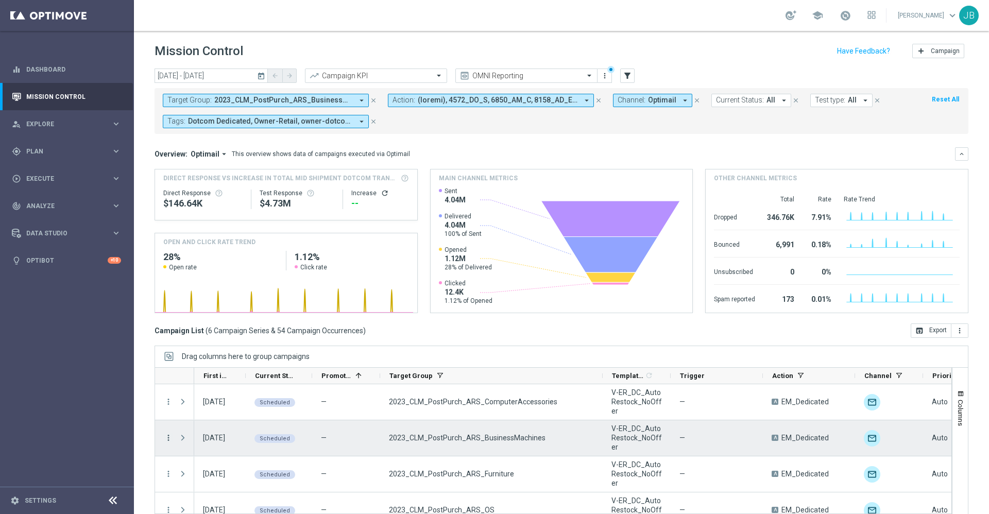
click at [168, 436] on icon "more_vert" at bounding box center [168, 437] width 9 height 9
click at [238, 316] on div "Campaign Details" at bounding box center [236, 315] width 96 height 7
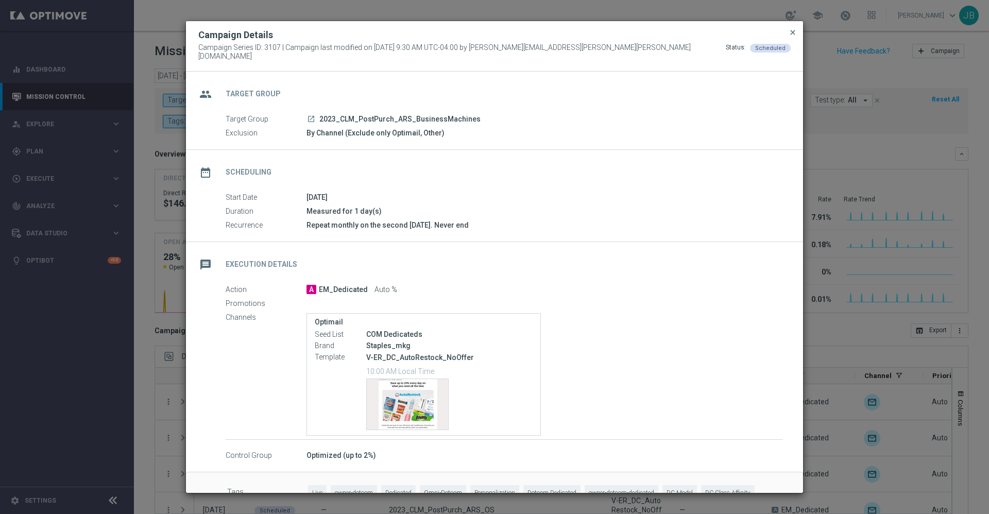
click at [792, 37] on span "close" at bounding box center [792, 32] width 8 height 8
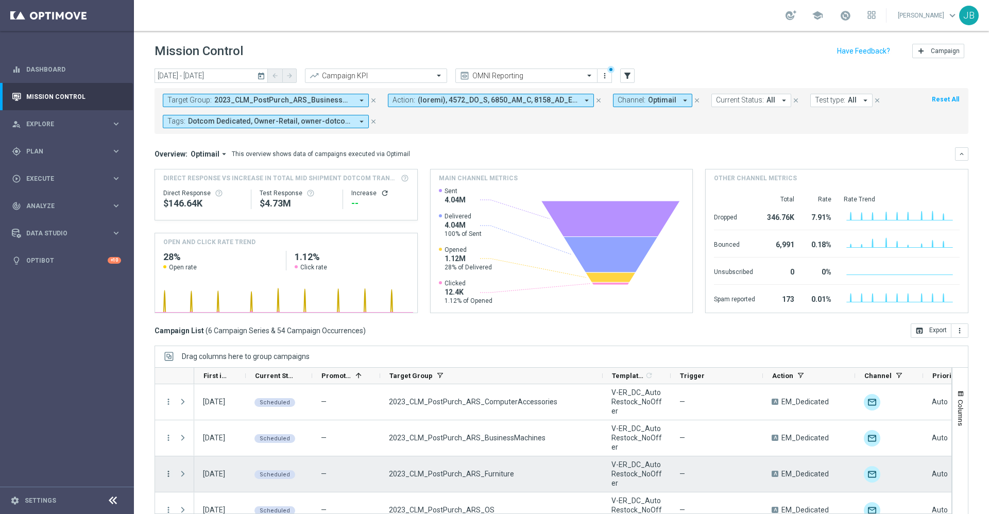
click at [167, 472] on icon "more_vert" at bounding box center [168, 473] width 9 height 9
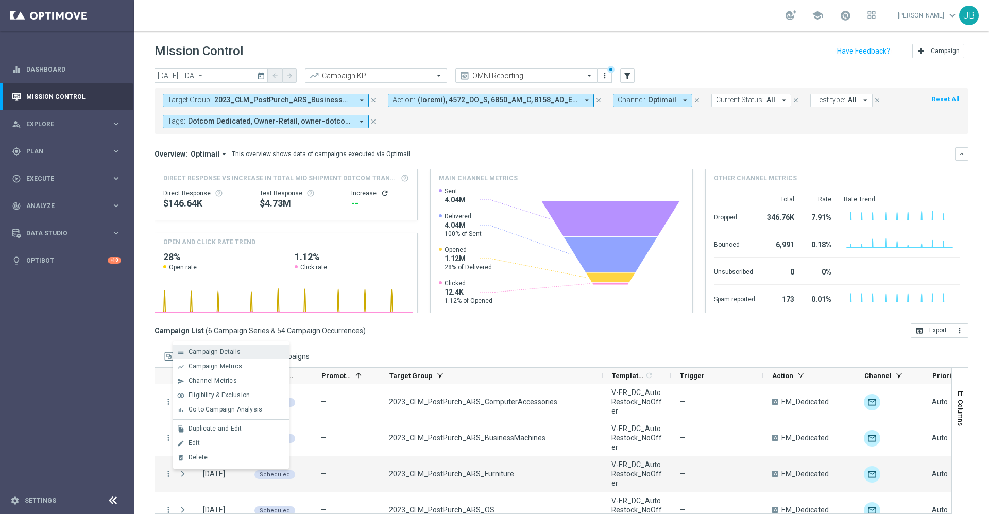
click at [235, 355] on span "Campaign Details" at bounding box center [214, 351] width 52 height 7
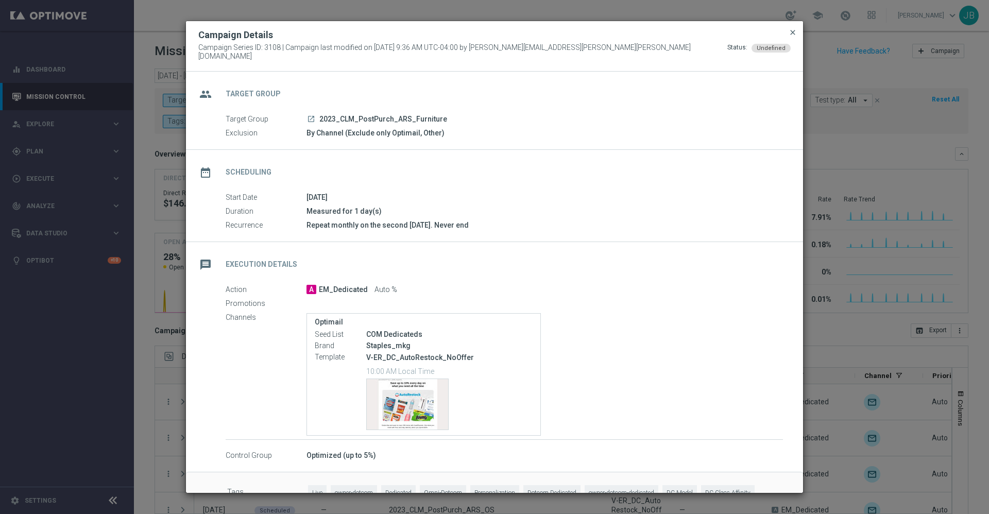
click at [793, 34] on span "close" at bounding box center [792, 32] width 8 height 8
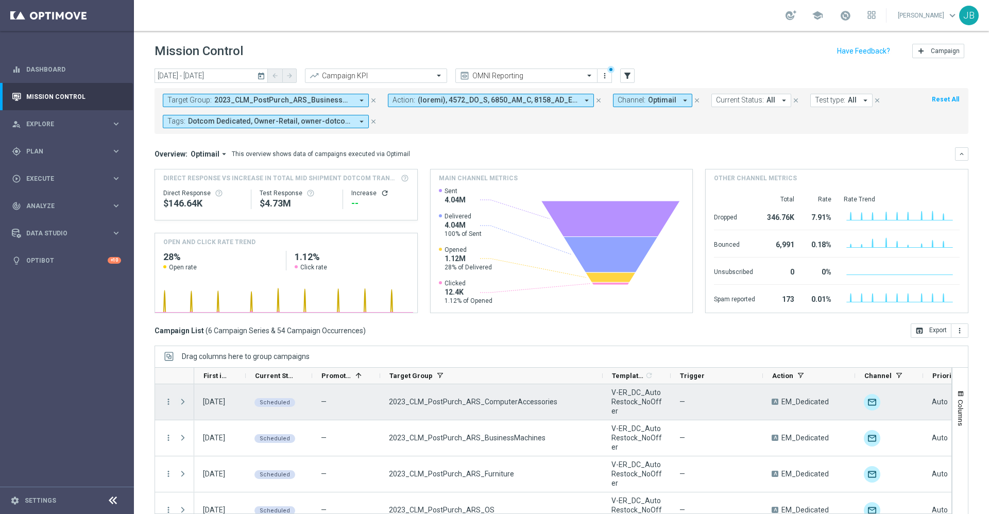
click at [185, 404] on span "Press SPACE to select this row." at bounding box center [182, 402] width 9 height 8
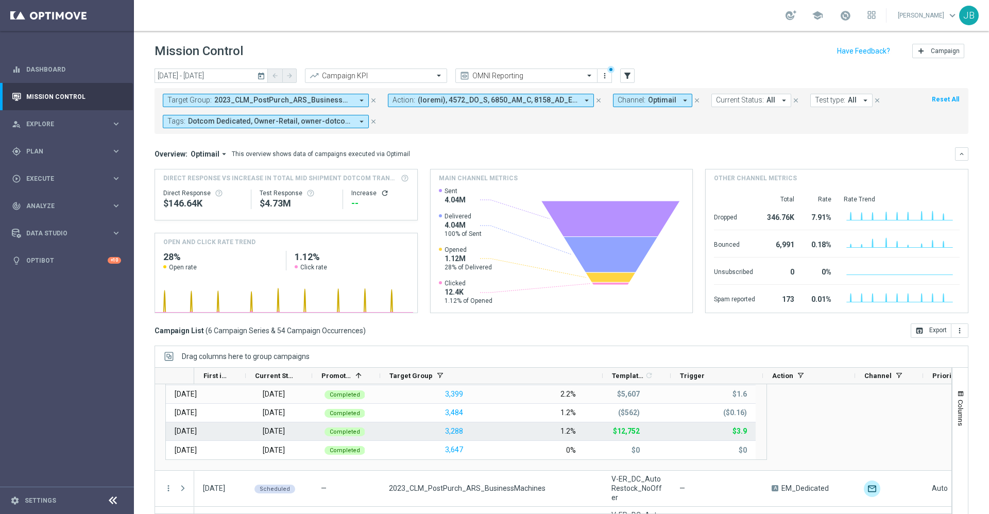
scroll to position [267, 0]
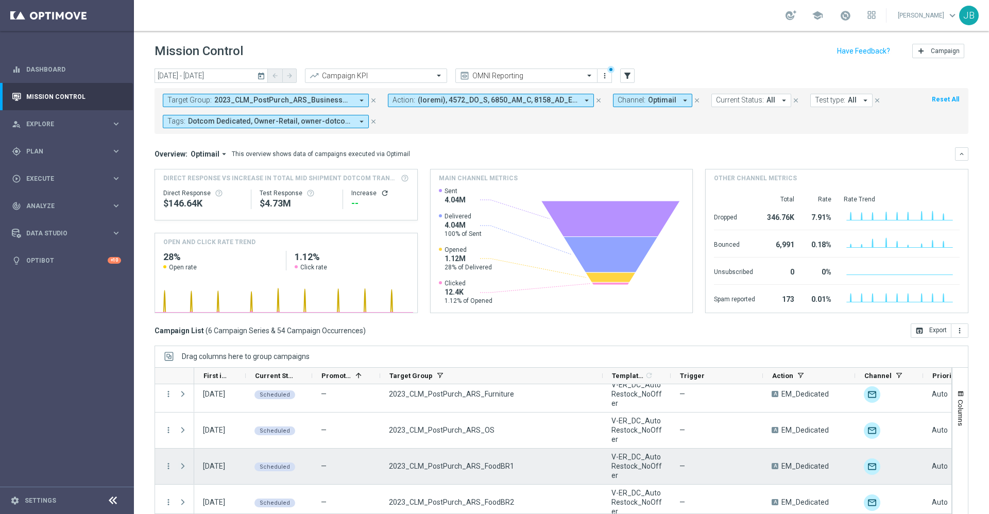
click at [181, 466] on span at bounding box center [182, 466] width 9 height 8
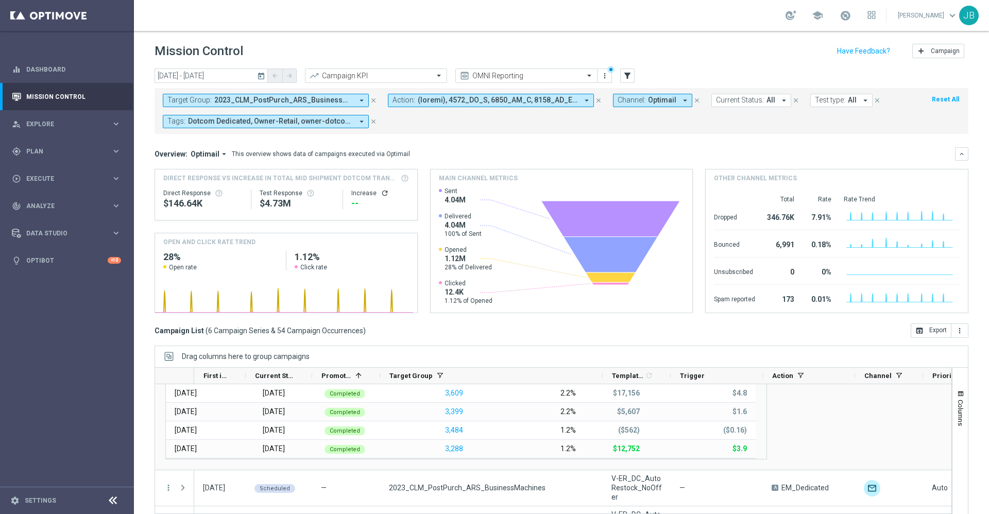
scroll to position [0, 0]
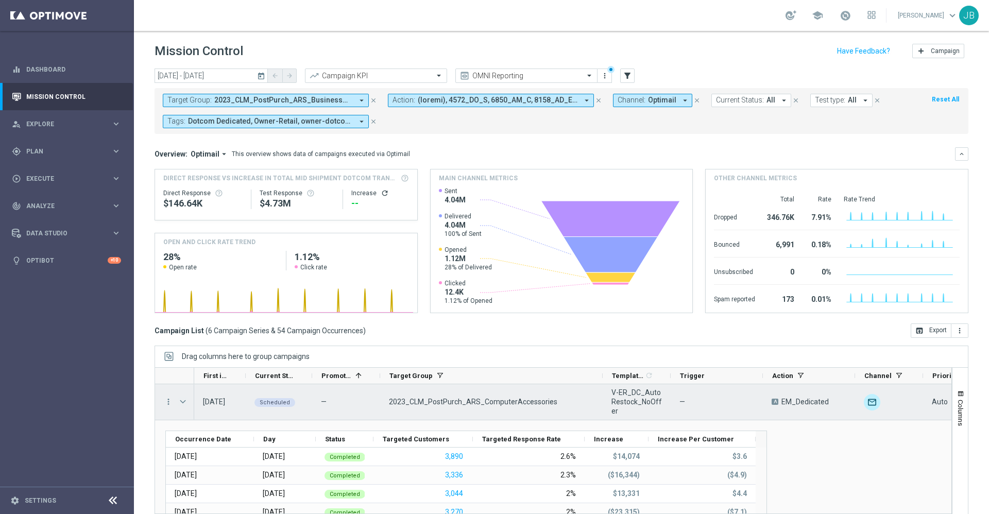
click at [182, 403] on span at bounding box center [182, 402] width 9 height 8
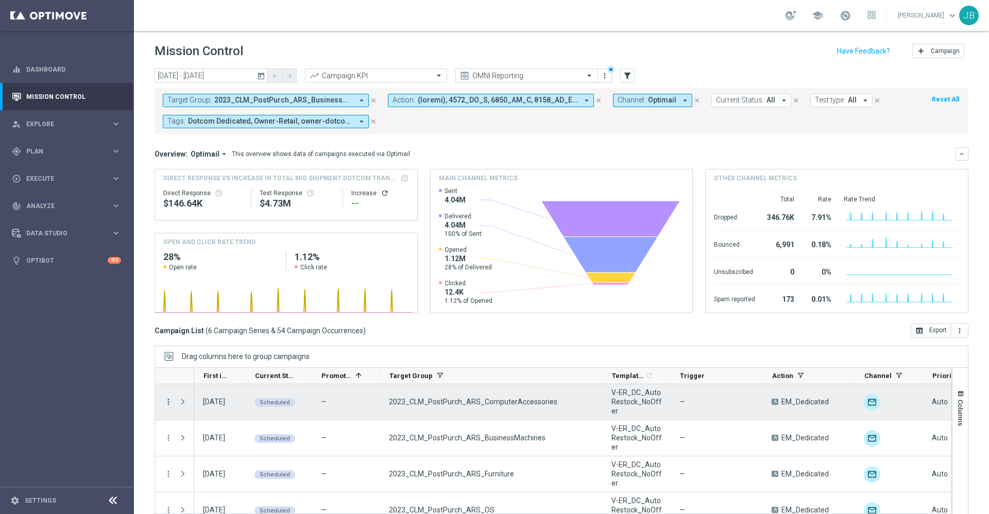
click at [170, 402] on icon "more_vert" at bounding box center [168, 401] width 9 height 9
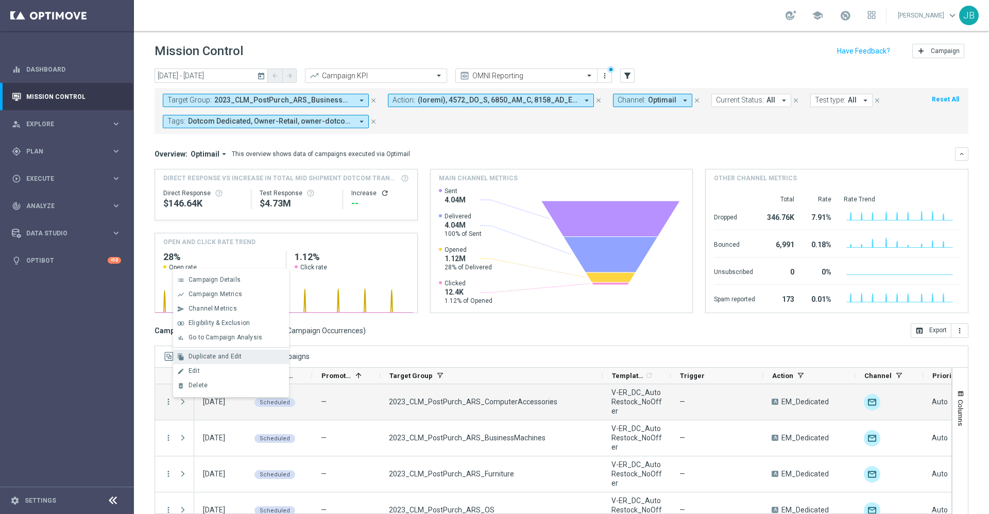
click at [217, 355] on span "Duplicate and Edit" at bounding box center [214, 356] width 53 height 7
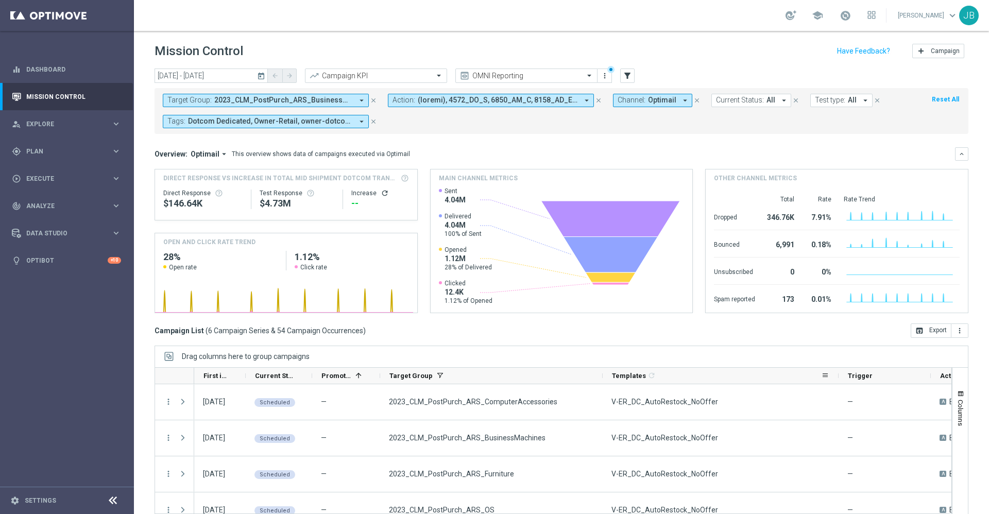
drag, startPoint x: 669, startPoint y: 374, endPoint x: 837, endPoint y: 376, distance: 167.9
click at [837, 376] on div at bounding box center [838, 376] width 4 height 16
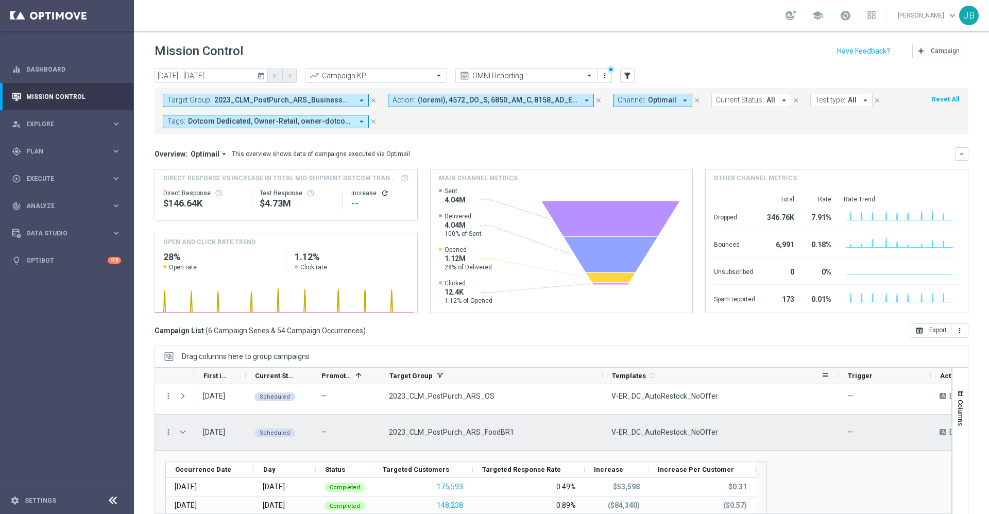
scroll to position [114, 0]
click at [165, 432] on icon "more_vert" at bounding box center [168, 431] width 9 height 9
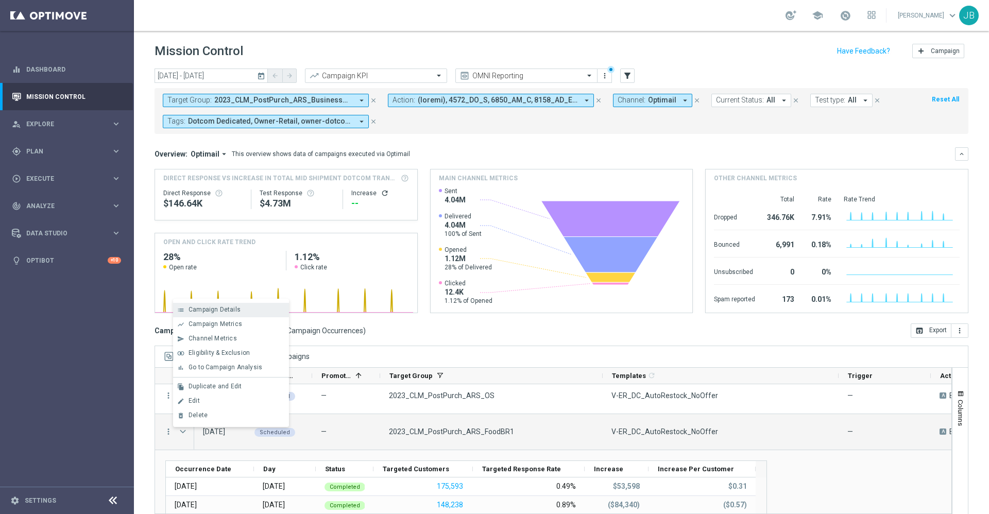
click at [211, 312] on span "Campaign Details" at bounding box center [214, 309] width 52 height 7
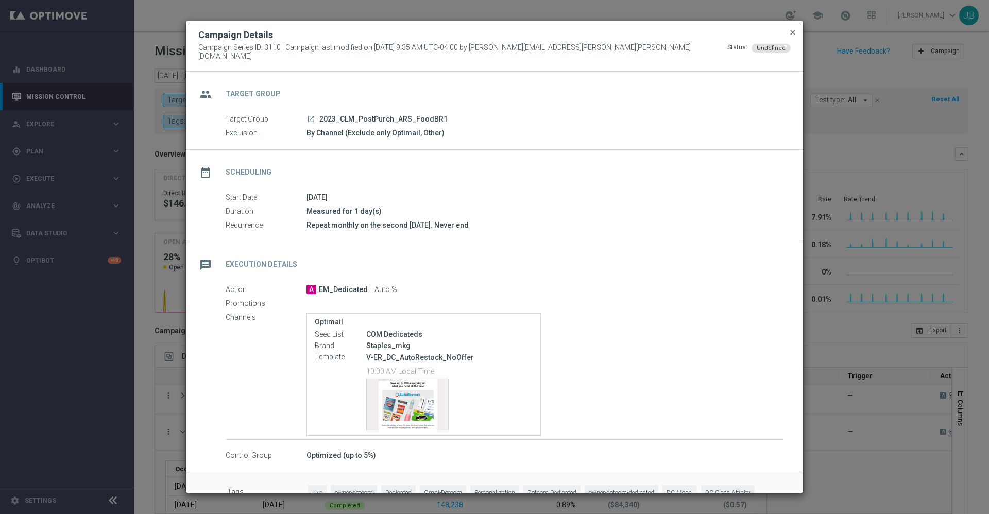
click at [794, 37] on span "close" at bounding box center [792, 32] width 8 height 8
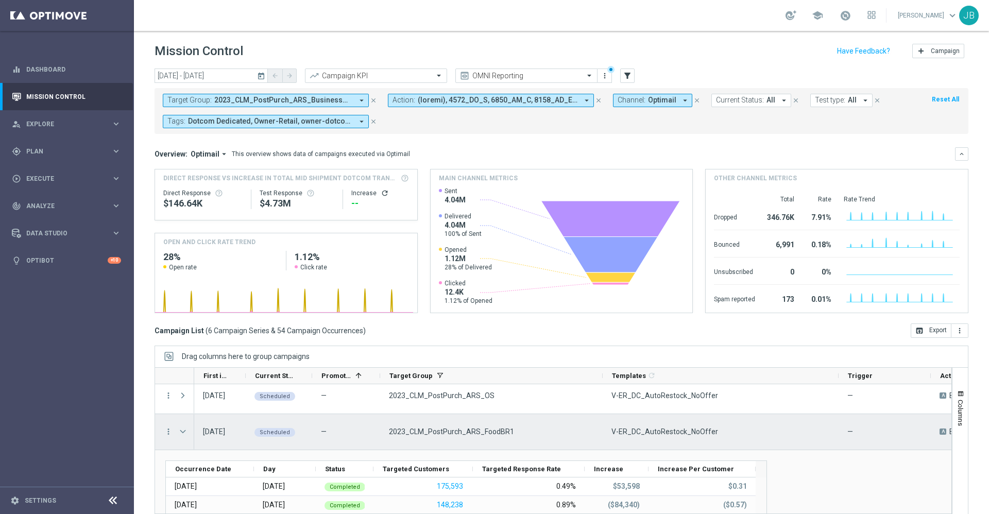
click at [184, 429] on span "Press SPACE to select this row." at bounding box center [182, 431] width 9 height 8
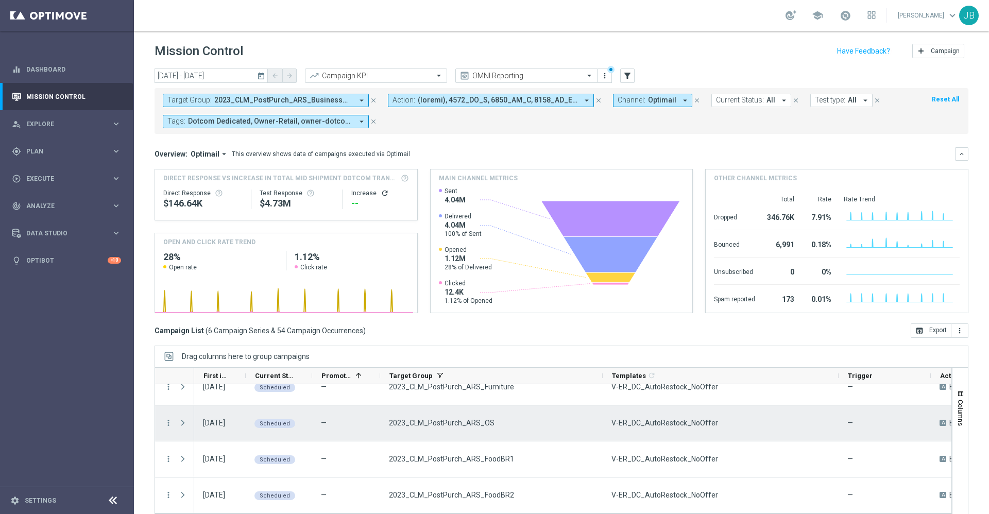
scroll to position [0, 0]
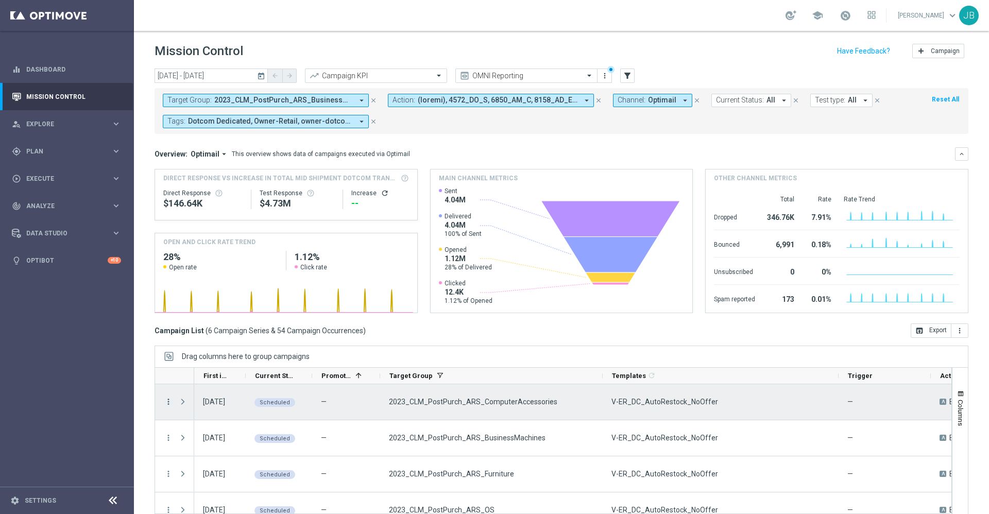
click at [170, 402] on icon "more_vert" at bounding box center [168, 401] width 9 height 9
click at [197, 388] on span "Delete" at bounding box center [197, 385] width 19 height 7
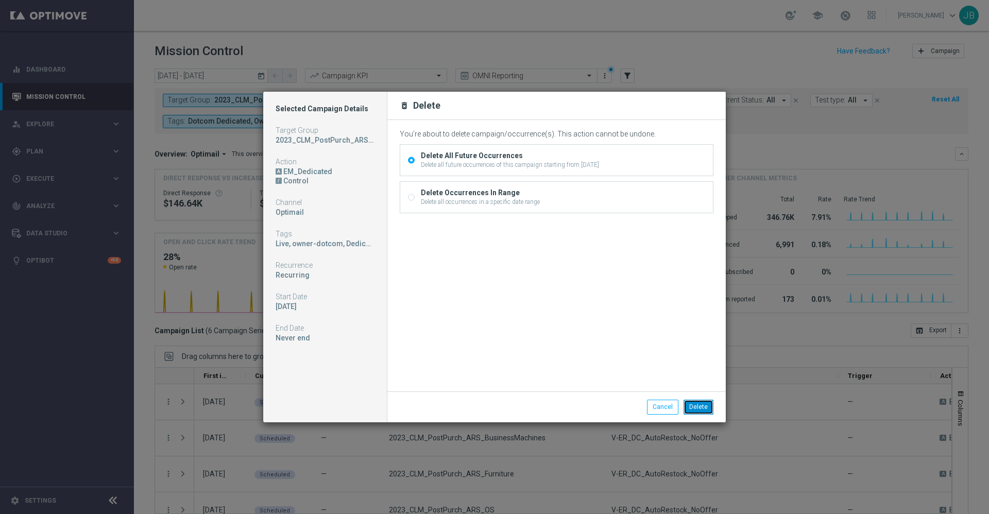
click at [707, 408] on button "Delete" at bounding box center [698, 407] width 30 height 14
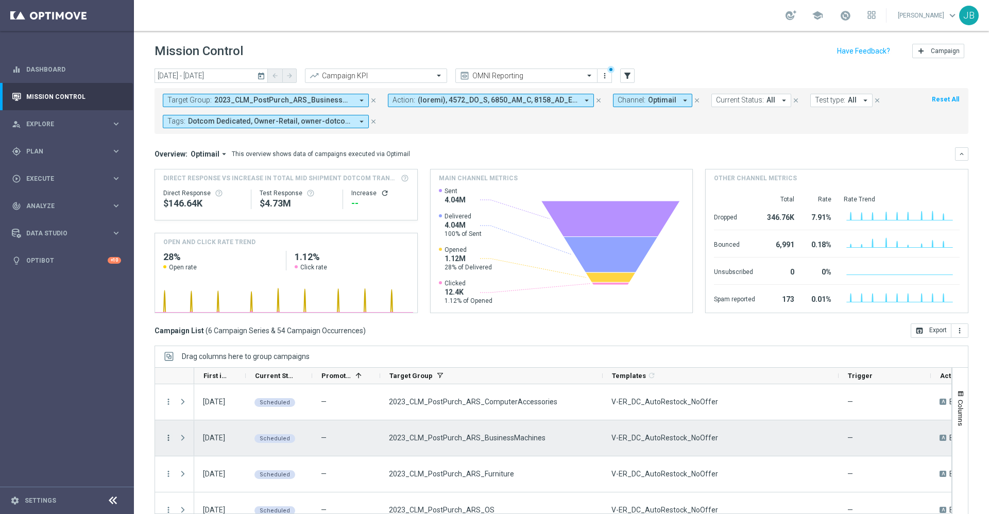
click at [168, 436] on icon "more_vert" at bounding box center [168, 437] width 9 height 9
click at [199, 422] on span "Delete" at bounding box center [197, 421] width 19 height 7
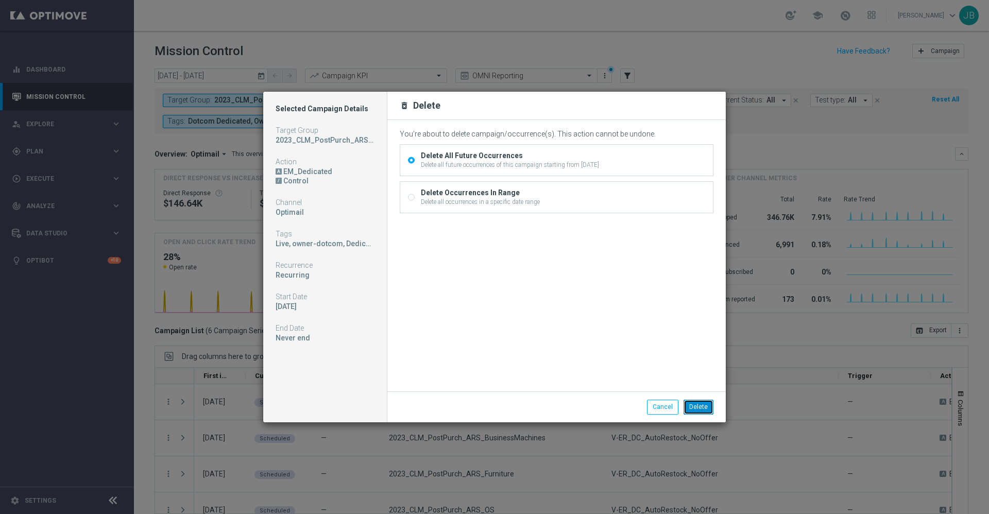
click at [703, 411] on button "Delete" at bounding box center [698, 407] width 30 height 14
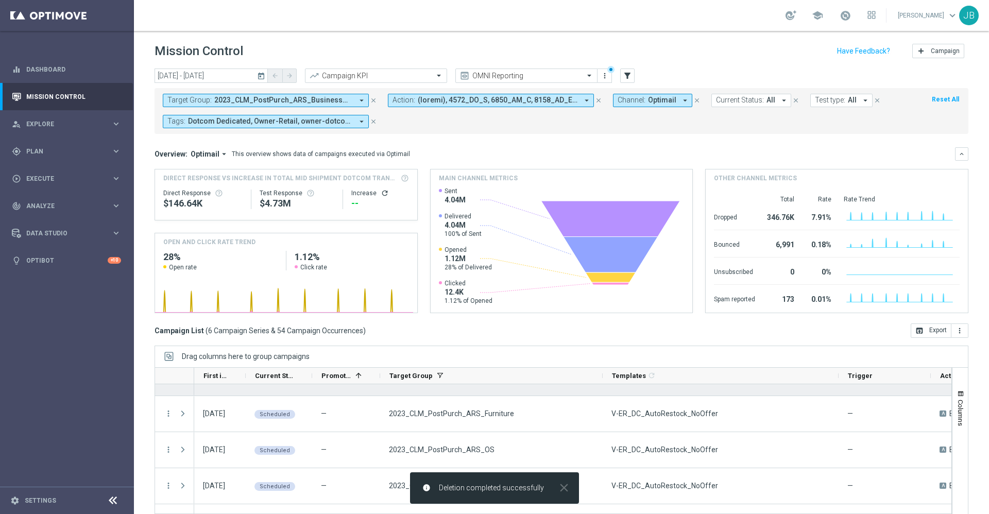
scroll to position [67, 0]
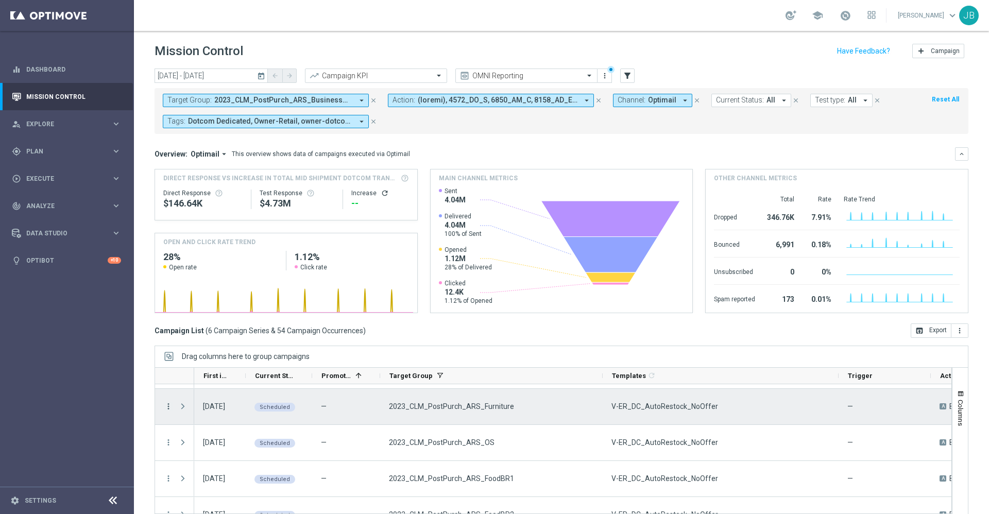
click at [167, 407] on icon "more_vert" at bounding box center [168, 406] width 9 height 9
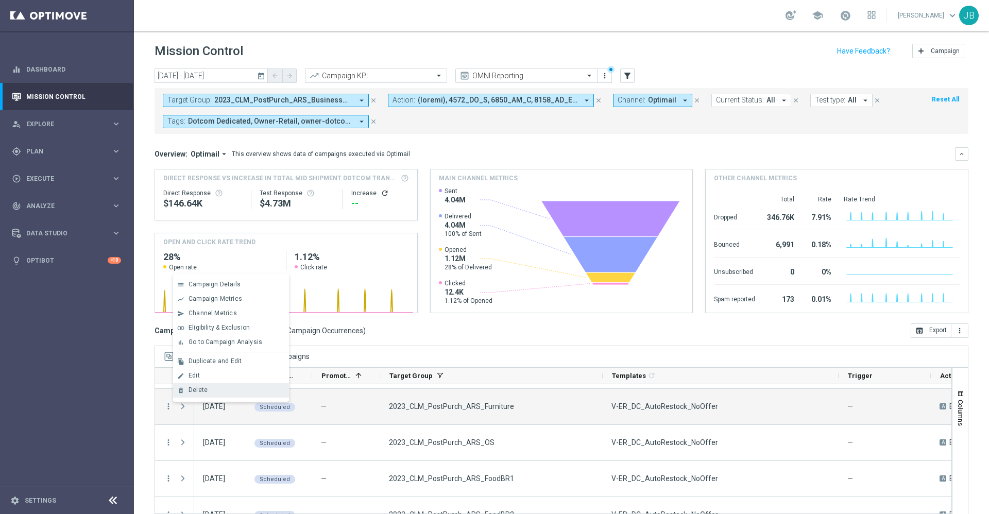
click at [191, 394] on div "delete_forever Delete" at bounding box center [231, 390] width 116 height 14
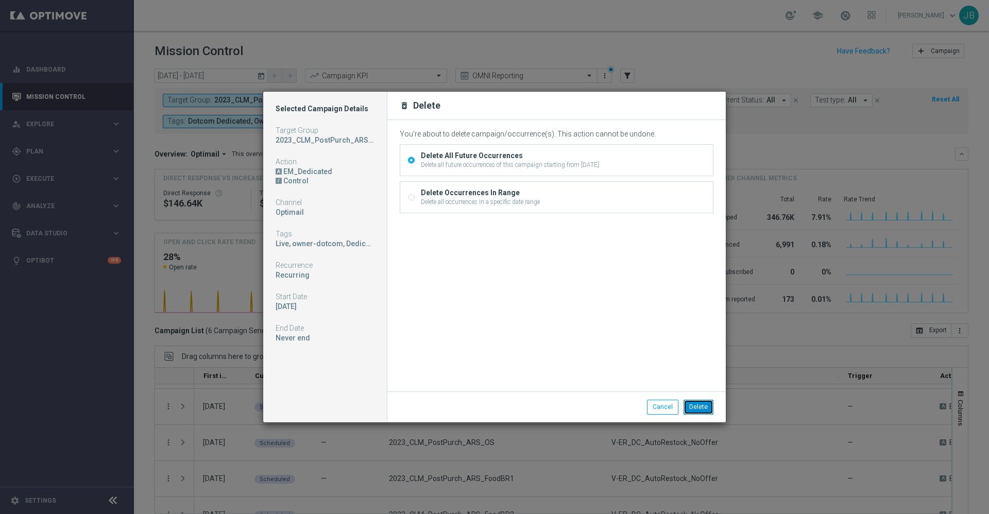
click at [689, 402] on button "Delete" at bounding box center [698, 407] width 30 height 14
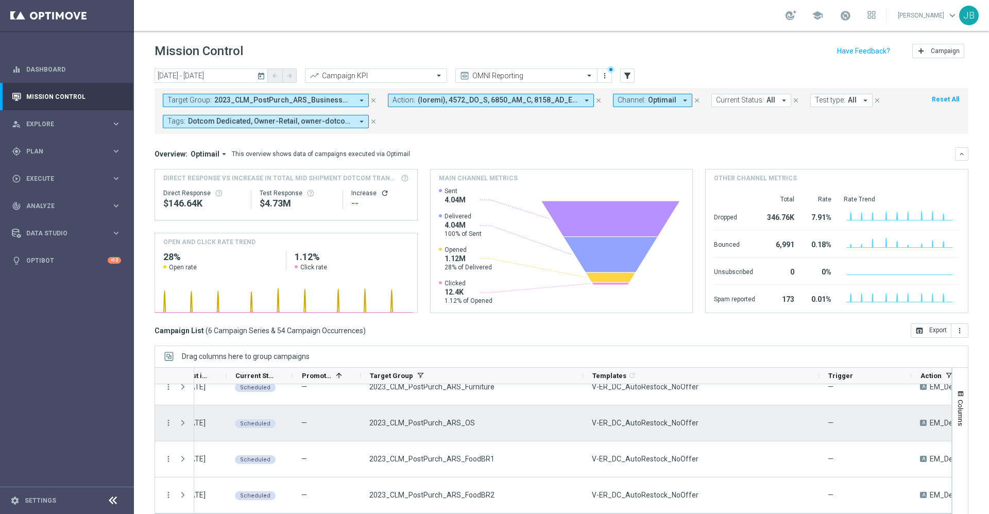
scroll to position [0, 0]
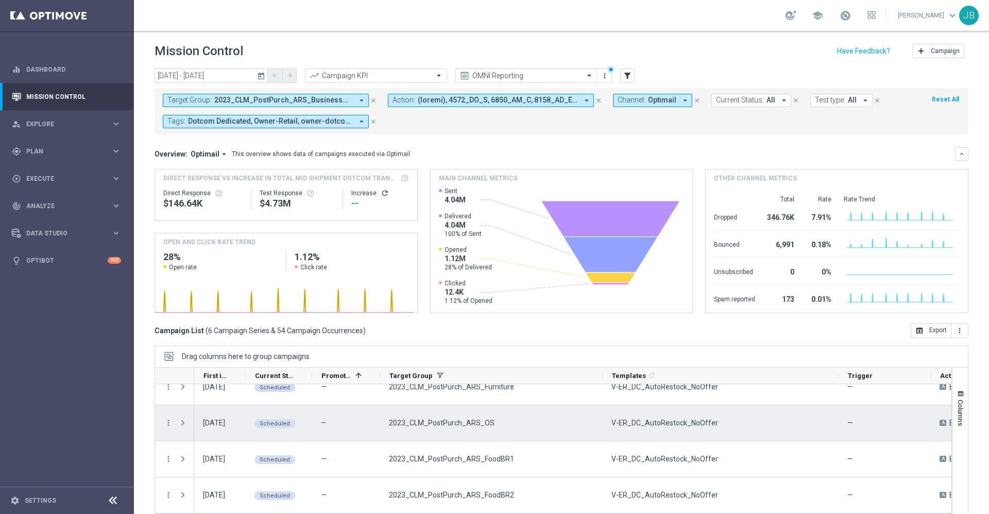
click at [162, 420] on div "more_vert" at bounding box center [164, 423] width 19 height 36
click at [167, 420] on icon "more_vert" at bounding box center [168, 422] width 9 height 9
click at [194, 410] on div "delete_forever Delete" at bounding box center [231, 407] width 116 height 14
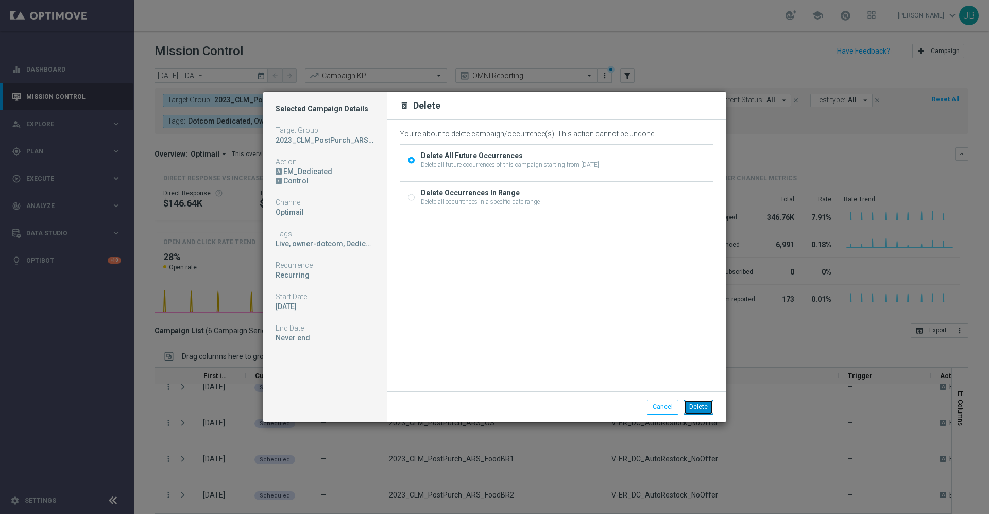
click at [691, 409] on button "Delete" at bounding box center [698, 407] width 30 height 14
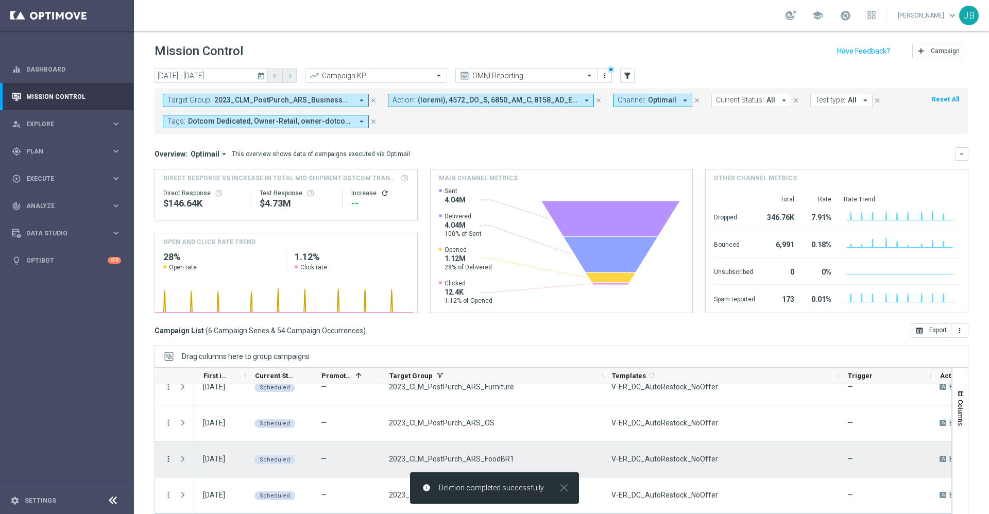
click at [171, 460] on icon "more_vert" at bounding box center [168, 458] width 9 height 9
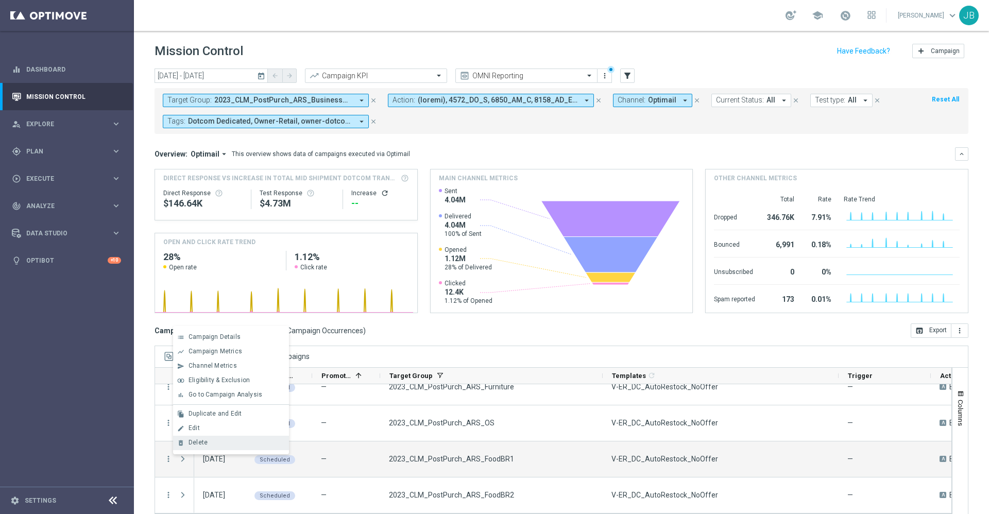
click at [198, 444] on span "Delete" at bounding box center [197, 442] width 19 height 7
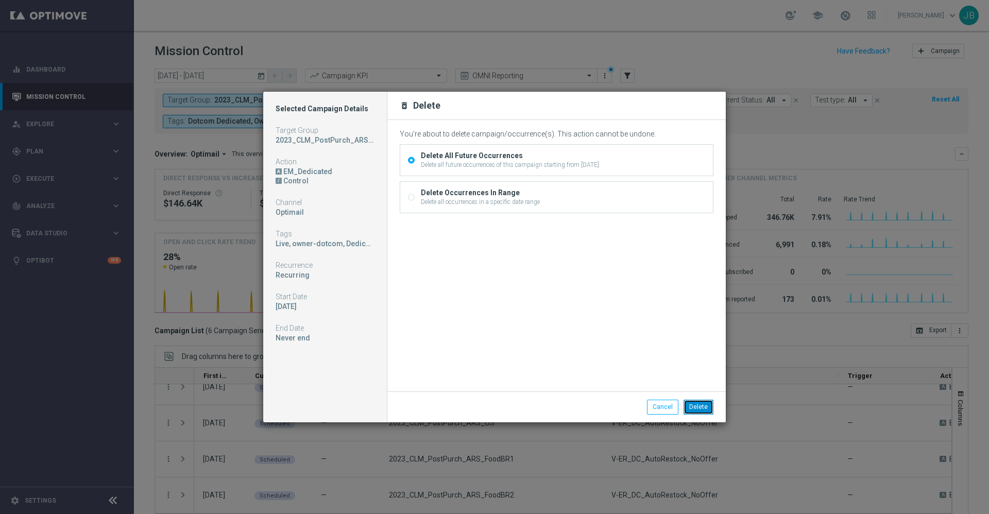
click at [694, 404] on button "Delete" at bounding box center [698, 407] width 30 height 14
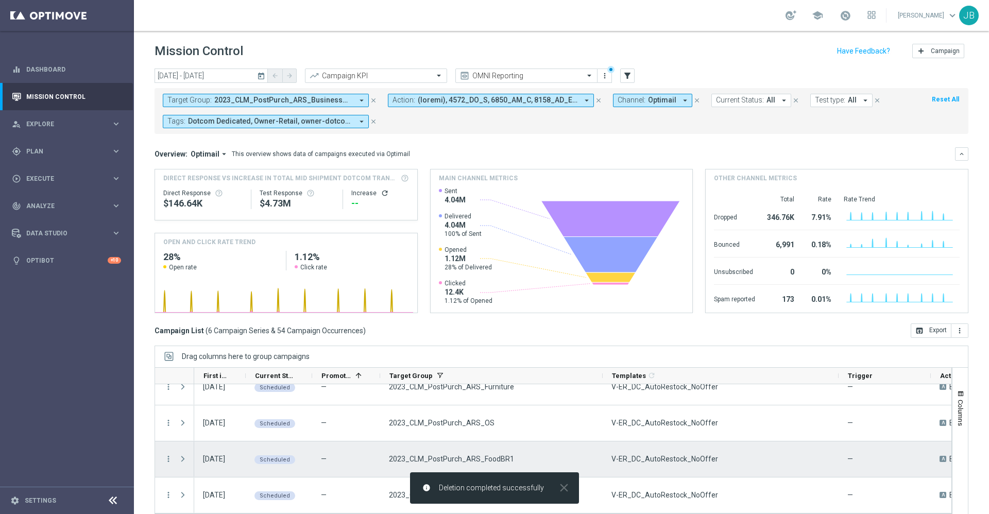
click at [167, 454] on icon "more_vert" at bounding box center [168, 458] width 9 height 9
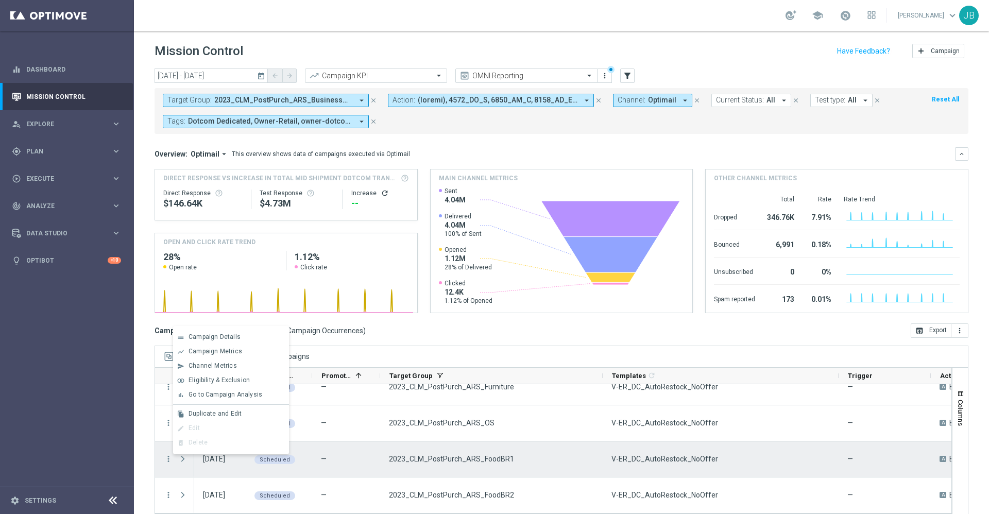
click at [170, 466] on div "more_vert" at bounding box center [164, 459] width 19 height 36
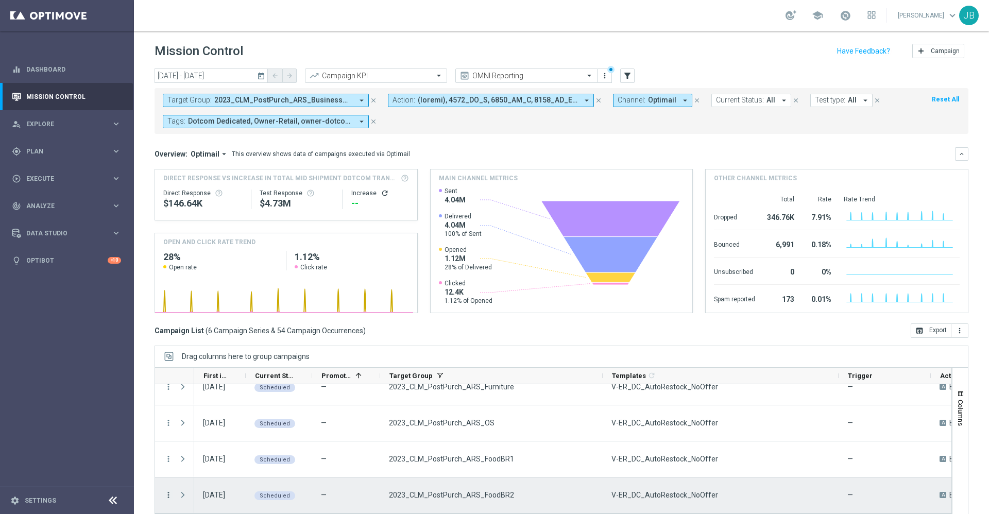
click at [169, 494] on icon "more_vert" at bounding box center [168, 494] width 9 height 9
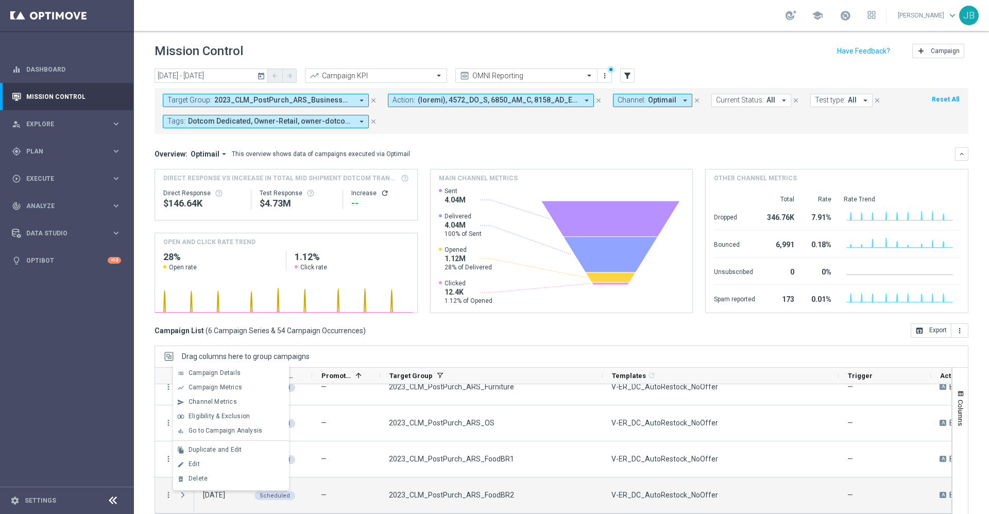
click at [141, 457] on div "today 02 Feb 2025 - 31 Oct 2025 arrow_back arrow_forward Campaign KPI trending_…" at bounding box center [561, 286] width 855 height 436
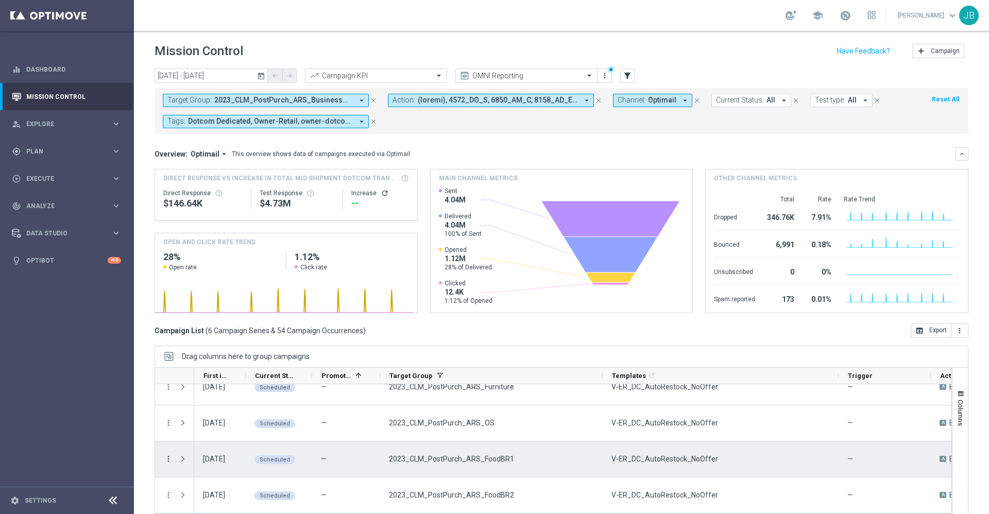
click at [166, 459] on icon "more_vert" at bounding box center [168, 458] width 9 height 9
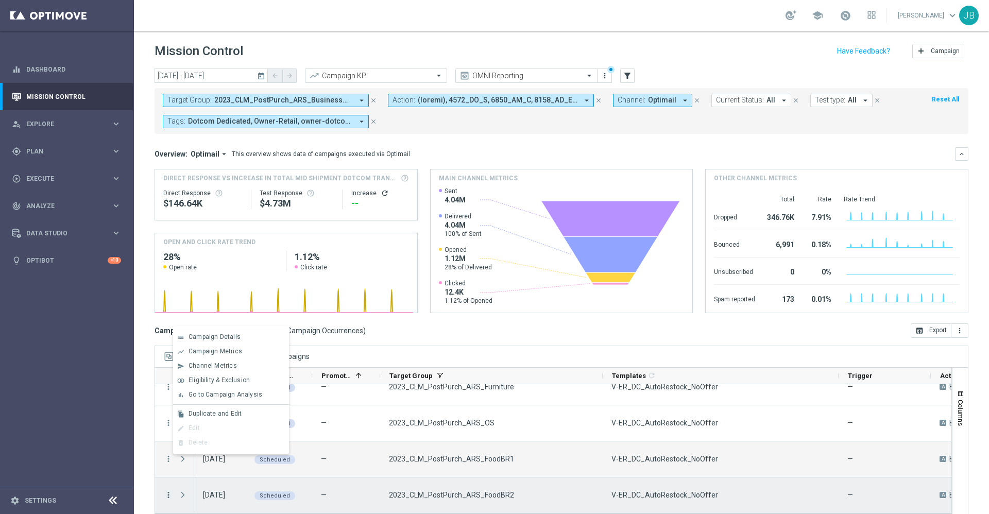
click at [169, 495] on icon "more_vert" at bounding box center [168, 494] width 9 height 9
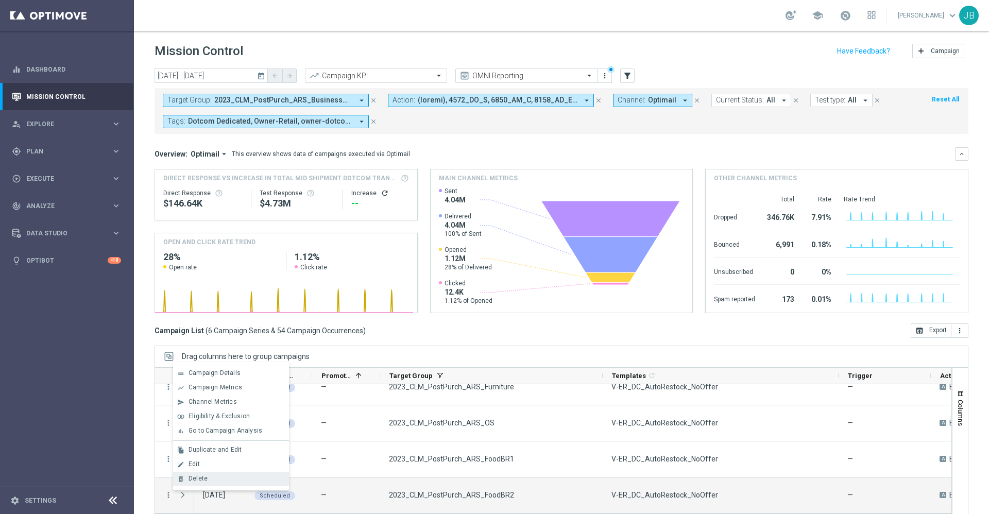
click at [187, 481] on div "delete_forever" at bounding box center [180, 478] width 15 height 7
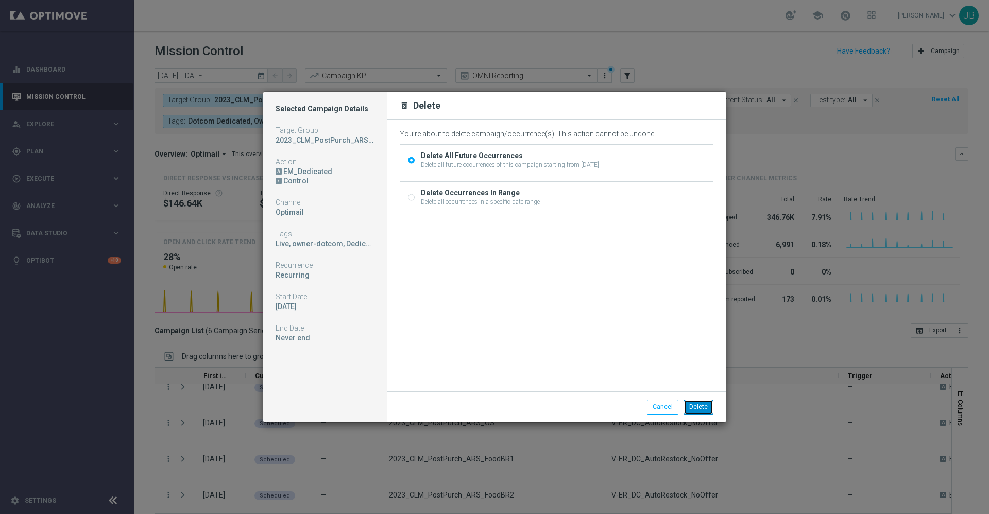
click at [692, 403] on button "Delete" at bounding box center [698, 407] width 30 height 14
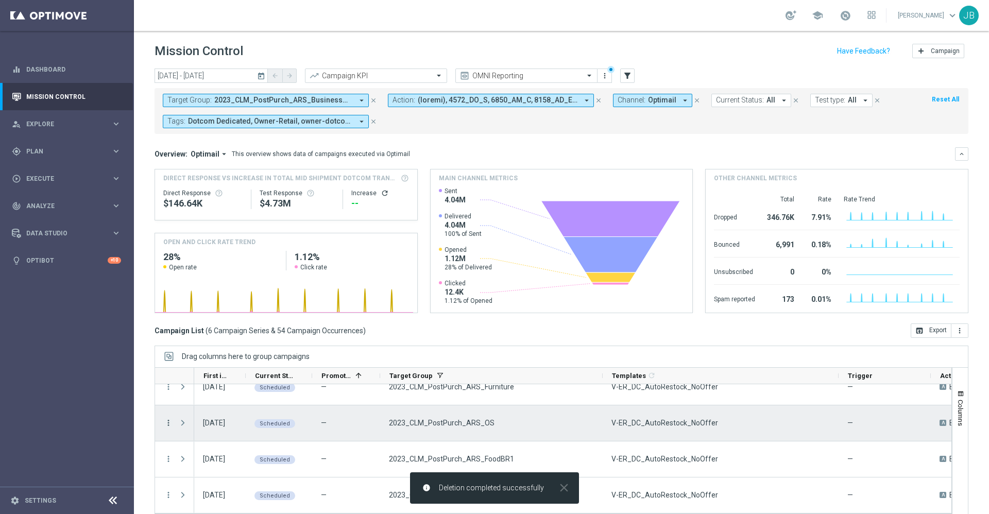
click at [170, 423] on icon "more_vert" at bounding box center [168, 422] width 9 height 9
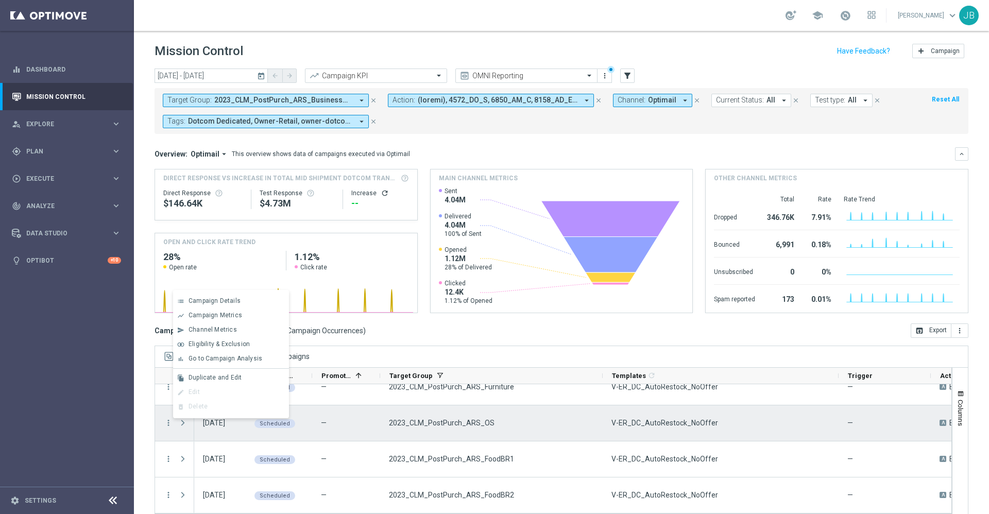
click at [317, 440] on div "—" at bounding box center [346, 423] width 68 height 36
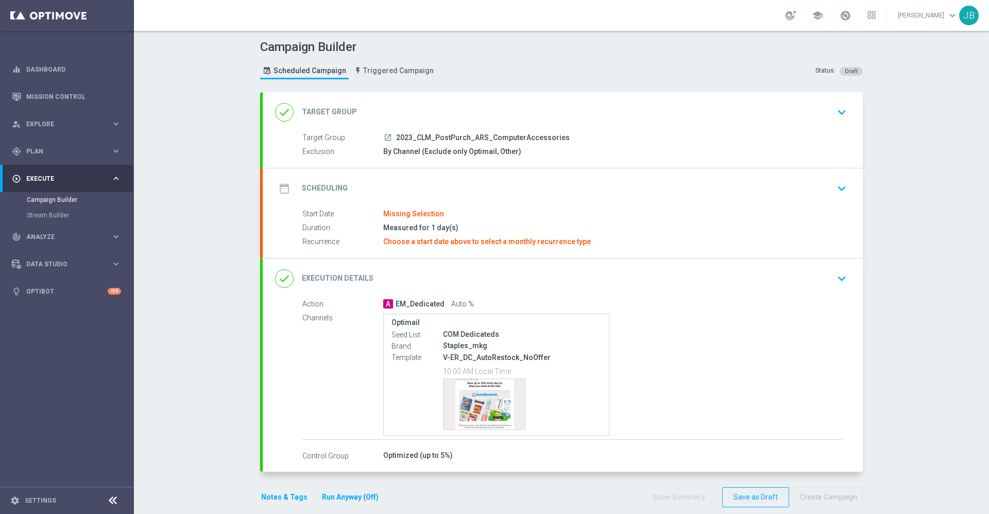
click at [341, 112] on h2 "Target Group" at bounding box center [329, 112] width 55 height 10
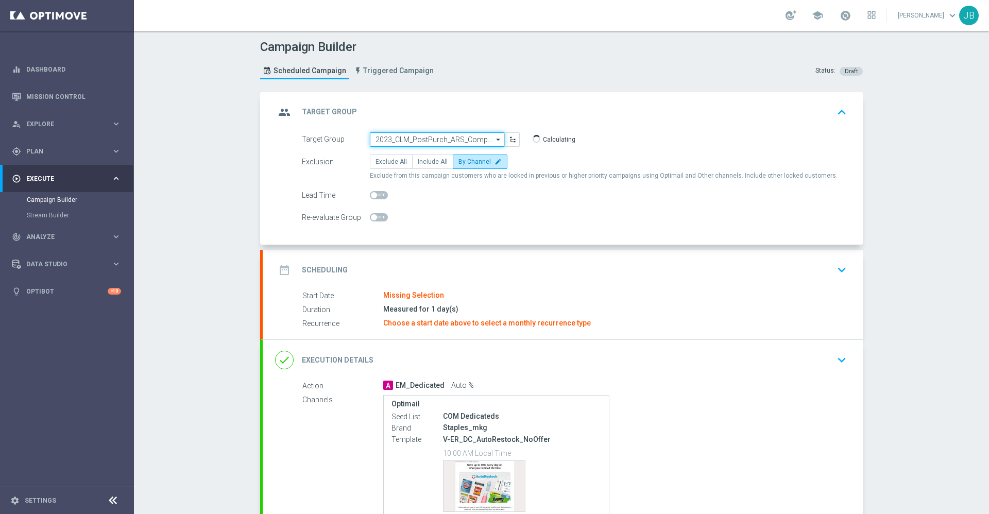
click at [411, 136] on input "2023_CLM_PostPurch_ARS_ComputerAccessories" at bounding box center [437, 139] width 134 height 14
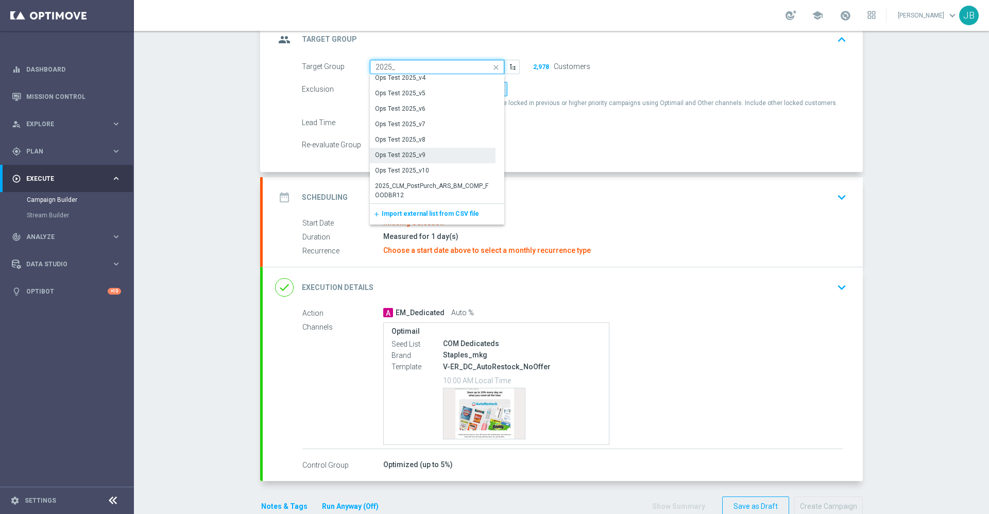
scroll to position [80, 0]
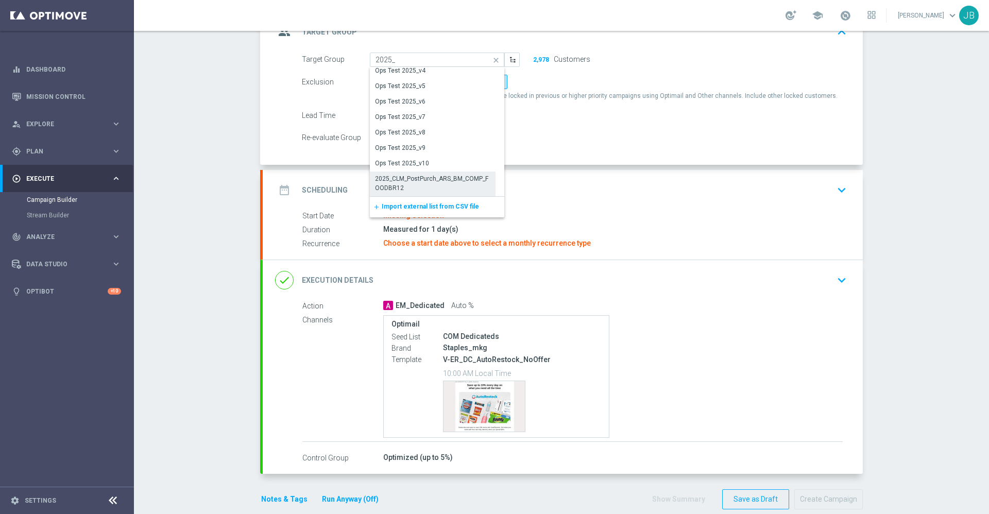
click at [433, 183] on div "2025_CLM_PostPurch_ARS_BM_COMP_FOODBR12" at bounding box center [432, 183] width 115 height 19
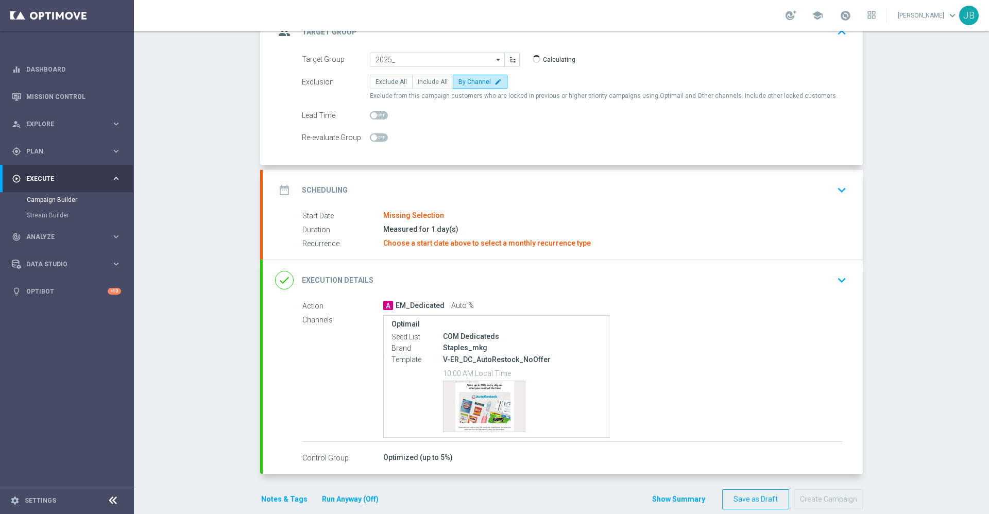
type input "2025_CLM_PostPurch_ARS_BM_COMP_FOODBR12"
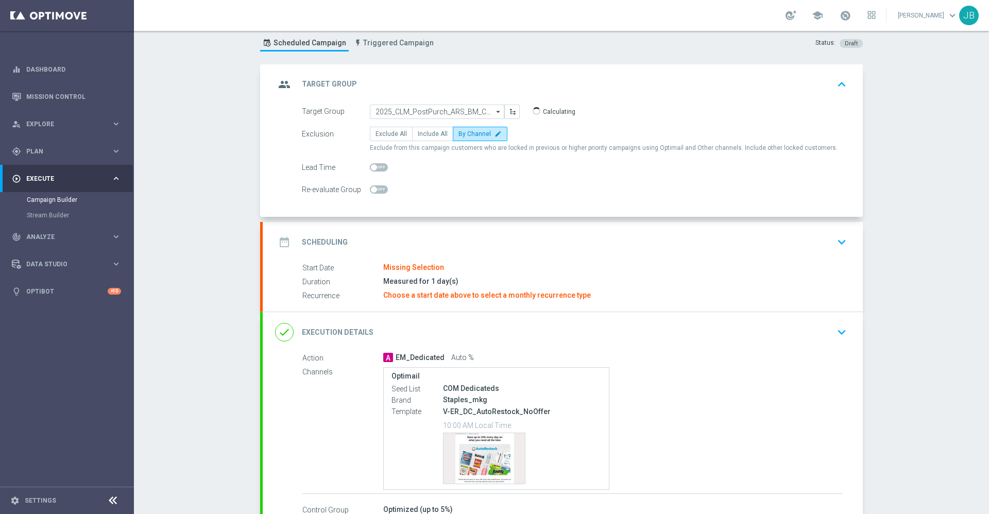
click at [336, 238] on h2 "Scheduling" at bounding box center [325, 242] width 46 height 10
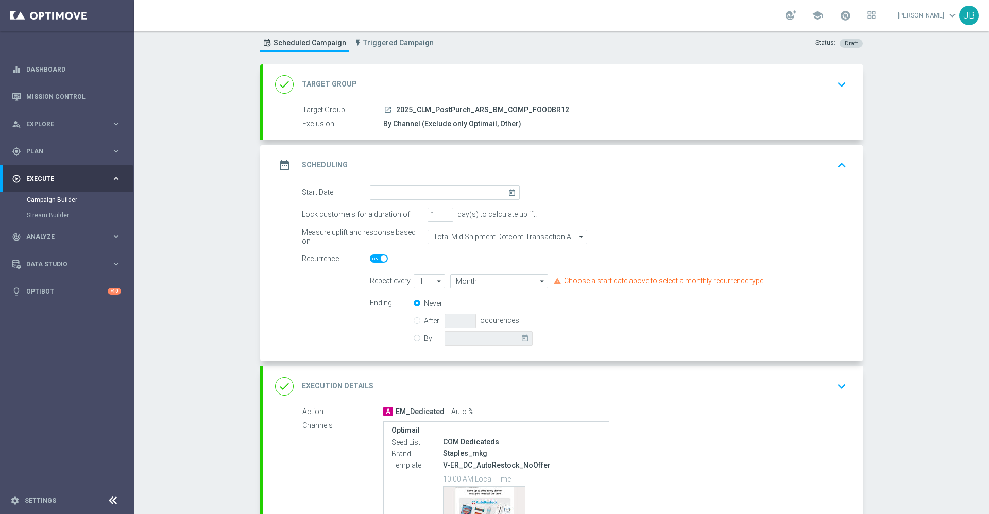
click at [508, 196] on icon "today" at bounding box center [514, 190] width 12 height 11
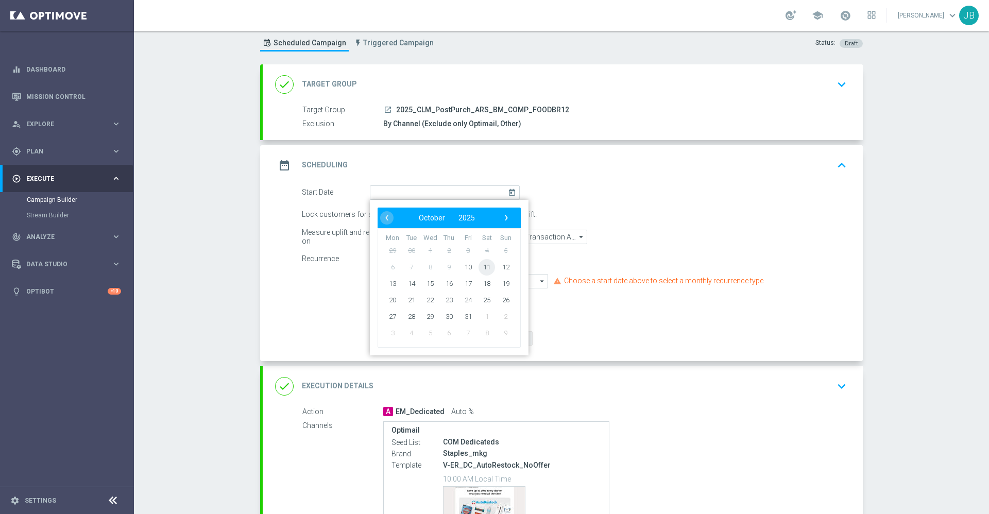
click at [483, 268] on span "11" at bounding box center [486, 267] width 16 height 16
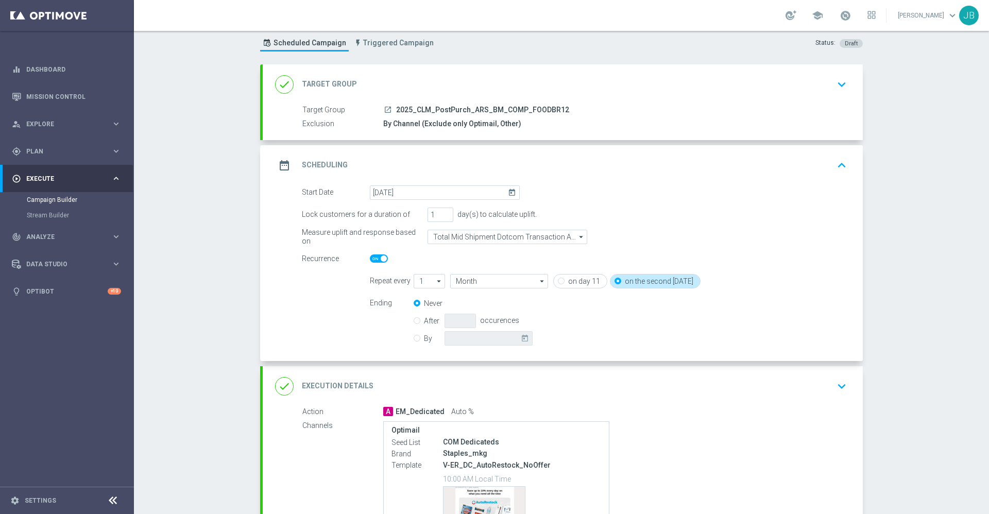
click at [508, 194] on icon "today" at bounding box center [514, 190] width 12 height 11
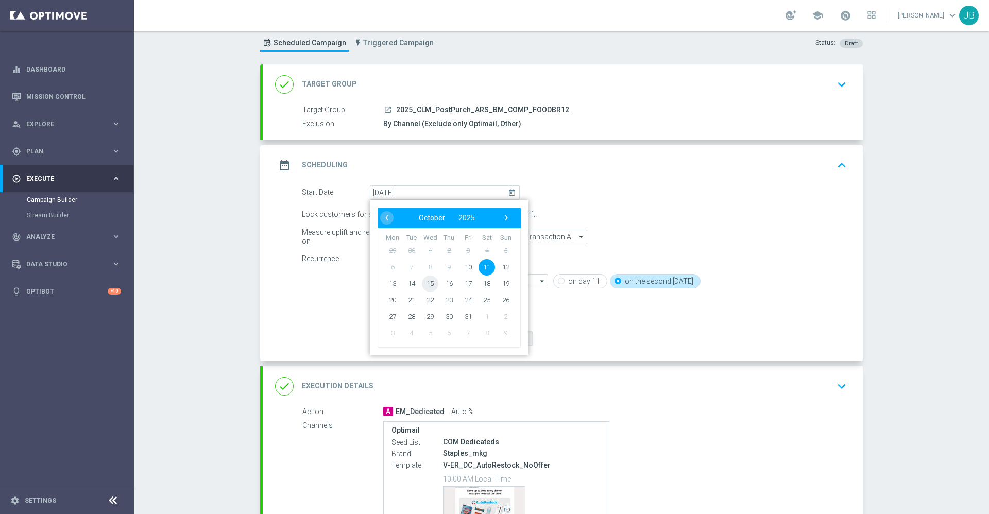
click at [427, 284] on span "15" at bounding box center [430, 283] width 16 height 16
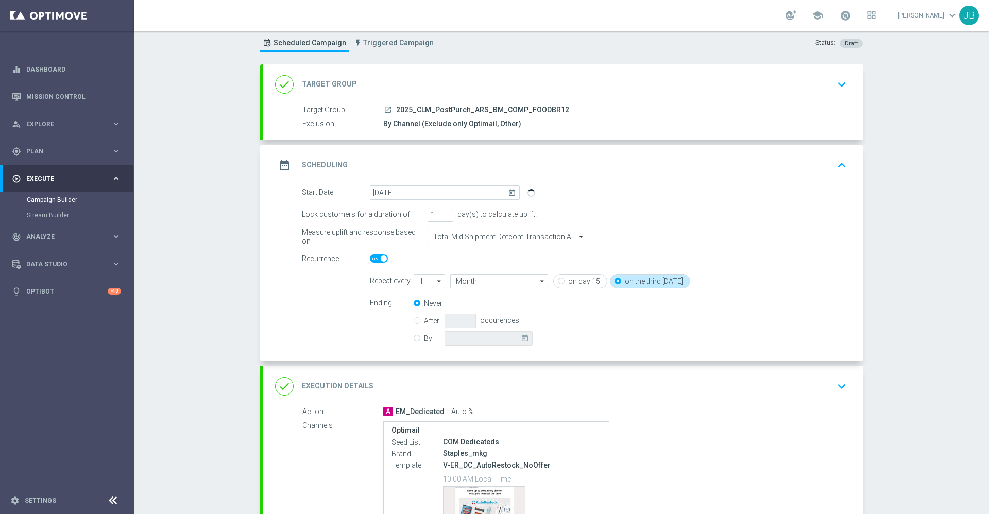
click at [628, 280] on label "on the third [DATE]" at bounding box center [654, 281] width 58 height 9
click at [621, 280] on input "on the third [DATE]" at bounding box center [617, 282] width 7 height 7
click at [628, 280] on label "on the third [DATE]" at bounding box center [654, 281] width 58 height 9
click at [621, 280] on input "on the third [DATE]" at bounding box center [617, 282] width 7 height 7
click at [508, 193] on icon "today" at bounding box center [514, 190] width 12 height 11
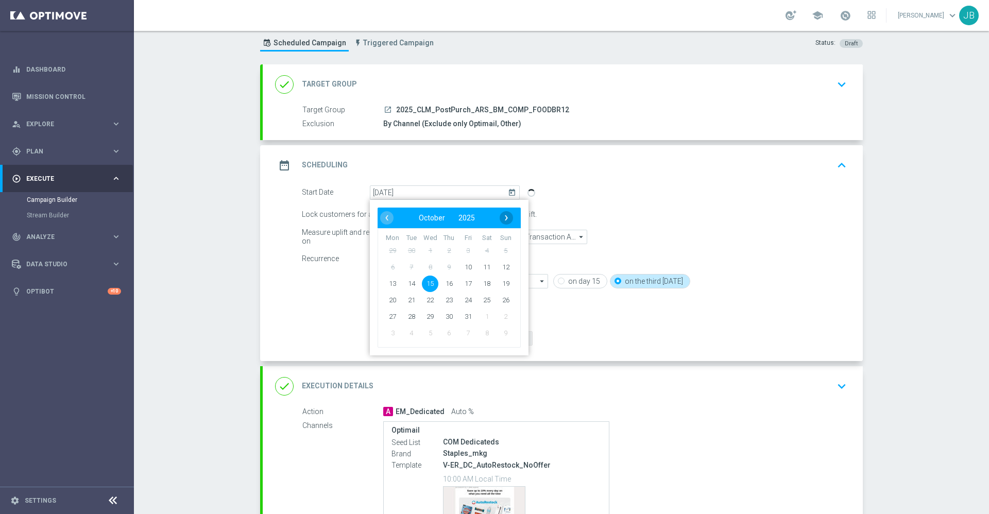
click at [503, 217] on span "›" at bounding box center [506, 217] width 13 height 13
click at [423, 285] on span "12" at bounding box center [430, 283] width 16 height 16
type input "[DATE]"
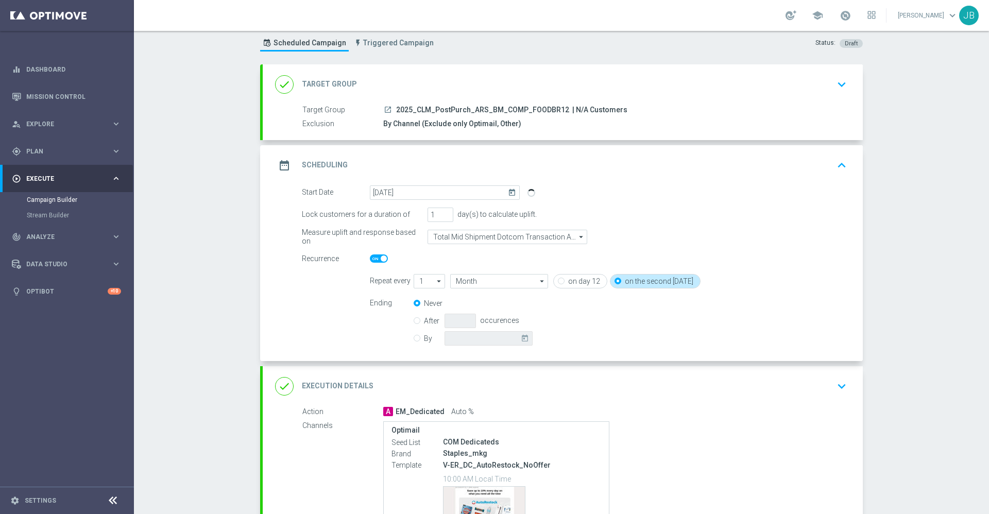
click at [331, 89] on h2 "Target Group" at bounding box center [329, 84] width 55 height 10
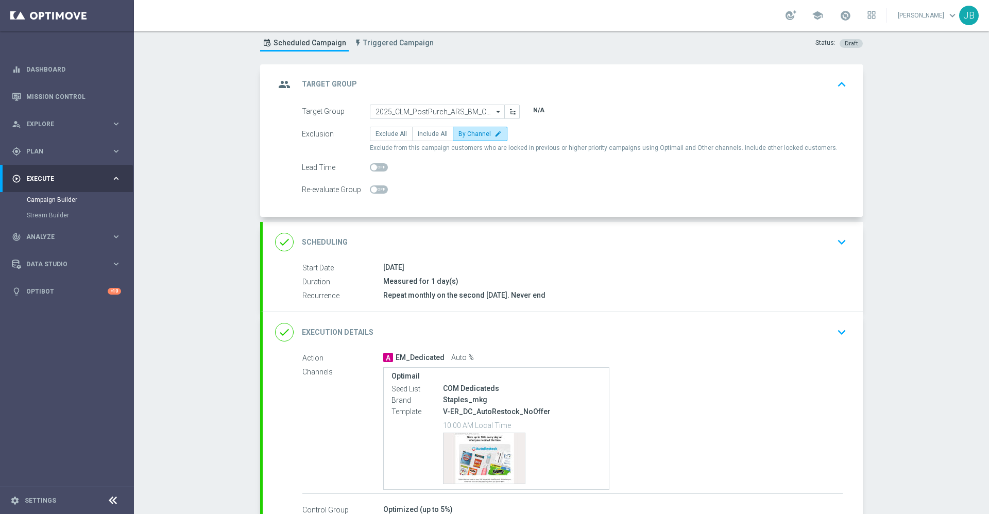
click at [336, 88] on h2 "Target Group" at bounding box center [329, 84] width 55 height 10
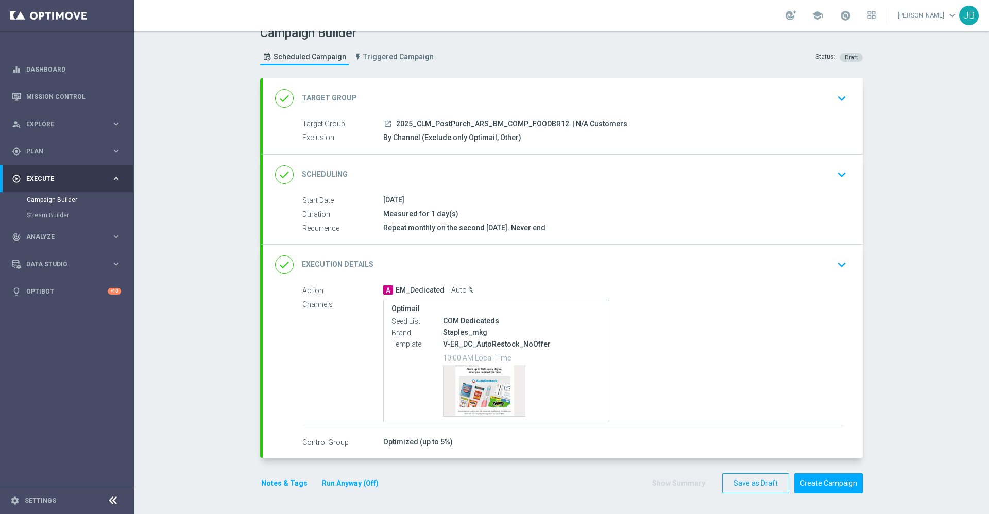
scroll to position [14, 0]
click at [384, 122] on icon "launch" at bounding box center [388, 123] width 8 height 8
click at [384, 126] on icon "launch" at bounding box center [388, 123] width 8 height 8
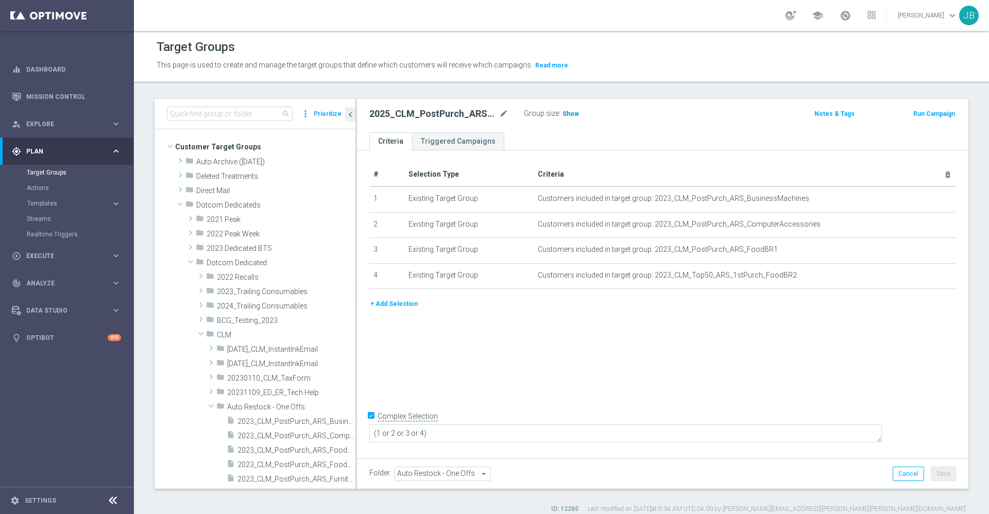
click at [571, 112] on span "Show" at bounding box center [570, 113] width 16 height 7
click at [520, 428] on textarea "(1 or 2 or 3 or 4)" at bounding box center [625, 433] width 512 height 18
type textarea "1 or 2 or 3 or 4"
click at [936, 474] on button "Save" at bounding box center [943, 474] width 25 height 14
click at [574, 107] on div "Group size : Show" at bounding box center [575, 113] width 103 height 12
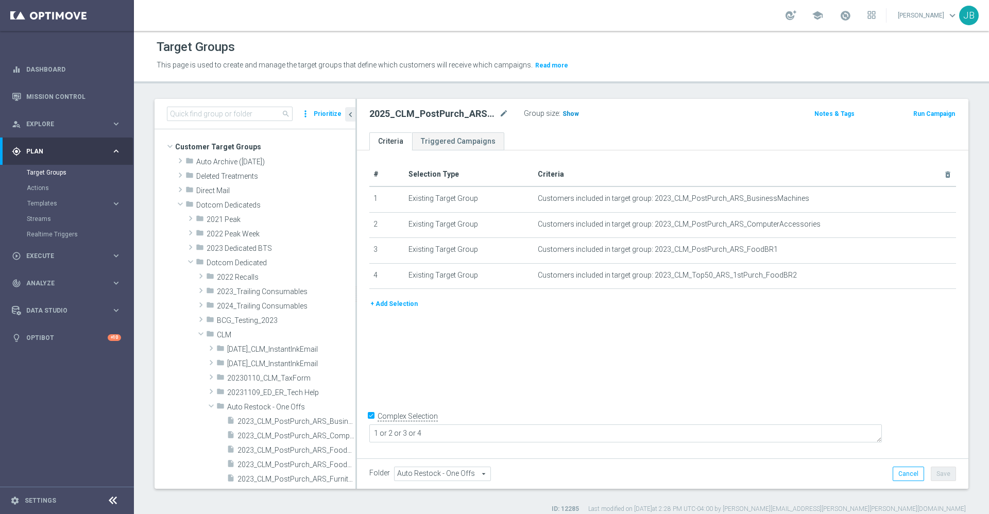
click at [573, 115] on span "Show" at bounding box center [570, 113] width 16 height 7
click at [802, 262] on td "Customers included in target group: 2023_CLM_PostPurch_ARS_FoodBR1 mode_edit de…" at bounding box center [745, 251] width 422 height 26
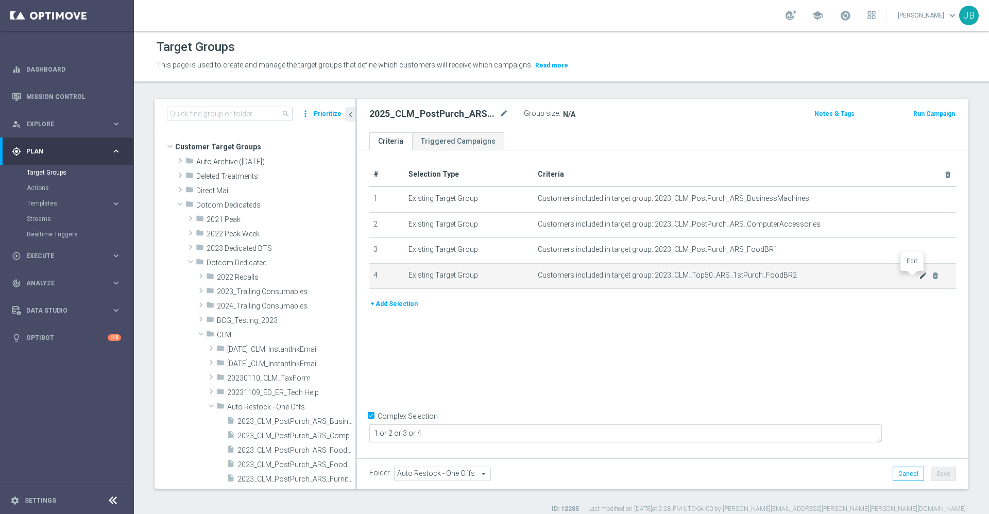
click at [919, 276] on icon "mode_edit" at bounding box center [923, 275] width 8 height 8
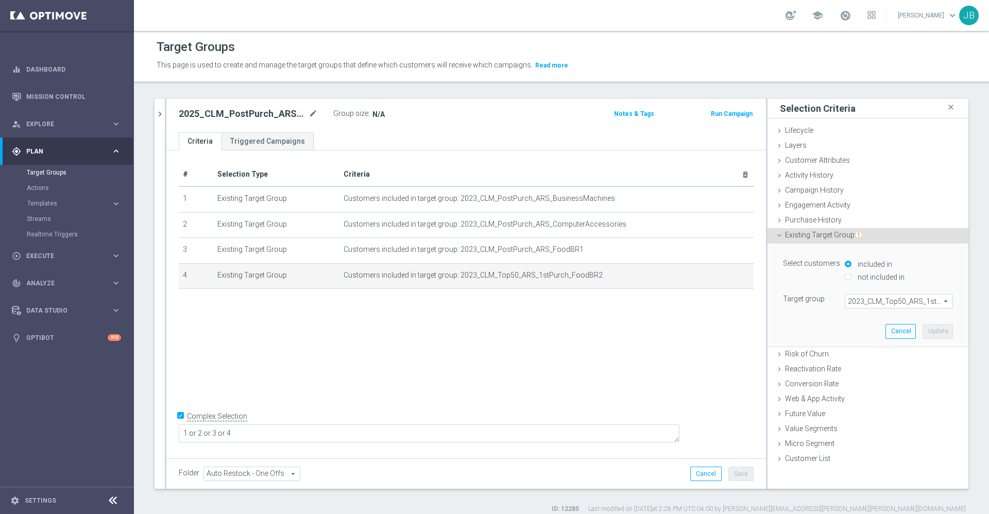
click at [873, 300] on span "2023_CLM_Top50_ARS_1stPurch_FoodBR2" at bounding box center [898, 301] width 107 height 13
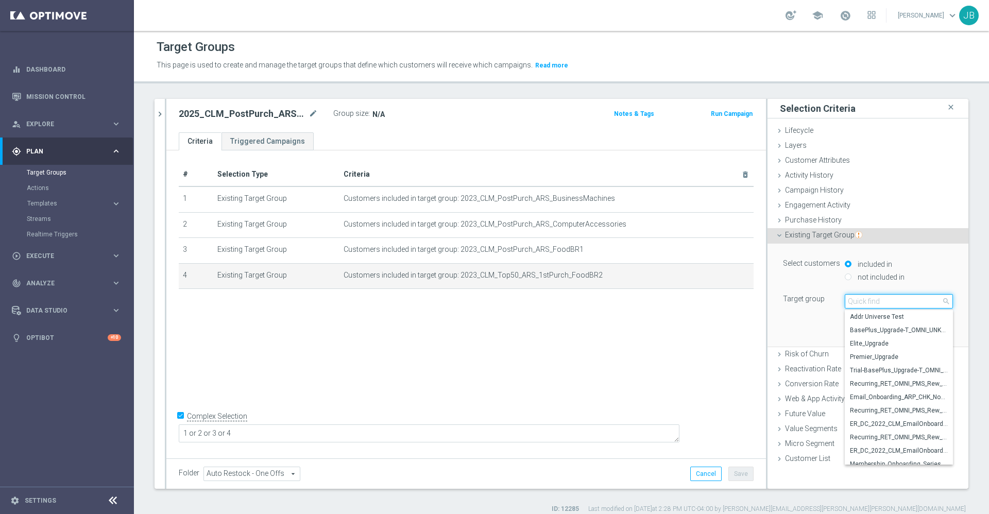
click at [873, 303] on input "search" at bounding box center [899, 301] width 108 height 14
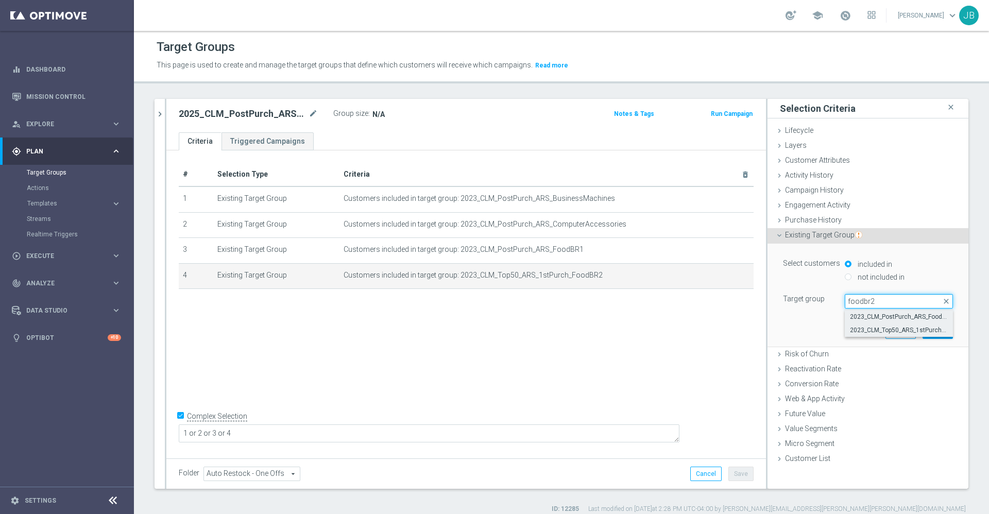
type input "foodbr2"
click at [890, 316] on span "2023_CLM_PostPurch_ARS_FoodBR2" at bounding box center [899, 317] width 98 height 8
type input "2023_CLM_PostPurch_ARS_FoodBR2"
click at [927, 329] on button "Update" at bounding box center [937, 331] width 30 height 14
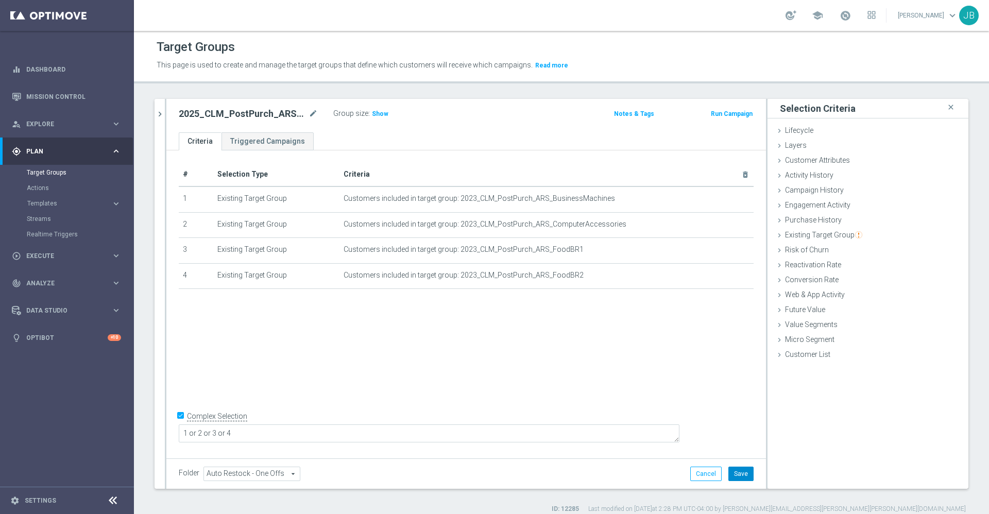
click at [736, 474] on button "Save" at bounding box center [740, 474] width 25 height 14
click at [376, 113] on span "Show" at bounding box center [380, 113] width 16 height 7
click at [311, 110] on icon "mode_edit" at bounding box center [312, 114] width 9 height 12
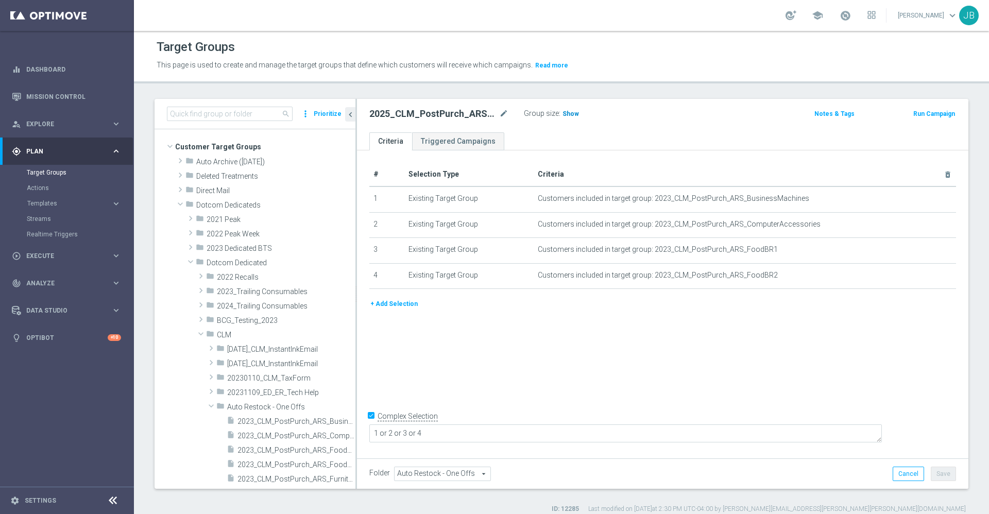
click at [569, 113] on span "Show" at bounding box center [570, 113] width 16 height 7
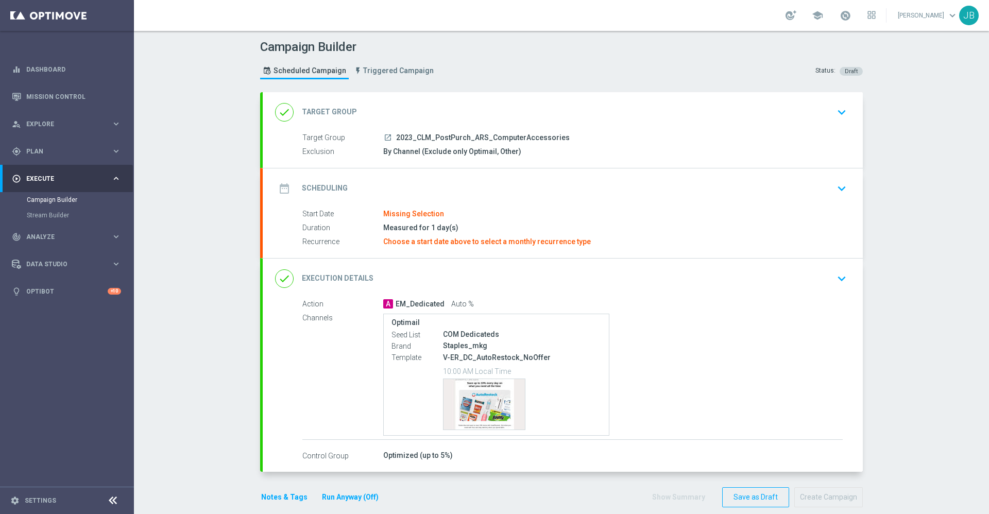
click at [327, 109] on h2 "Target Group" at bounding box center [329, 112] width 55 height 10
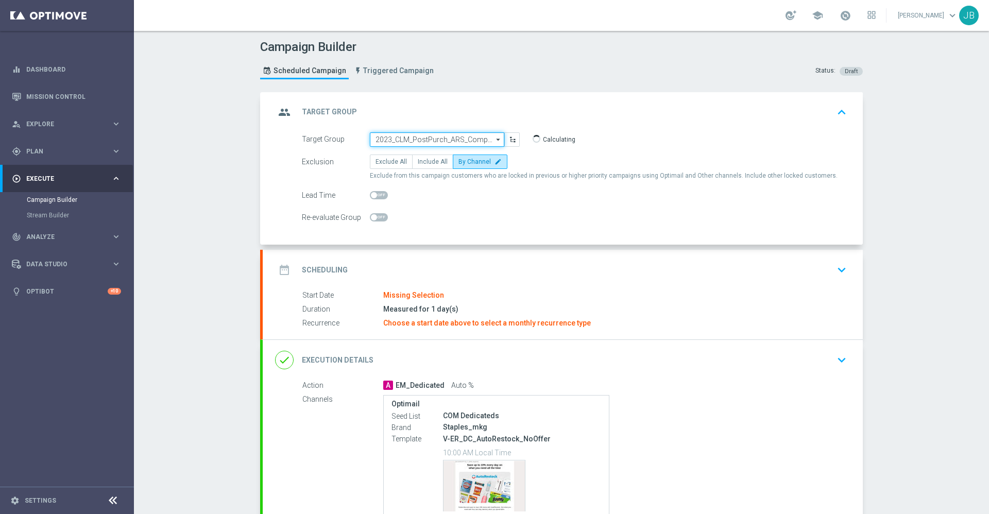
click at [396, 143] on input "2023_CLM_PostPurch_ARS_ComputerAccessories" at bounding box center [437, 139] width 134 height 14
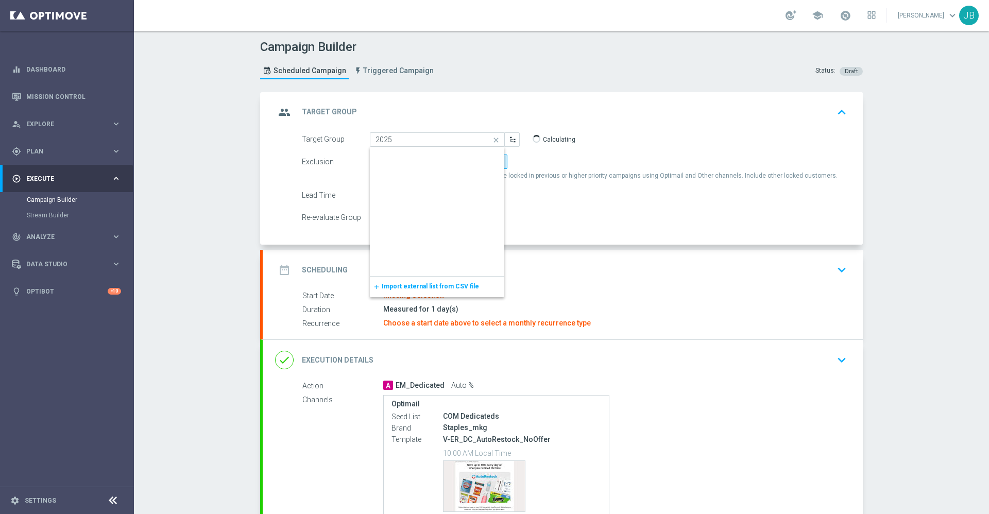
scroll to position [9614, 0]
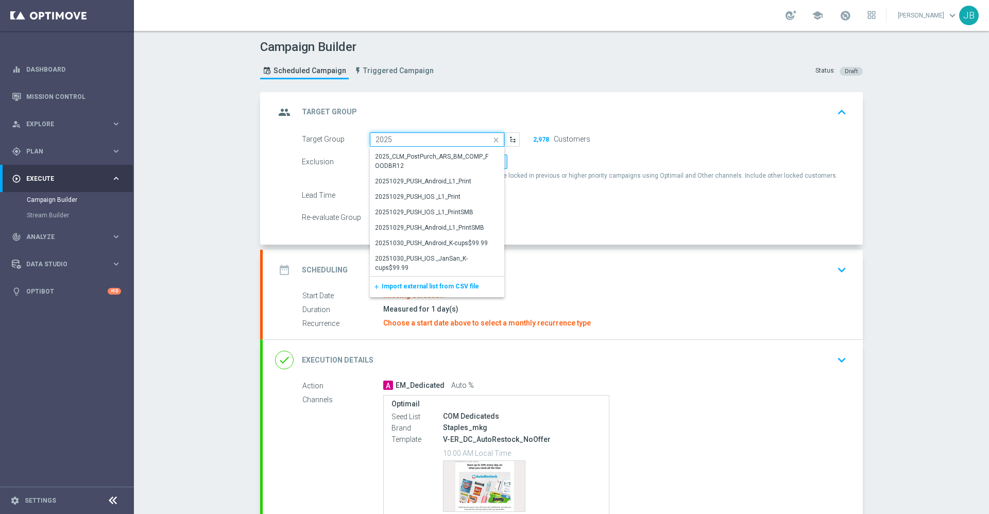
click at [398, 135] on input "2025" at bounding box center [437, 139] width 134 height 14
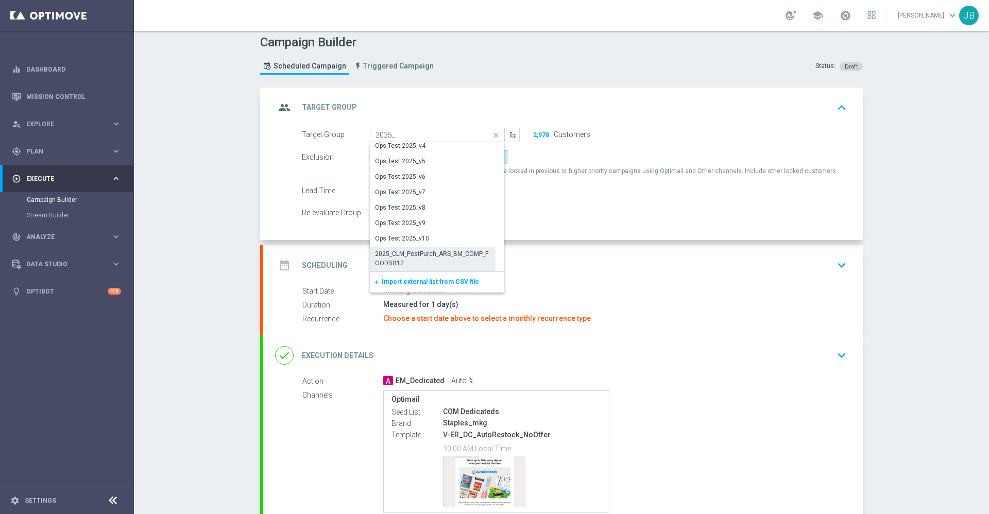
click at [415, 258] on div "2025_CLM_PostPurch_ARS_BM_COMP_FOODBR12" at bounding box center [432, 258] width 115 height 19
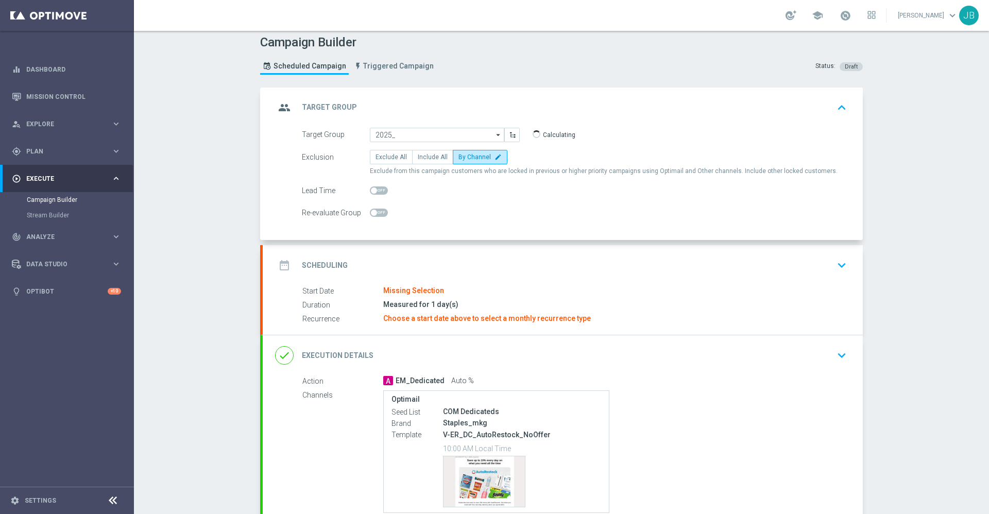
type input "2025_CLM_PostPurch_ARS_BM_COMP_FOODBR12"
click at [539, 136] on button "268,767" at bounding box center [544, 135] width 24 height 8
click at [337, 107] on h2 "Target Group" at bounding box center [329, 107] width 55 height 10
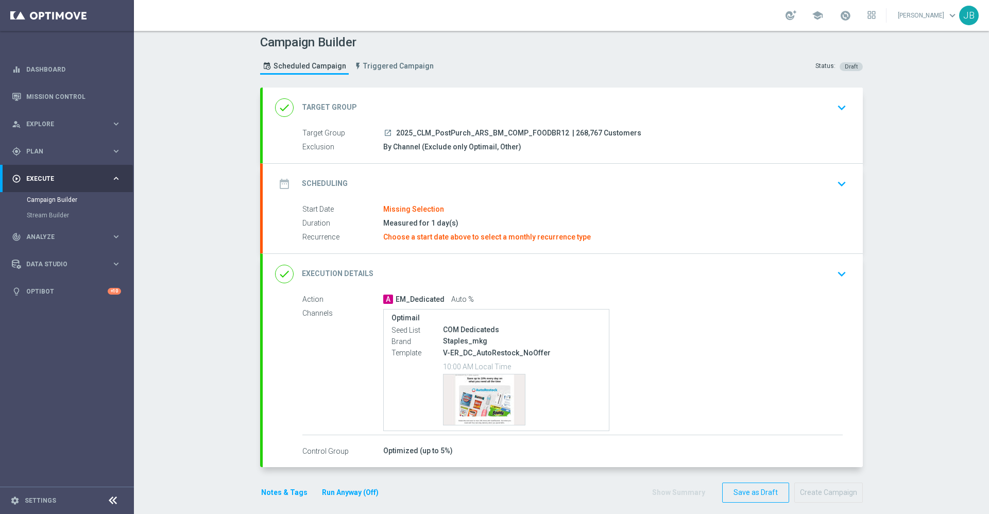
click at [384, 133] on icon "launch" at bounding box center [388, 133] width 8 height 8
click at [336, 184] on h2 "Scheduling" at bounding box center [325, 184] width 46 height 10
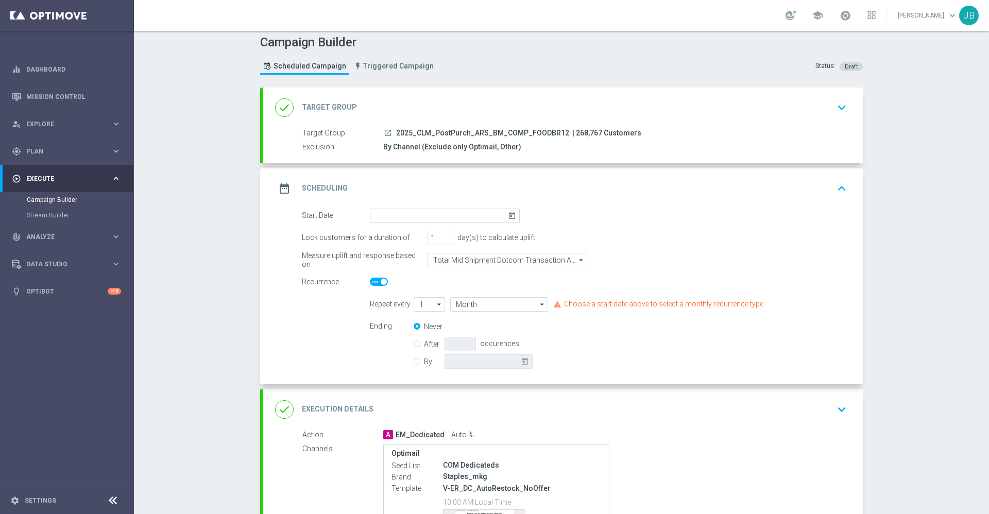
scroll to position [5, 0]
click at [508, 214] on icon "today" at bounding box center [514, 214] width 12 height 11
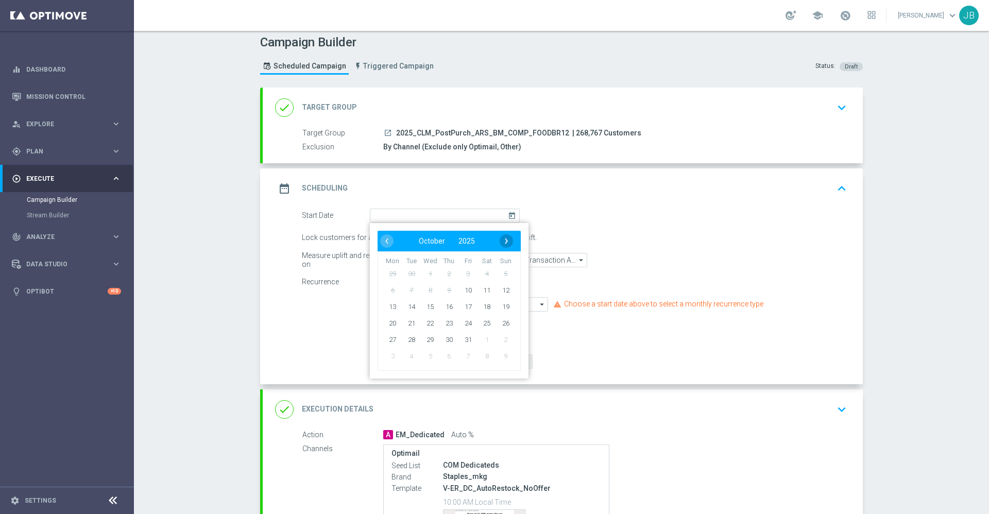
click at [500, 245] on span "›" at bounding box center [506, 240] width 13 height 13
click at [427, 311] on span "12" at bounding box center [430, 306] width 16 height 16
type input "[DATE]"
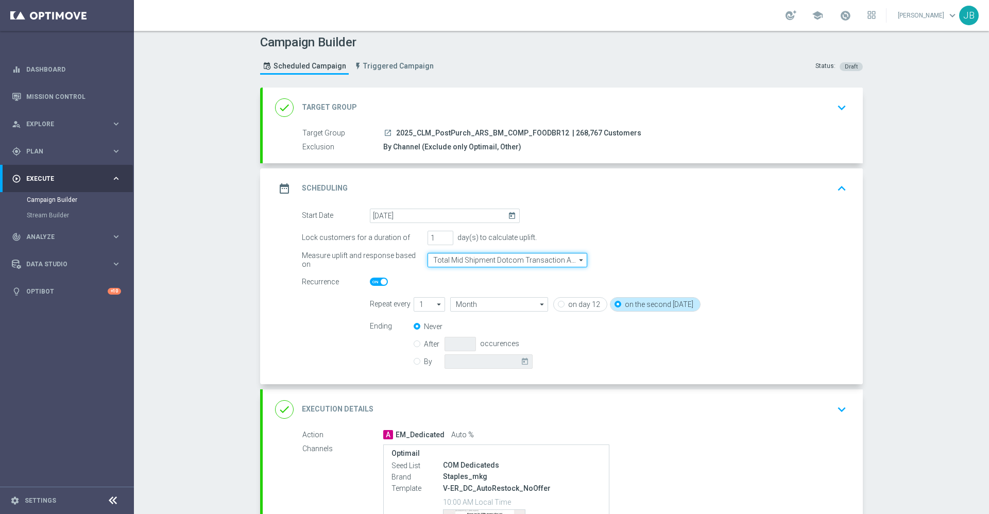
click at [489, 261] on input "Total Mid Shipment Dotcom Transaction Amount" at bounding box center [507, 260] width 160 height 14
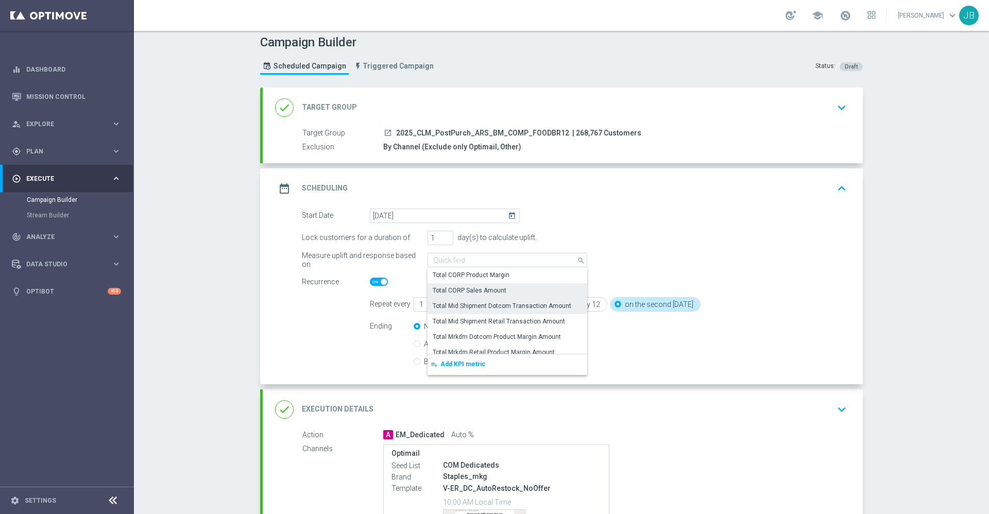
click at [486, 289] on div "Total CORP Sales Amount" at bounding box center [470, 290] width 74 height 9
type input "Total CORP Sales Amount"
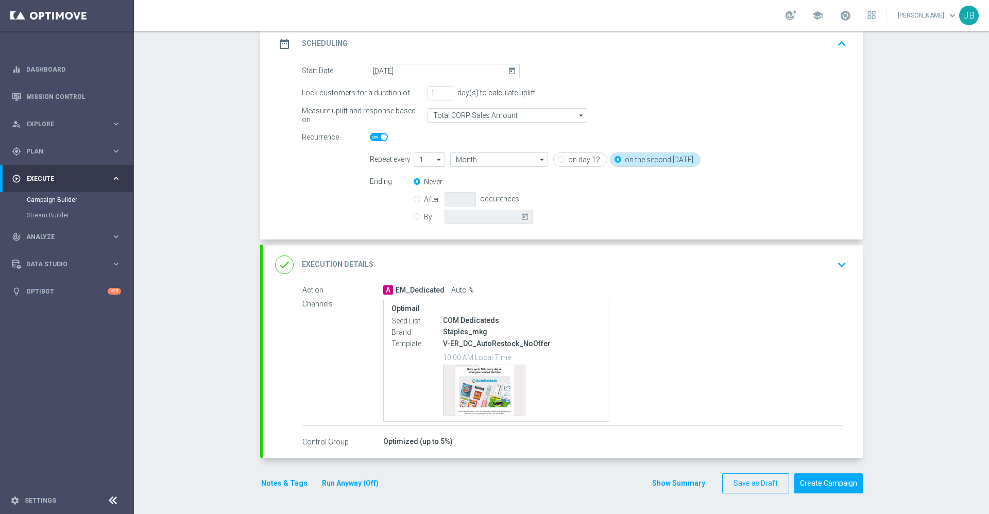
scroll to position [0, 0]
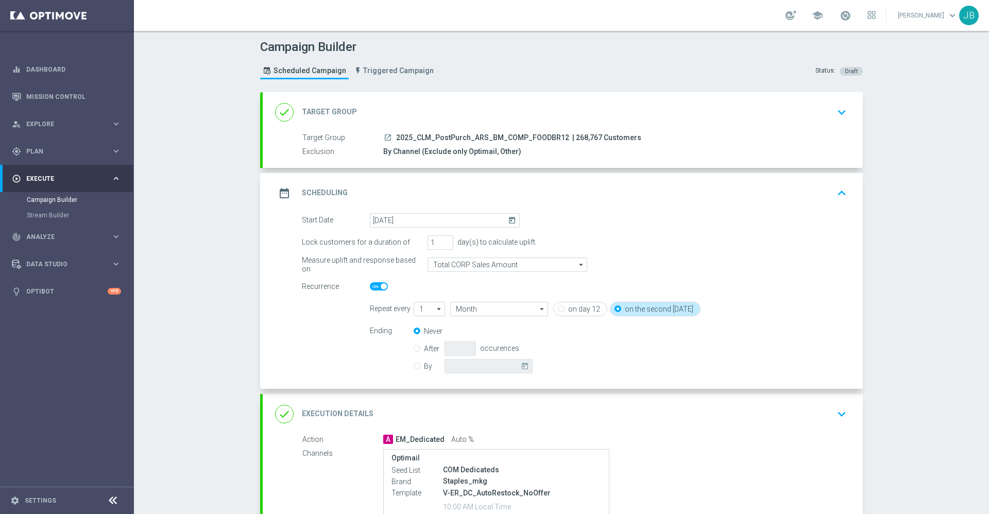
click at [321, 110] on h2 "Target Group" at bounding box center [329, 112] width 55 height 10
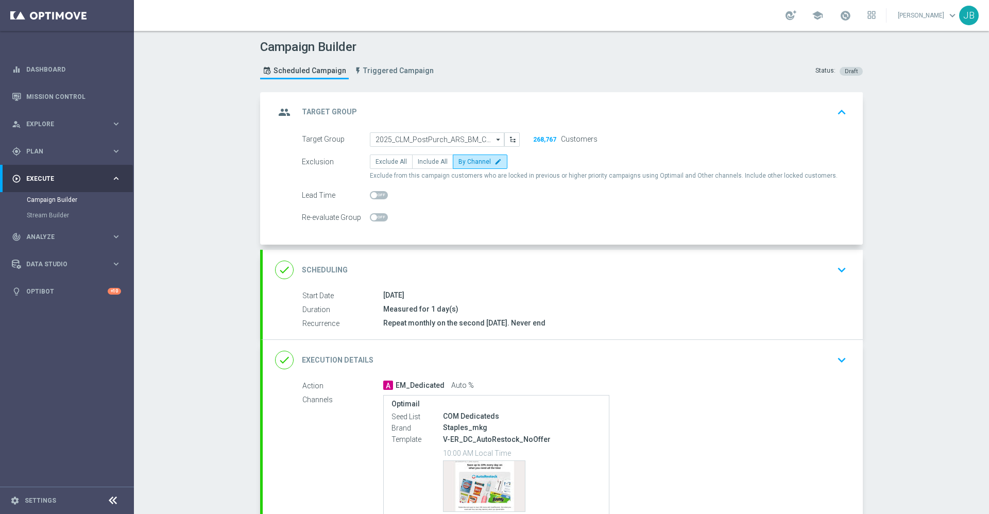
click at [306, 268] on h2 "Scheduling" at bounding box center [325, 270] width 46 height 10
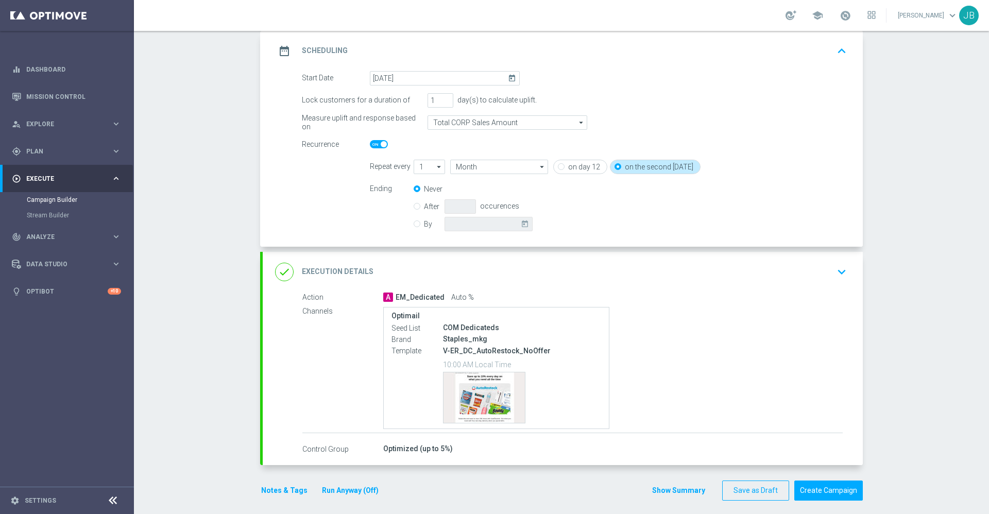
scroll to position [149, 0]
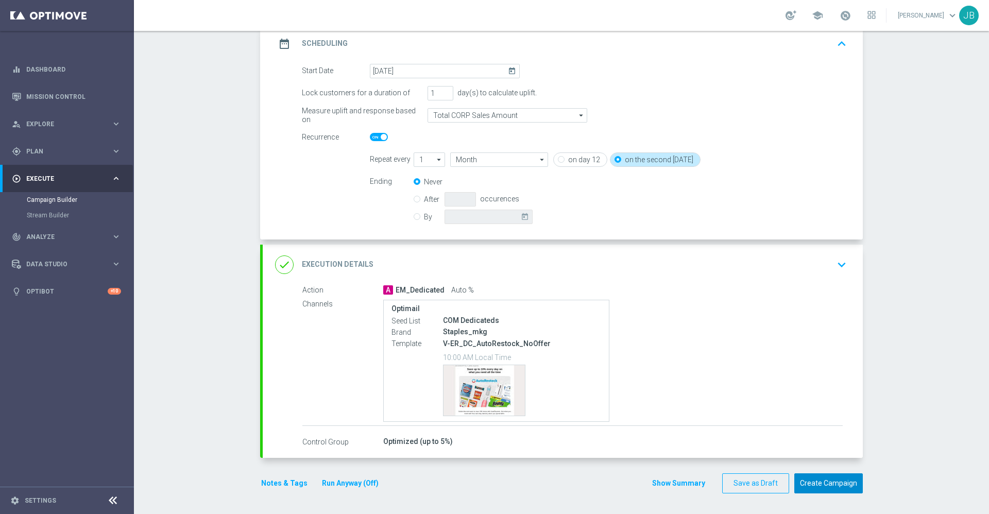
click at [807, 489] on button "Create Campaign" at bounding box center [828, 483] width 68 height 20
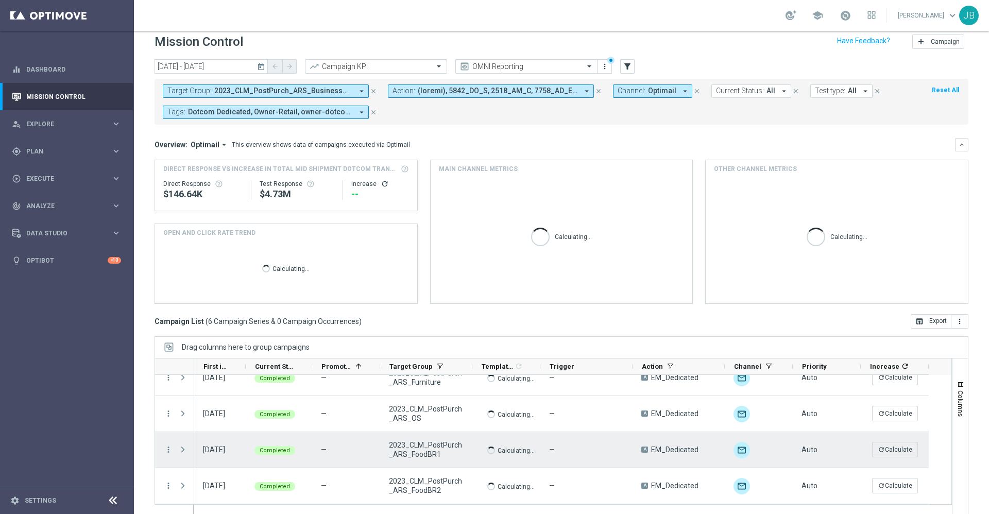
scroll to position [10, 0]
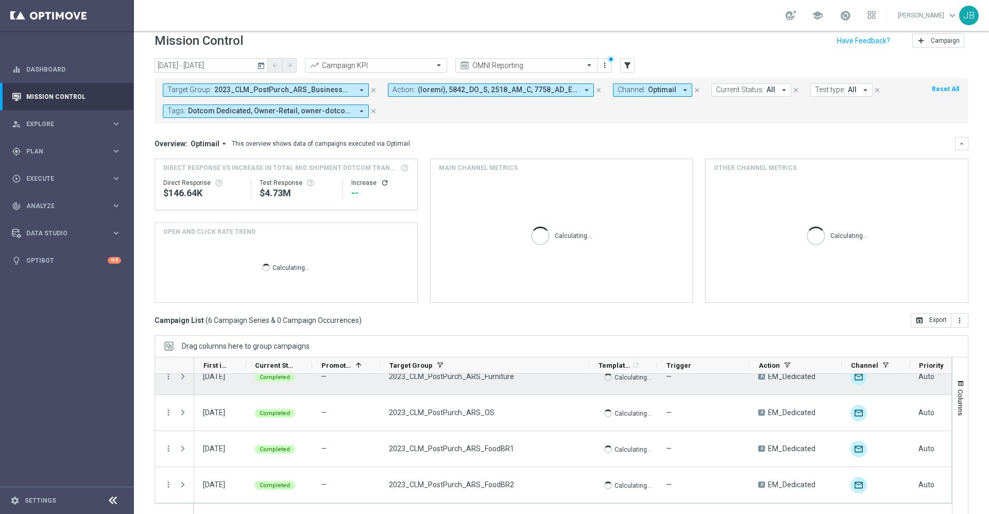
drag, startPoint x: 470, startPoint y: 364, endPoint x: 585, endPoint y: 378, distance: 115.7
click at [585, 378] on div at bounding box center [552, 436] width 797 height 159
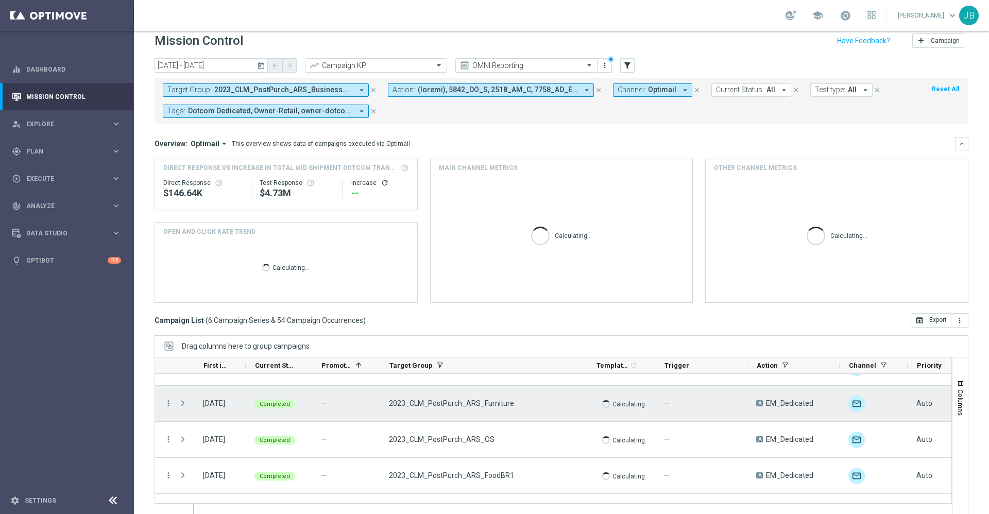
scroll to position [87, 0]
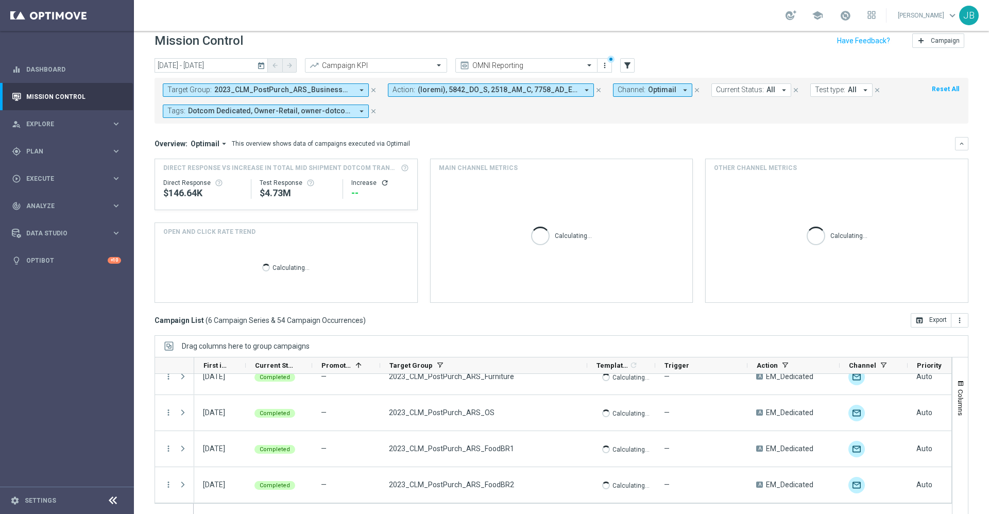
click at [264, 71] on button "today" at bounding box center [261, 65] width 12 height 15
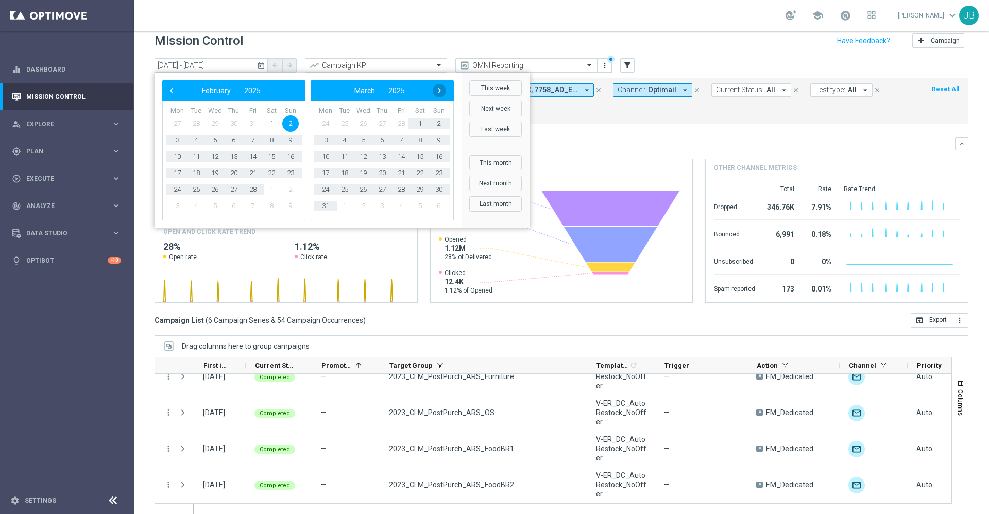
click at [437, 89] on span "›" at bounding box center [439, 90] width 13 height 13
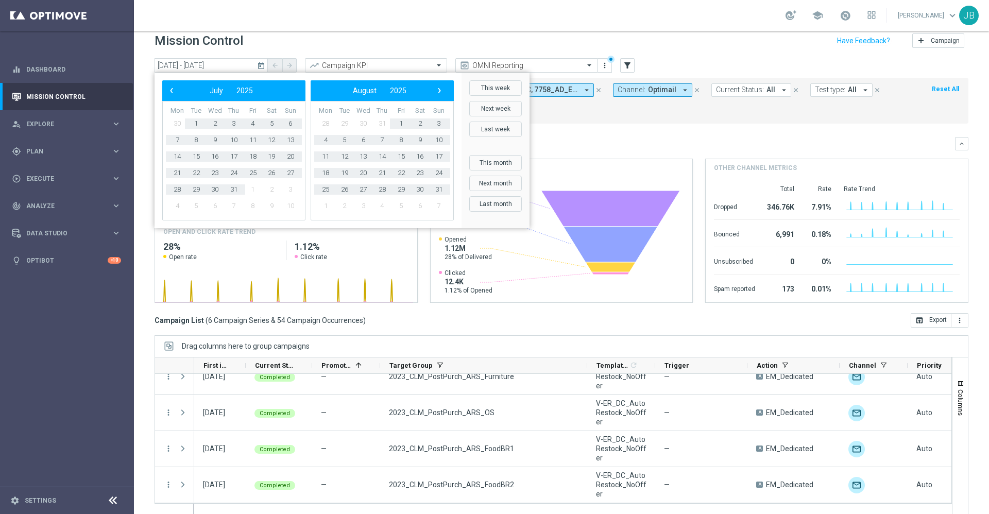
click at [437, 89] on span "›" at bounding box center [439, 90] width 13 height 13
click at [436, 91] on span "›" at bounding box center [439, 90] width 13 height 13
click at [434, 93] on span "›" at bounding box center [439, 90] width 13 height 13
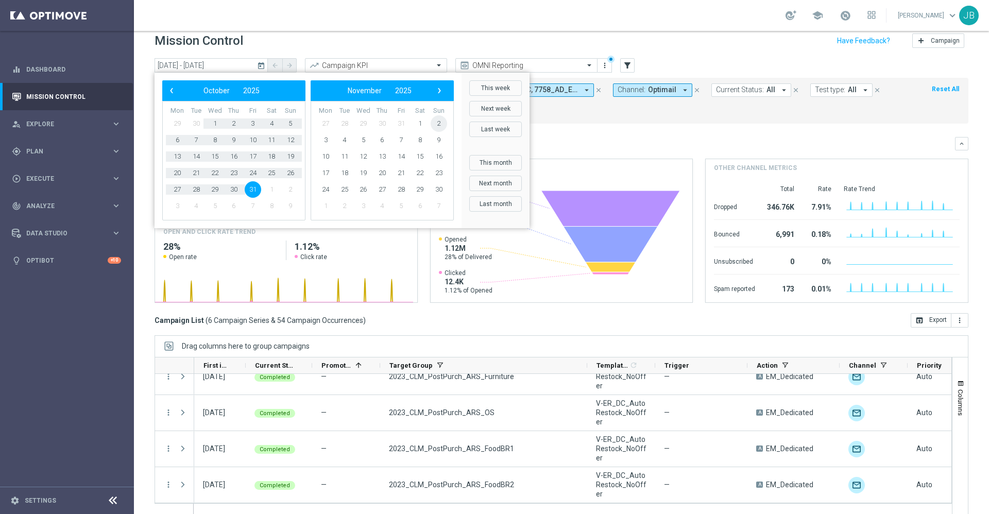
click at [437, 117] on span "2" at bounding box center [439, 123] width 16 height 16
click at [285, 188] on span "30" at bounding box center [290, 189] width 16 height 16
type input "02 Nov 2025 - 30 Nov 2025"
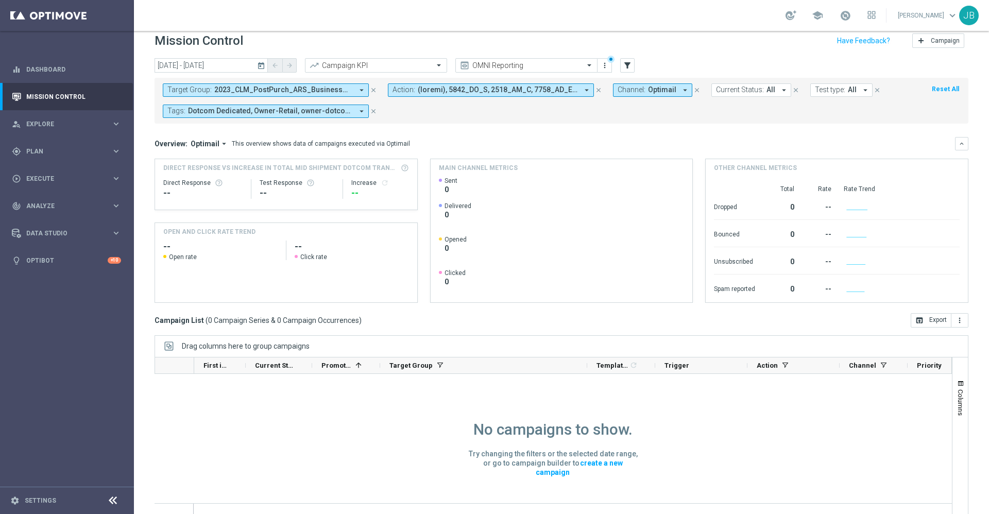
scroll to position [0, 0]
click at [299, 83] on button "Target Group: 2023_CLM_PostPurch_ARS_BusinessMachines, 2023_CLM_PostPurch_ARS_C…" at bounding box center [266, 89] width 206 height 13
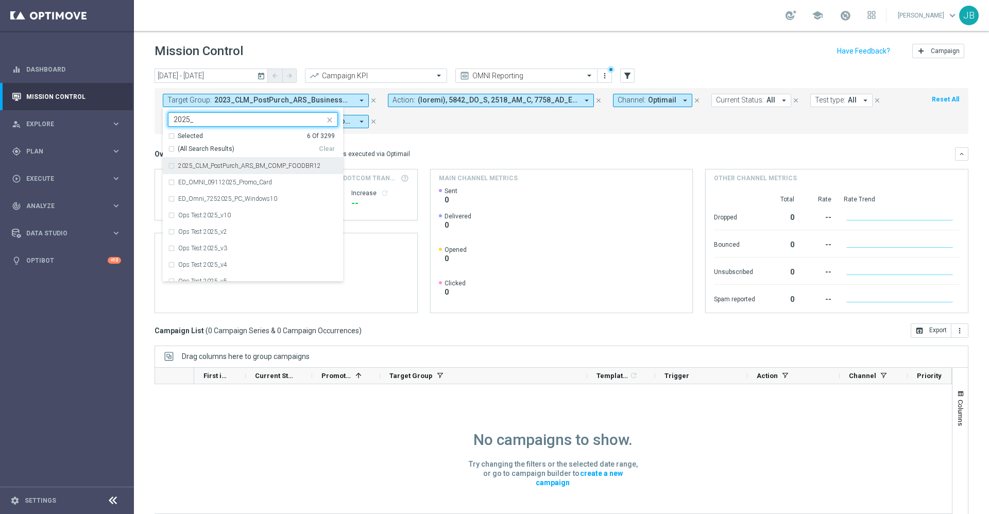
click at [232, 164] on label "2025_CLM_PostPurch_ARS_BM_COMP_FOODBR12" at bounding box center [249, 166] width 143 height 6
type input "2025_"
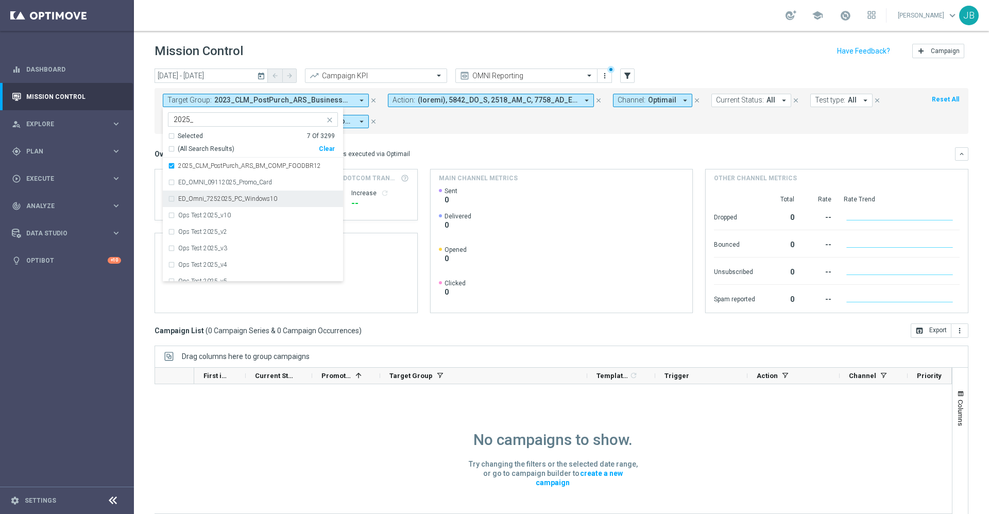
click at [465, 142] on mini-dashboard "Overview: Optimail arrow_drop_down This overview shows data of campaigns execut…" at bounding box center [561, 229] width 814 height 190
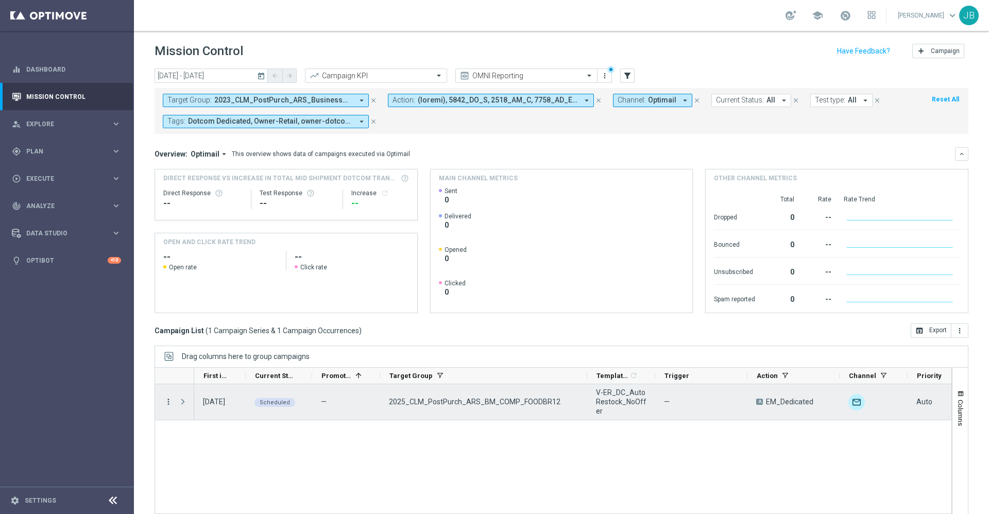
click at [167, 401] on icon "more_vert" at bounding box center [168, 401] width 9 height 9
click at [222, 408] on span "Campaign Details" at bounding box center [214, 407] width 52 height 7
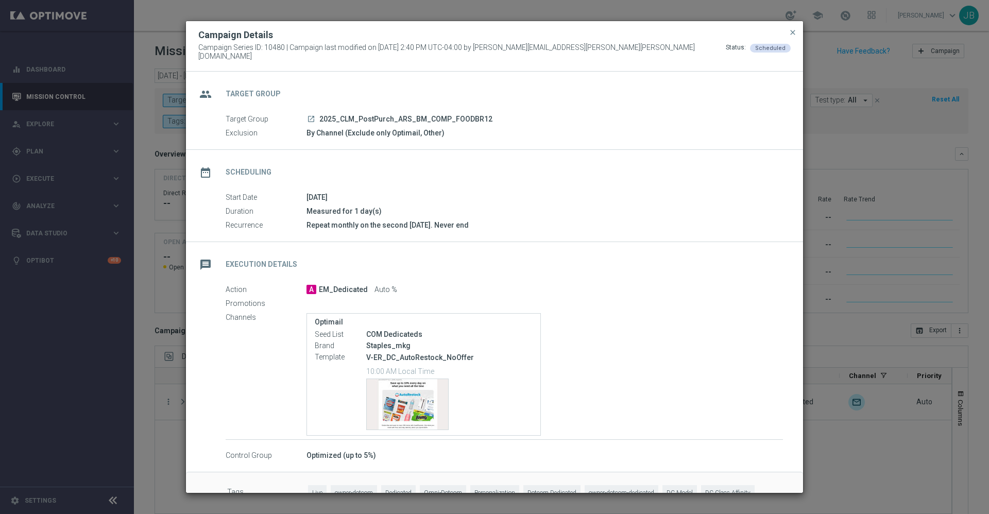
click at [310, 118] on icon "launch" at bounding box center [311, 119] width 8 height 8
click at [788, 38] on button "close" at bounding box center [792, 32] width 10 height 12
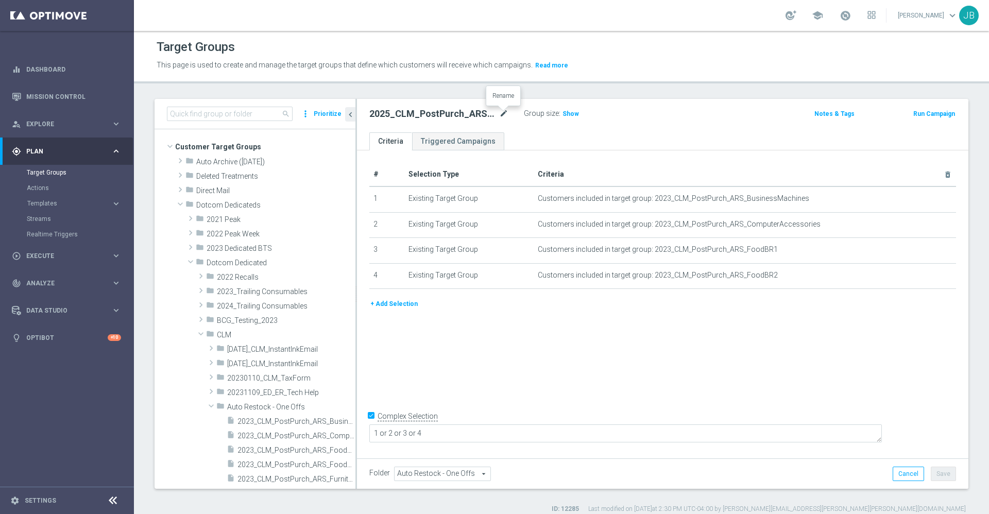
click at [504, 111] on icon "mode_edit" at bounding box center [503, 114] width 9 height 12
click at [382, 112] on input "2025_CLM_PostPurch_ARS_BM_COMP_FOODBR12" at bounding box center [438, 115] width 139 height 14
type input "ER_DC_CLM_PostPurch_ARS_BM_COMP_FOODBR12"
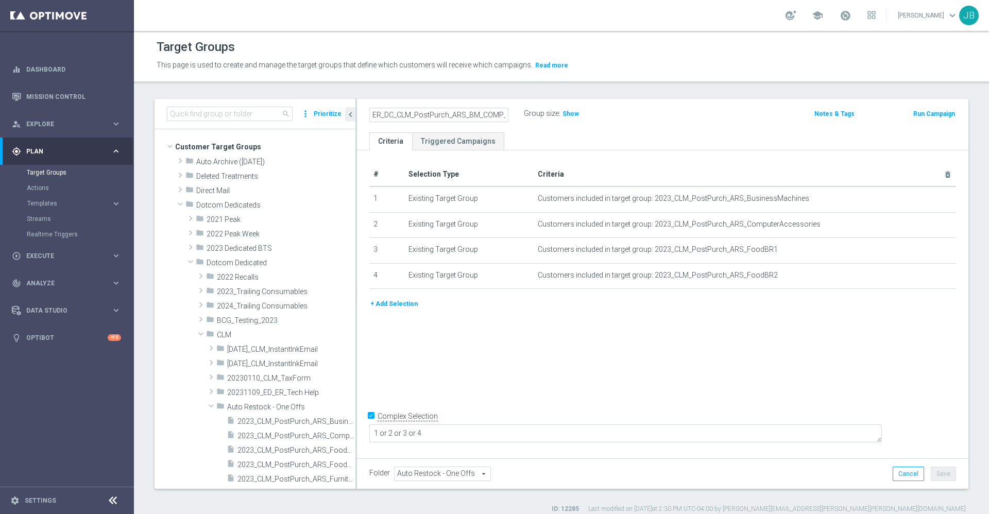
click at [629, 328] on div "# Selection Type Criteria delete_forever 1 Existing Target Group Customers incl…" at bounding box center [662, 302] width 611 height 305
click at [938, 475] on button "Save" at bounding box center [943, 474] width 25 height 14
click at [281, 420] on span "2023_CLM_PostPurch_ARS_BusinessMachines" at bounding box center [284, 421] width 95 height 9
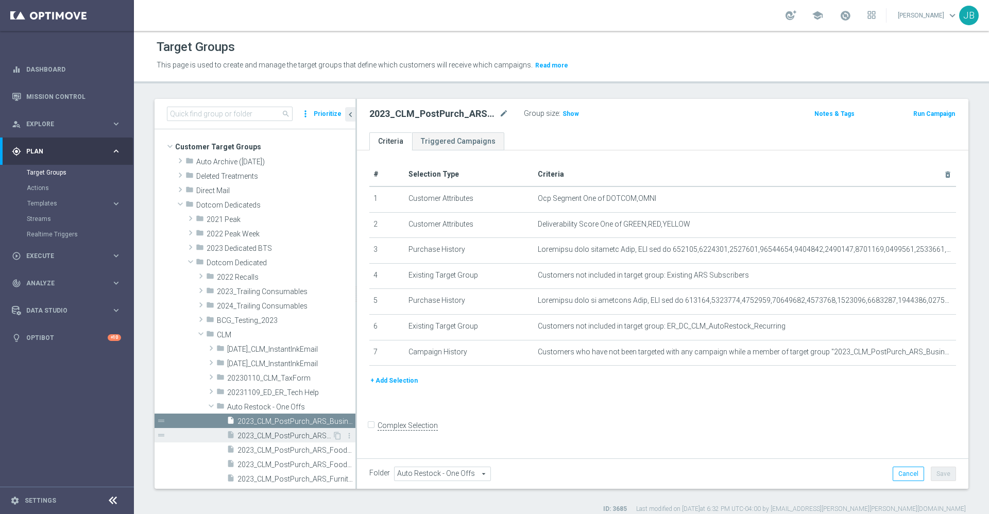
click at [281, 428] on div "insert_drive_file 2023_CLM_PostPurch_ARS_ComputerAccessories" at bounding box center [280, 435] width 106 height 14
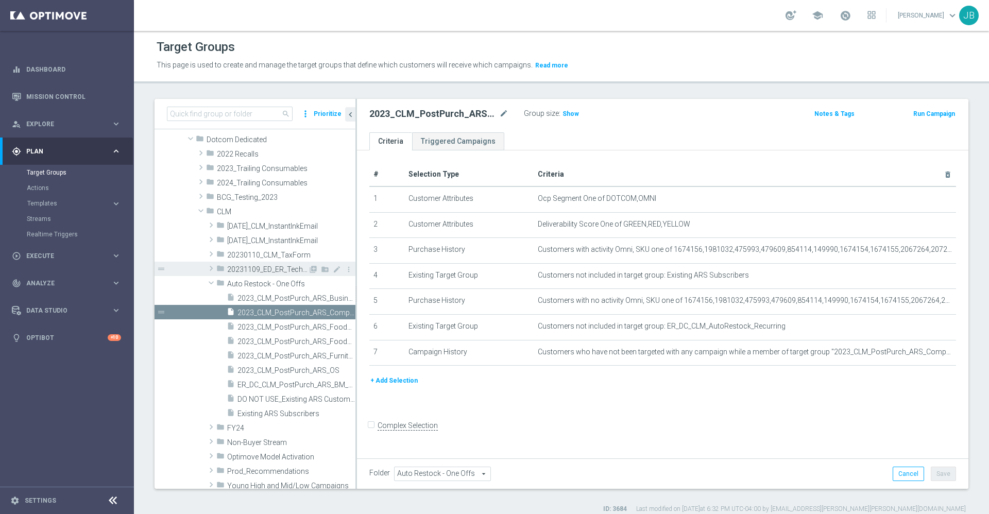
scroll to position [139, 0]
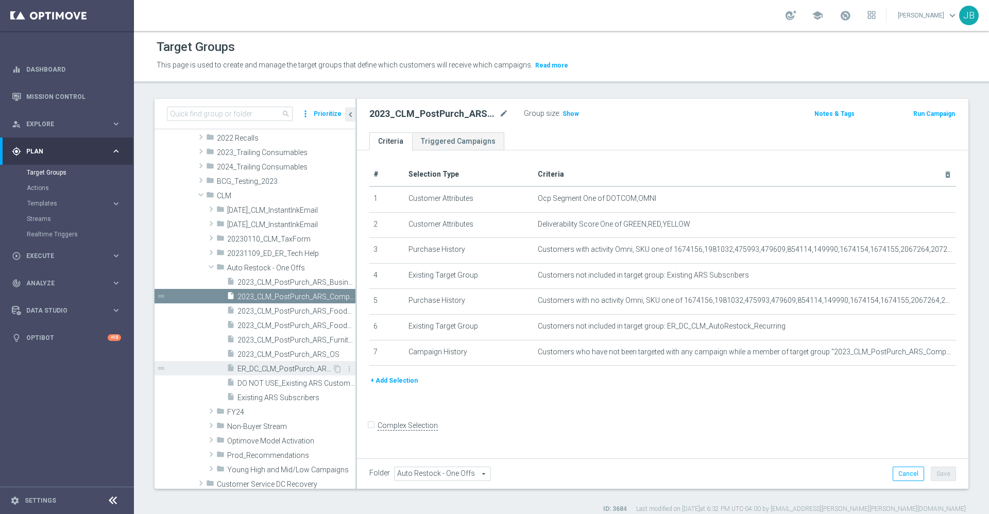
click at [265, 367] on span "ER_DC_CLM_PostPurch_ARS_BM_COMP_FOODBR12" at bounding box center [284, 369] width 95 height 9
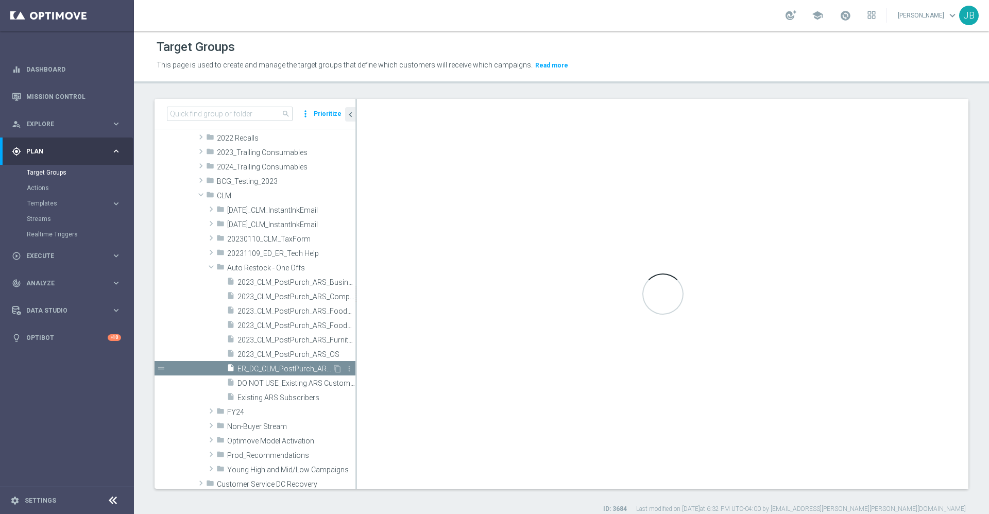
checkbox input "true"
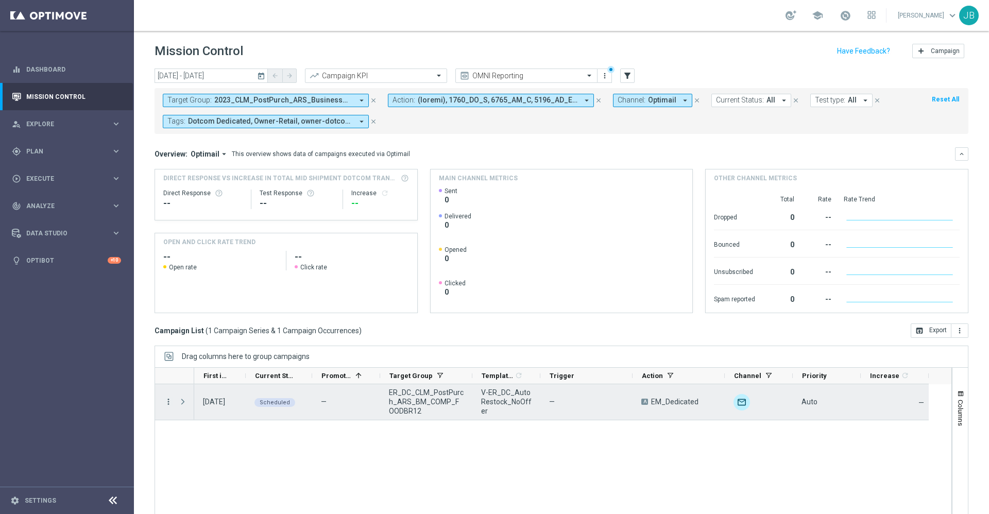
click at [169, 402] on icon "more_vert" at bounding box center [168, 401] width 9 height 9
click at [206, 481] on div "Edit" at bounding box center [236, 484] width 96 height 7
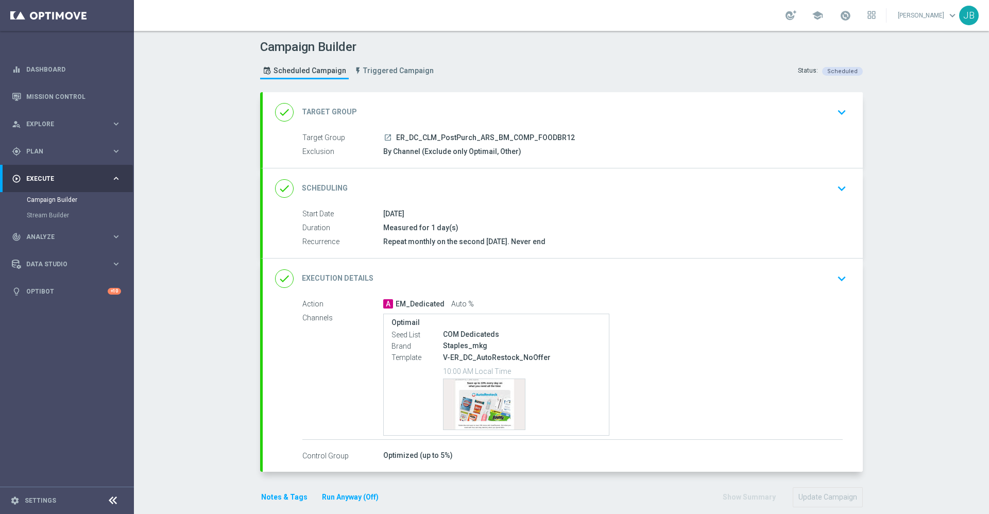
click at [330, 180] on div "done Scheduling" at bounding box center [311, 188] width 73 height 19
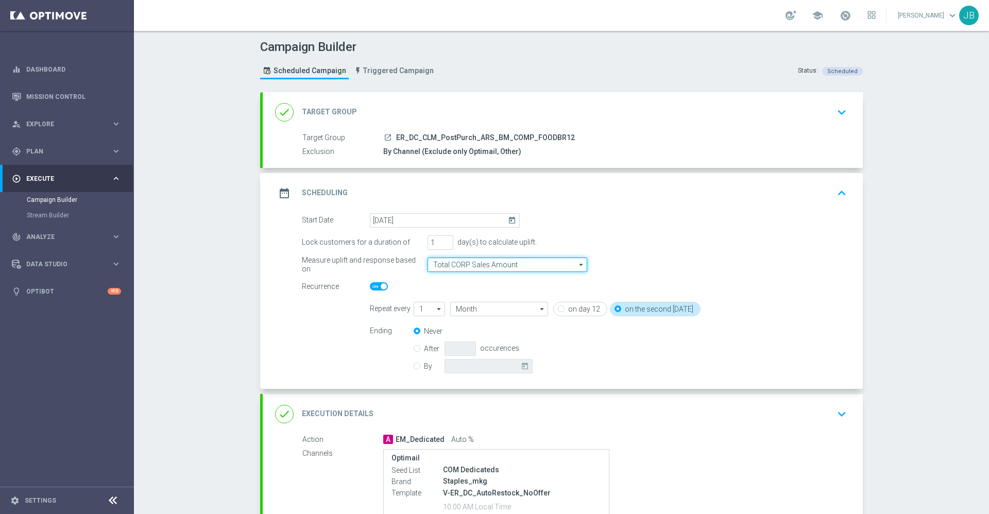
click at [460, 266] on input "Total CORP Sales Amount" at bounding box center [507, 264] width 160 height 14
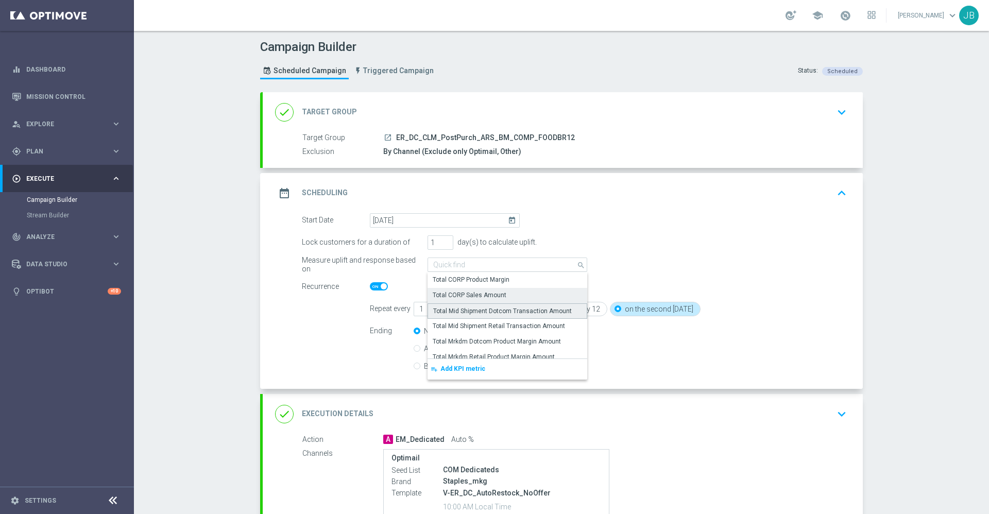
click at [486, 316] on div "Total Mid Shipment Dotcom Transaction Amount" at bounding box center [507, 310] width 160 height 15
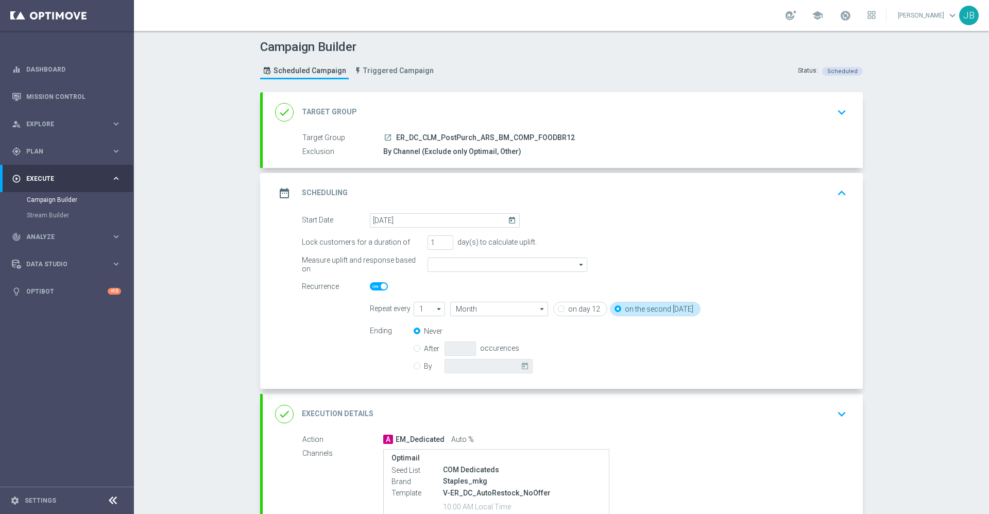
type input "Total Mid Shipment Dotcom Transaction Amount"
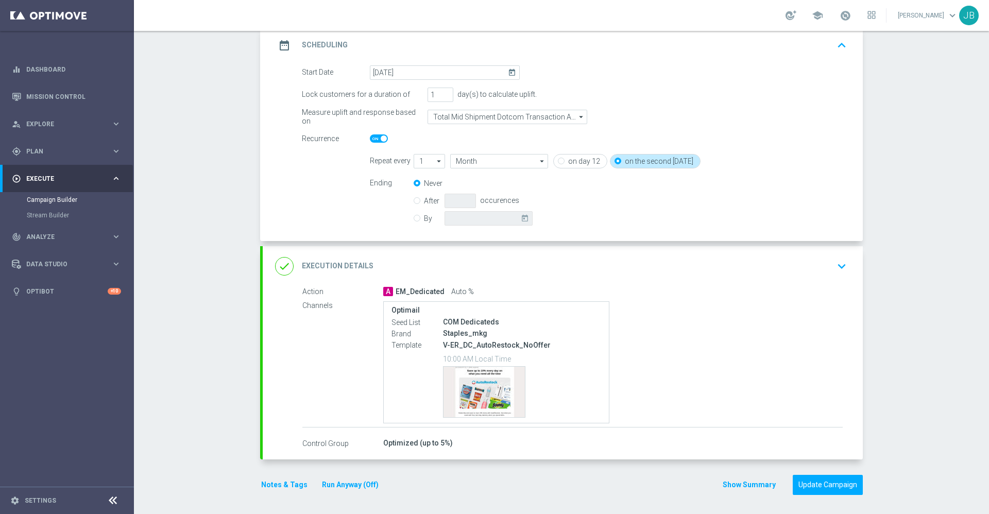
scroll to position [149, 0]
click at [814, 488] on button "Update Campaign" at bounding box center [828, 483] width 70 height 20
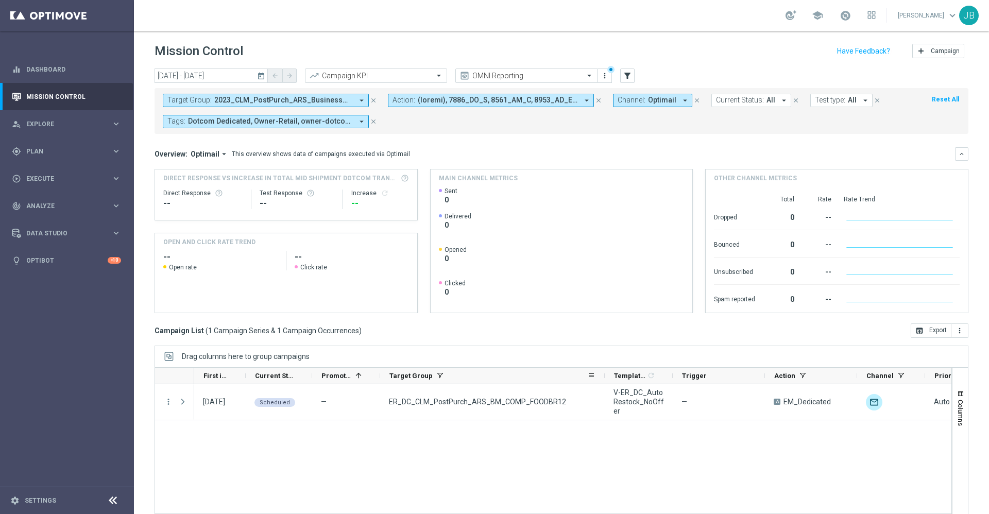
drag, startPoint x: 470, startPoint y: 372, endPoint x: 606, endPoint y: 378, distance: 136.1
click at [606, 378] on div at bounding box center [605, 376] width 4 height 16
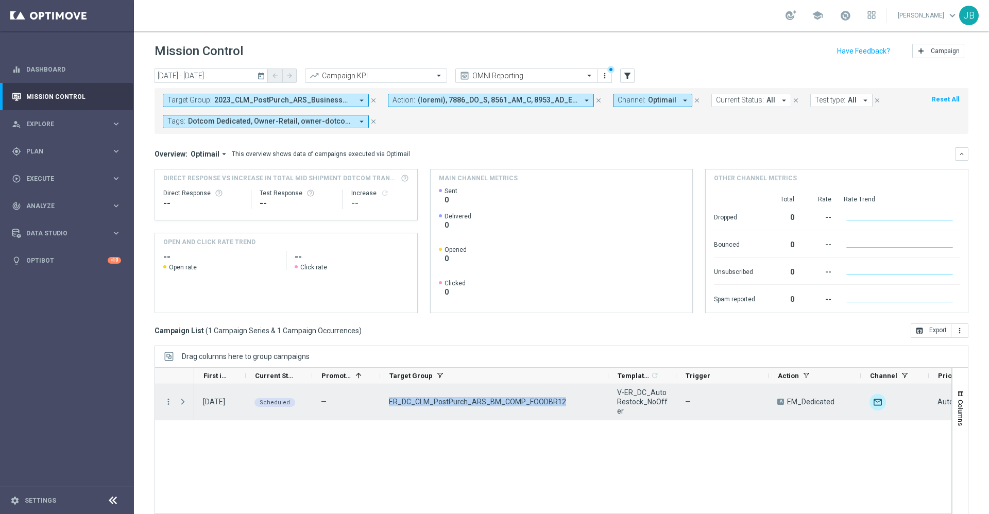
drag, startPoint x: 566, startPoint y: 400, endPoint x: 389, endPoint y: 405, distance: 177.2
click at [389, 405] on div "ER_DC_CLM_PostPurch_ARS_BM_COMP_FOODBR12" at bounding box center [494, 402] width 228 height 36
click at [167, 401] on icon "more_vert" at bounding box center [168, 401] width 9 height 9
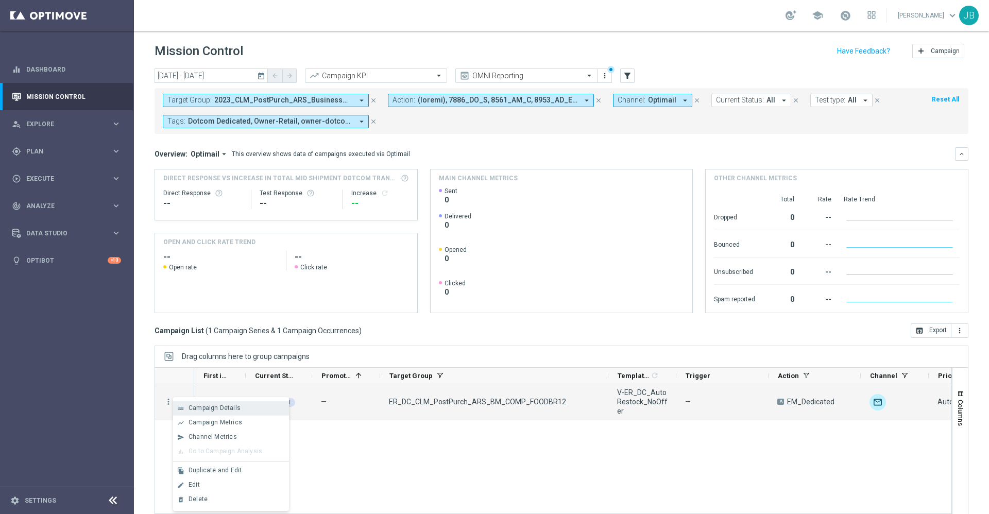
click at [234, 409] on span "Campaign Details" at bounding box center [214, 407] width 52 height 7
